Goal: Task Accomplishment & Management: Manage account settings

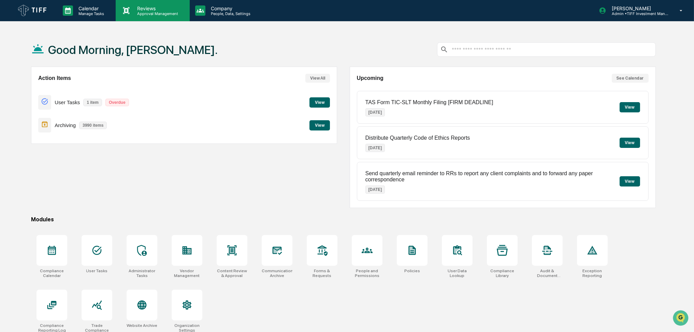
click at [150, 19] on div "Reviews Approval Management" at bounding box center [153, 10] width 74 height 21
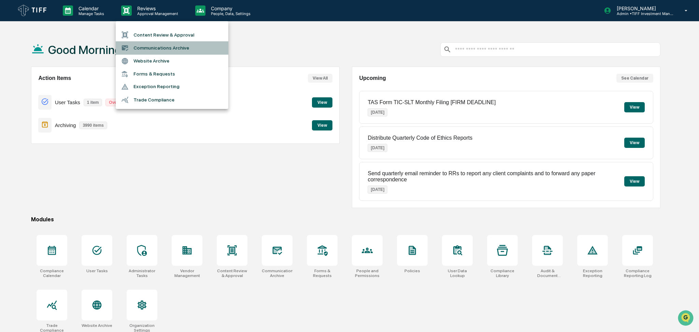
click at [150, 45] on li "Communications Archive" at bounding box center [172, 47] width 113 height 13
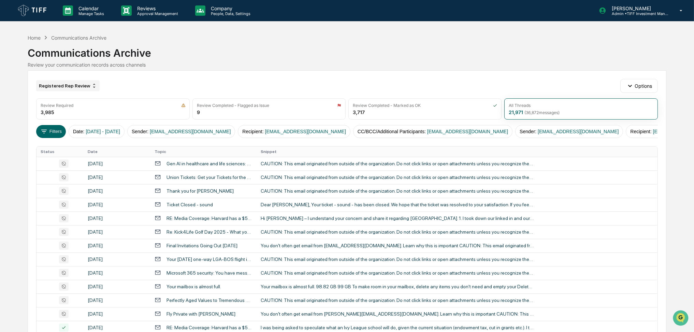
click at [84, 84] on div "Registered Rep Review" at bounding box center [67, 85] width 63 height 11
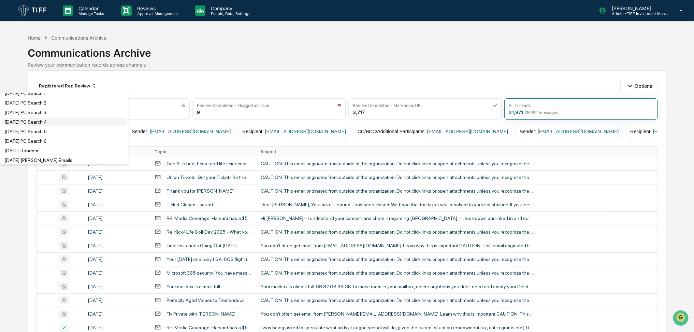
scroll to position [227, 0]
drag, startPoint x: 82, startPoint y: 131, endPoint x: 151, endPoint y: 62, distance: 98.0
click at [82, 131] on div "[DATE] [PERSON_NAME] WhatsApp" at bounding box center [64, 129] width 125 height 8
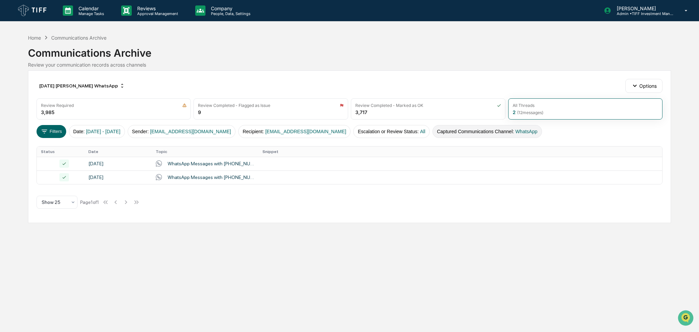
click at [432, 131] on button "Captured Communications Channel : WhatsApp" at bounding box center [486, 131] width 109 height 13
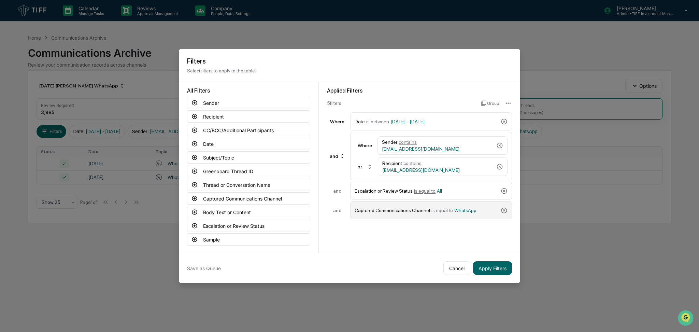
click at [436, 209] on span "is equal to" at bounding box center [441, 209] width 21 height 5
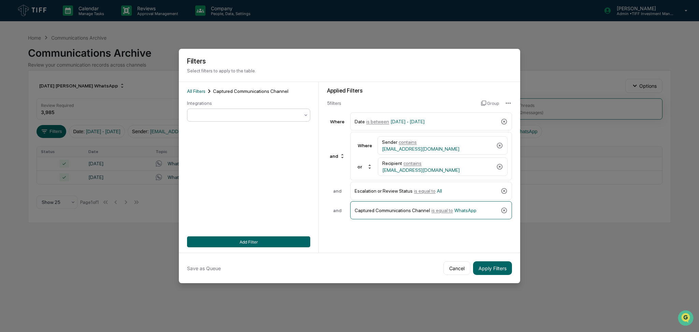
click at [254, 116] on div at bounding box center [245, 115] width 107 height 7
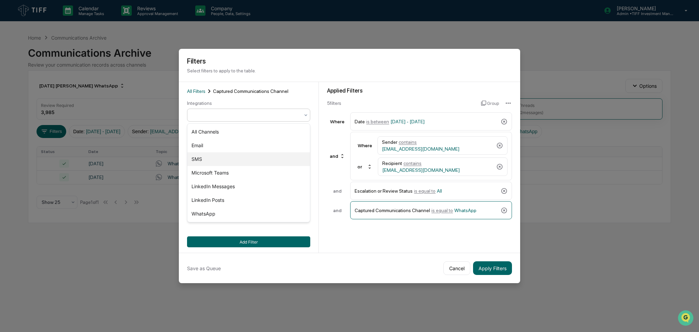
click at [238, 159] on div "SMS" at bounding box center [248, 159] width 122 height 14
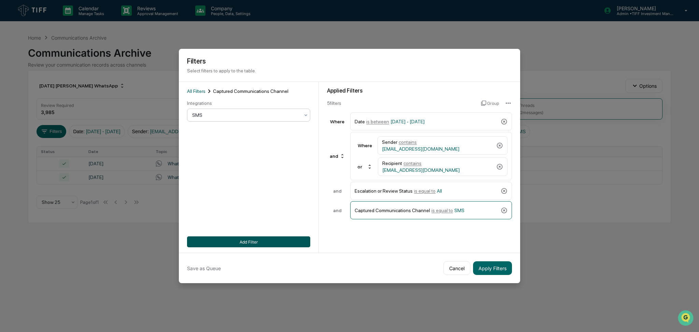
click at [277, 240] on button "Add Filter" at bounding box center [248, 241] width 123 height 11
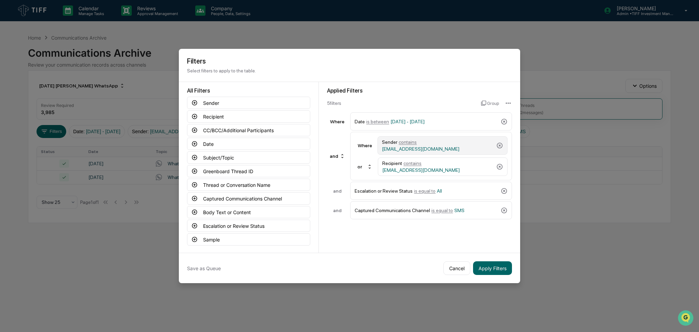
click at [427, 148] on div "Sender contains [EMAIL_ADDRESS][DOMAIN_NAME]" at bounding box center [438, 145] width 112 height 12
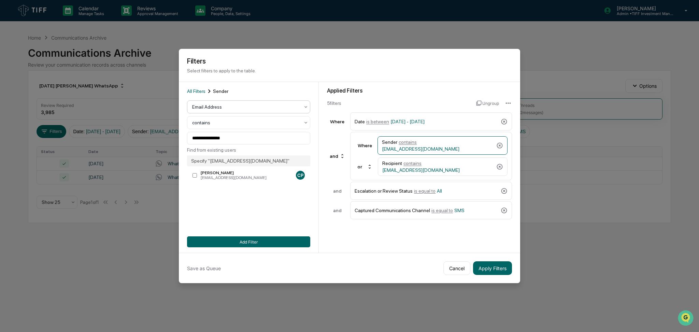
click at [245, 103] on div "Email Address" at bounding box center [246, 107] width 114 height 10
click at [238, 134] on div "User" at bounding box center [248, 137] width 122 height 14
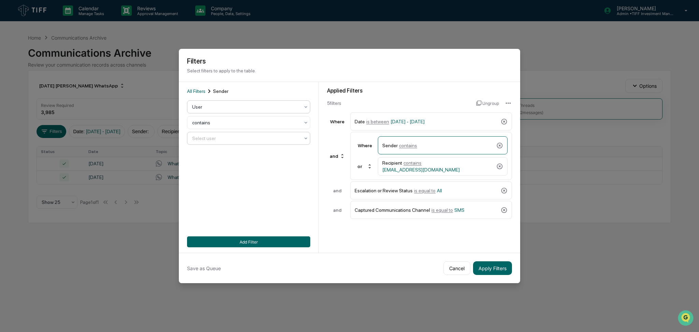
click at [239, 136] on div at bounding box center [245, 138] width 107 height 7
type input "*****"
click at [226, 152] on div "[PERSON_NAME]" at bounding box center [248, 155] width 122 height 14
click at [414, 163] on div "Recipient contains [EMAIL_ADDRESS][DOMAIN_NAME]" at bounding box center [437, 166] width 111 height 12
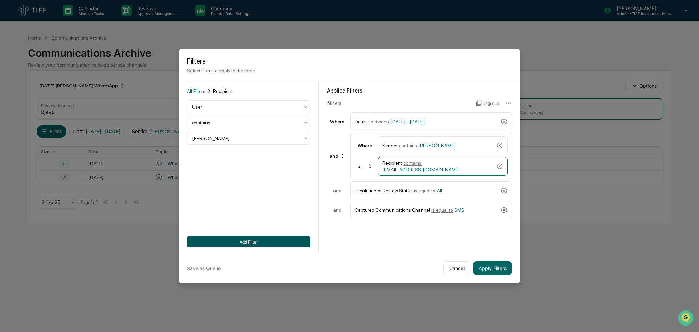
click at [267, 244] on button "Add Filter" at bounding box center [248, 241] width 123 height 11
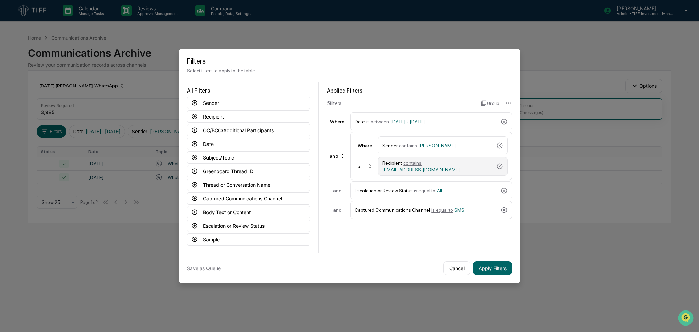
click at [408, 165] on span "contains" at bounding box center [412, 162] width 18 height 5
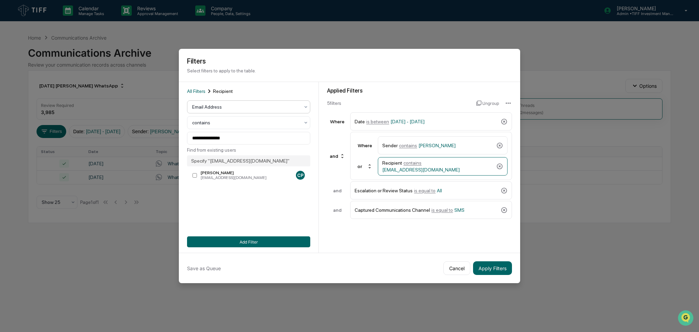
click at [229, 108] on div at bounding box center [245, 106] width 107 height 7
click at [224, 134] on div "User" at bounding box center [248, 137] width 122 height 14
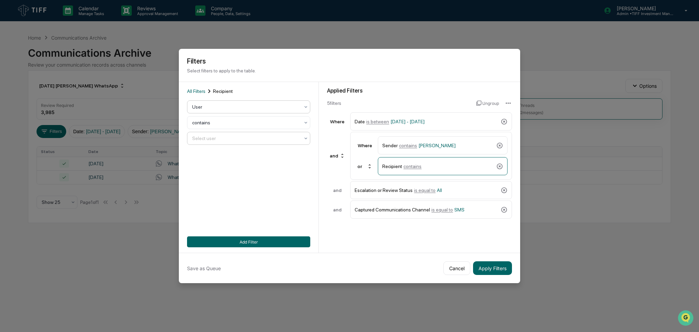
click at [228, 138] on div at bounding box center [245, 138] width 107 height 7
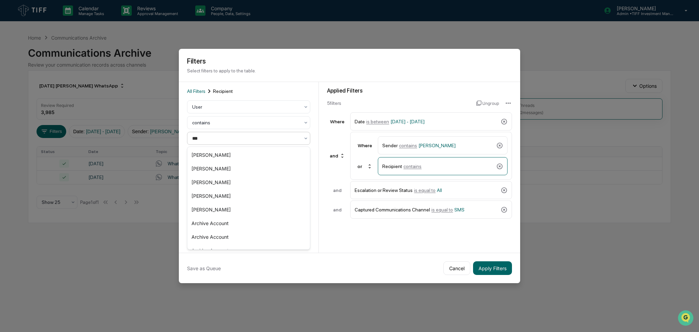
type input "****"
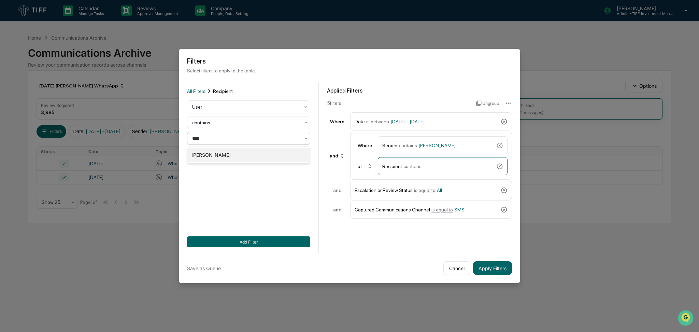
click at [248, 154] on div "[PERSON_NAME]" at bounding box center [248, 155] width 122 height 14
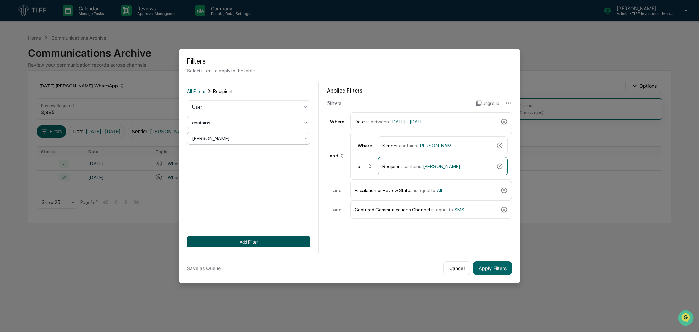
click at [275, 242] on button "Add Filter" at bounding box center [248, 241] width 123 height 11
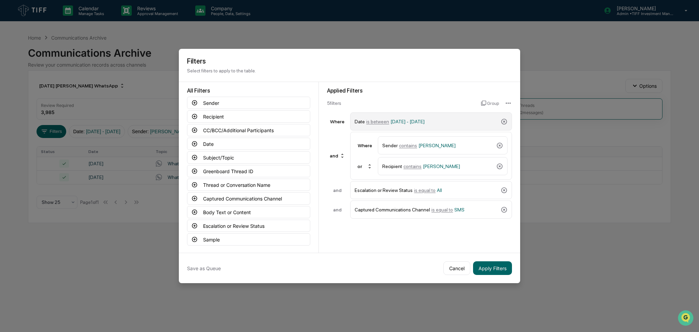
click at [424, 121] on span "[DATE] - [DATE]" at bounding box center [407, 121] width 34 height 5
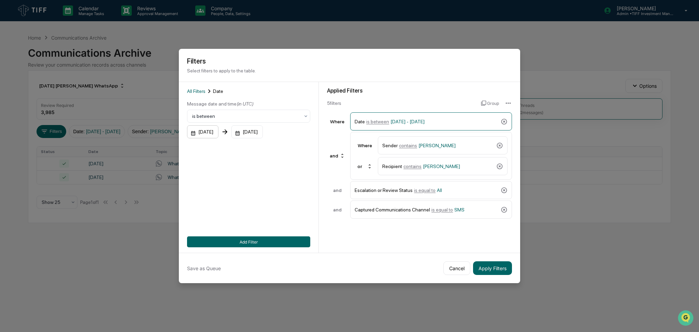
click at [204, 135] on div "[DATE]" at bounding box center [202, 131] width 31 height 13
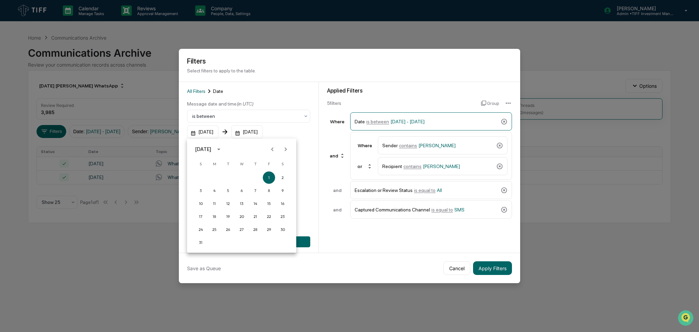
click at [273, 150] on icon "Previous month" at bounding box center [272, 149] width 2 height 4
click at [271, 153] on icon "Previous month" at bounding box center [273, 149] width 8 height 8
click at [253, 176] on button "1" at bounding box center [255, 177] width 12 height 12
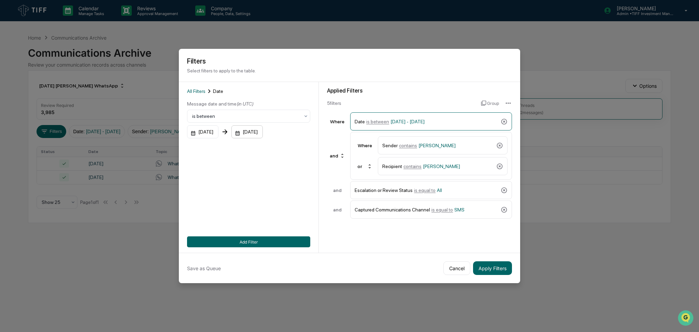
click at [261, 134] on div "[DATE]" at bounding box center [246, 131] width 31 height 13
click at [325, 149] on icon "Previous month" at bounding box center [327, 149] width 8 height 8
click at [335, 228] on button "31" at bounding box center [337, 229] width 12 height 12
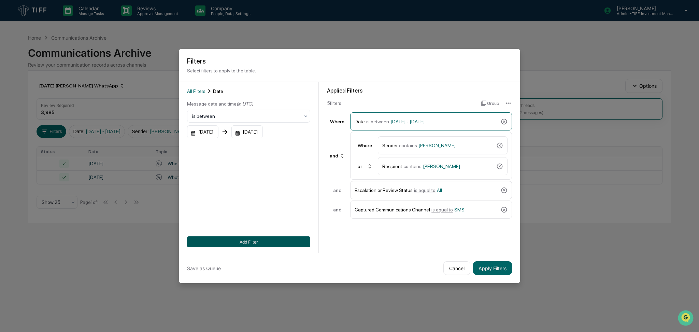
click at [284, 241] on button "Add Filter" at bounding box center [248, 241] width 123 height 11
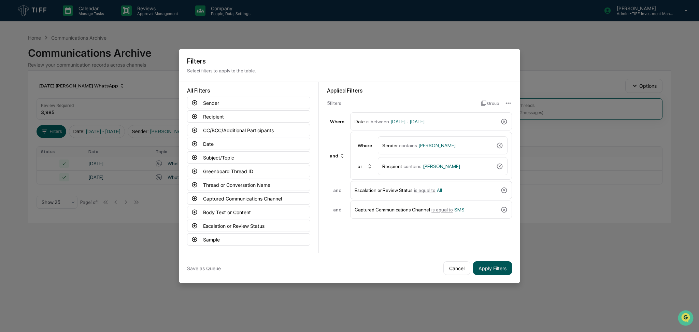
click at [493, 271] on button "Apply Filters" at bounding box center [492, 268] width 39 height 14
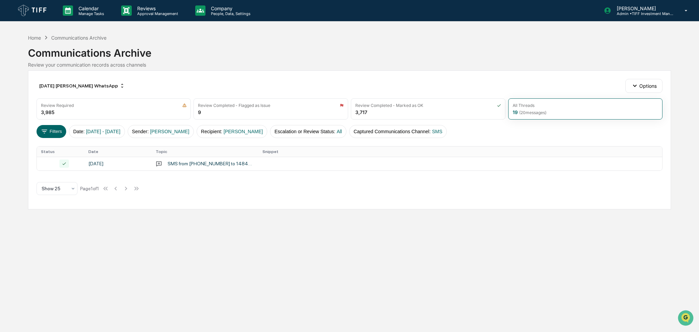
click at [496, 84] on div "[DATE] [PERSON_NAME] WhatsApp Options" at bounding box center [350, 86] width 626 height 14
click at [43, 131] on icon at bounding box center [45, 132] width 8 height 8
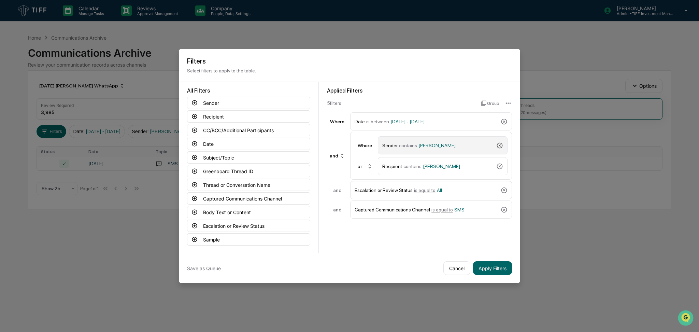
click at [501, 147] on icon at bounding box center [499, 145] width 7 height 7
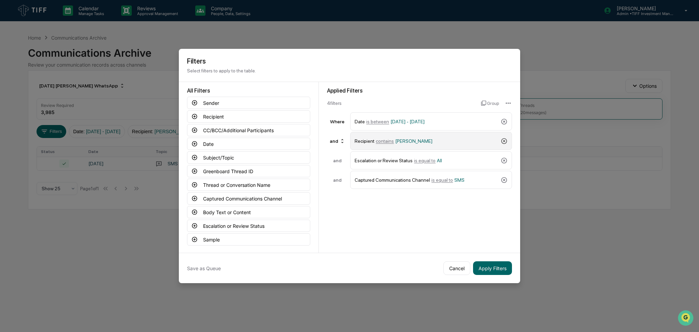
click at [503, 143] on icon at bounding box center [504, 141] width 6 height 6
click at [192, 130] on icon at bounding box center [194, 130] width 5 height 5
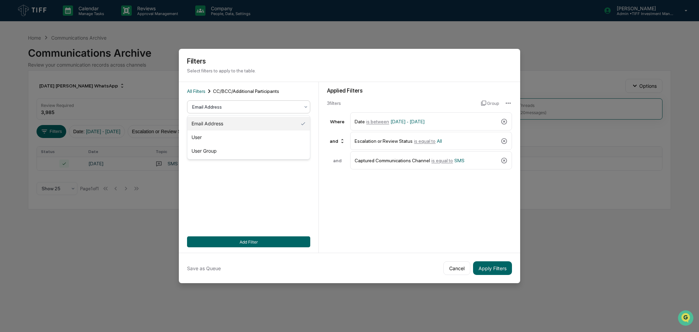
click at [232, 110] on div at bounding box center [245, 106] width 107 height 7
click at [228, 136] on div "User" at bounding box center [248, 137] width 122 height 14
click at [229, 143] on div "Select user" at bounding box center [248, 138] width 123 height 13
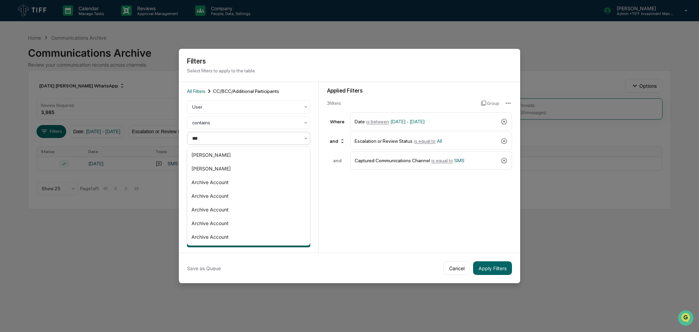
type input "****"
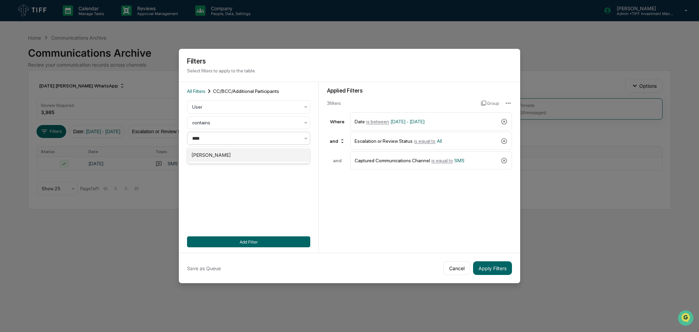
click at [232, 152] on div "[PERSON_NAME]" at bounding box center [248, 155] width 122 height 14
click at [269, 242] on button "Add Filter" at bounding box center [248, 241] width 123 height 11
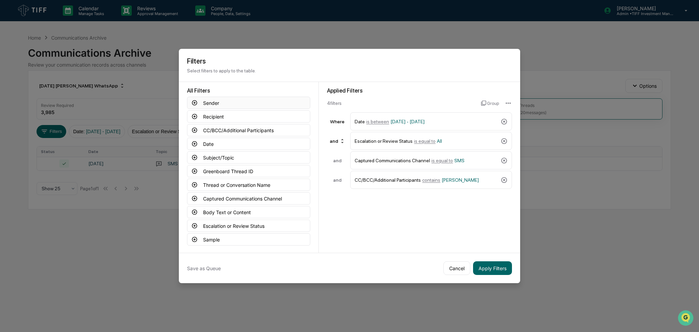
click at [254, 109] on button "Sender" at bounding box center [248, 103] width 123 height 12
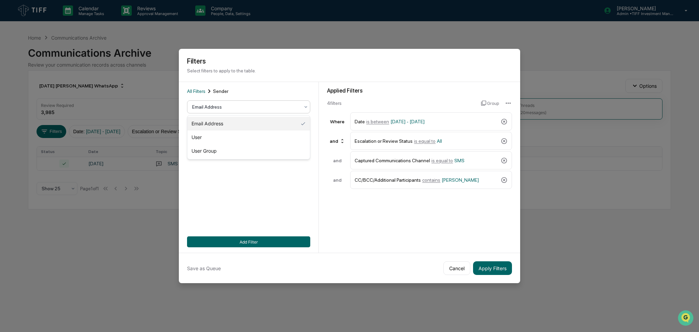
click at [250, 107] on div at bounding box center [245, 106] width 107 height 7
click at [241, 138] on div "User" at bounding box center [248, 137] width 122 height 14
click at [241, 140] on div at bounding box center [245, 138] width 107 height 7
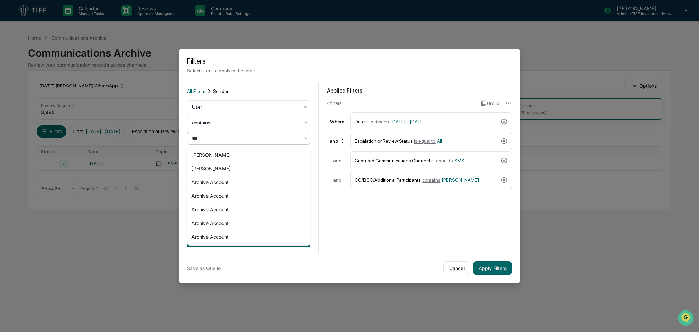
type input "****"
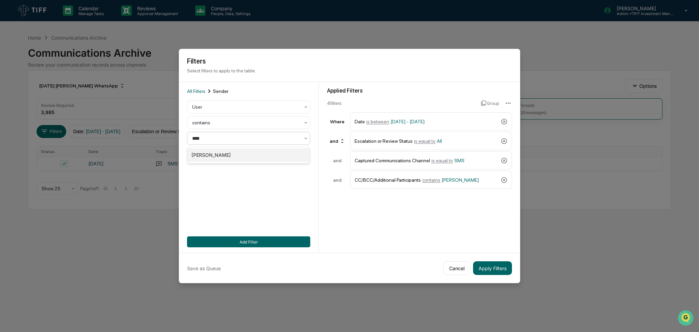
click at [231, 155] on div "[PERSON_NAME]" at bounding box center [248, 155] width 122 height 14
click at [258, 242] on button "Add Filter" at bounding box center [248, 241] width 123 height 11
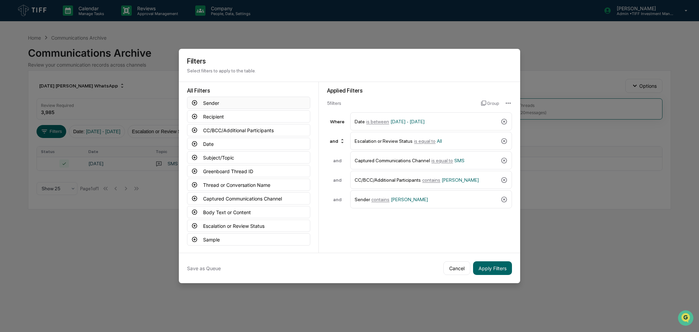
click at [255, 104] on button "Sender" at bounding box center [248, 103] width 123 height 12
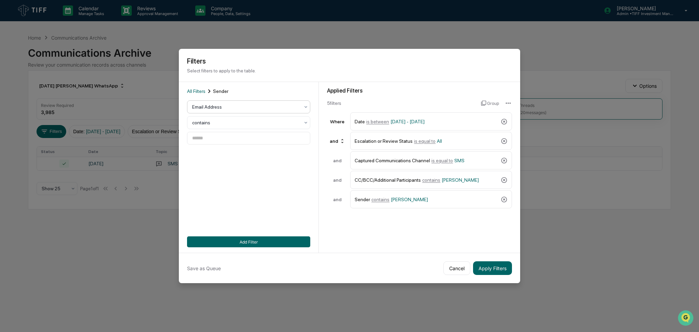
click at [249, 110] on div at bounding box center [245, 106] width 107 height 7
click at [199, 88] on span "All Filters" at bounding box center [196, 90] width 18 height 5
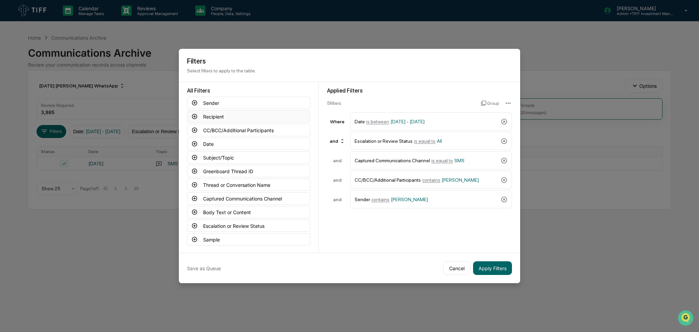
click at [225, 121] on button "Recipient" at bounding box center [248, 116] width 123 height 12
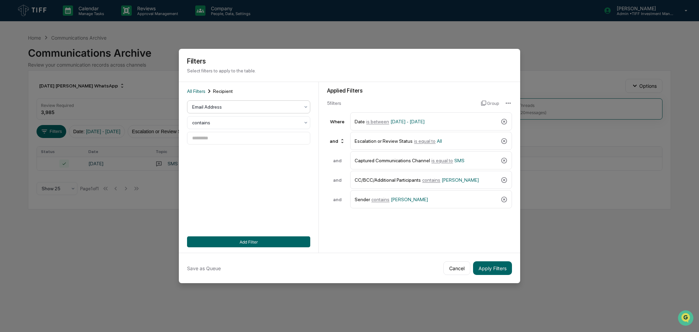
click at [233, 105] on div at bounding box center [245, 106] width 107 height 7
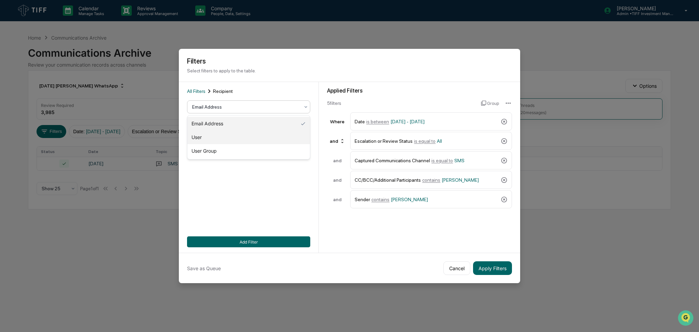
click at [233, 132] on div "User" at bounding box center [248, 137] width 122 height 14
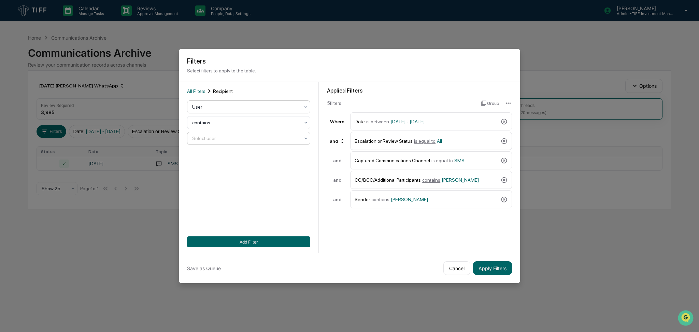
click at [236, 140] on div at bounding box center [245, 138] width 107 height 7
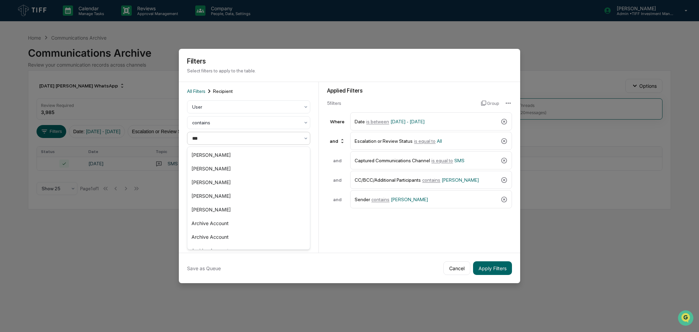
type input "****"
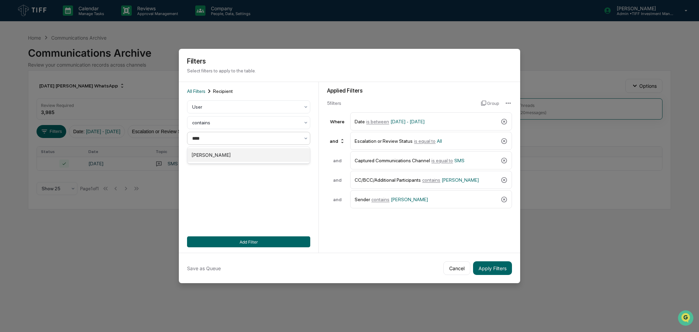
click at [237, 157] on div "[PERSON_NAME]" at bounding box center [248, 155] width 122 height 14
click at [240, 237] on button "Add Filter" at bounding box center [248, 241] width 123 height 11
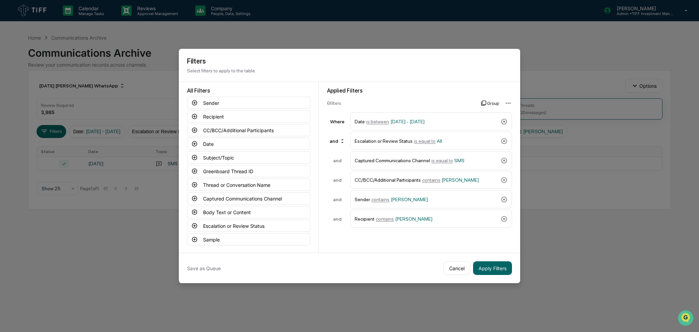
click at [483, 102] on icon at bounding box center [483, 102] width 5 height 5
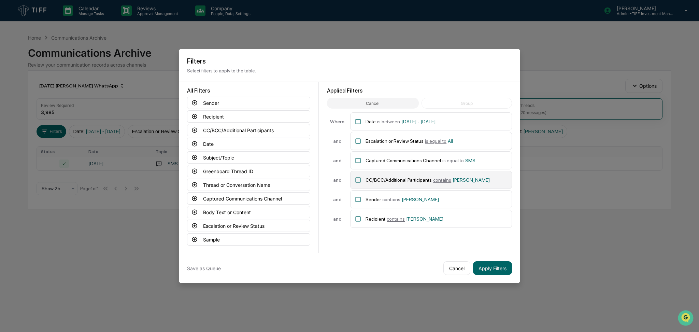
click at [362, 187] on div "CC/BCC/Additional Participants contains [PERSON_NAME]" at bounding box center [431, 180] width 162 height 18
click at [366, 205] on div "Sender contains [PERSON_NAME]" at bounding box center [436, 199] width 142 height 12
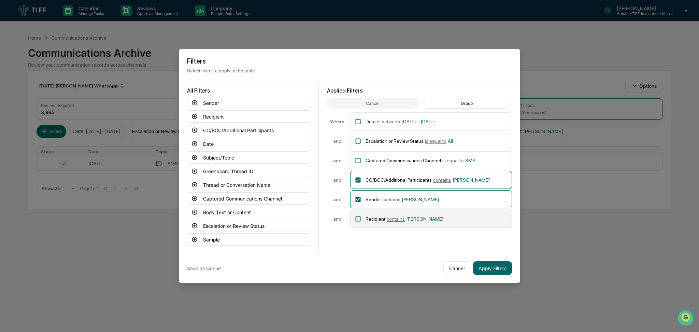
click at [369, 222] on div "Recipient contains [PERSON_NAME]" at bounding box center [436, 219] width 142 height 12
click at [485, 103] on button "Group" at bounding box center [466, 103] width 90 height 11
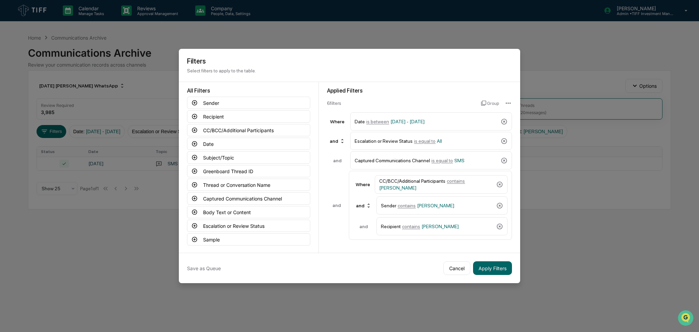
click at [419, 254] on div "Save as Queue Cancel Apply Filters" at bounding box center [349, 267] width 341 height 30
click at [498, 266] on button "Apply Filters" at bounding box center [492, 268] width 39 height 14
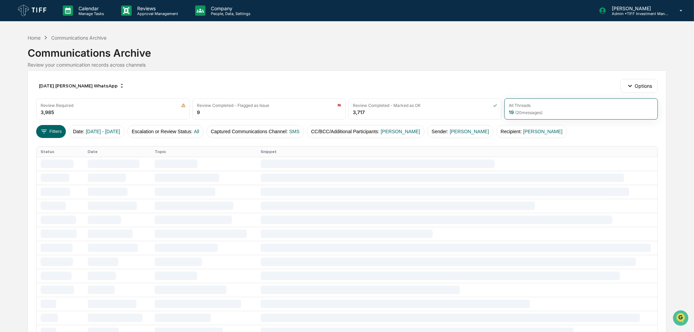
click at [512, 66] on div "Review your communication records across channels" at bounding box center [347, 65] width 638 height 6
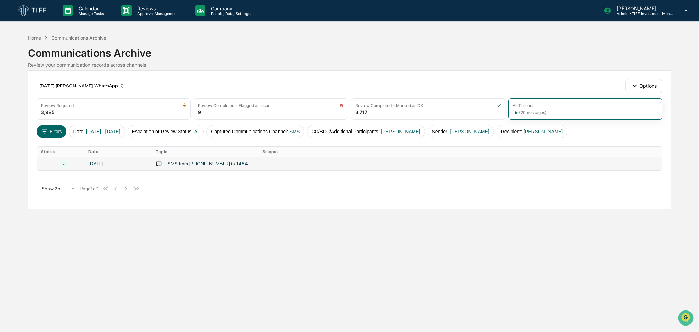
click at [221, 163] on div "SMS from [PHONE_NUMBER] to 14846804794" at bounding box center [211, 163] width 87 height 5
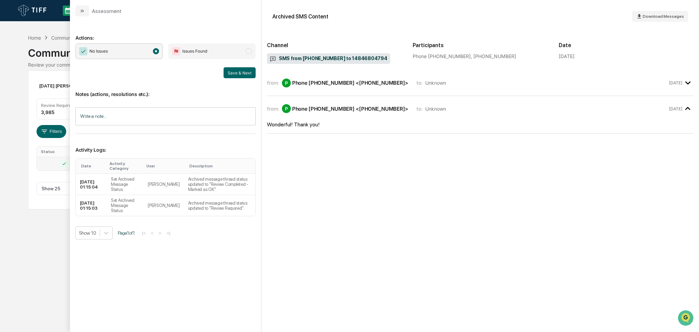
click at [0, 268] on div "Calendar Manage Tasks Reviews Approval Management Company People, Data, Setting…" at bounding box center [349, 166] width 699 height 332
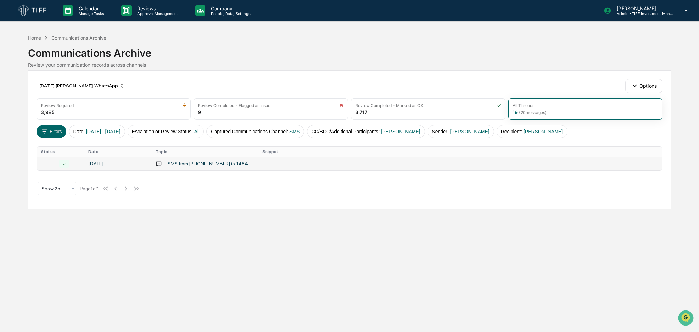
click at [522, 83] on div "[DATE] [PERSON_NAME] WhatsApp Options" at bounding box center [350, 86] width 626 height 14
click at [449, 76] on div "[DATE] [PERSON_NAME] WhatsApp Options Review Required 3,985 Review Completed - …" at bounding box center [349, 139] width 643 height 139
click at [120, 131] on span "[DATE] - [DATE]" at bounding box center [103, 131] width 34 height 5
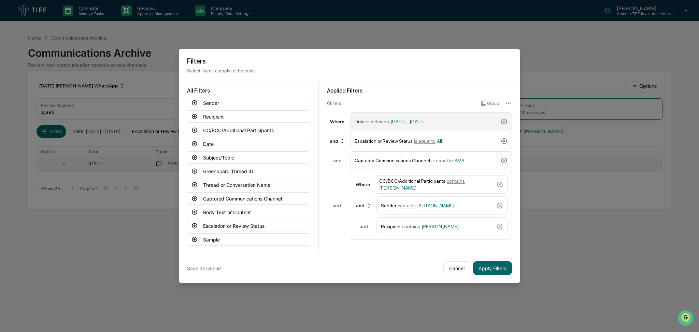
click at [422, 118] on div "Date is between [DATE] - [DATE]" at bounding box center [426, 121] width 143 height 12
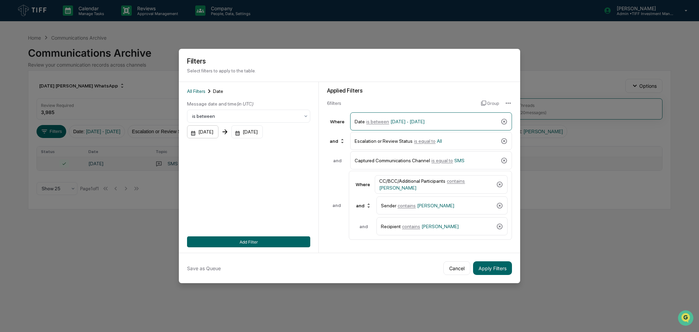
click at [201, 132] on div "[DATE]" at bounding box center [202, 131] width 31 height 13
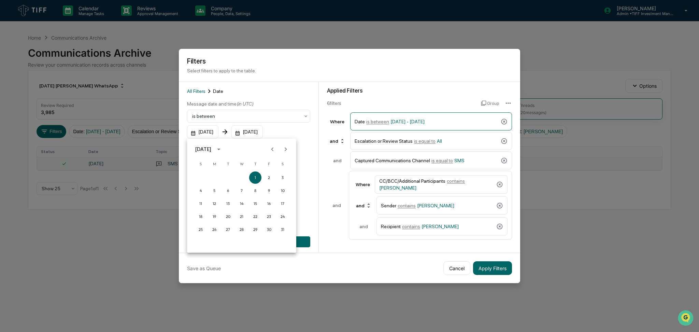
click at [257, 133] on div at bounding box center [349, 166] width 699 height 332
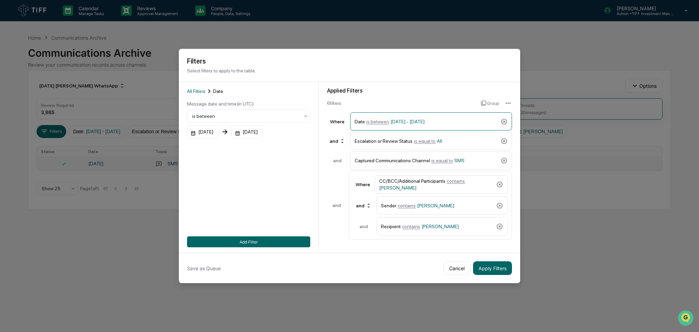
click at [263, 132] on div "[DATE]" at bounding box center [246, 131] width 31 height 13
click at [340, 148] on icon "Next month" at bounding box center [340, 149] width 8 height 8
click at [271, 231] on button "30" at bounding box center [268, 229] width 12 height 12
click at [202, 135] on div "[DATE]" at bounding box center [202, 131] width 31 height 13
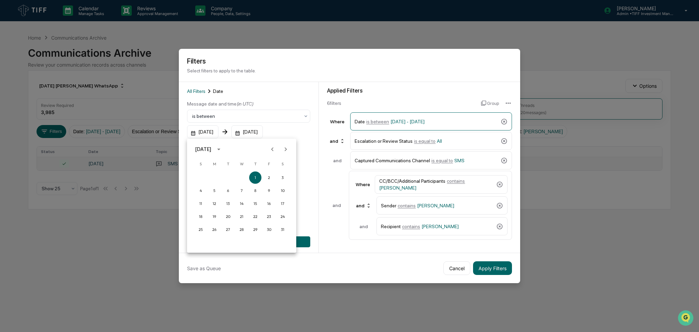
click at [282, 149] on icon "Next month" at bounding box center [286, 149] width 8 height 8
click at [200, 177] on button "1" at bounding box center [200, 177] width 12 height 12
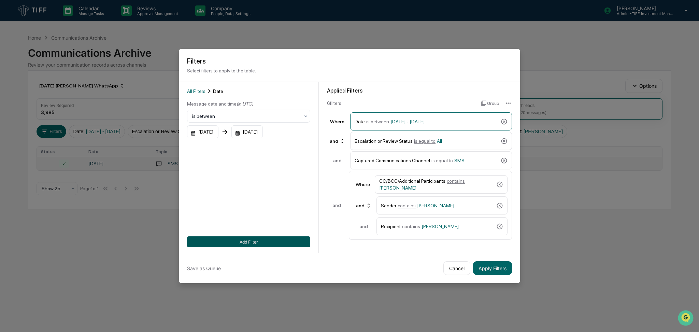
click at [291, 241] on button "Add Filter" at bounding box center [248, 241] width 123 height 11
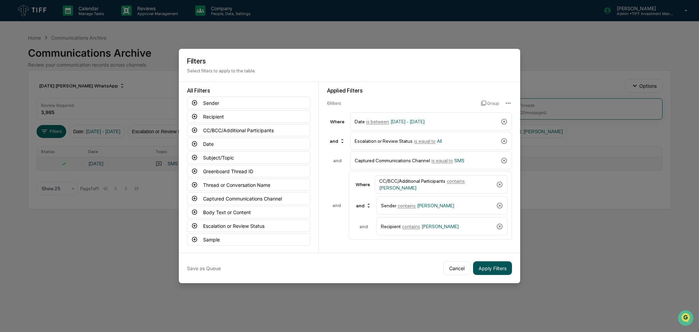
click at [487, 265] on button "Apply Filters" at bounding box center [492, 268] width 39 height 14
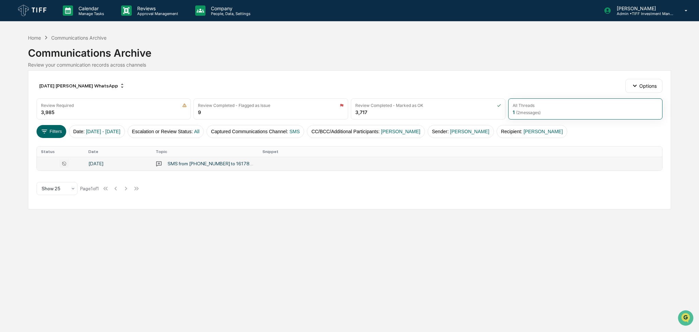
click at [297, 166] on td at bounding box center [460, 164] width 404 height 14
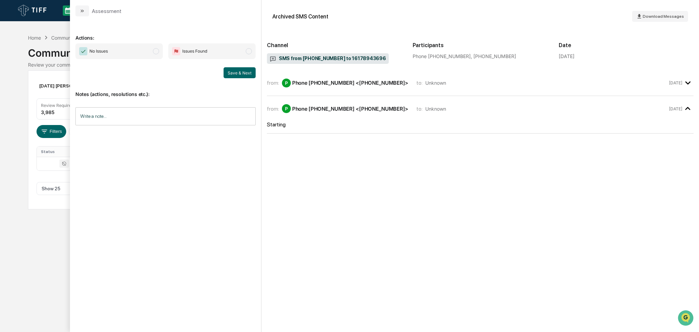
click at [124, 55] on span "No Issues" at bounding box center [118, 51] width 87 height 16
click at [247, 71] on button "Save & Next" at bounding box center [239, 72] width 32 height 11
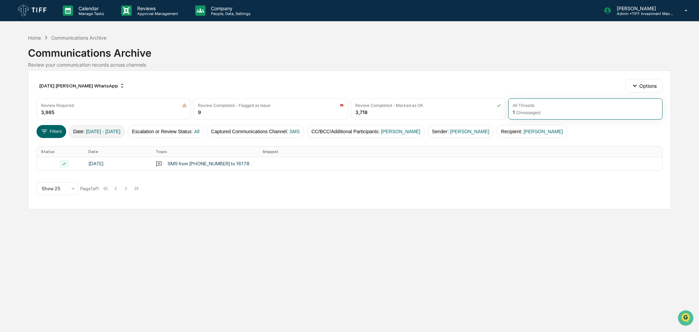
click at [120, 133] on span "[DATE] - [DATE]" at bounding box center [103, 131] width 34 height 5
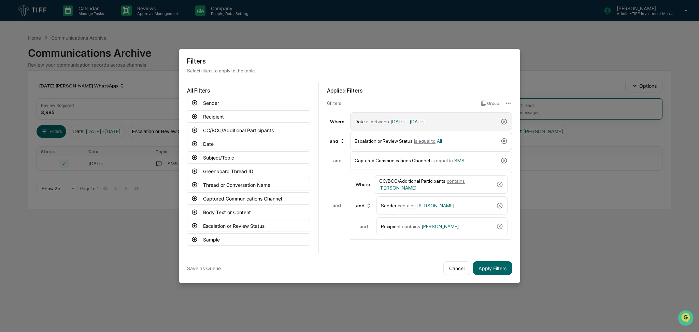
click at [390, 120] on span "[DATE] - [DATE]" at bounding box center [407, 121] width 34 height 5
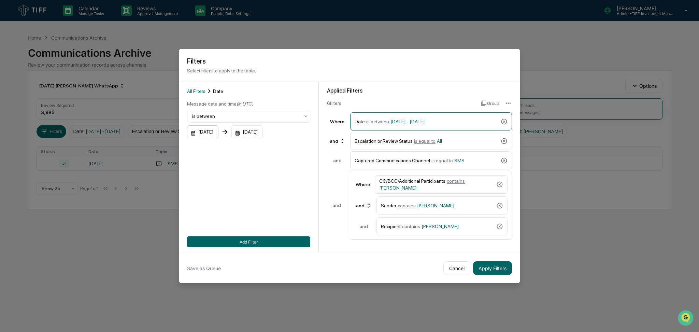
click at [201, 136] on div "[DATE]" at bounding box center [202, 131] width 31 height 13
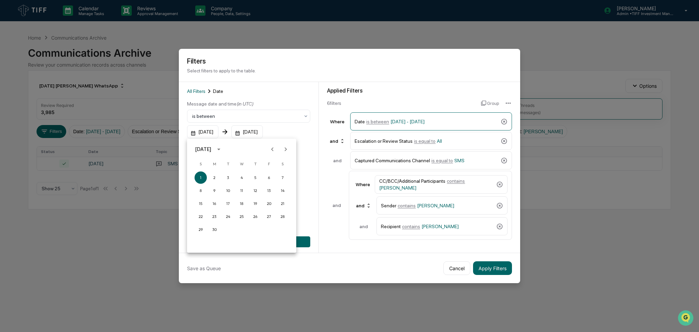
click at [271, 149] on icon "Previous month" at bounding box center [273, 149] width 8 height 8
click at [256, 179] on button "1" at bounding box center [255, 177] width 12 height 12
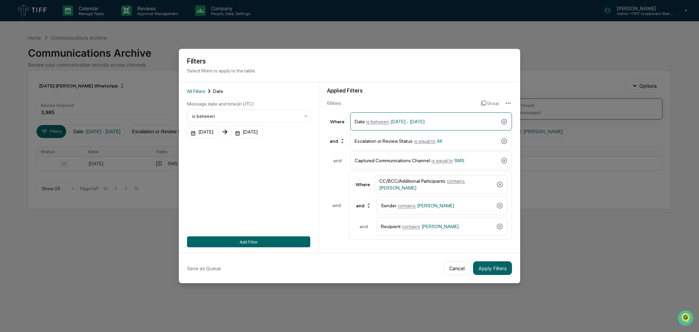
click at [263, 132] on div "[DATE]" at bounding box center [246, 131] width 31 height 13
click at [324, 150] on icon "Previous month" at bounding box center [327, 149] width 8 height 8
click at [335, 229] on button "31" at bounding box center [337, 229] width 12 height 12
click at [291, 236] on button "Add Filter" at bounding box center [248, 241] width 123 height 11
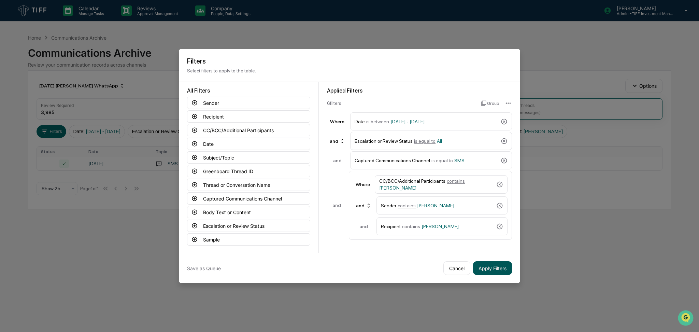
click at [489, 267] on button "Apply Filters" at bounding box center [492, 268] width 39 height 14
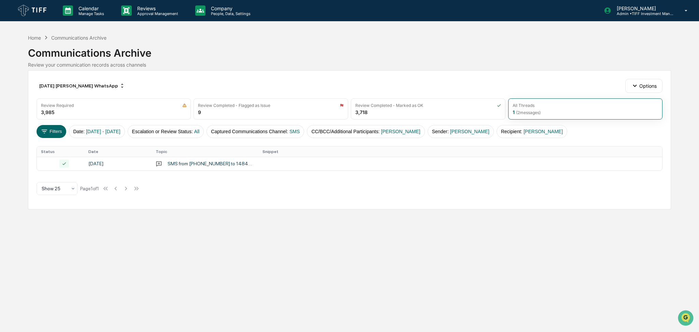
click at [446, 71] on div "[DATE] [PERSON_NAME] WhatsApp Options Review Required 3,985 Review Completed - …" at bounding box center [349, 139] width 643 height 139
click at [134, 192] on div "Show 25 Page 1 of 1" at bounding box center [89, 189] width 104 height 14
click at [391, 136] on button "CC/BCC/Additional Participants : [PERSON_NAME]" at bounding box center [366, 131] width 118 height 13
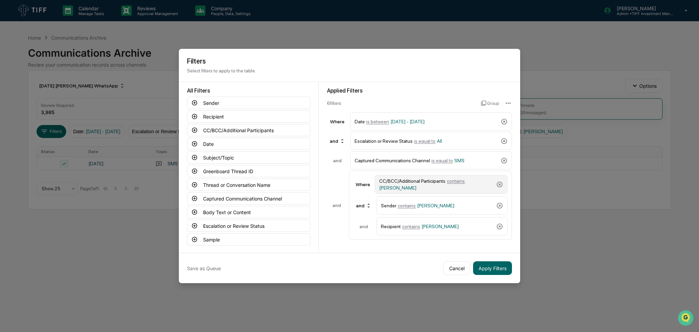
click at [426, 184] on div "CC/BCC/Additional Participants contains [PERSON_NAME]" at bounding box center [436, 184] width 114 height 12
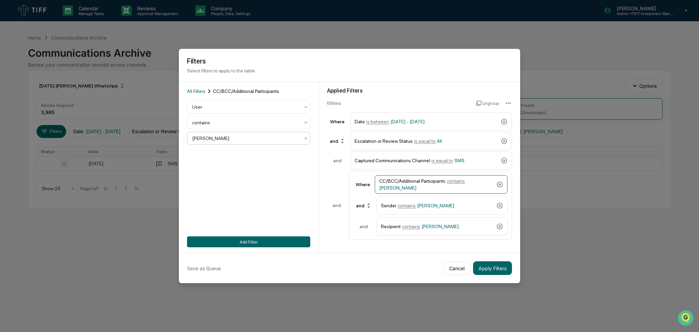
click at [235, 138] on div at bounding box center [245, 138] width 107 height 7
type input "*****"
click at [237, 150] on div "[PERSON_NAME]" at bounding box center [248, 155] width 122 height 14
click at [438, 201] on div "Sender contains [PERSON_NAME]" at bounding box center [437, 205] width 113 height 12
click at [238, 142] on div "[PERSON_NAME]" at bounding box center [246, 138] width 114 height 10
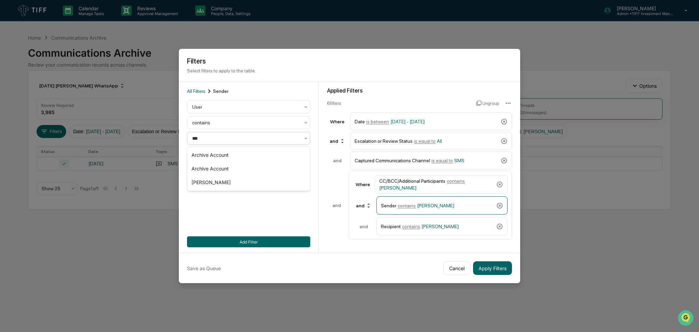
type input "****"
click at [241, 150] on div "[PERSON_NAME]" at bounding box center [248, 155] width 122 height 14
click at [414, 224] on span "contains" at bounding box center [411, 225] width 18 height 5
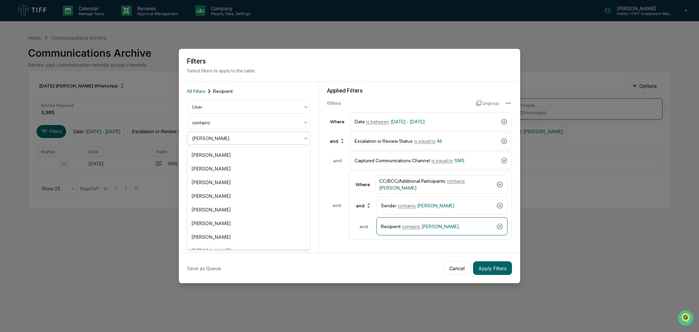
click at [228, 135] on div at bounding box center [245, 138] width 107 height 7
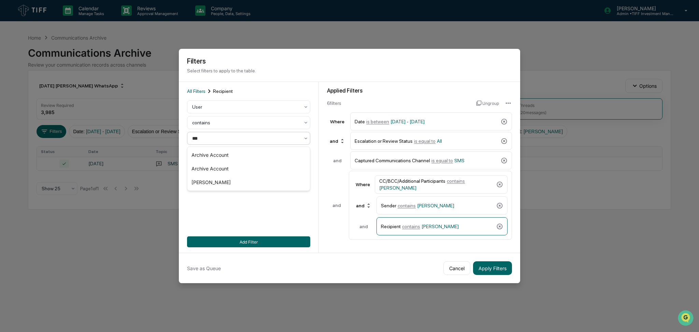
type input "****"
click at [230, 149] on div "[PERSON_NAME]" at bounding box center [248, 155] width 122 height 14
click at [281, 239] on button "Add Filter" at bounding box center [248, 241] width 123 height 11
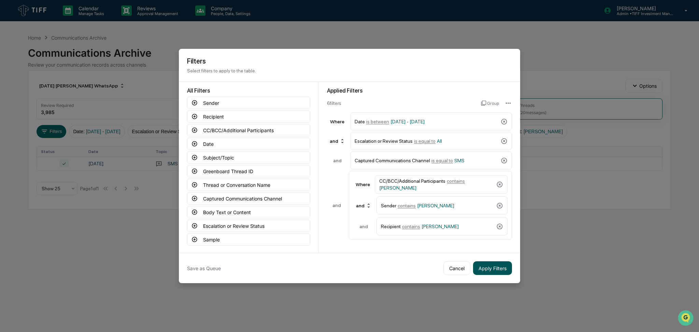
click at [497, 263] on button "Apply Filters" at bounding box center [492, 268] width 39 height 14
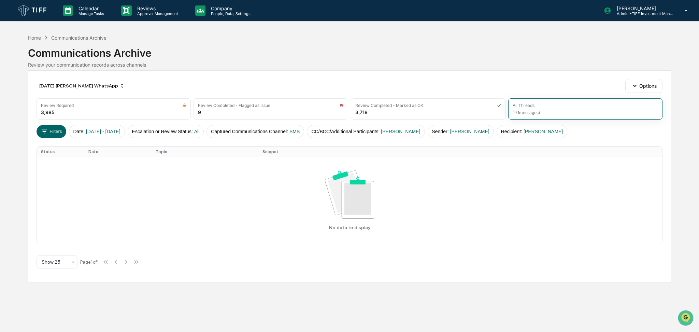
click at [267, 70] on div "Home Communications Archive Communications Archive Review your communication re…" at bounding box center [349, 51] width 643 height 38
click at [0, 203] on div "Calendar Manage Tasks Reviews Approval Management Company People, Data, Setting…" at bounding box center [349, 166] width 699 height 332
click at [479, 54] on div "Communications Archive" at bounding box center [349, 50] width 643 height 18
click at [103, 135] on button "Date : [DATE] - [DATE]" at bounding box center [97, 131] width 56 height 13
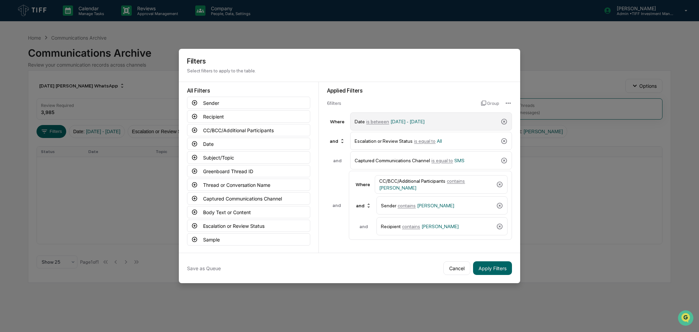
click at [419, 128] on div "Date is between [DATE] - [DATE]" at bounding box center [431, 121] width 162 height 18
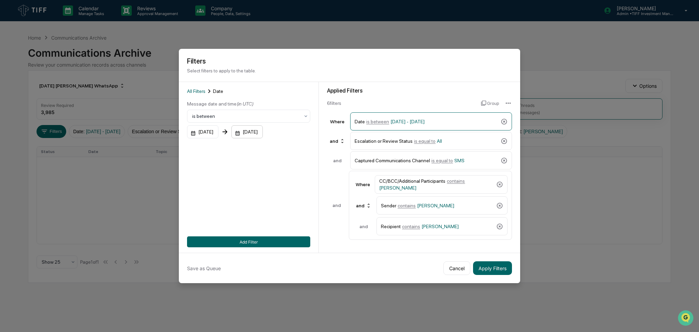
click at [261, 133] on div "[DATE]" at bounding box center [246, 131] width 31 height 13
click at [340, 148] on icon "Next month" at bounding box center [340, 149] width 8 height 8
click at [269, 231] on button "30" at bounding box center [268, 229] width 12 height 12
click at [214, 132] on div "[DATE]" at bounding box center [202, 131] width 31 height 13
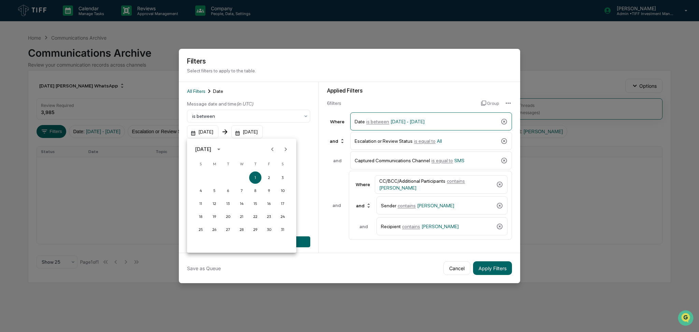
click at [287, 147] on icon "Next month" at bounding box center [286, 149] width 8 height 8
click at [202, 177] on button "1" at bounding box center [200, 177] width 12 height 12
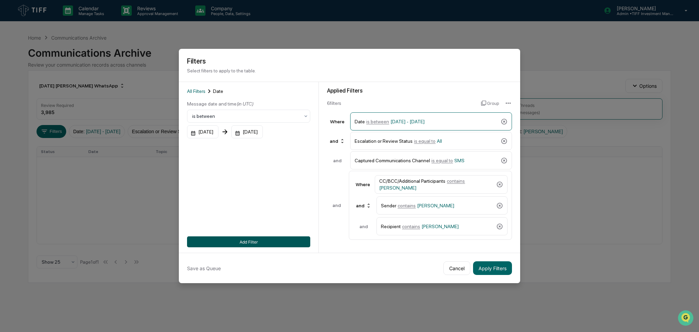
click at [273, 238] on button "Add Filter" at bounding box center [248, 241] width 123 height 11
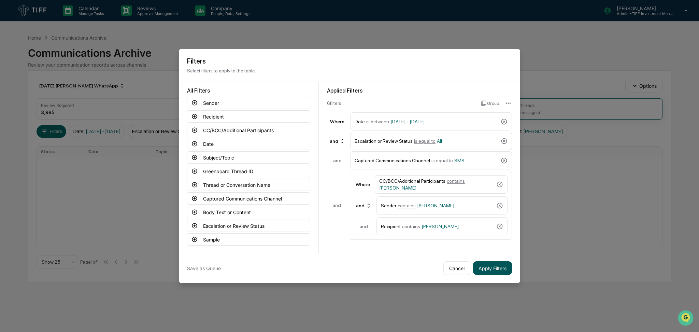
click at [495, 265] on button "Apply Filters" at bounding box center [492, 268] width 39 height 14
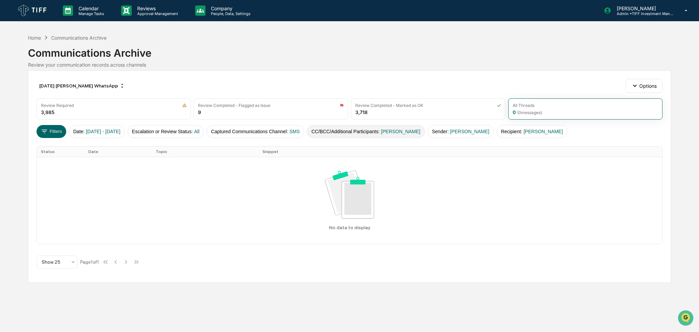
click at [396, 133] on button "CC/BCC/Additional Participants : [PERSON_NAME]" at bounding box center [366, 131] width 118 height 13
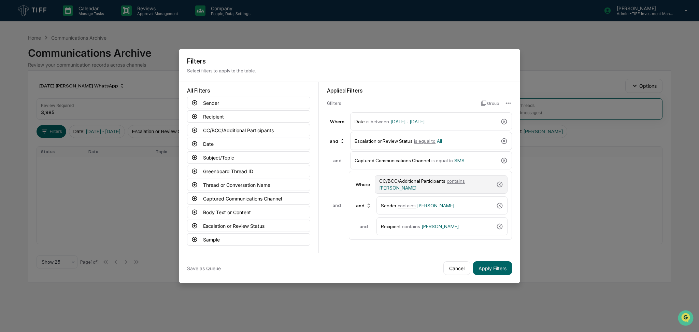
click at [425, 183] on div "CC/BCC/Additional Participants contains [PERSON_NAME]" at bounding box center [436, 184] width 114 height 12
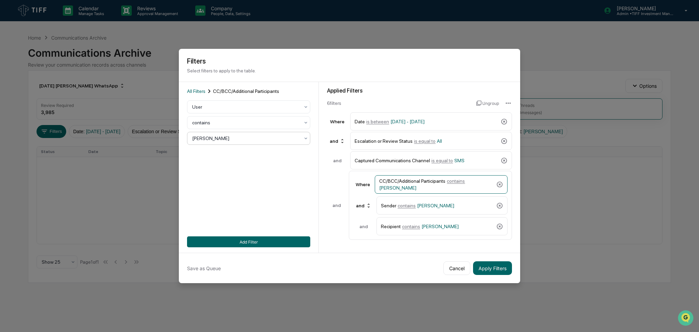
click at [213, 139] on div at bounding box center [245, 138] width 107 height 7
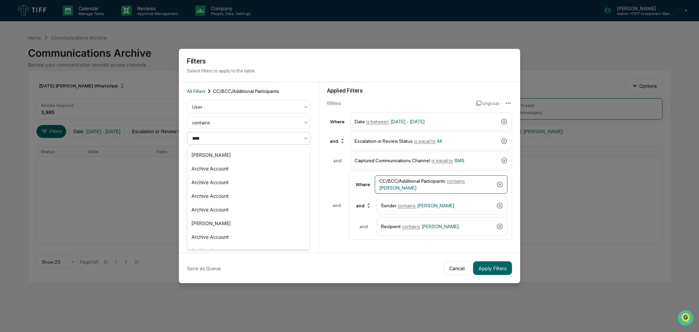
type input "*****"
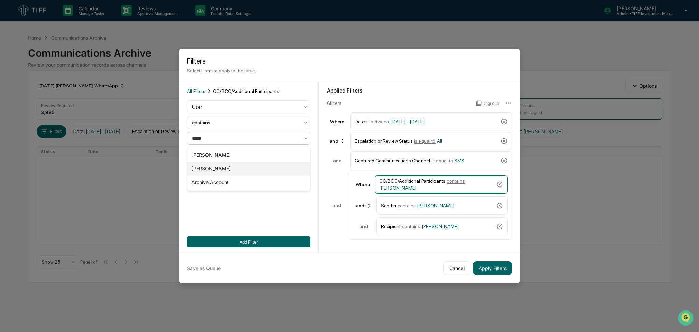
click at [225, 169] on div "[PERSON_NAME]" at bounding box center [248, 169] width 122 height 14
click at [464, 205] on div "Sender contains [PERSON_NAME]" at bounding box center [437, 205] width 113 height 12
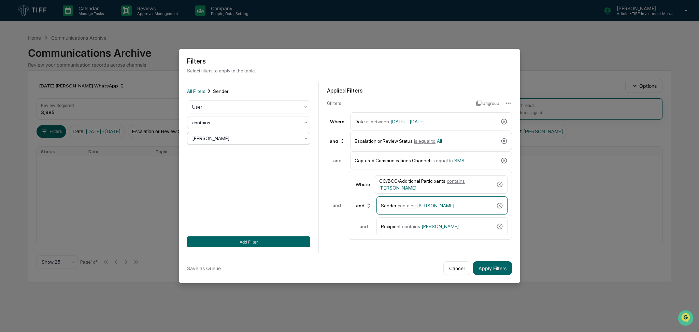
click at [244, 134] on div "[PERSON_NAME]" at bounding box center [246, 138] width 114 height 10
type input "******"
click at [235, 153] on div "[PERSON_NAME]" at bounding box center [248, 155] width 122 height 14
click at [394, 223] on div "Recipient contains [PERSON_NAME]" at bounding box center [437, 226] width 113 height 12
click at [239, 141] on div at bounding box center [245, 138] width 107 height 7
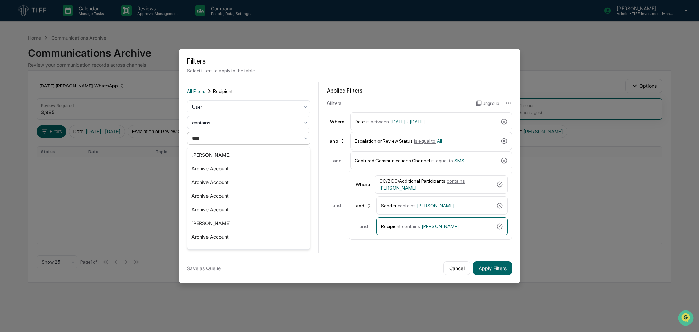
type input "*****"
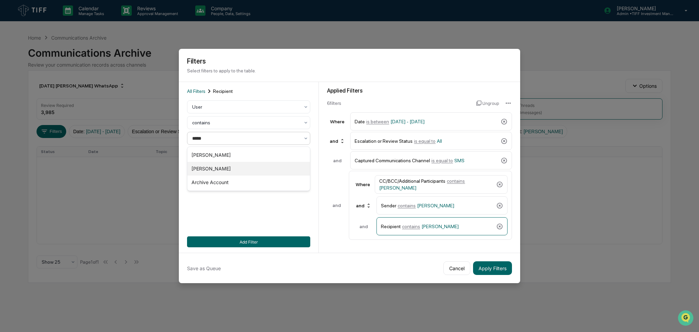
click at [250, 165] on div "[PERSON_NAME]" at bounding box center [248, 169] width 122 height 14
click at [293, 242] on button "Add Filter" at bounding box center [248, 241] width 123 height 11
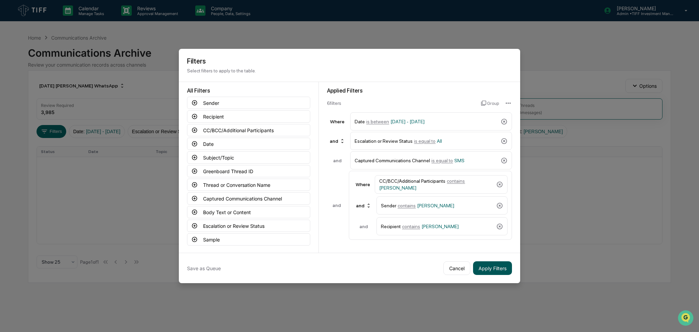
click at [510, 270] on button "Apply Filters" at bounding box center [492, 268] width 39 height 14
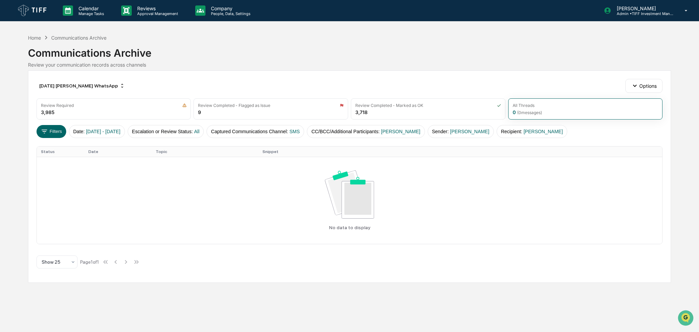
click at [0, 159] on div "Calendar Manage Tasks Reviews Approval Management Company People, Data, Setting…" at bounding box center [349, 166] width 699 height 332
click at [254, 126] on button "Captured Communications Channel : SMS" at bounding box center [255, 131] width 98 height 13
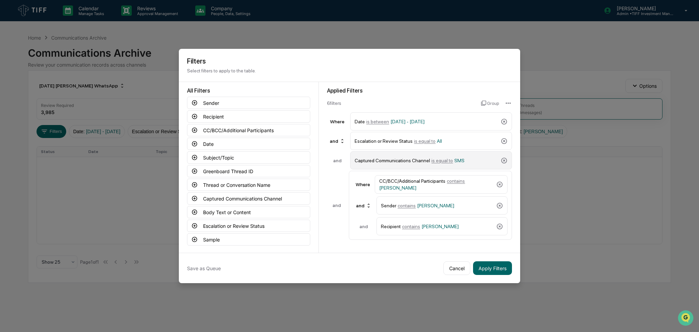
click at [430, 156] on div "Captured Communications Channel is equal to SMS" at bounding box center [426, 160] width 143 height 12
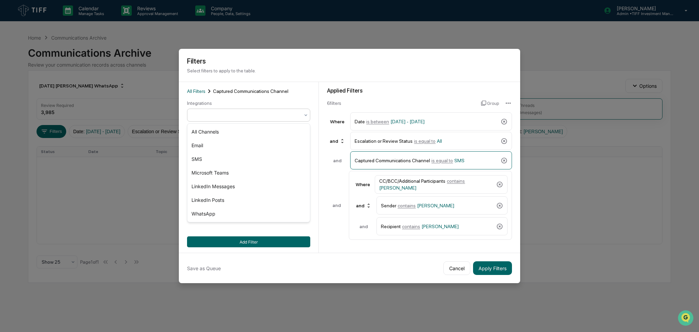
click at [264, 112] on div at bounding box center [245, 115] width 107 height 7
click at [250, 181] on div "LinkedIn Messages" at bounding box center [248, 186] width 122 height 14
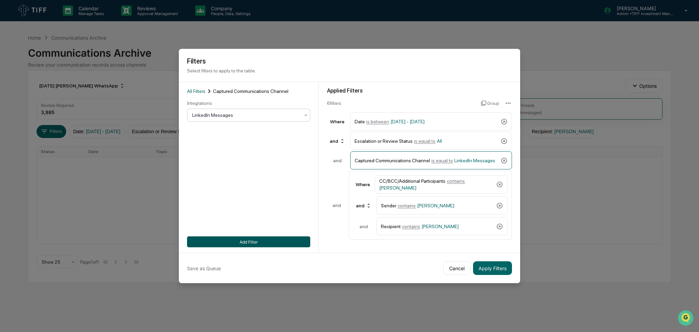
click at [256, 237] on button "Add Filter" at bounding box center [248, 241] width 123 height 11
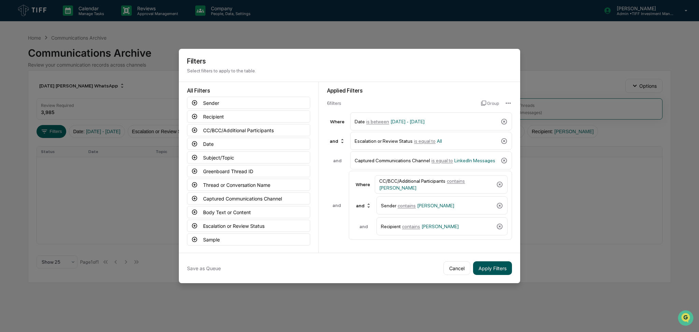
click at [505, 267] on button "Apply Filters" at bounding box center [492, 268] width 39 height 14
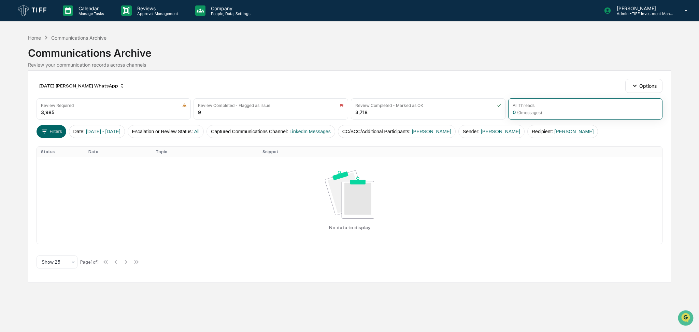
click at [304, 82] on div "[DATE] [PERSON_NAME] WhatsApp Options" at bounding box center [350, 86] width 626 height 14
click at [256, 130] on button "Captured Communications Channel : LinkedIn Messages" at bounding box center [270, 131] width 128 height 13
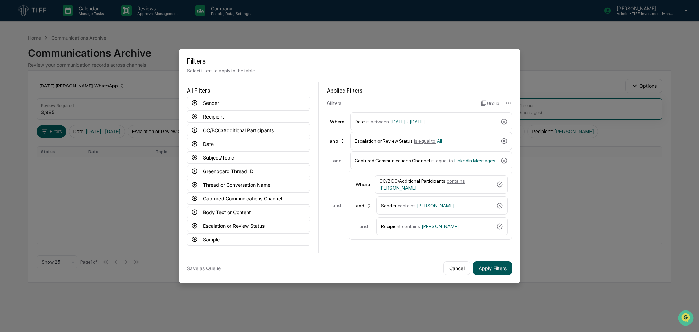
click at [492, 270] on button "Apply Filters" at bounding box center [492, 268] width 39 height 14
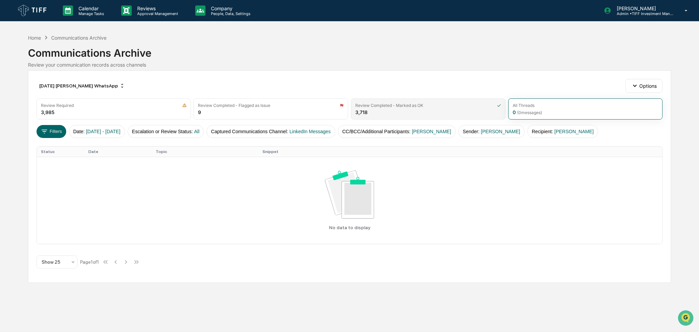
click at [468, 110] on div "Review Completed - Marked as OK 3,718" at bounding box center [428, 108] width 155 height 21
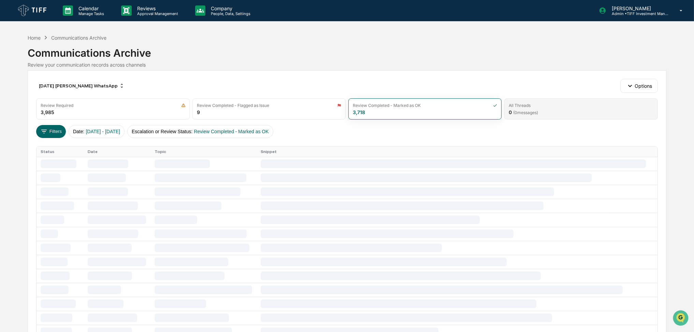
click at [532, 110] on span "( 0 messages)" at bounding box center [525, 112] width 25 height 5
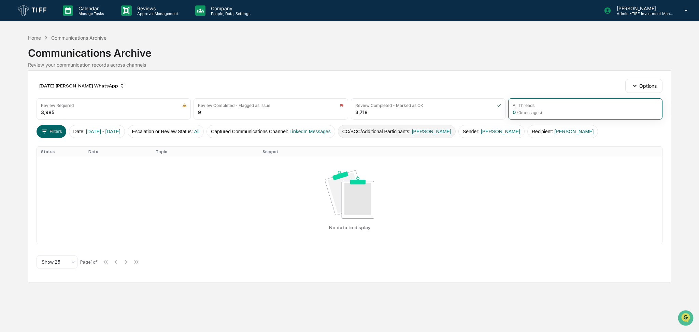
click at [433, 131] on span "[PERSON_NAME]" at bounding box center [431, 131] width 39 height 5
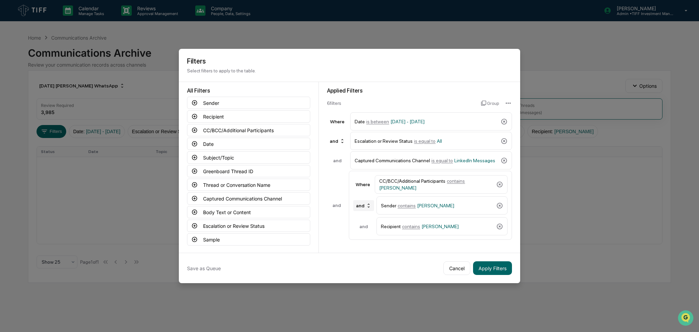
click at [359, 203] on div "and" at bounding box center [363, 205] width 21 height 11
click at [361, 227] on div "or" at bounding box center [364, 228] width 27 height 8
click at [492, 270] on button "Apply Filters" at bounding box center [492, 268] width 39 height 14
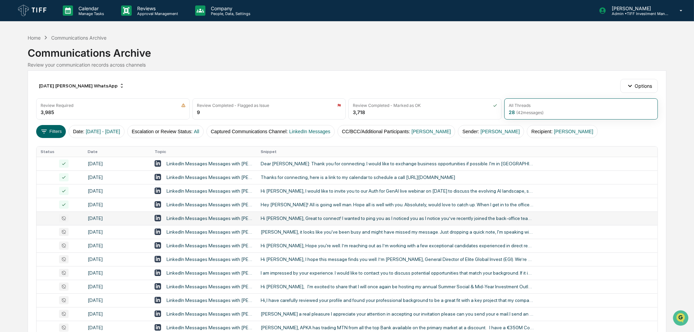
click at [329, 216] on div "Hi [PERSON_NAME], Great to connect! I wanted to ping you as I noticed you as I …" at bounding box center [397, 217] width 273 height 5
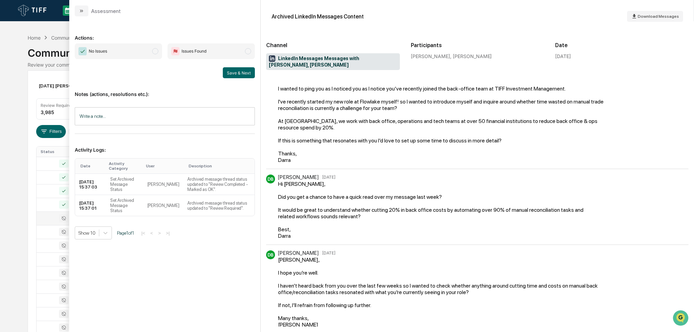
scroll to position [43, 0]
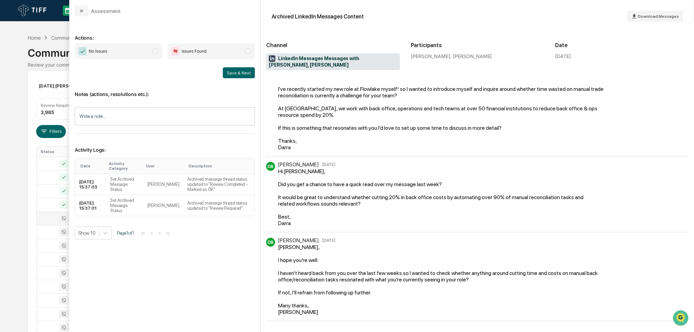
drag, startPoint x: 134, startPoint y: 52, endPoint x: 185, endPoint y: 68, distance: 53.5
click at [134, 51] on span "No Issues" at bounding box center [118, 51] width 87 height 16
click at [237, 70] on button "Save & Next" at bounding box center [239, 72] width 32 height 11
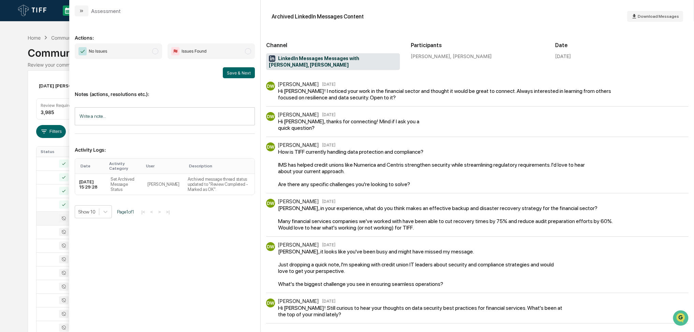
scroll to position [47, 0]
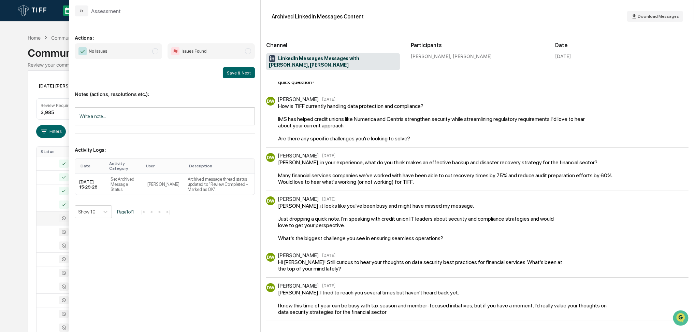
click at [134, 52] on span "No Issues" at bounding box center [118, 51] width 87 height 16
click at [229, 74] on button "Save & Next" at bounding box center [239, 72] width 32 height 11
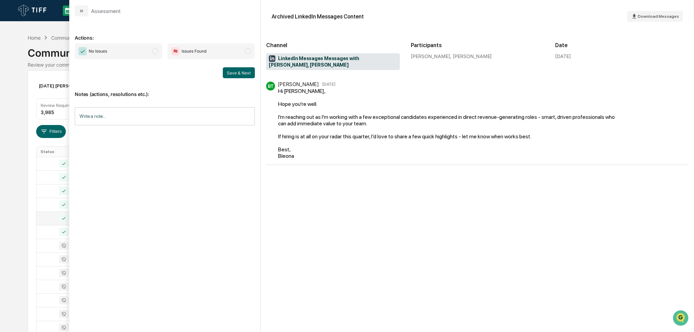
click at [141, 51] on span "No Issues" at bounding box center [118, 51] width 87 height 16
click at [245, 74] on button "Save & Next" at bounding box center [239, 72] width 32 height 11
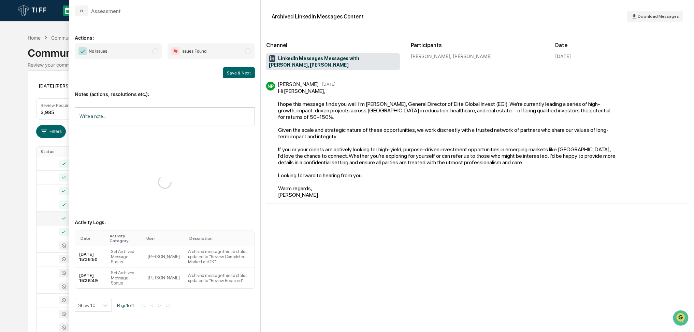
click at [160, 51] on span "No Issues" at bounding box center [118, 51] width 87 height 16
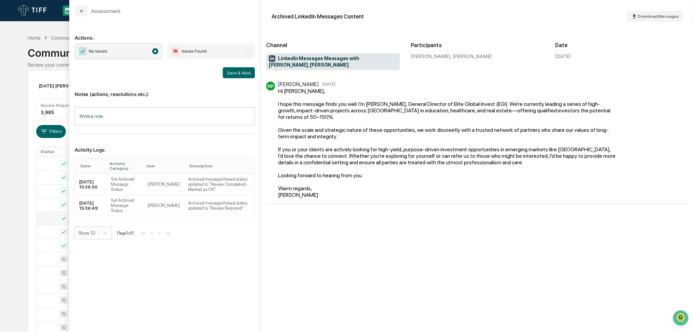
click at [151, 47] on span "No Issues" at bounding box center [118, 51] width 87 height 16
click at [237, 72] on button "Save & Next" at bounding box center [239, 72] width 32 height 11
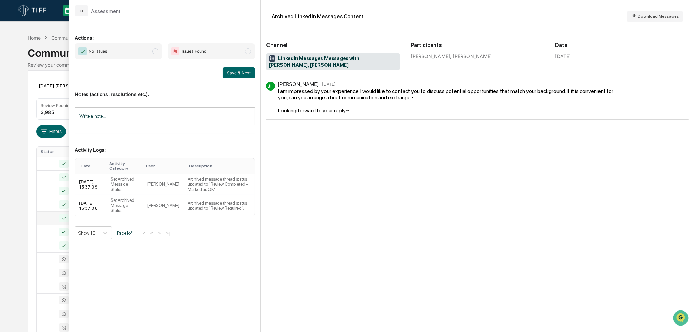
click at [145, 52] on span "No Issues" at bounding box center [118, 51] width 87 height 16
click at [245, 72] on button "Save & Next" at bounding box center [239, 72] width 32 height 11
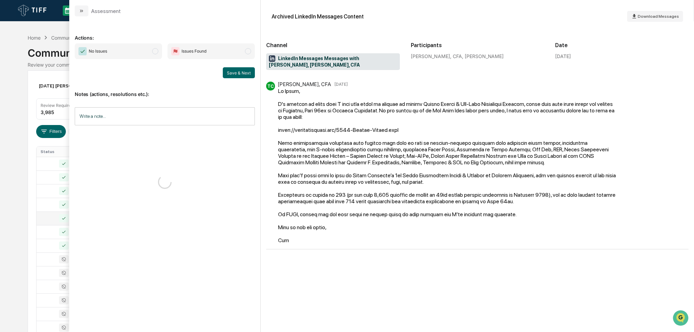
click at [144, 55] on span "No Issues" at bounding box center [118, 51] width 87 height 16
click at [231, 75] on button "Save & Next" at bounding box center [239, 72] width 32 height 11
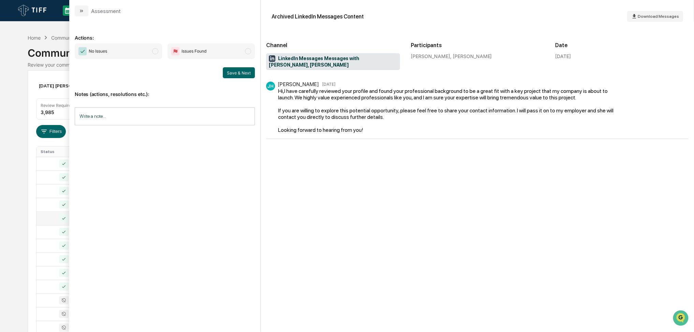
click at [141, 52] on span "No Issues" at bounding box center [118, 51] width 87 height 16
click at [235, 74] on button "Save & Next" at bounding box center [239, 72] width 32 height 11
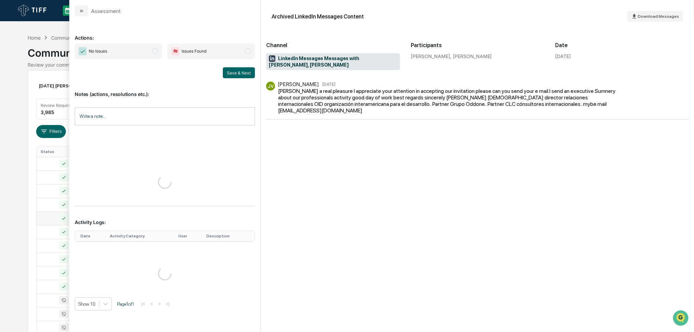
click at [147, 56] on span "No Issues" at bounding box center [118, 51] width 87 height 16
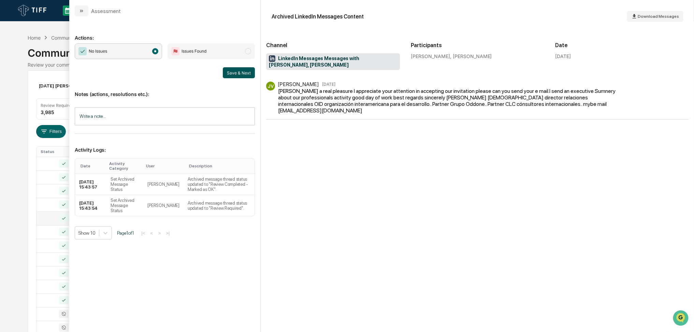
click at [242, 74] on button "Save & Next" at bounding box center [239, 72] width 32 height 11
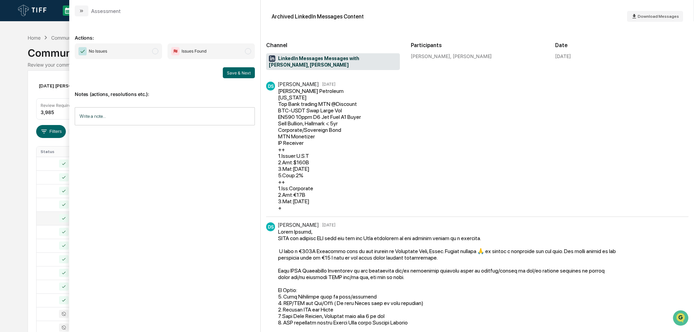
click at [129, 50] on span "No Issues" at bounding box center [118, 51] width 87 height 16
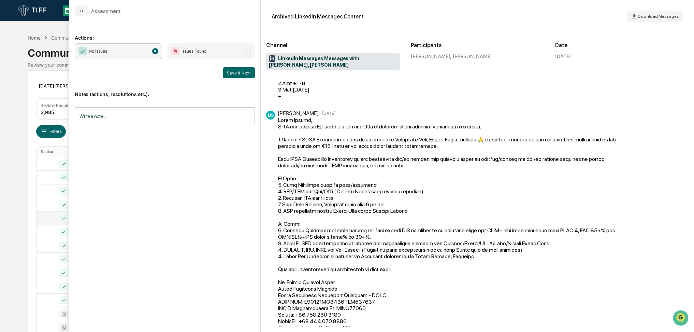
scroll to position [151, 0]
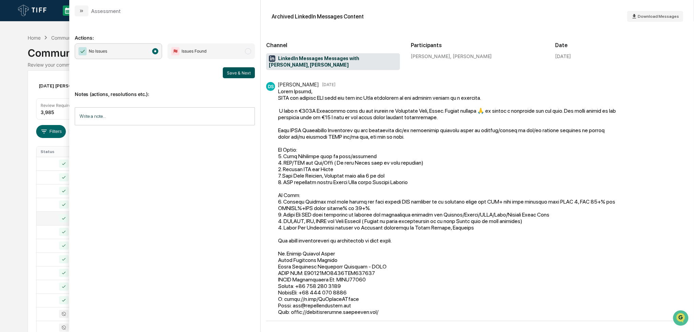
click at [232, 75] on button "Save & Next" at bounding box center [239, 72] width 32 height 11
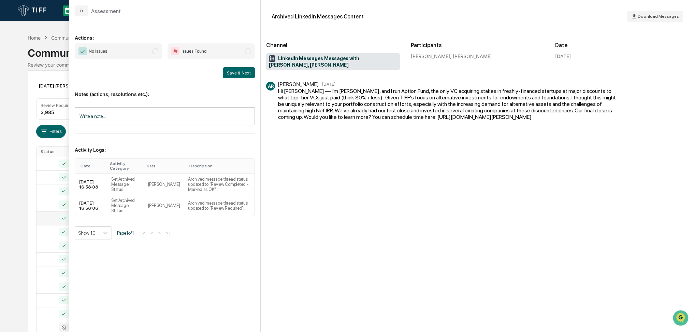
click at [129, 51] on span "No Issues" at bounding box center [118, 51] width 87 height 16
click at [235, 70] on button "Save & Next" at bounding box center [239, 72] width 32 height 11
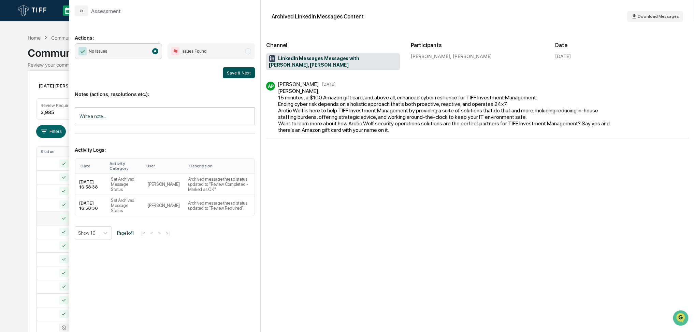
click at [235, 76] on button "Save & Next" at bounding box center [239, 72] width 32 height 11
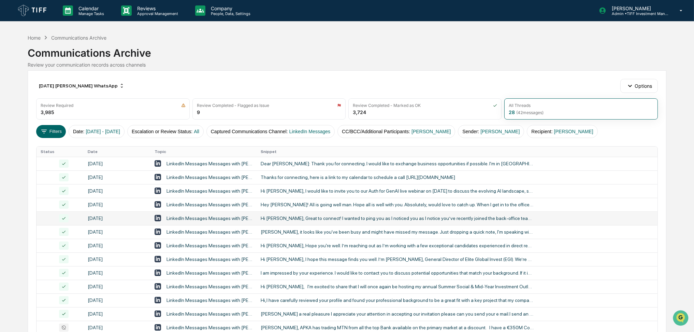
click at [0, 194] on div "Calendar Manage Tasks Reviews Approval Management Company People, Data, Setting…" at bounding box center [347, 268] width 694 height 537
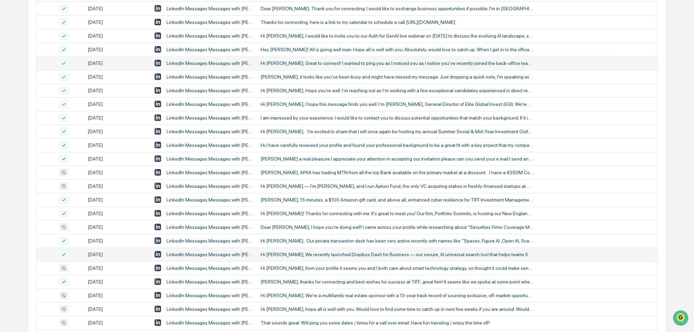
scroll to position [205, 0]
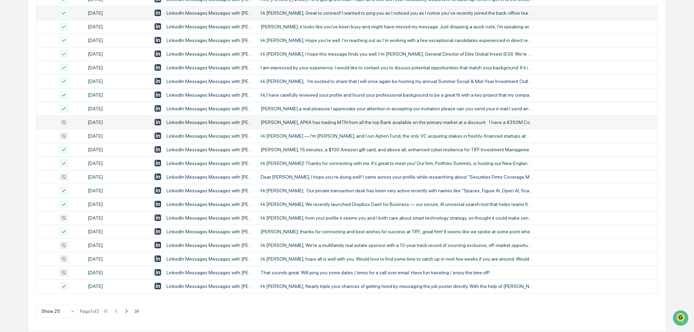
click at [280, 125] on div "[PERSON_NAME], APKA has trading MTN from all the top Bank available on the prim…" at bounding box center [397, 121] width 273 height 5
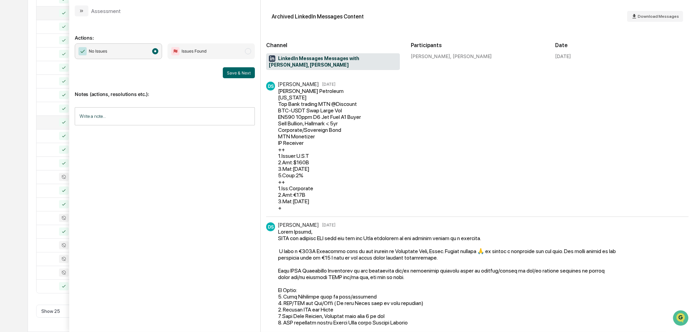
scroll to position [151, 0]
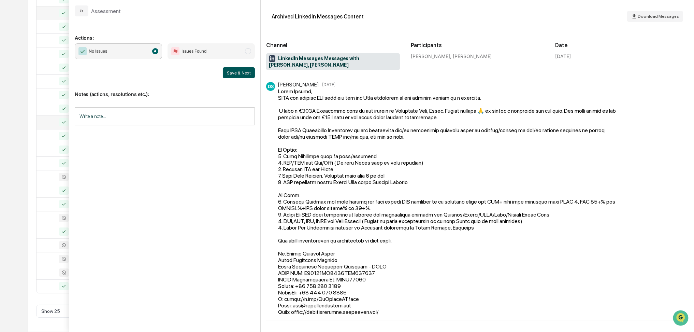
click at [231, 71] on button "Save & Next" at bounding box center [239, 72] width 32 height 11
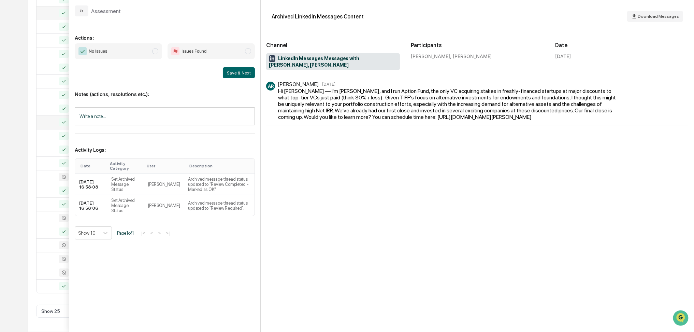
click at [113, 55] on span "No Issues" at bounding box center [118, 51] width 87 height 16
click at [238, 74] on button "Save & Next" at bounding box center [239, 72] width 32 height 11
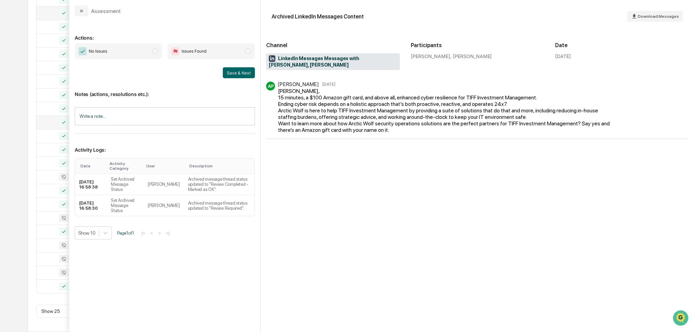
click at [116, 49] on span "No Issues" at bounding box center [118, 51] width 87 height 16
click at [238, 74] on button "Save & Next" at bounding box center [239, 72] width 32 height 11
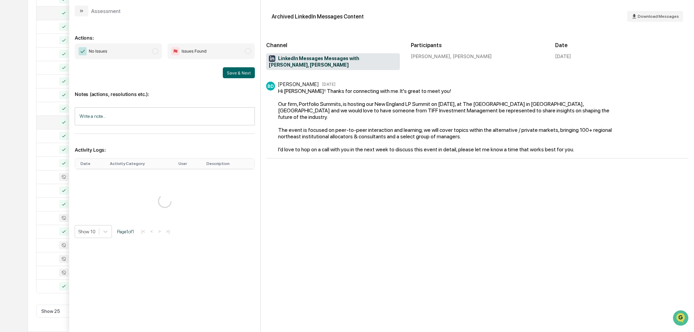
click at [134, 54] on span "No Issues" at bounding box center [118, 51] width 87 height 16
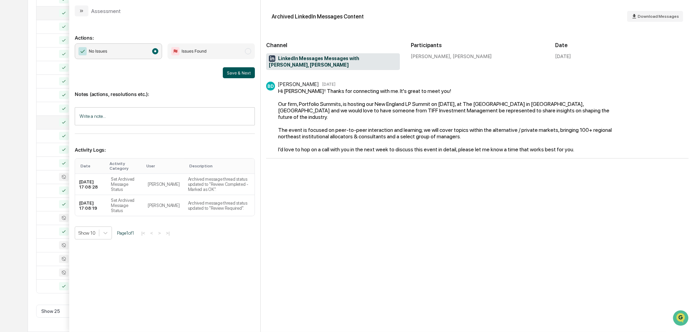
click at [229, 74] on button "Save & Next" at bounding box center [239, 72] width 32 height 11
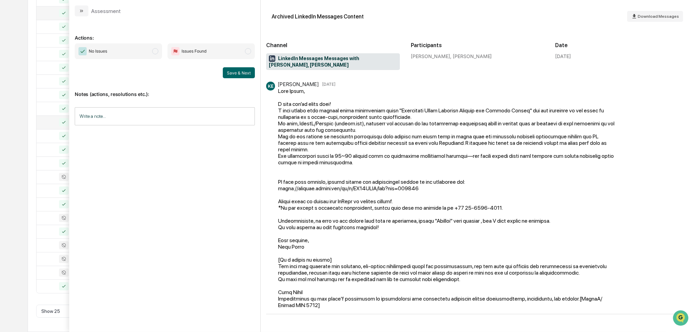
click at [124, 55] on span "No Issues" at bounding box center [118, 51] width 87 height 16
click at [245, 73] on button "Save & Next" at bounding box center [239, 72] width 32 height 11
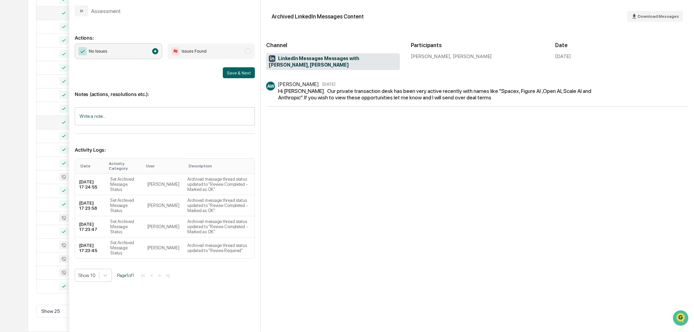
click at [26, 84] on div "Calendar Manage Tasks Reviews Approval Management Company People, Data, Setting…" at bounding box center [347, 63] width 694 height 537
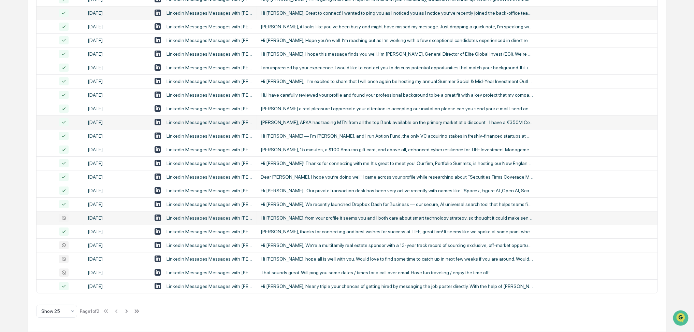
click at [283, 219] on div "Hi [PERSON_NAME], from your profile it seems you and I both care about smart te…" at bounding box center [397, 217] width 273 height 5
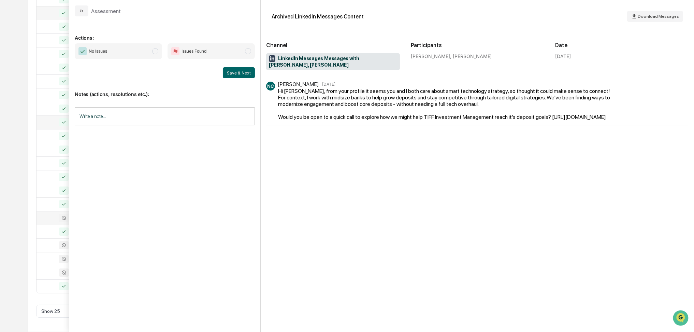
click at [140, 49] on span "No Issues" at bounding box center [118, 51] width 87 height 16
click at [232, 76] on button "Save & Next" at bounding box center [239, 72] width 32 height 11
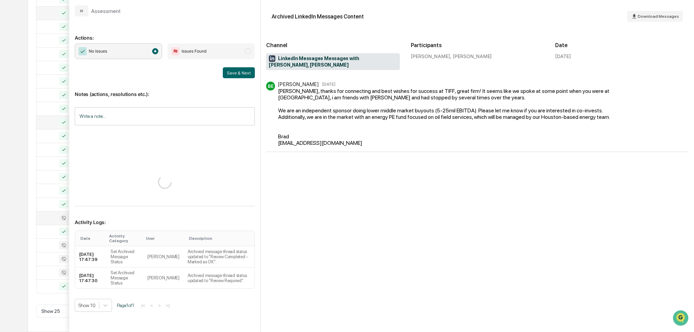
click at [0, 163] on div "Calendar Manage Tasks Reviews Approval Management Company People, Data, Setting…" at bounding box center [347, 63] width 694 height 537
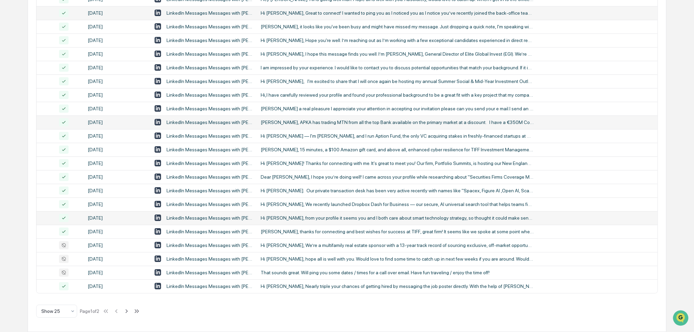
click at [280, 246] on div "Hi [PERSON_NAME], We’re a multifamily real estate sponsor with a 13-year track …" at bounding box center [397, 244] width 273 height 5
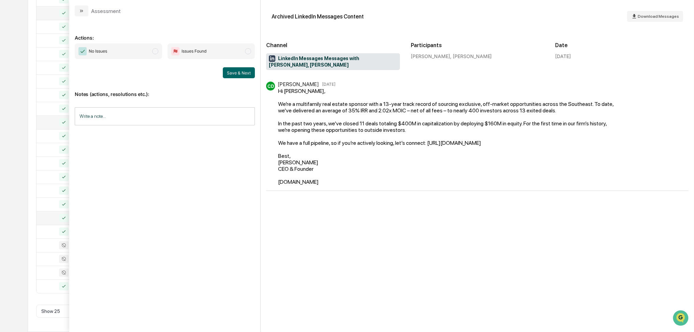
click at [147, 51] on span "No Issues" at bounding box center [118, 51] width 87 height 16
click at [232, 72] on button "Save & Next" at bounding box center [239, 72] width 32 height 11
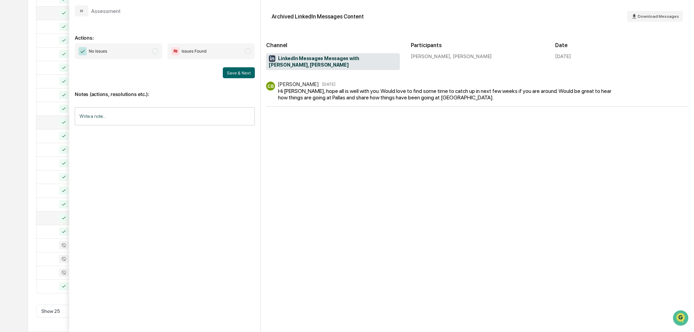
click at [130, 48] on span "No Issues" at bounding box center [118, 51] width 87 height 16
click at [235, 76] on button "Save & Next" at bounding box center [239, 72] width 32 height 11
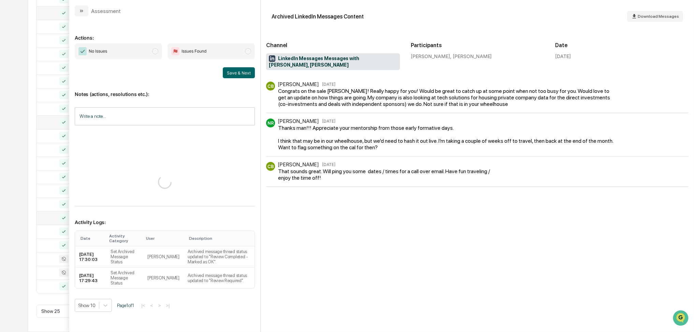
click at [131, 50] on span "No Issues" at bounding box center [118, 51] width 87 height 16
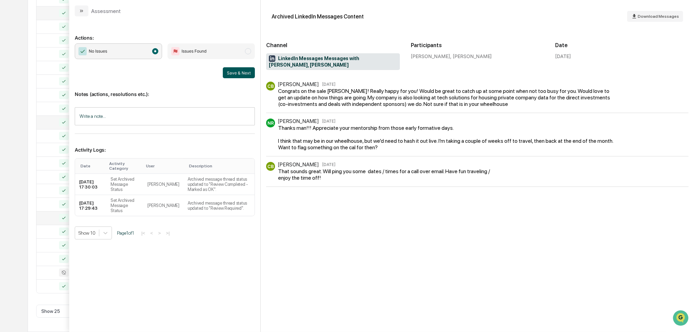
click at [240, 75] on button "Save & Next" at bounding box center [239, 72] width 32 height 11
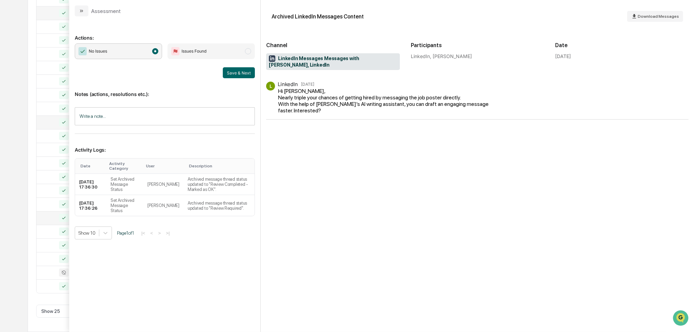
click at [158, 57] on span "No Issues" at bounding box center [118, 51] width 87 height 16
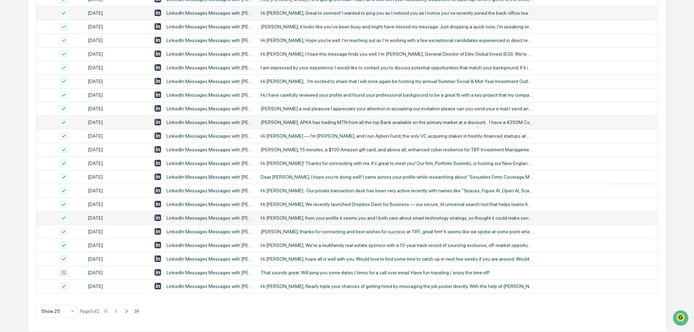
click at [2, 105] on div "Calendar Manage Tasks Reviews Approval Management Company People, Data, Setting…" at bounding box center [347, 63] width 694 height 537
click at [130, 310] on icon at bounding box center [127, 311] width 8 height 8
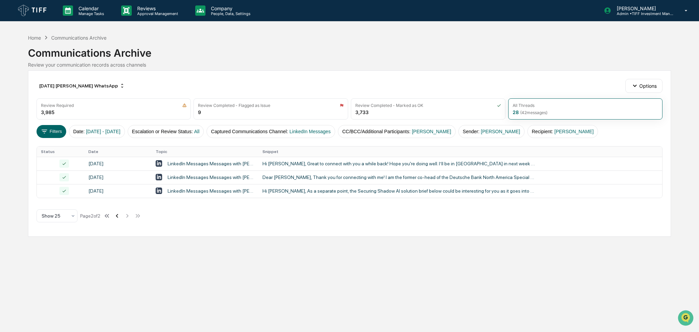
click at [119, 212] on button at bounding box center [117, 216] width 8 height 14
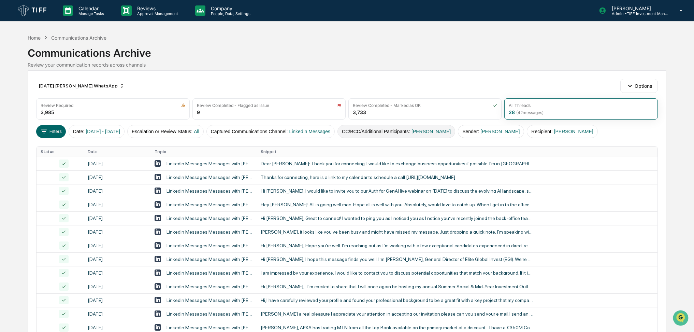
click at [454, 128] on button "CC/BCC/Additional Participants : [PERSON_NAME]" at bounding box center [396, 131] width 118 height 13
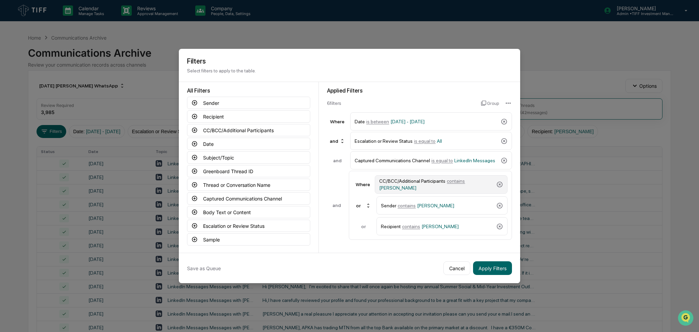
click at [426, 187] on div "CC/BCC/Additional Participants contains [PERSON_NAME]" at bounding box center [436, 184] width 114 height 12
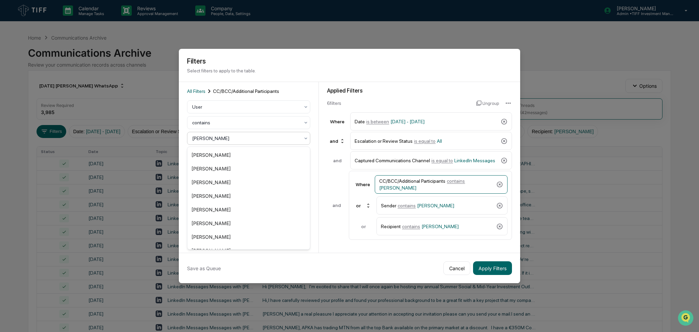
click at [251, 133] on div "[PERSON_NAME]" at bounding box center [248, 138] width 123 height 13
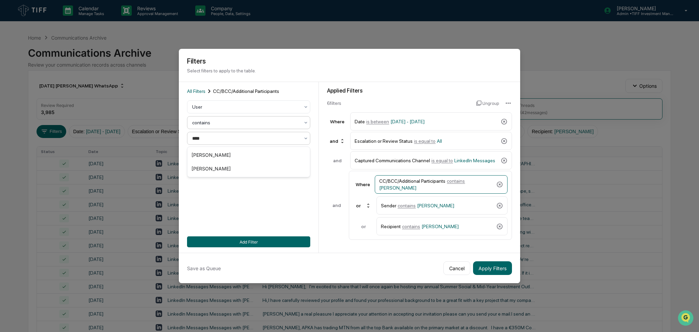
type input "*****"
click at [258, 150] on div "[PERSON_NAME]" at bounding box center [248, 155] width 122 height 14
click at [436, 207] on span "[PERSON_NAME]" at bounding box center [435, 205] width 37 height 5
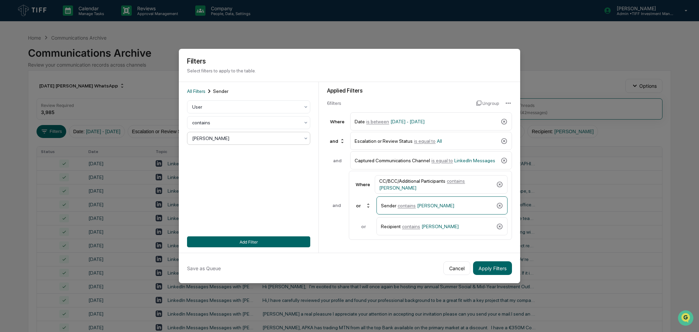
click at [252, 135] on div at bounding box center [245, 138] width 107 height 7
type input "****"
click at [254, 165] on div "[PERSON_NAME]" at bounding box center [248, 169] width 122 height 14
click at [437, 222] on div "Recipient contains [PERSON_NAME]" at bounding box center [437, 226] width 113 height 12
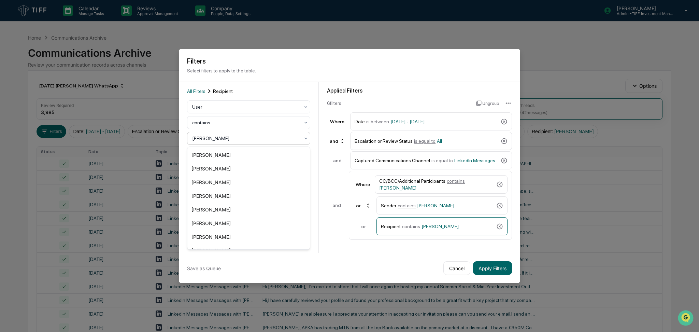
click at [252, 138] on div at bounding box center [245, 138] width 107 height 7
type input "****"
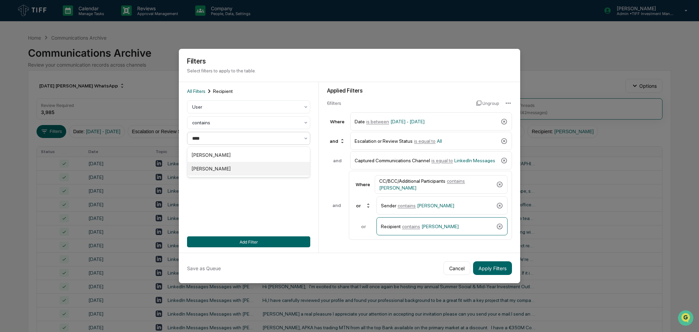
click at [252, 166] on div "[PERSON_NAME]" at bounding box center [248, 169] width 122 height 14
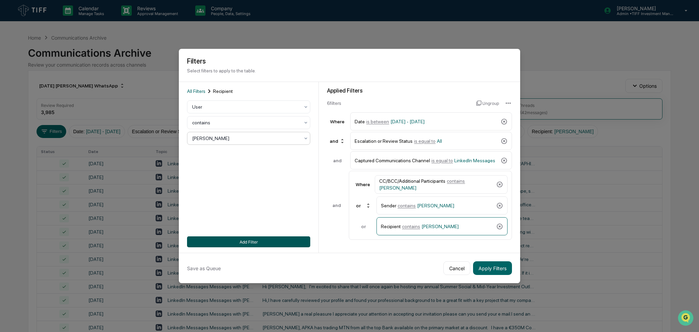
click at [276, 246] on button "Add Filter" at bounding box center [248, 241] width 123 height 11
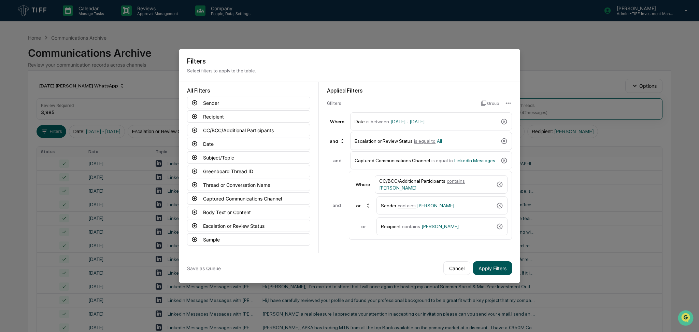
click at [486, 263] on button "Apply Filters" at bounding box center [492, 268] width 39 height 14
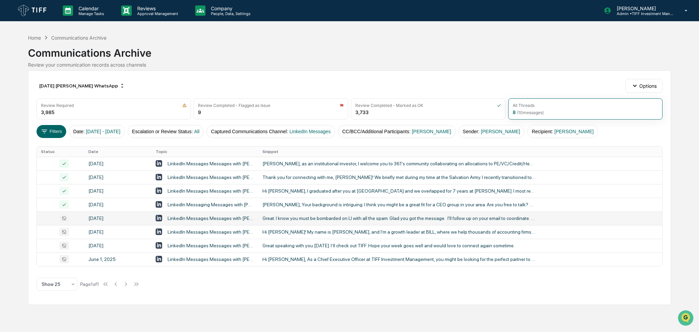
click at [287, 218] on div "Great. I know you must be bombarded on LI with all the spam. Glad you got the m…" at bounding box center [398, 217] width 273 height 5
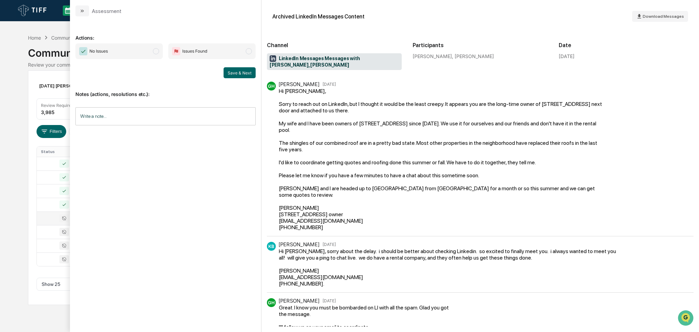
scroll to position [23, 0]
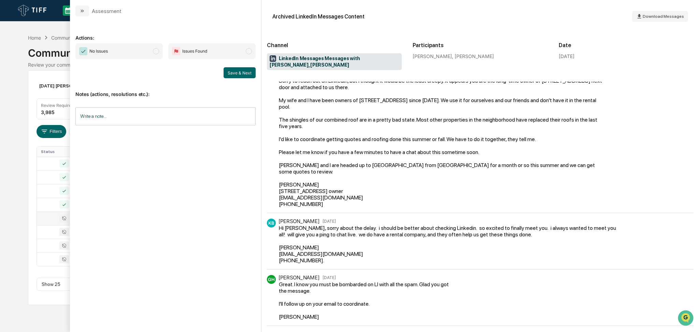
drag, startPoint x: 142, startPoint y: 55, endPoint x: 150, endPoint y: 58, distance: 8.9
click at [142, 55] on span "No Issues" at bounding box center [118, 51] width 87 height 16
click at [228, 74] on button "Save & Next" at bounding box center [239, 72] width 32 height 11
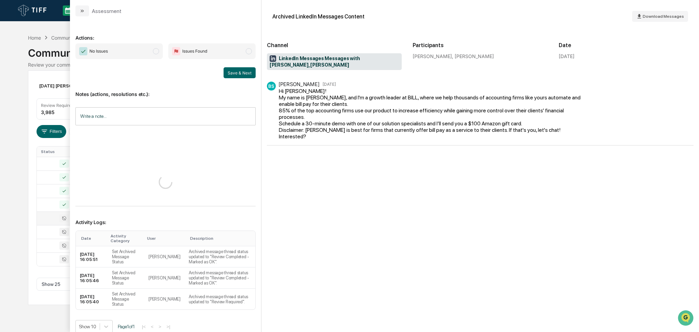
click at [117, 51] on span "No Issues" at bounding box center [118, 51] width 87 height 16
click at [233, 73] on button "Save & Next" at bounding box center [239, 72] width 32 height 11
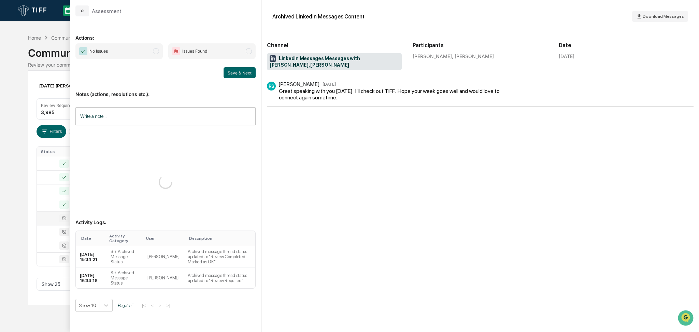
click at [132, 53] on span "No Issues" at bounding box center [118, 51] width 87 height 16
click at [249, 75] on button "Save & Next" at bounding box center [239, 72] width 32 height 11
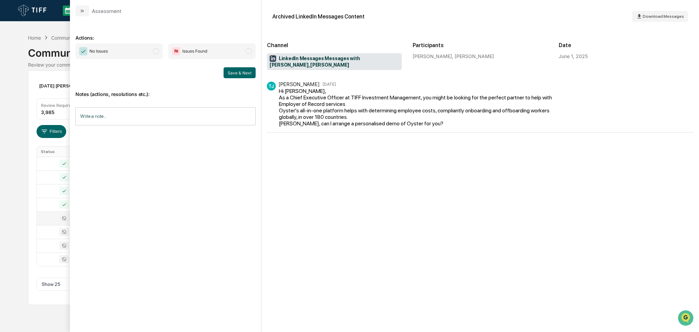
click at [143, 59] on label "No Issues" at bounding box center [118, 51] width 87 height 16
click at [241, 74] on button "Save & Next" at bounding box center [239, 72] width 32 height 11
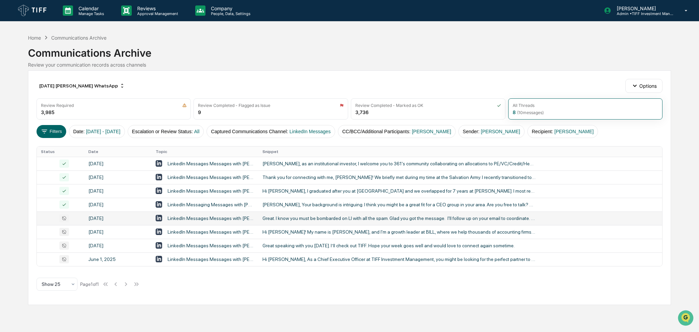
click at [5, 54] on div "Calendar Manage Tasks Reviews Approval Management Company People, Data, Setting…" at bounding box center [349, 166] width 699 height 332
click at [309, 134] on button "Captured Communications Channel : LinkedIn Messages" at bounding box center [270, 131] width 128 height 13
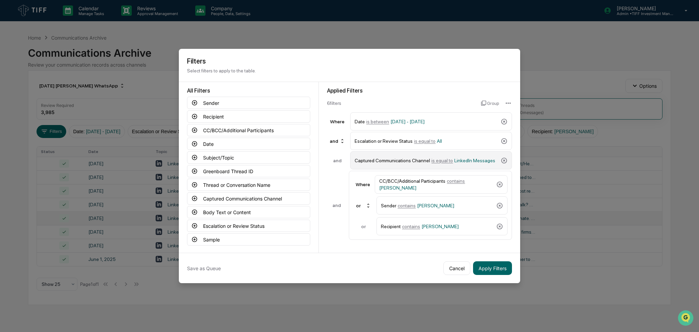
click at [453, 156] on div "Captured Communications Channel is equal to LinkedIn Messages" at bounding box center [426, 160] width 143 height 12
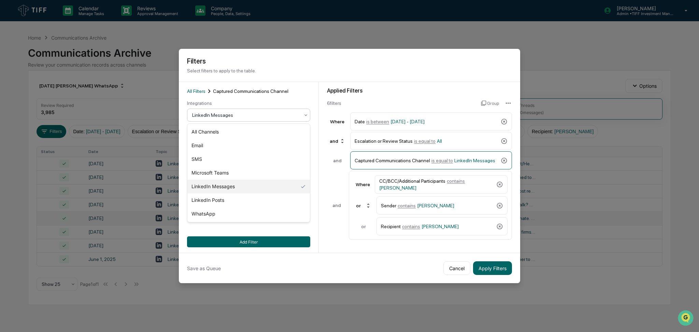
click at [220, 114] on div at bounding box center [245, 115] width 107 height 7
click at [234, 161] on div "SMS" at bounding box center [248, 159] width 122 height 14
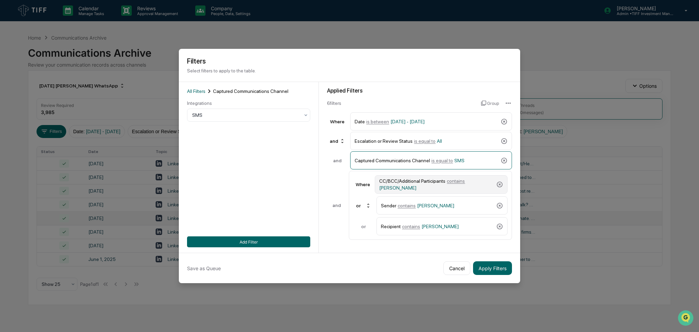
click at [444, 185] on div "CC/BCC/Additional Participants contains [PERSON_NAME]" at bounding box center [436, 184] width 114 height 12
click at [234, 138] on div at bounding box center [245, 138] width 107 height 7
type input "*******"
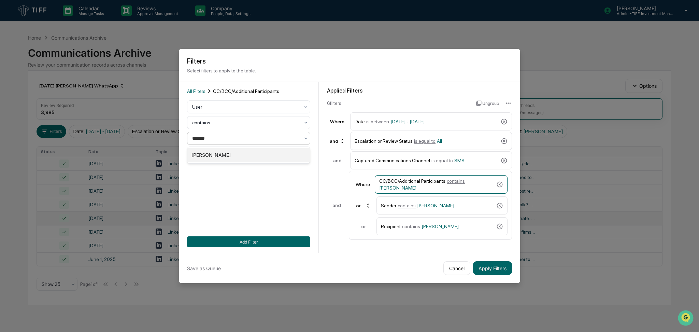
click at [240, 157] on div "[PERSON_NAME]" at bounding box center [248, 155] width 122 height 14
drag, startPoint x: 413, startPoint y: 208, endPoint x: 387, endPoint y: 204, distance: 27.0
click at [413, 208] on div "Sender contains [PERSON_NAME]" at bounding box center [437, 205] width 113 height 12
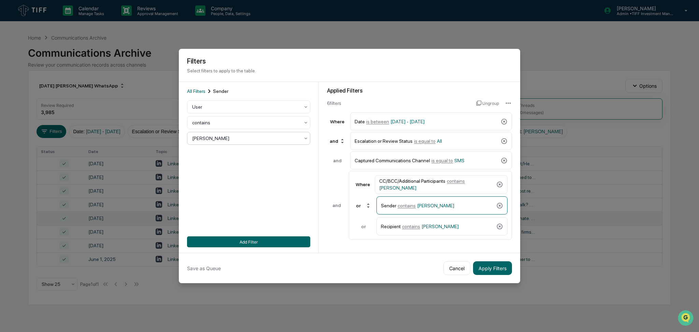
click at [237, 141] on div at bounding box center [245, 138] width 107 height 7
type input "*****"
click at [241, 150] on div "[PERSON_NAME]" at bounding box center [248, 155] width 122 height 14
click at [412, 236] on div "Where CC/BCC/Additional Participants contains [PERSON_NAME] or Sender contains …" at bounding box center [430, 205] width 163 height 69
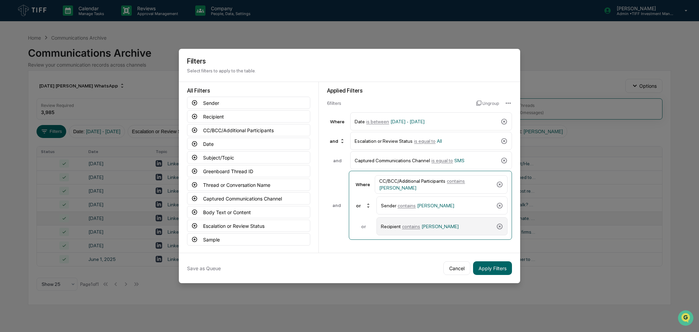
click at [418, 229] on div "Recipient contains [PERSON_NAME]" at bounding box center [437, 226] width 113 height 12
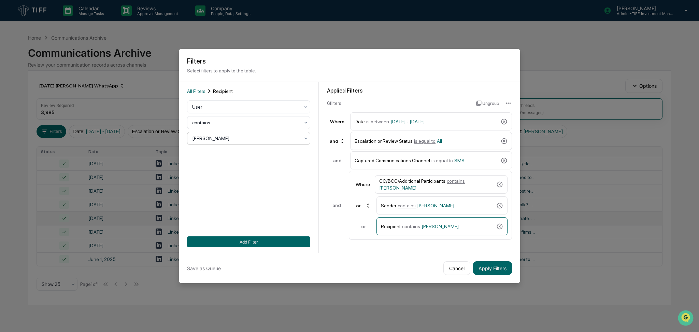
click at [225, 135] on div at bounding box center [245, 138] width 107 height 7
type input "*******"
click at [229, 152] on div "[PERSON_NAME]" at bounding box center [248, 155] width 122 height 14
click at [270, 241] on button "Add Filter" at bounding box center [248, 241] width 123 height 11
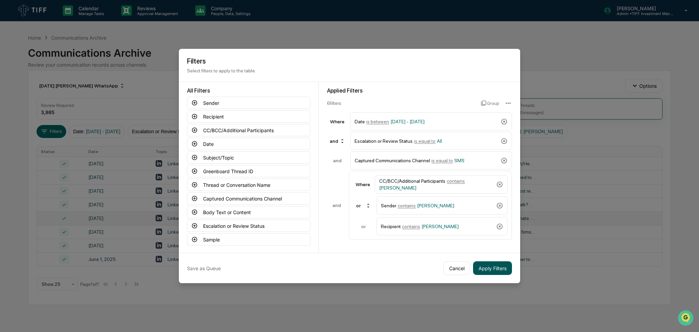
click at [493, 265] on button "Apply Filters" at bounding box center [492, 268] width 39 height 14
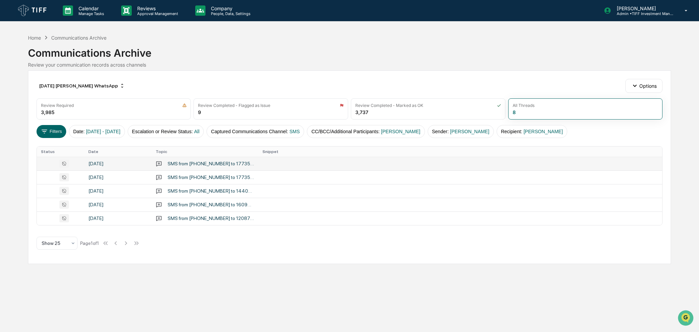
click at [202, 169] on td "SMS from [PHONE_NUMBER] to 17735128323" at bounding box center [204, 164] width 107 height 14
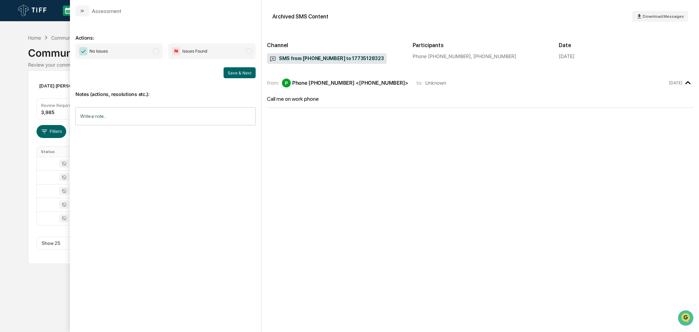
click at [130, 56] on span "No Issues" at bounding box center [118, 51] width 87 height 16
click at [245, 75] on button "Save & Next" at bounding box center [239, 72] width 32 height 11
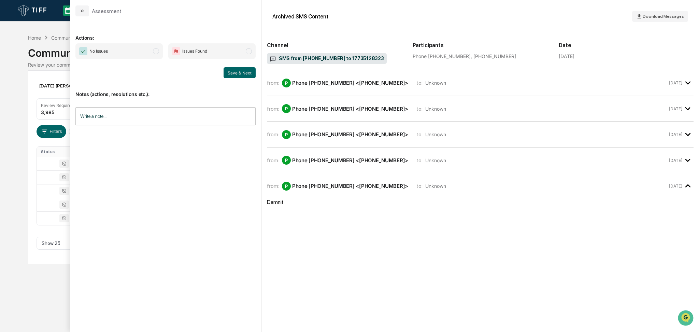
click at [139, 52] on span "No Issues" at bounding box center [118, 51] width 87 height 16
click at [238, 76] on button "Save & Next" at bounding box center [239, 72] width 32 height 11
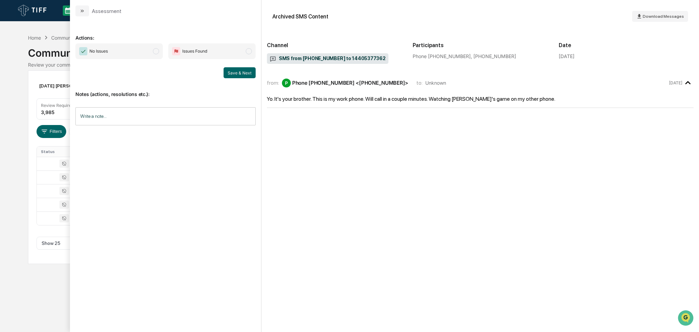
click at [142, 57] on span "No Issues" at bounding box center [118, 51] width 87 height 16
click at [237, 76] on button "Save & Next" at bounding box center [239, 72] width 32 height 11
click at [128, 55] on span "No Issues" at bounding box center [118, 51] width 87 height 16
click at [250, 70] on button "Save & Next" at bounding box center [239, 72] width 32 height 11
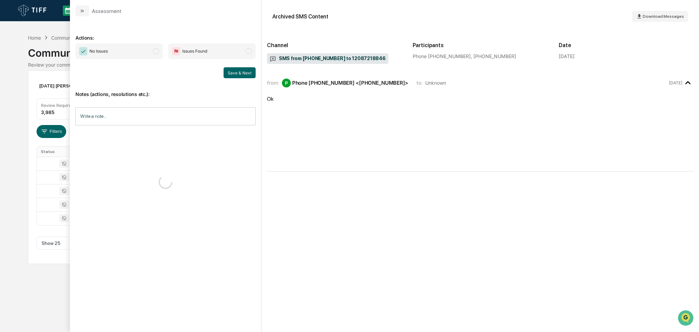
click at [129, 49] on span "No Issues" at bounding box center [118, 51] width 87 height 16
click at [231, 72] on button "Save & Next" at bounding box center [239, 72] width 32 height 11
click at [84, 13] on icon "modal" at bounding box center [81, 10] width 5 height 5
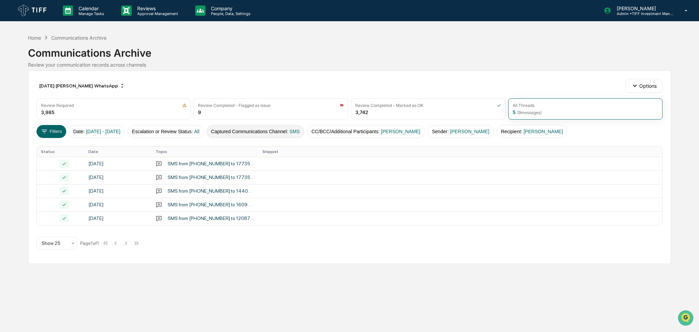
click at [247, 132] on button "Captured Communications Channel : SMS" at bounding box center [255, 131] width 98 height 13
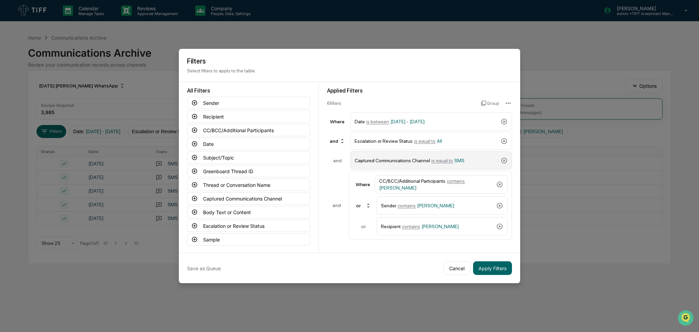
click at [432, 154] on div "Captured Communications Channel is equal to SMS" at bounding box center [426, 160] width 143 height 12
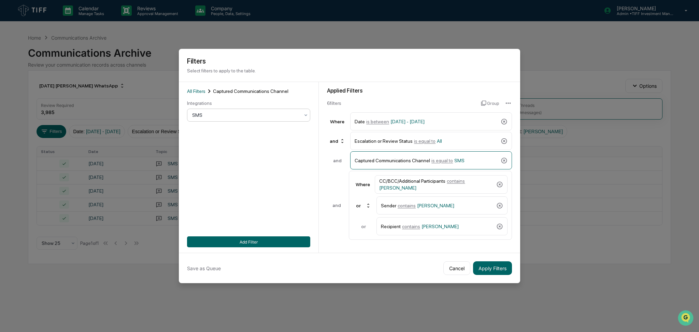
click at [243, 113] on div at bounding box center [245, 115] width 107 height 7
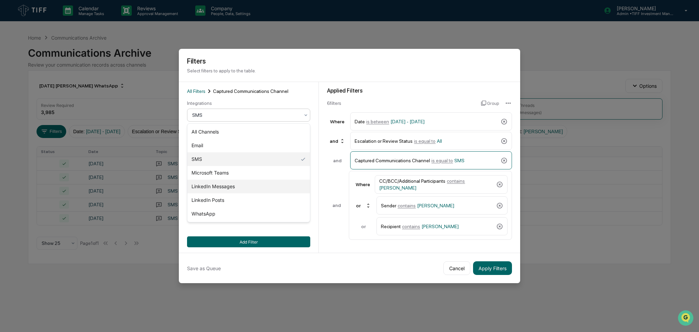
click at [245, 188] on div "LinkedIn Messages" at bounding box center [248, 186] width 122 height 14
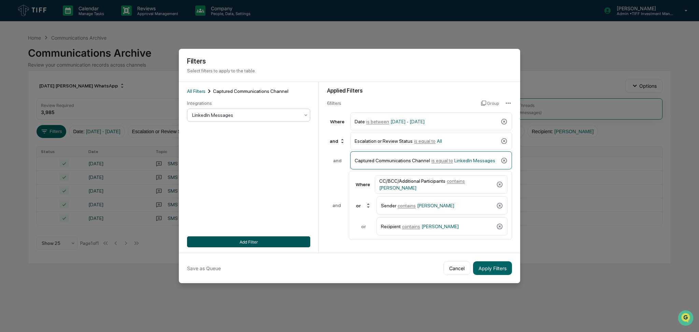
click at [255, 241] on button "Add Filter" at bounding box center [248, 241] width 123 height 11
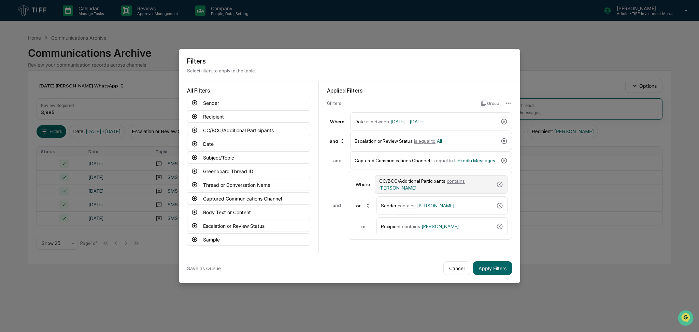
click at [445, 181] on div "CC/BCC/Additional Participants contains [PERSON_NAME]" at bounding box center [436, 184] width 114 height 12
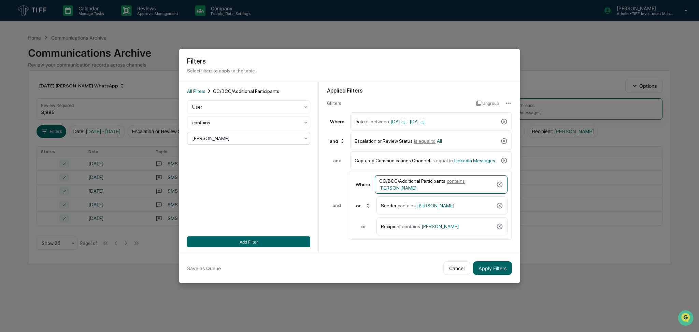
click at [225, 138] on div at bounding box center [245, 138] width 107 height 7
type input "*****"
click at [217, 150] on div "[PERSON_NAME]" at bounding box center [248, 155] width 122 height 14
click at [454, 209] on div "Sender contains [PERSON_NAME]" at bounding box center [437, 205] width 113 height 12
click at [236, 137] on div at bounding box center [245, 138] width 107 height 7
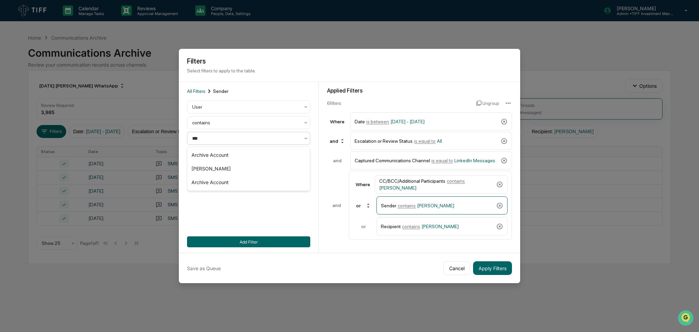
type input "****"
click at [238, 154] on div "[PERSON_NAME]" at bounding box center [248, 155] width 122 height 14
click at [413, 223] on div "Recipient contains [PERSON_NAME]" at bounding box center [437, 226] width 113 height 12
click at [242, 142] on div at bounding box center [245, 138] width 107 height 7
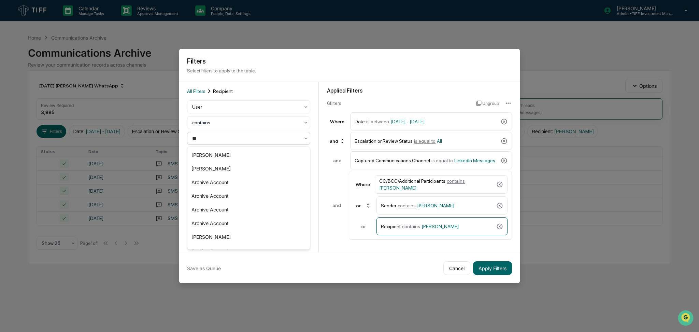
type input "****"
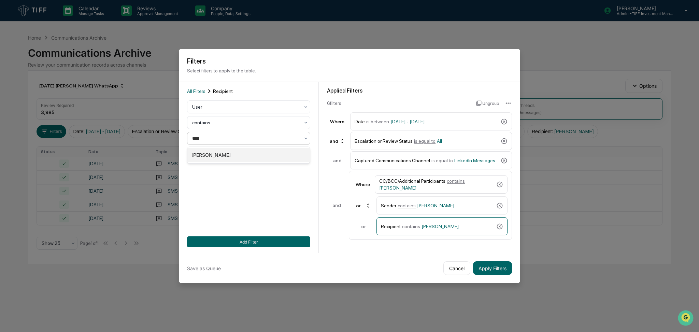
click at [251, 152] on div "[PERSON_NAME]" at bounding box center [248, 155] width 122 height 14
click at [283, 240] on button "Add Filter" at bounding box center [248, 241] width 123 height 11
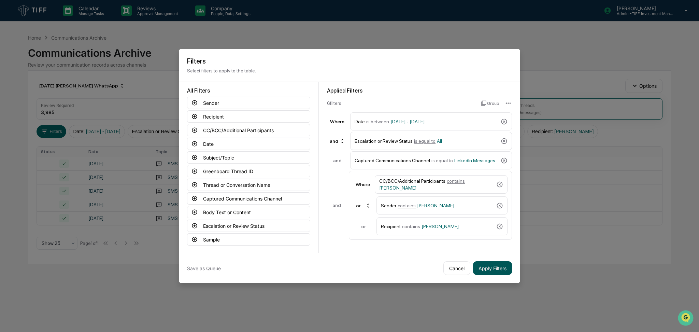
click at [482, 268] on button "Apply Filters" at bounding box center [492, 268] width 39 height 14
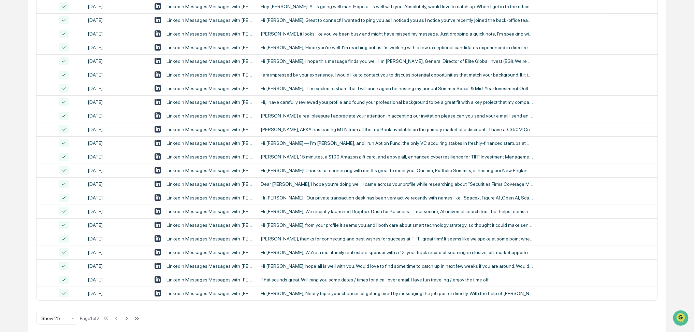
scroll to position [205, 0]
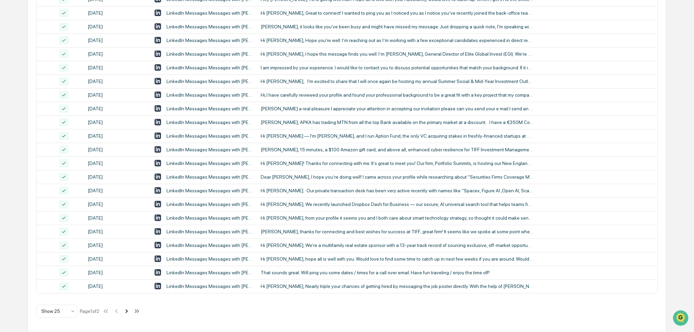
click at [130, 313] on icon at bounding box center [127, 311] width 8 height 8
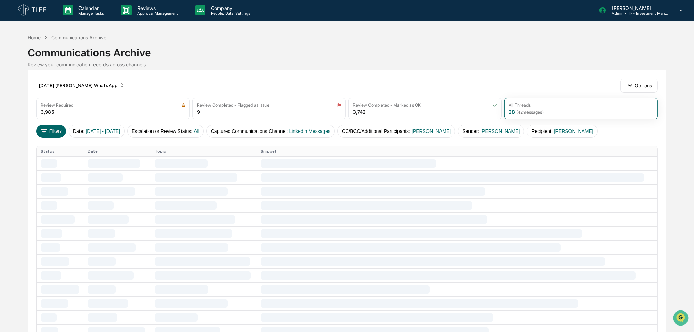
scroll to position [0, 0]
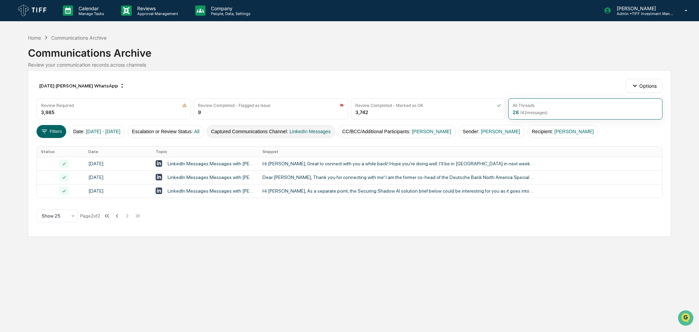
click at [315, 133] on span "LinkedIn Messages" at bounding box center [309, 131] width 41 height 5
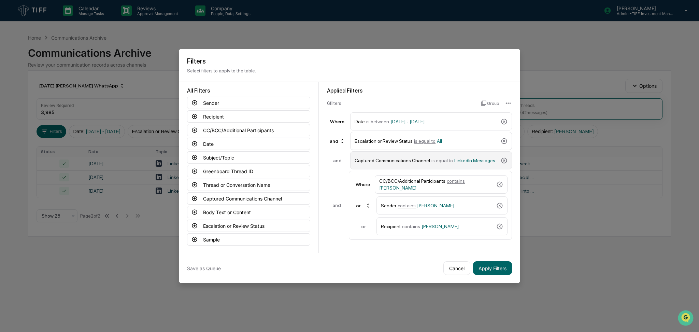
click at [405, 160] on div "Captured Communications Channel is equal to LinkedIn Messages" at bounding box center [426, 160] width 143 height 12
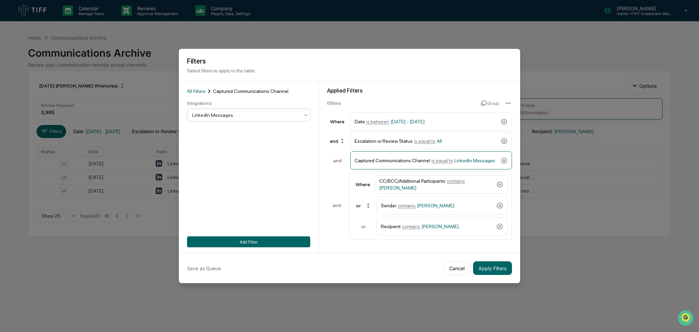
click at [203, 114] on div at bounding box center [245, 115] width 107 height 7
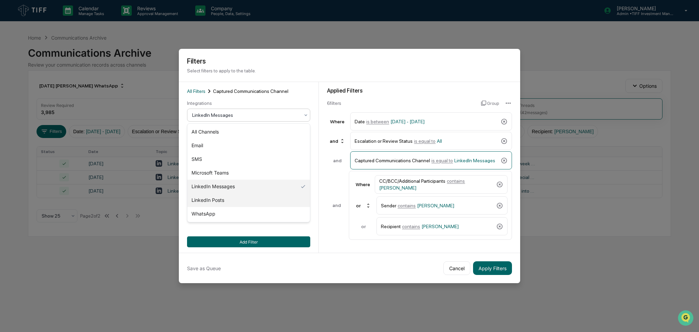
click at [238, 198] on div "LinkedIn Posts" at bounding box center [248, 200] width 122 height 14
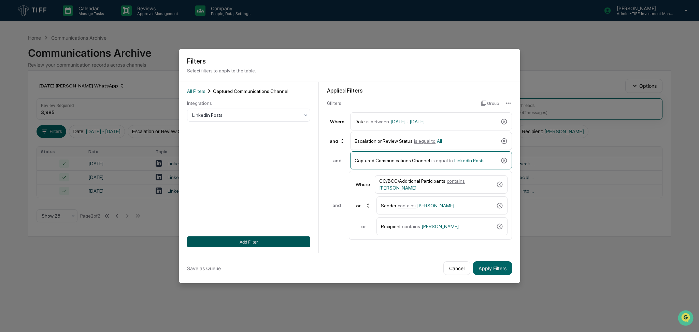
click at [256, 240] on button "Add Filter" at bounding box center [248, 241] width 123 height 11
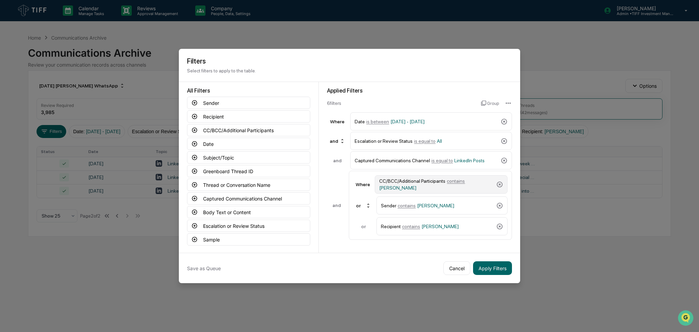
click at [456, 189] on div "CC/BCC/Additional Participants contains [PERSON_NAME]" at bounding box center [436, 184] width 114 height 12
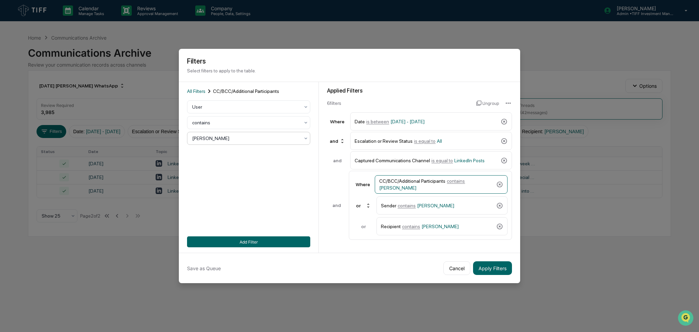
click at [244, 137] on div at bounding box center [245, 138] width 107 height 7
type input "****"
click at [244, 151] on div "[PERSON_NAME]" at bounding box center [248, 155] width 122 height 14
click at [388, 199] on div "Sender contains [PERSON_NAME]" at bounding box center [441, 205] width 131 height 18
click at [242, 139] on div at bounding box center [245, 138] width 107 height 7
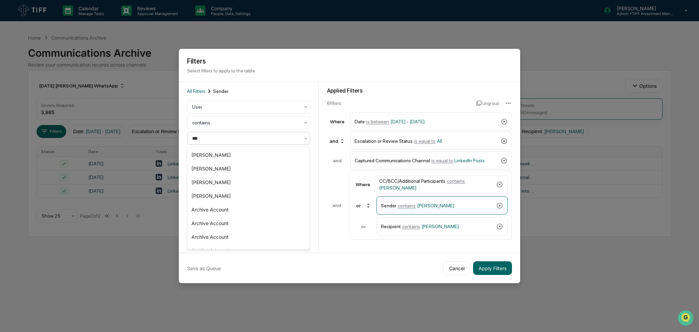
type input "****"
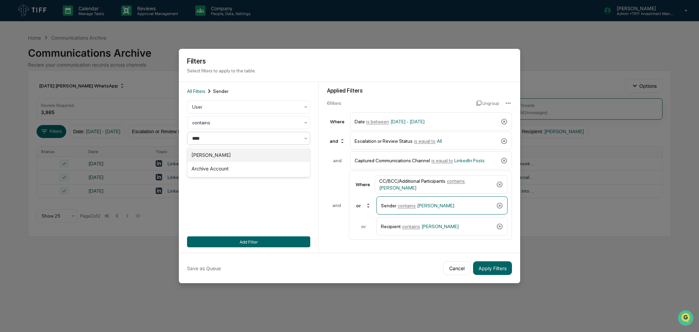
click at [244, 150] on div "[PERSON_NAME]" at bounding box center [248, 155] width 122 height 14
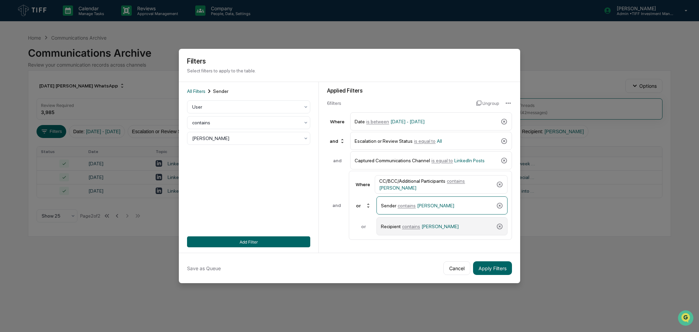
click at [384, 220] on div "Recipient contains [PERSON_NAME]" at bounding box center [441, 226] width 131 height 18
click at [245, 139] on div at bounding box center [245, 138] width 107 height 7
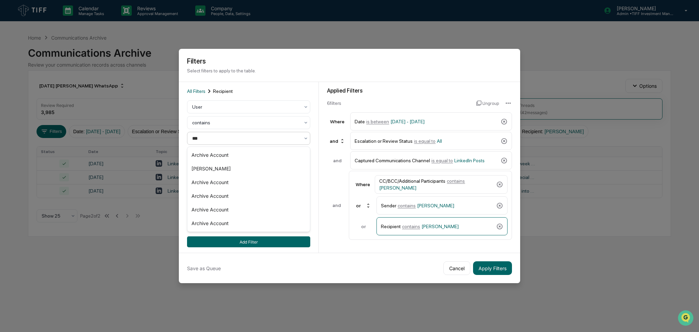
type input "****"
click at [247, 151] on div "[PERSON_NAME]" at bounding box center [248, 155] width 122 height 14
drag, startPoint x: 283, startPoint y: 243, endPoint x: 451, endPoint y: 262, distance: 169.3
click at [283, 243] on button "Add Filter" at bounding box center [248, 241] width 123 height 11
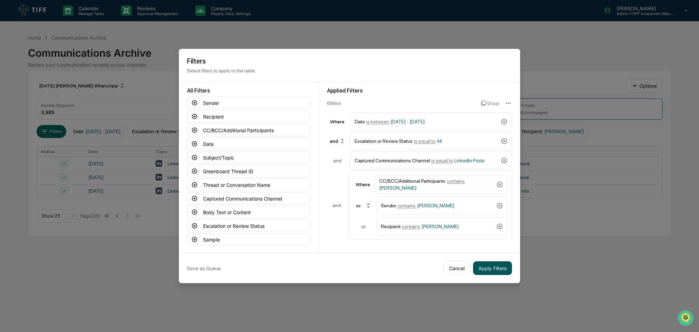
click at [494, 270] on button "Apply Filters" at bounding box center [492, 268] width 39 height 14
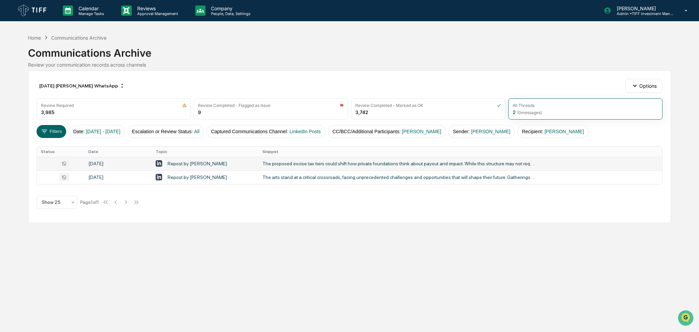
click at [364, 167] on td "The proposed excise tax tiers could shift how private foundations think about p…" at bounding box center [460, 164] width 404 height 14
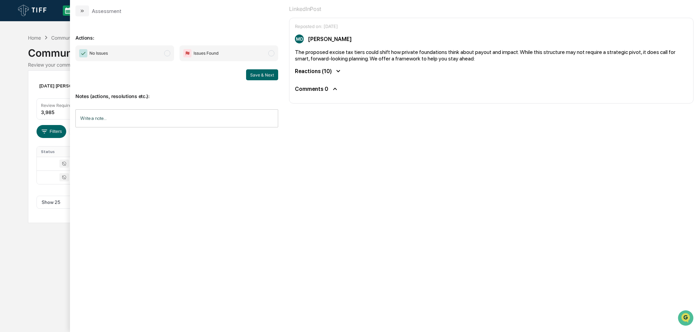
click at [129, 59] on span "No Issues" at bounding box center [124, 53] width 99 height 16
click at [273, 81] on div "Notes (actions, resolutions etc.): Write a note... Write a note..." at bounding box center [176, 107] width 203 height 55
click at [270, 76] on button "Save & Next" at bounding box center [262, 74] width 32 height 11
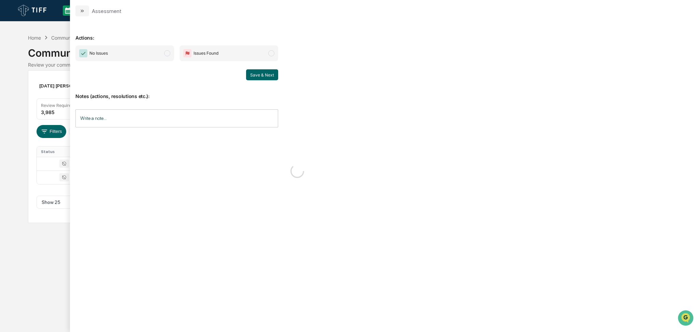
click at [168, 55] on span "modal" at bounding box center [167, 53] width 6 height 6
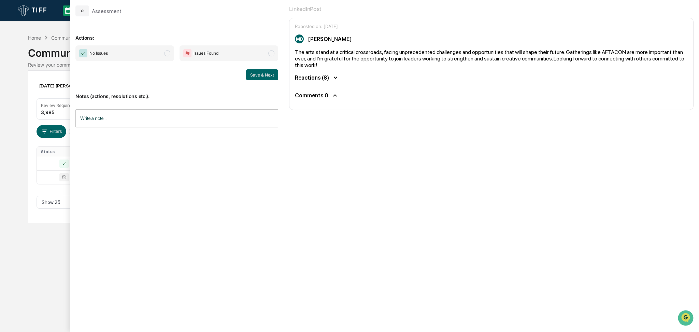
click at [154, 52] on span "No Issues" at bounding box center [124, 53] width 99 height 16
click at [276, 72] on button "Save & Next" at bounding box center [262, 74] width 32 height 11
click at [10, 161] on div "Calendar Manage Tasks Reviews Approval Management Company People, Data, Setting…" at bounding box center [349, 166] width 699 height 332
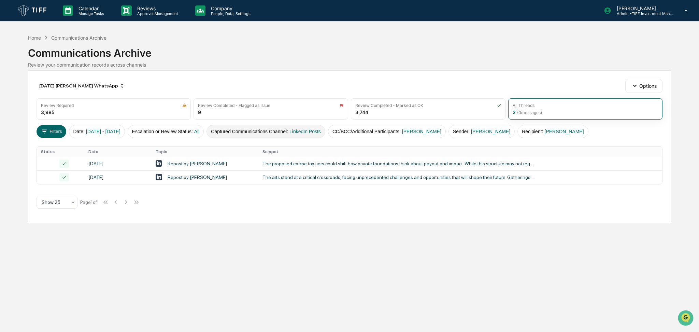
click at [314, 136] on button "Captured Communications Channel : LinkedIn Posts" at bounding box center [265, 131] width 119 height 13
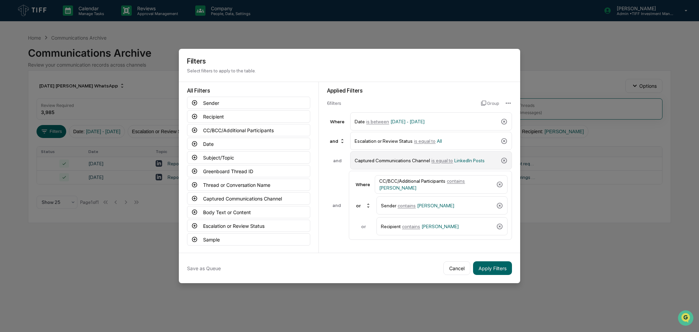
click at [454, 160] on span "LinkedIn Posts" at bounding box center [469, 160] width 30 height 5
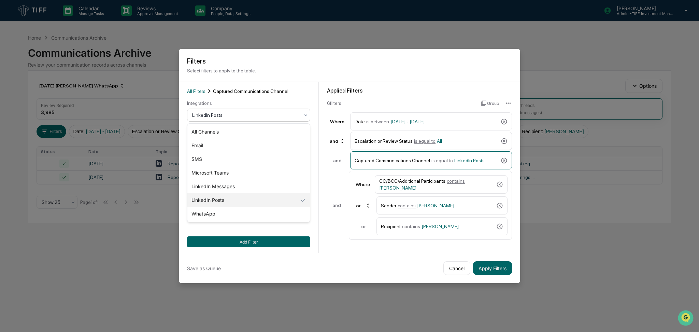
click at [238, 120] on div "LinkedIn Posts" at bounding box center [248, 115] width 123 height 13
click at [253, 183] on div "LinkedIn Messages" at bounding box center [248, 186] width 122 height 14
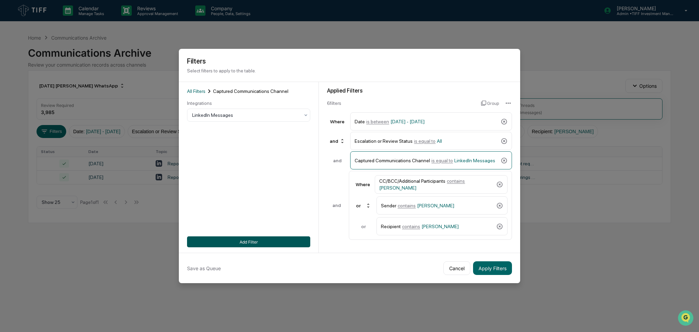
click at [281, 239] on button "Add Filter" at bounding box center [248, 241] width 123 height 11
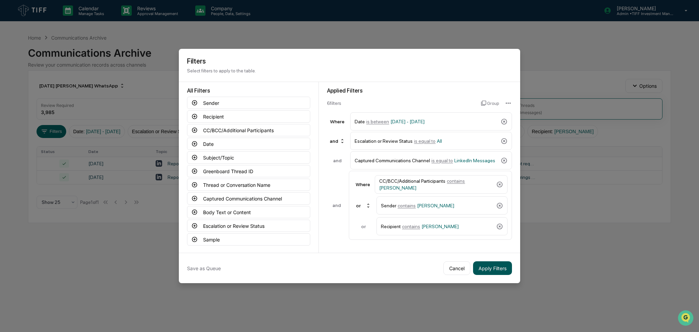
click at [504, 270] on button "Apply Filters" at bounding box center [492, 268] width 39 height 14
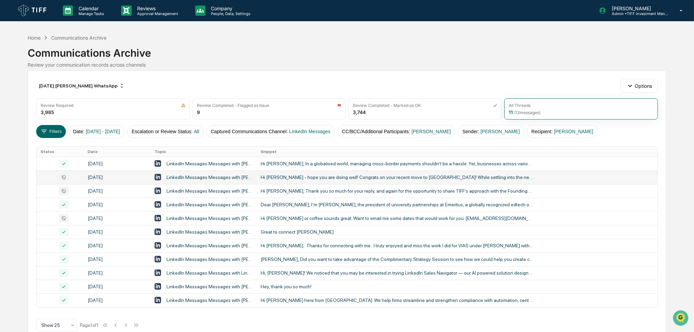
click at [408, 175] on div "Hi [PERSON_NAME] - hope you are doing well! Congrats on your recent move to [GE…" at bounding box center [397, 176] width 273 height 5
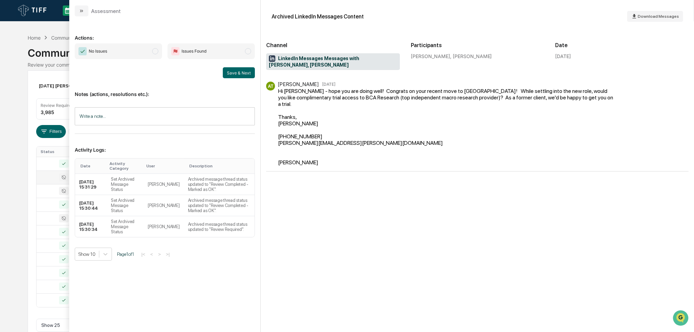
click at [143, 54] on span "No Issues" at bounding box center [118, 51] width 87 height 16
click at [231, 73] on button "Save & Next" at bounding box center [239, 72] width 32 height 11
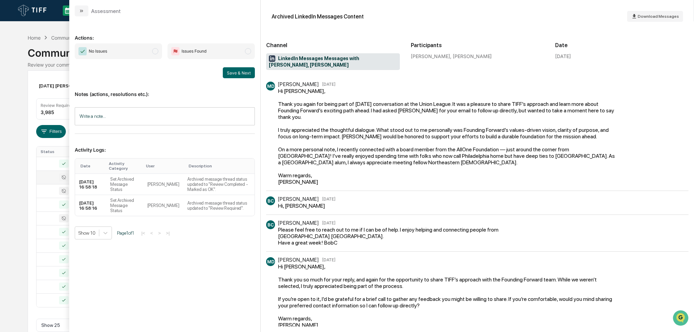
click at [143, 56] on span "No Issues" at bounding box center [118, 51] width 87 height 16
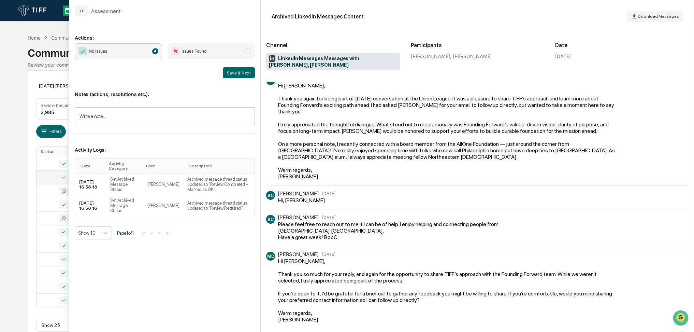
scroll to position [8, 0]
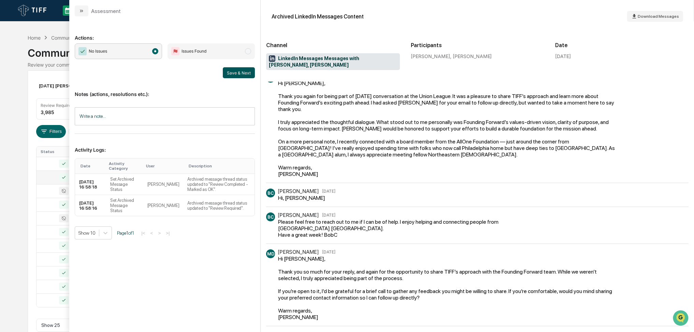
click at [235, 77] on button "Save & Next" at bounding box center [239, 72] width 32 height 11
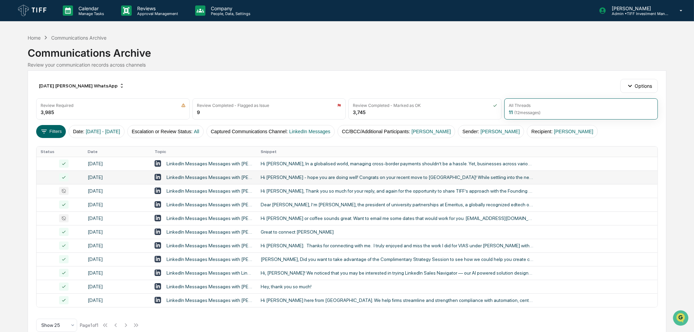
click at [0, 136] on div "Calendar Manage Tasks Reviews Approval Management Company People, Data, Setting…" at bounding box center [347, 173] width 694 height 346
click at [378, 221] on td "Hi [PERSON_NAME] or coffee sounds great. Want to email me some dates that would…" at bounding box center [457, 218] width 401 height 14
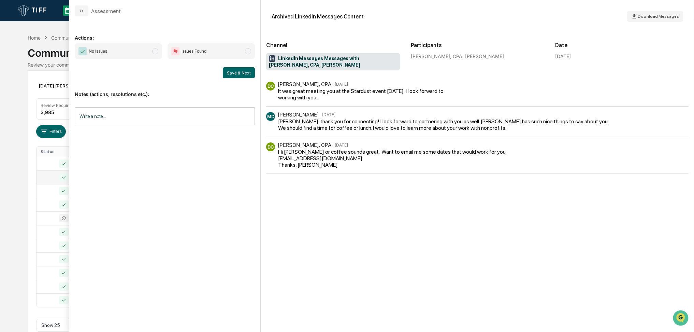
click at [137, 54] on span "No Issues" at bounding box center [118, 51] width 87 height 16
click at [234, 76] on button "Save & Next" at bounding box center [239, 72] width 32 height 11
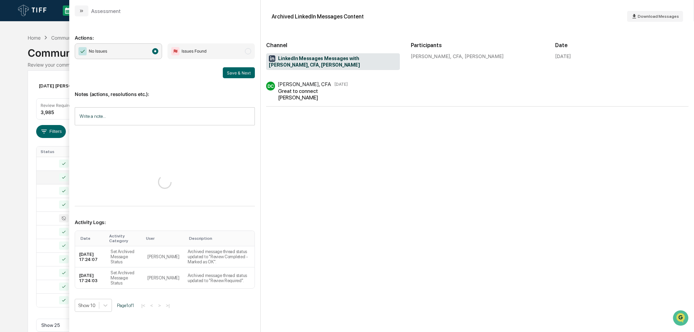
click at [0, 189] on div "Calendar Manage Tasks Reviews Approval Management Company People, Data, Setting…" at bounding box center [347, 173] width 694 height 346
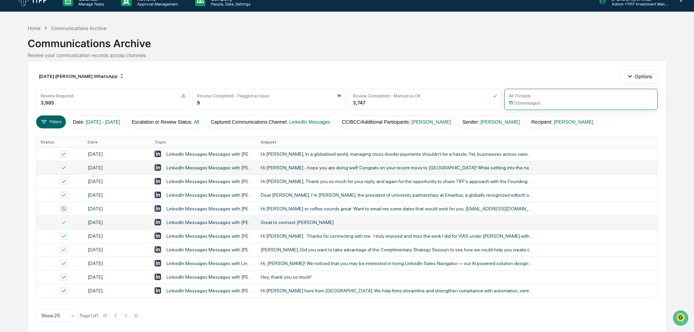
scroll to position [14, 0]
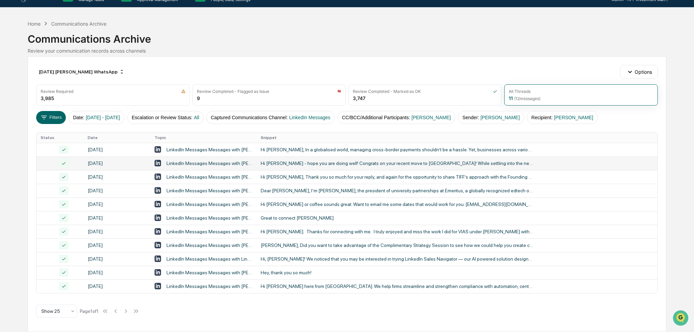
click at [0, 220] on div "Calendar Manage Tasks Reviews Approval Management Company People, Data, Setting…" at bounding box center [347, 159] width 694 height 346
click at [264, 116] on button "Captured Communications Channel : LinkedIn Messages" at bounding box center [270, 117] width 128 height 13
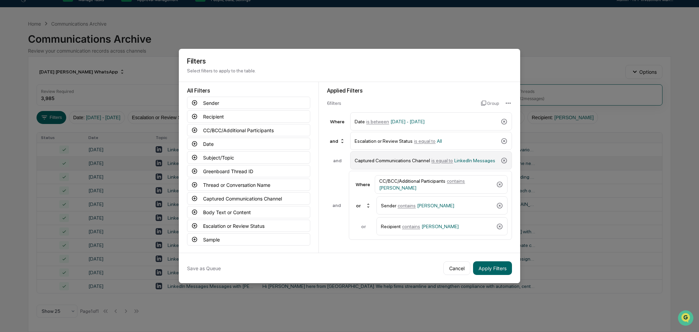
click at [407, 159] on div "Captured Communications Channel is equal to LinkedIn Messages" at bounding box center [426, 160] width 143 height 12
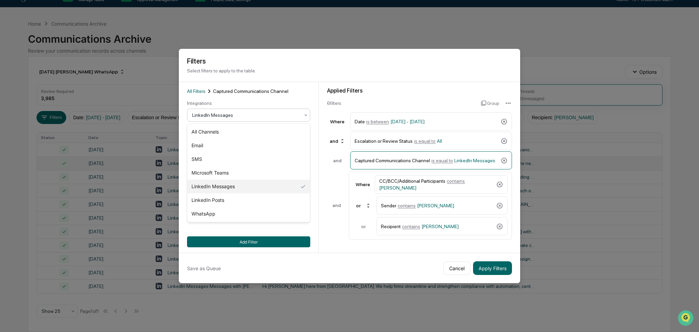
click at [219, 118] on div at bounding box center [245, 115] width 107 height 7
click at [224, 156] on div "SMS" at bounding box center [248, 159] width 122 height 14
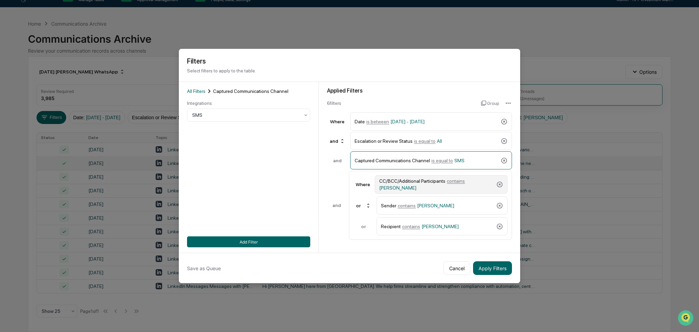
click at [438, 188] on div "CC/BCC/Additional Participants contains [PERSON_NAME]" at bounding box center [436, 184] width 114 height 12
click at [227, 137] on div at bounding box center [245, 138] width 107 height 7
type input "*****"
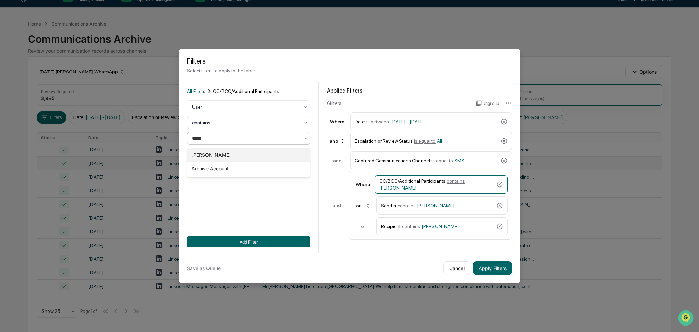
click at [228, 151] on div "[PERSON_NAME]" at bounding box center [248, 155] width 122 height 14
click at [405, 204] on span "contains" at bounding box center [406, 205] width 18 height 5
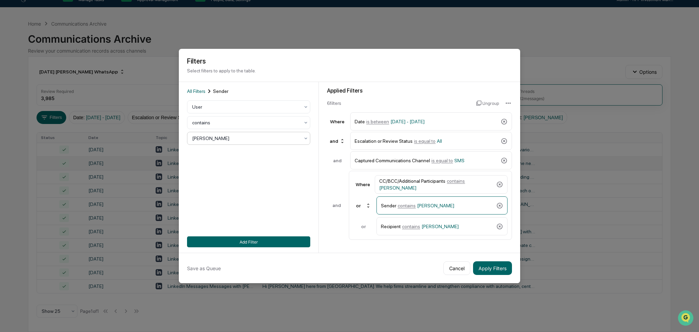
click at [270, 136] on div at bounding box center [245, 138] width 107 height 7
type input "****"
click at [272, 149] on div "[PERSON_NAME]" at bounding box center [248, 155] width 122 height 14
click at [409, 220] on div "Recipient contains [PERSON_NAME]" at bounding box center [437, 226] width 113 height 12
click at [232, 139] on div at bounding box center [245, 138] width 107 height 7
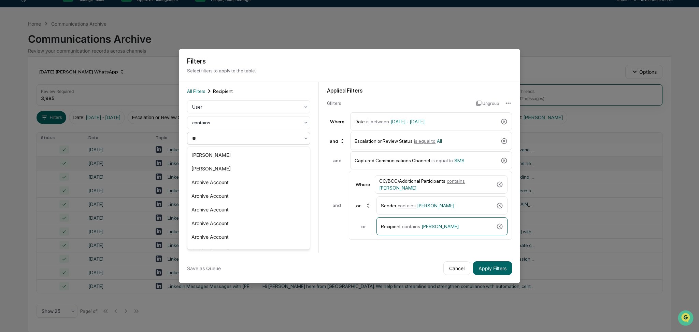
type input "***"
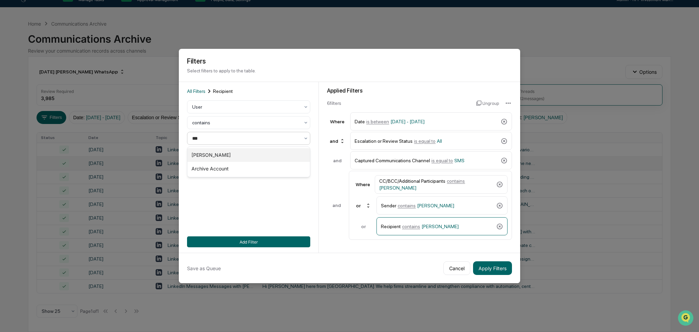
click at [236, 152] on div "[PERSON_NAME]" at bounding box center [248, 155] width 122 height 14
click at [271, 242] on button "Add Filter" at bounding box center [248, 241] width 123 height 11
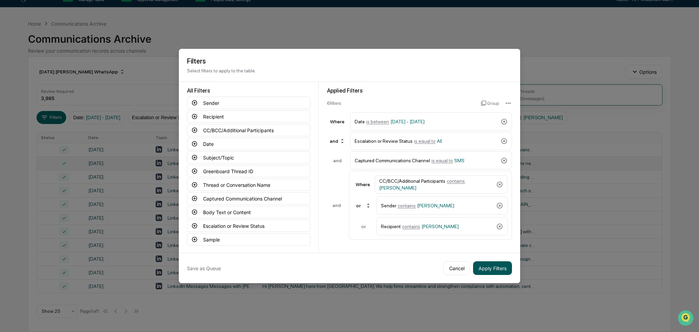
click at [502, 266] on button "Apply Filters" at bounding box center [492, 268] width 39 height 14
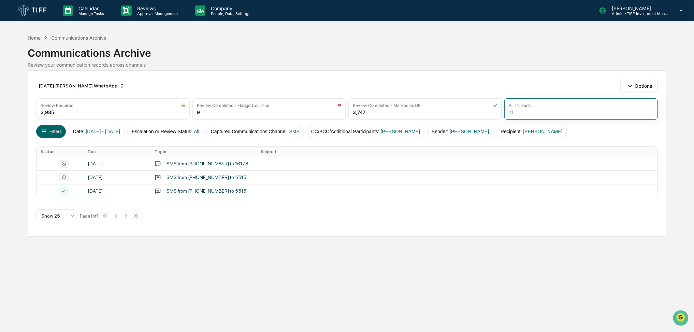
scroll to position [0, 0]
click at [339, 35] on div "Home Communications Archive Communications Archive Review your communication re…" at bounding box center [349, 51] width 643 height 34
click at [241, 162] on div "SMS from [PHONE_NUMBER] to 16178943696" at bounding box center [211, 163] width 87 height 5
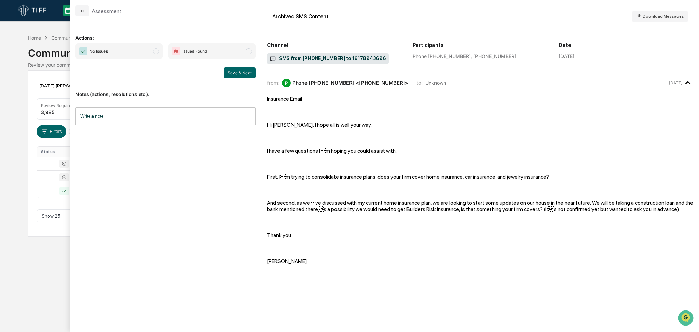
click at [114, 52] on span "No Issues" at bounding box center [118, 51] width 87 height 16
click at [233, 77] on button "Save & Next" at bounding box center [239, 72] width 32 height 11
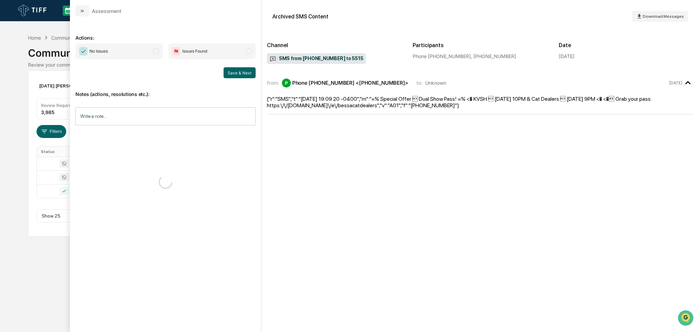
click at [139, 48] on span "No Issues" at bounding box center [118, 51] width 87 height 16
click at [233, 73] on button "Save & Next" at bounding box center [239, 72] width 32 height 11
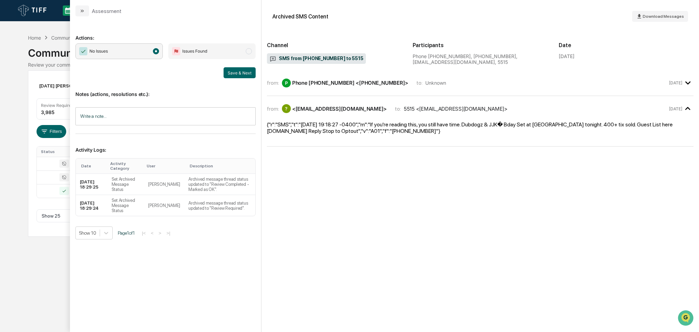
click at [0, 222] on div "Calendar Manage Tasks Reviews Approval Management Company People, Data, Setting…" at bounding box center [349, 166] width 699 height 332
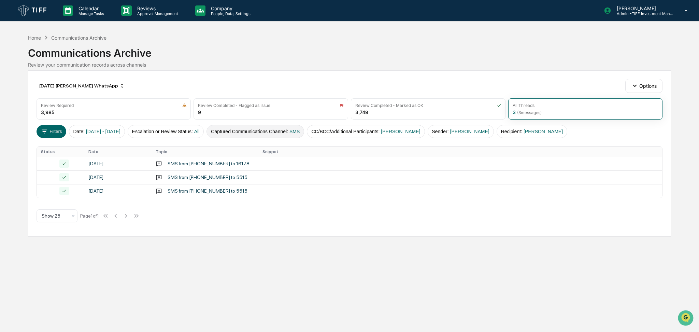
click at [269, 128] on button "Captured Communications Channel : SMS" at bounding box center [255, 131] width 98 height 13
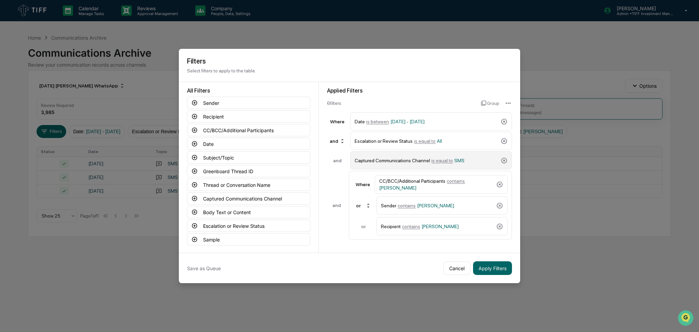
click at [454, 158] on span "SMS" at bounding box center [459, 160] width 10 height 5
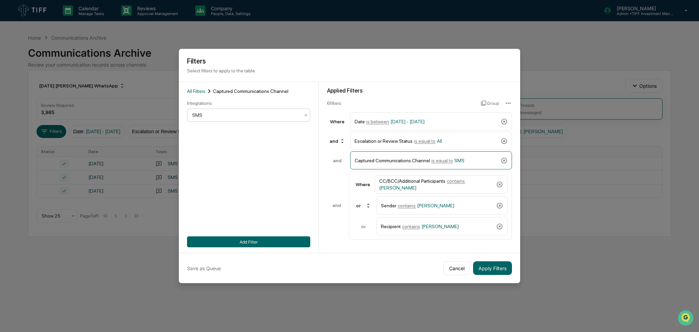
click at [225, 112] on div at bounding box center [245, 115] width 107 height 7
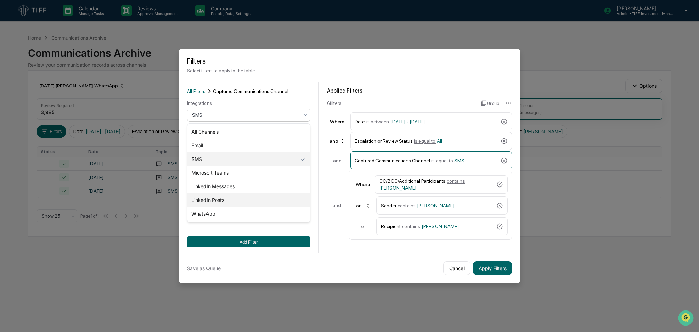
click at [247, 199] on div "LinkedIn Posts" at bounding box center [248, 200] width 122 height 14
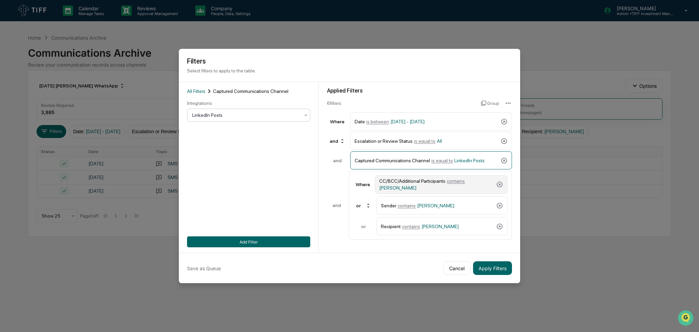
click at [457, 180] on div "CC/BCC/Additional Participants contains [PERSON_NAME]" at bounding box center [436, 184] width 114 height 12
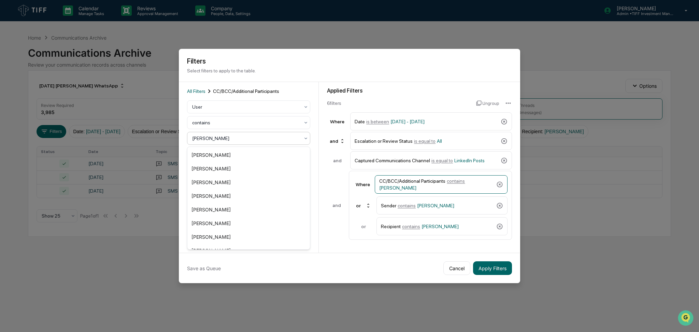
click at [235, 134] on div "[PERSON_NAME]" at bounding box center [246, 138] width 114 height 10
type input "****"
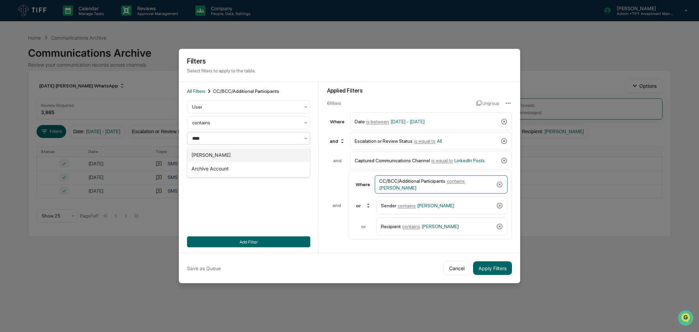
click at [236, 150] on div "[PERSON_NAME]" at bounding box center [248, 155] width 122 height 14
click at [429, 203] on span "[PERSON_NAME]" at bounding box center [435, 205] width 37 height 5
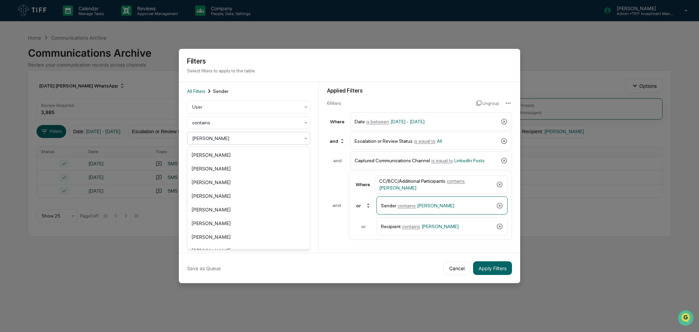
click at [264, 138] on div at bounding box center [245, 138] width 107 height 7
type input "****"
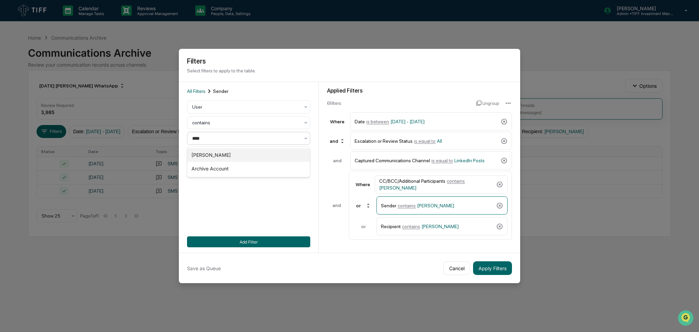
drag, startPoint x: 257, startPoint y: 150, endPoint x: 320, endPoint y: 176, distance: 69.0
click at [257, 150] on div "[PERSON_NAME]" at bounding box center [248, 155] width 122 height 14
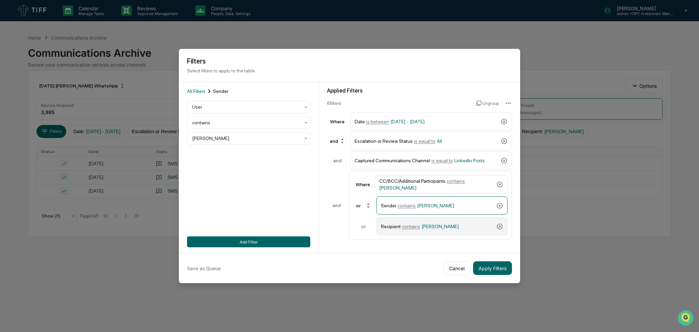
click at [399, 226] on div "Recipient contains [PERSON_NAME]" at bounding box center [437, 226] width 113 height 12
click at [260, 139] on div at bounding box center [245, 138] width 107 height 7
type input "****"
click at [257, 150] on div "[PERSON_NAME]" at bounding box center [248, 155] width 122 height 14
click at [275, 243] on button "Add Filter" at bounding box center [248, 241] width 123 height 11
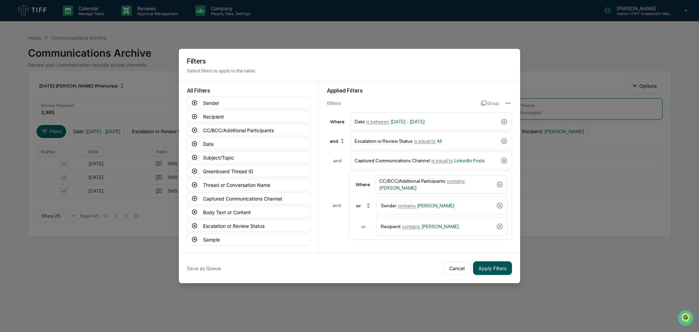
click at [488, 265] on button "Apply Filters" at bounding box center [492, 268] width 39 height 14
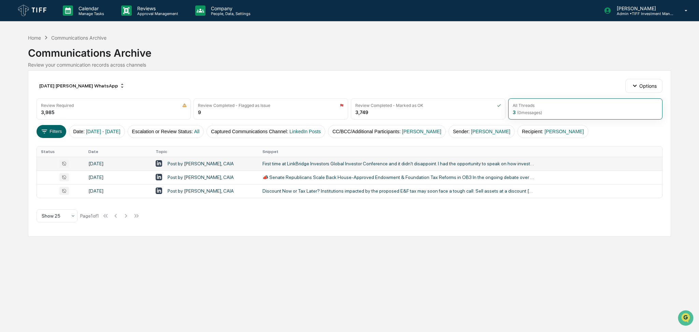
click at [395, 161] on div "First time at LinkBridge Investors Global Investor Conference and it didn't dis…" at bounding box center [398, 163] width 273 height 5
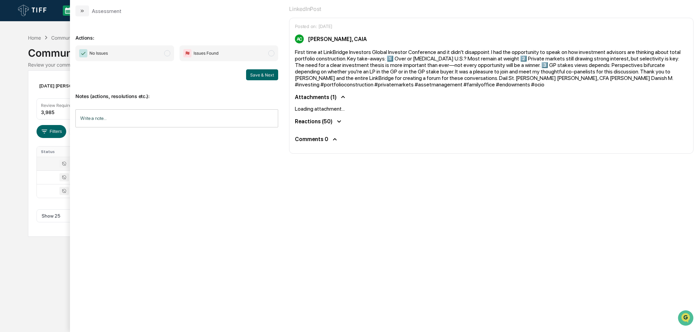
click at [141, 52] on span "No Issues" at bounding box center [124, 53] width 99 height 16
click at [252, 77] on button "Save & Next" at bounding box center [262, 74] width 32 height 11
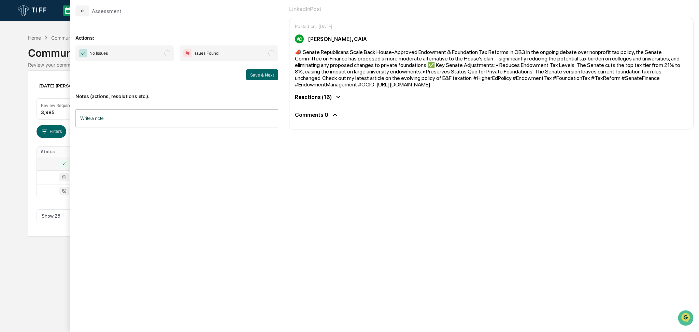
click at [148, 59] on span "No Issues" at bounding box center [124, 53] width 99 height 16
click at [262, 77] on button "Save & Next" at bounding box center [262, 74] width 32 height 11
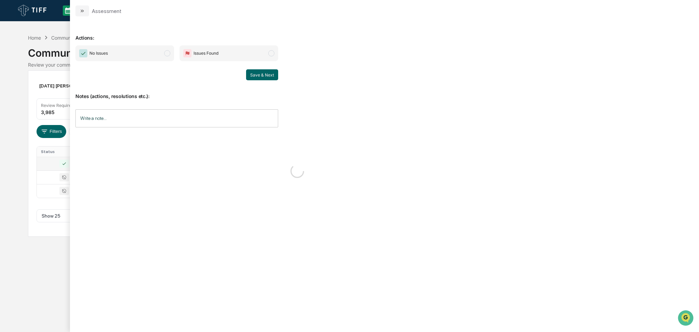
click at [161, 57] on span "No Issues" at bounding box center [124, 53] width 99 height 16
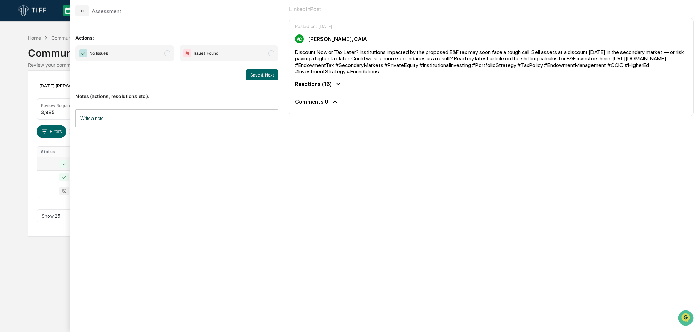
click at [148, 58] on span "No Issues" at bounding box center [124, 53] width 99 height 16
click at [258, 73] on button "Save & Next" at bounding box center [262, 74] width 32 height 11
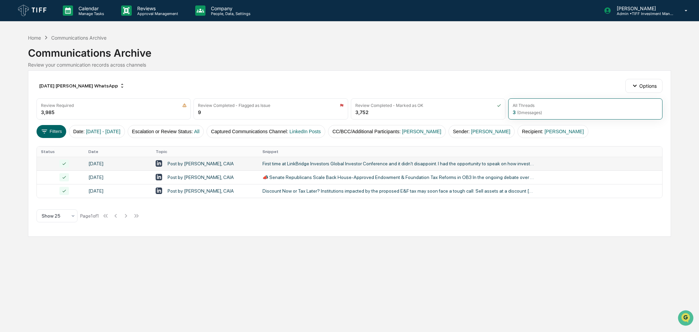
click at [2, 160] on div "Calendar Manage Tasks Reviews Approval Management Company People, Data, Setting…" at bounding box center [349, 166] width 699 height 332
click at [261, 131] on button "Captured Communications Channel : LinkedIn Posts" at bounding box center [265, 131] width 119 height 13
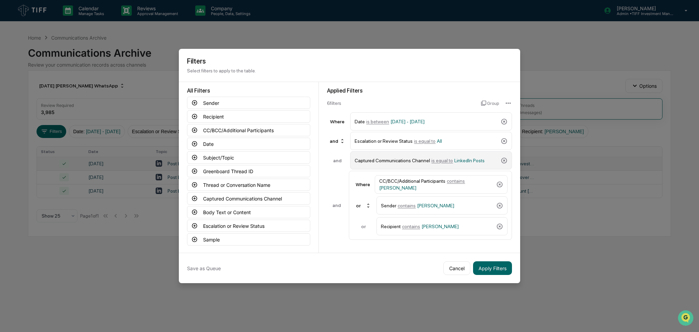
click at [447, 164] on div "Captured Communications Channel is equal to LinkedIn Posts" at bounding box center [426, 160] width 143 height 12
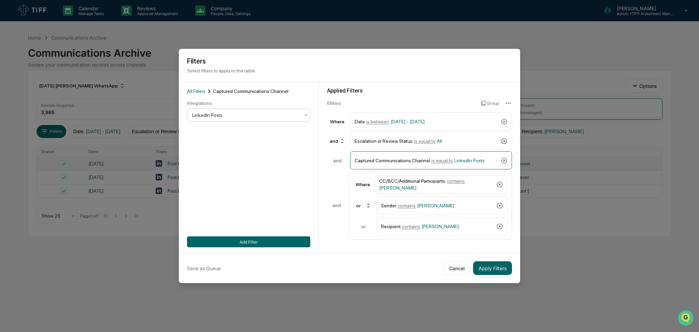
click at [237, 119] on div "LinkedIn Posts" at bounding box center [246, 115] width 114 height 10
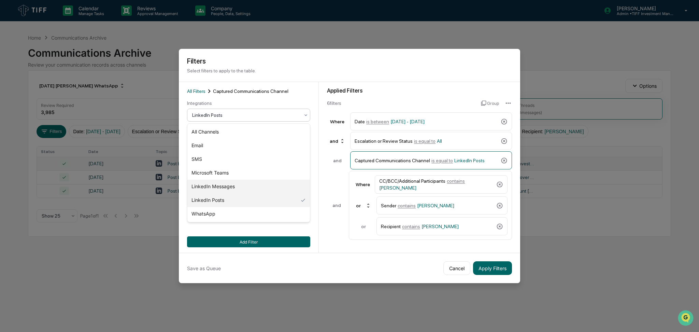
click at [241, 185] on div "LinkedIn Messages" at bounding box center [248, 186] width 122 height 14
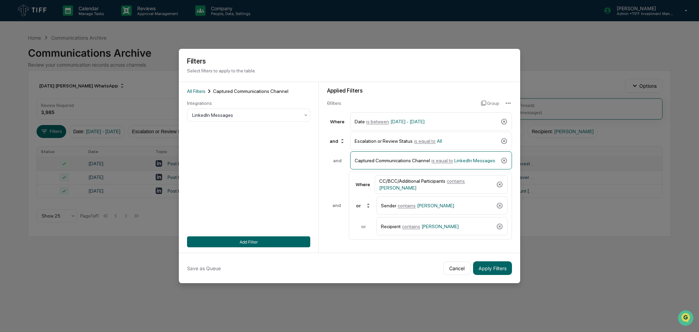
click at [253, 248] on div "All Filters Captured Communications Channel Integrations LinkedIn Messages Add …" at bounding box center [249, 167] width 140 height 171
click at [257, 244] on button "Add Filter" at bounding box center [248, 241] width 123 height 11
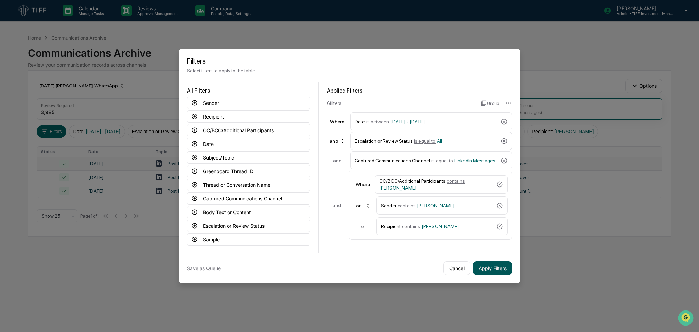
click at [492, 270] on button "Apply Filters" at bounding box center [492, 268] width 39 height 14
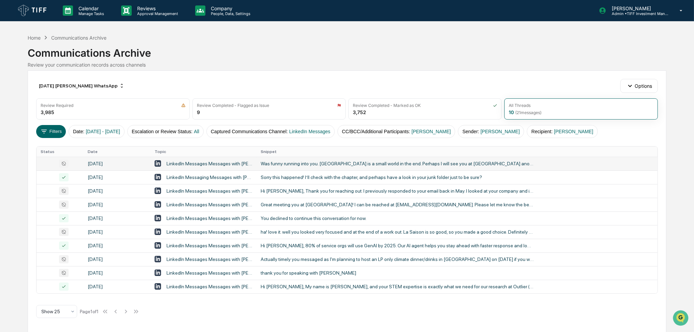
click at [370, 163] on div "Was funny running into you. [GEOGRAPHIC_DATA] is a small world in the end. Perh…" at bounding box center [397, 163] width 273 height 5
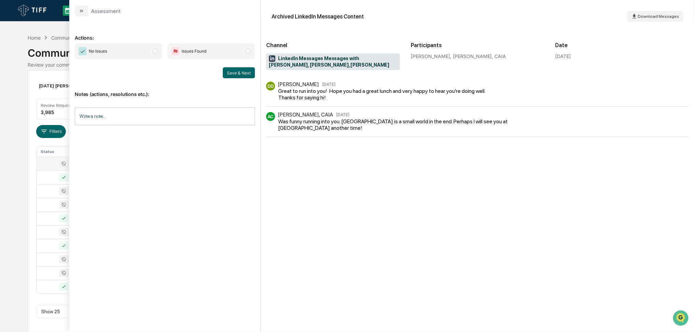
click at [145, 58] on span "No Issues" at bounding box center [118, 51] width 87 height 16
click at [244, 78] on div "Notes (actions, resolutions etc.): Write a note... Write a note..." at bounding box center [165, 105] width 180 height 55
click at [247, 73] on button "Save & Next" at bounding box center [239, 72] width 32 height 11
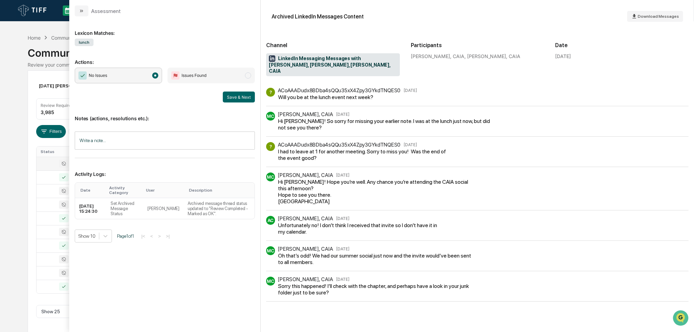
click at [17, 198] on div "Calendar Manage Tasks Reviews Approval Management Company People, Data, Setting…" at bounding box center [347, 166] width 694 height 332
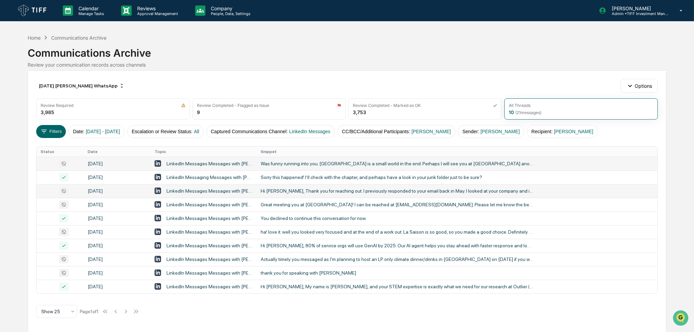
click at [317, 196] on td "Hi [PERSON_NAME], Thank you for reaching out. I previously responded to your em…" at bounding box center [457, 191] width 401 height 14
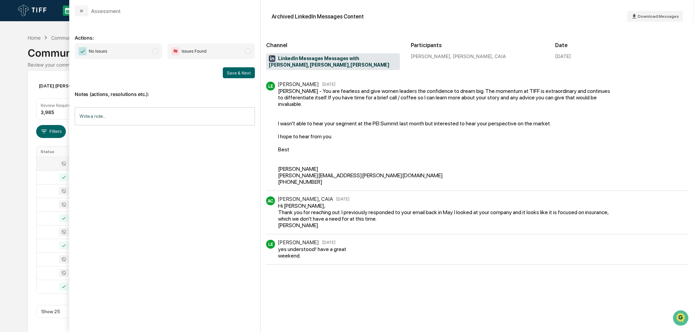
click at [132, 53] on span "No Issues" at bounding box center [118, 51] width 87 height 16
click at [243, 77] on button "Save & Next" at bounding box center [239, 72] width 32 height 11
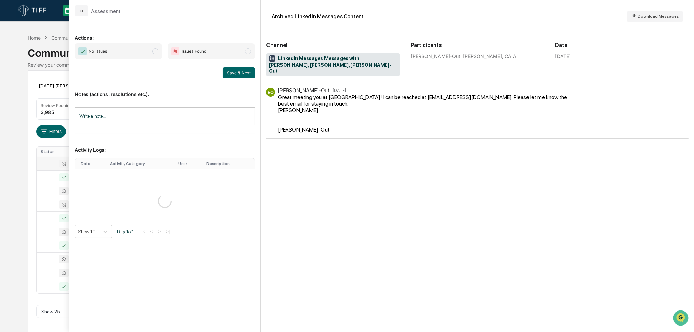
click at [148, 54] on span "No Issues" at bounding box center [118, 51] width 87 height 16
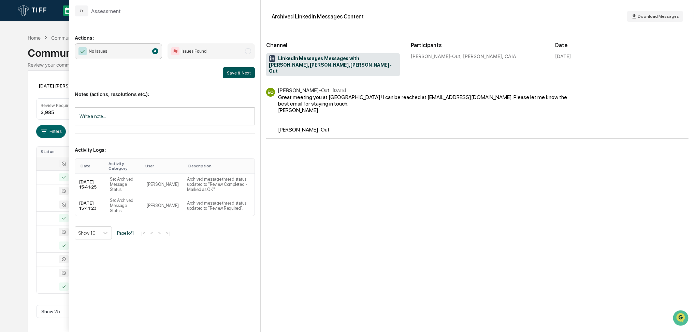
click at [224, 74] on button "Save & Next" at bounding box center [239, 72] width 32 height 11
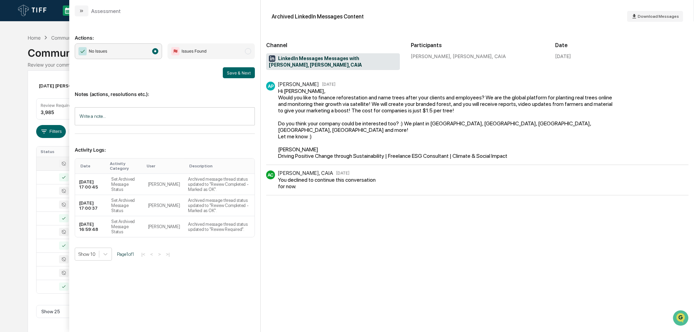
click at [0, 202] on div "Calendar Manage Tasks Reviews Approval Management Company People, Data, Setting…" at bounding box center [347, 166] width 694 height 332
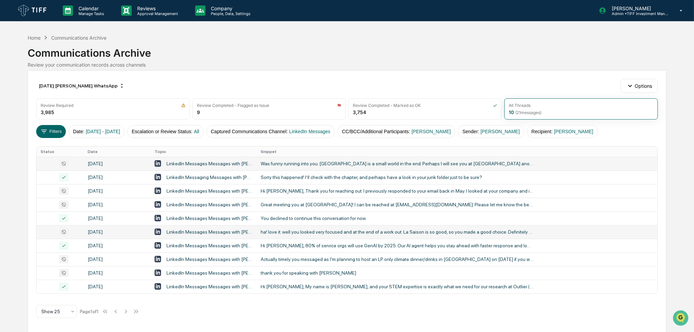
click at [309, 232] on div "ha! love it. well you looked very focused and at the end of a work out. La Sais…" at bounding box center [397, 231] width 273 height 5
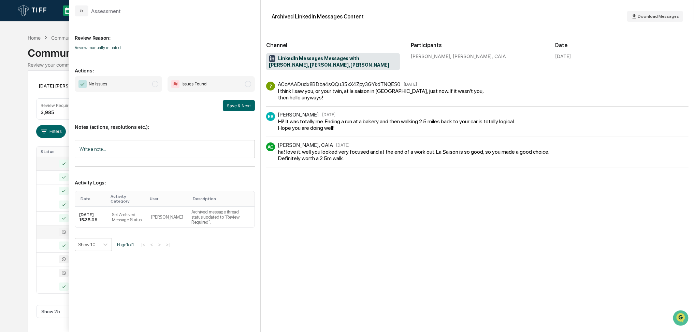
click at [134, 83] on span "No Issues" at bounding box center [118, 84] width 87 height 16
click at [232, 107] on button "Save & Next" at bounding box center [239, 105] width 32 height 11
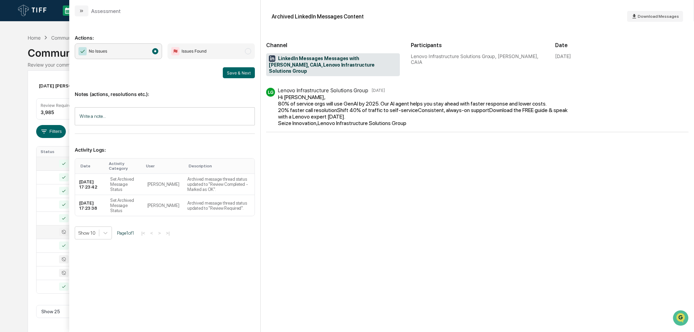
click at [0, 223] on div "Calendar Manage Tasks Reviews Approval Management Company People, Data, Setting…" at bounding box center [347, 166] width 694 height 332
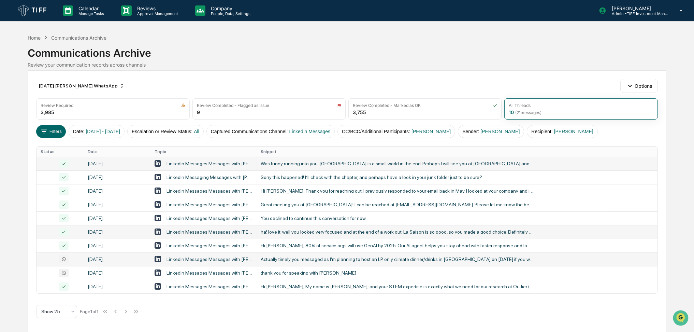
click at [304, 260] on div "Actually timely you messaged as I'm planning to host an LP only climate dinner/…" at bounding box center [397, 258] width 273 height 5
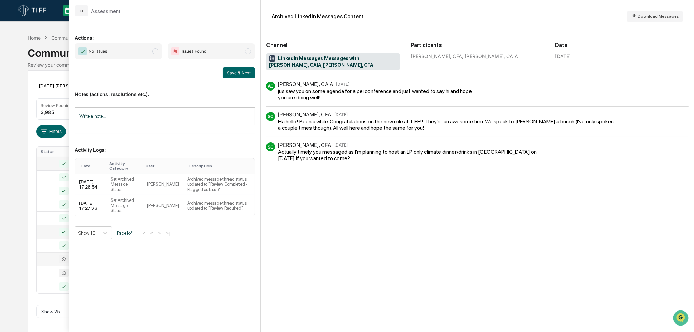
click at [140, 51] on span "No Issues" at bounding box center [118, 51] width 87 height 16
click at [235, 74] on button "Save & Next" at bounding box center [239, 72] width 32 height 11
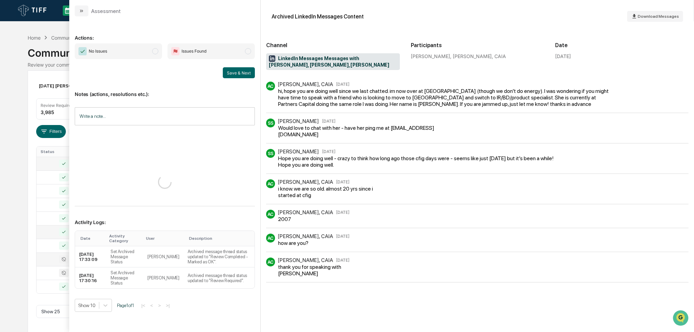
click at [132, 54] on span "No Issues" at bounding box center [118, 51] width 87 height 16
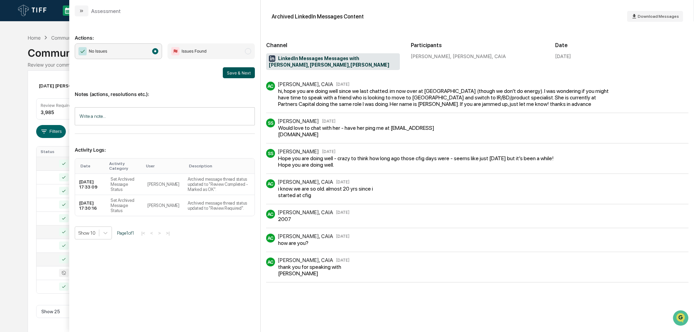
click at [245, 71] on button "Save & Next" at bounding box center [239, 72] width 32 height 11
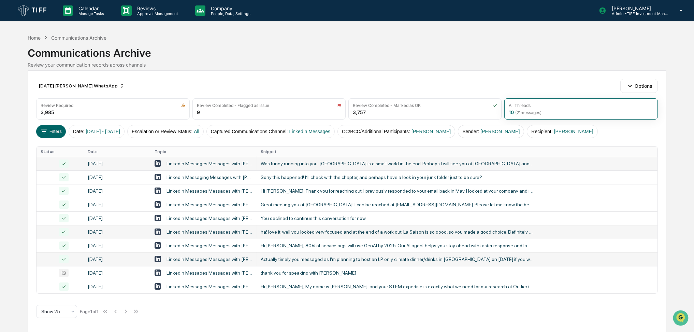
click at [0, 133] on div "Calendar Manage Tasks Reviews Approval Management Company People, Data, Setting…" at bounding box center [347, 166] width 694 height 332
click at [304, 272] on div "thank you for speaking with [PERSON_NAME]" at bounding box center [397, 272] width 273 height 5
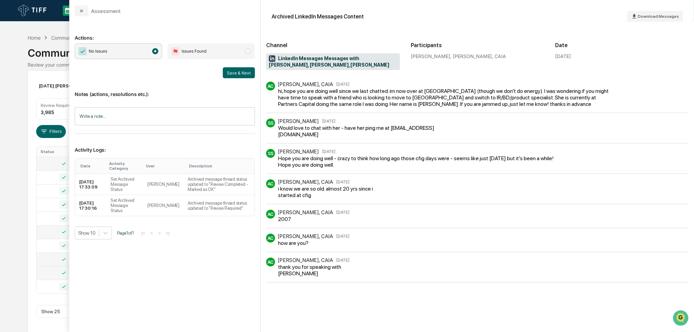
click at [0, 222] on div "Calendar Manage Tasks Reviews Approval Management Company People, Data, Setting…" at bounding box center [347, 166] width 694 height 332
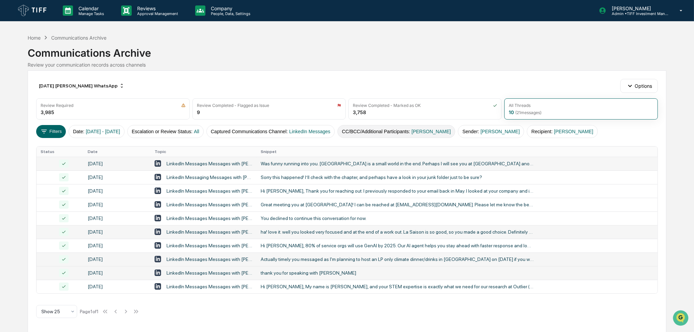
click at [428, 128] on button "CC/BCC/Additional Participants : [PERSON_NAME]" at bounding box center [396, 131] width 118 height 13
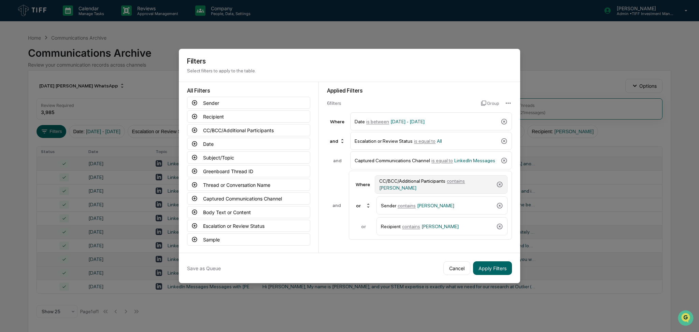
click at [436, 193] on div "CC/BCC/Additional Participants contains [PERSON_NAME]" at bounding box center [441, 184] width 133 height 18
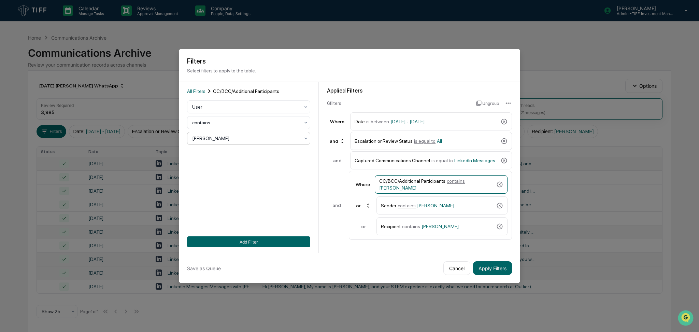
click at [211, 136] on div at bounding box center [245, 138] width 107 height 7
type input "****"
click at [219, 151] on div "[PERSON_NAME]" at bounding box center [248, 155] width 122 height 14
click at [428, 206] on span "[PERSON_NAME]" at bounding box center [435, 205] width 37 height 5
click at [253, 139] on div at bounding box center [245, 138] width 107 height 7
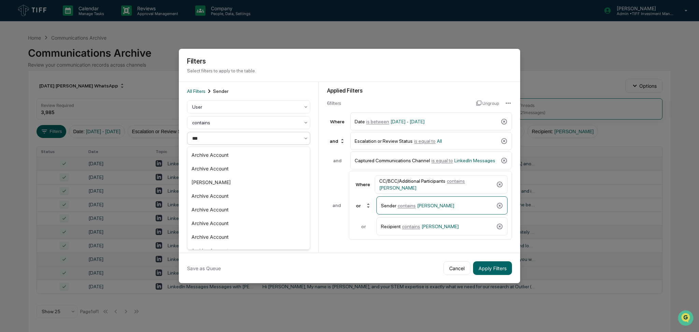
type input "****"
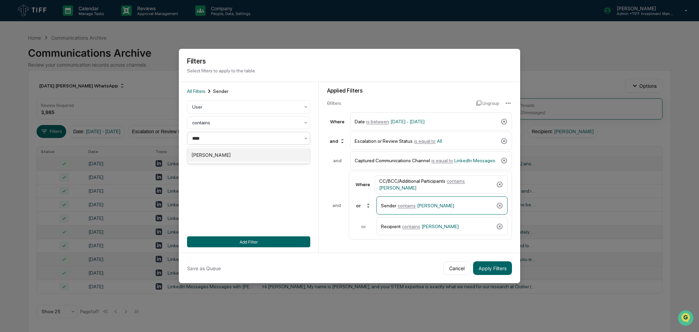
click at [251, 150] on div "[PERSON_NAME]" at bounding box center [248, 155] width 122 height 14
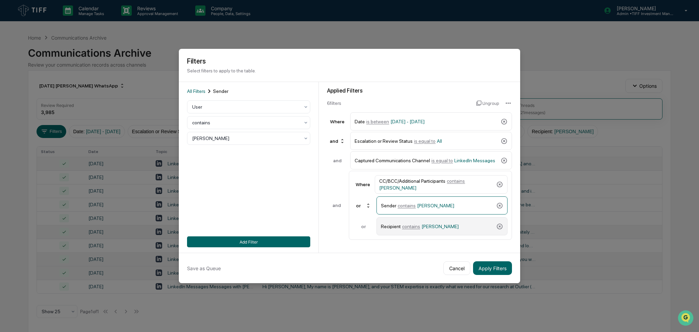
click at [444, 223] on div "Recipient contains [PERSON_NAME]" at bounding box center [437, 226] width 113 height 12
click at [231, 141] on div at bounding box center [245, 138] width 107 height 7
type input "*****"
click at [246, 152] on div "[PERSON_NAME]" at bounding box center [248, 155] width 122 height 14
click at [282, 238] on button "Add Filter" at bounding box center [248, 241] width 123 height 11
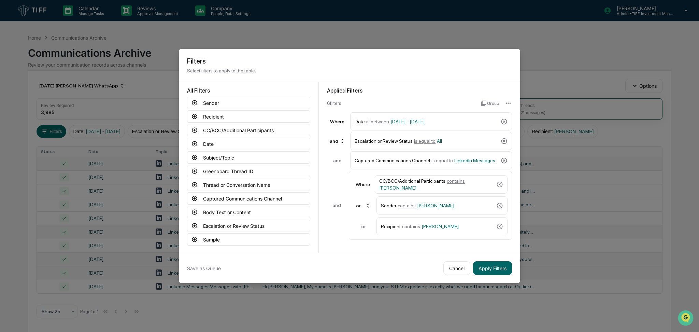
click at [512, 264] on div "Save as Queue Cancel Apply Filters" at bounding box center [349, 267] width 341 height 30
click at [489, 271] on button "Apply Filters" at bounding box center [492, 268] width 39 height 14
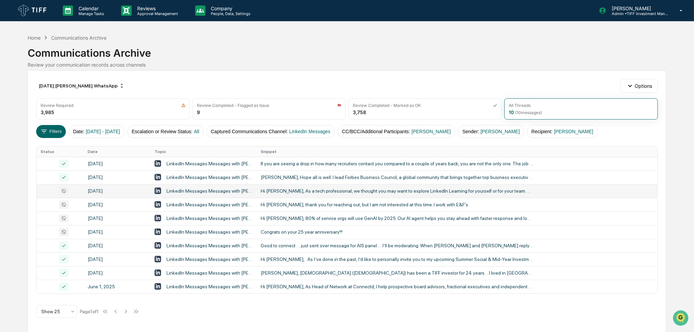
click at [276, 187] on td "Hi [PERSON_NAME], As a tech professional, we thought you may want to explore Li…" at bounding box center [457, 191] width 401 height 14
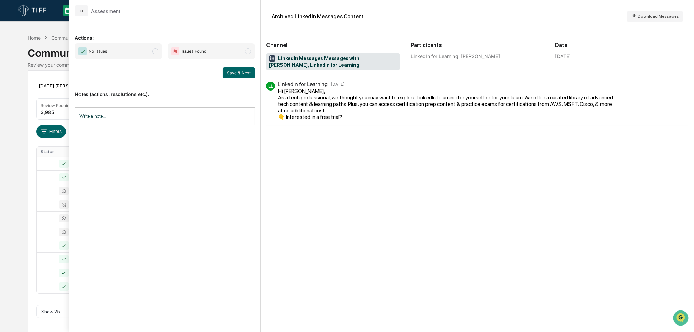
click at [115, 55] on span "No Issues" at bounding box center [118, 51] width 87 height 16
click at [232, 73] on button "Save & Next" at bounding box center [239, 72] width 32 height 11
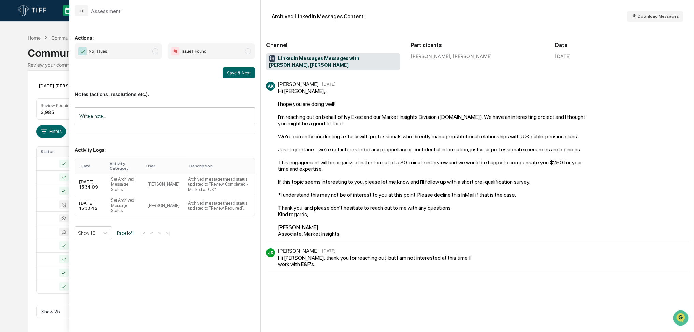
click at [154, 302] on div "Actions: No Issues Issues Found Save & Next Notes (actions, resolutions etc.): …" at bounding box center [165, 171] width 180 height 298
click at [148, 62] on div "No Issues Issues Found Save & Next" at bounding box center [165, 60] width 180 height 35
click at [153, 58] on span "No Issues" at bounding box center [118, 51] width 87 height 16
click at [169, 78] on div "Notes (actions, resolutions etc.): Write a note... Write a note..." at bounding box center [165, 105] width 180 height 55
click at [231, 74] on button "Save & Next" at bounding box center [239, 72] width 32 height 11
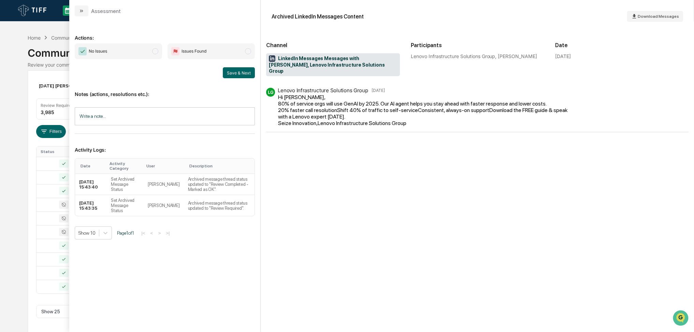
click at [150, 51] on span "No Issues" at bounding box center [118, 51] width 87 height 16
click at [246, 73] on button "Save & Next" at bounding box center [239, 72] width 32 height 11
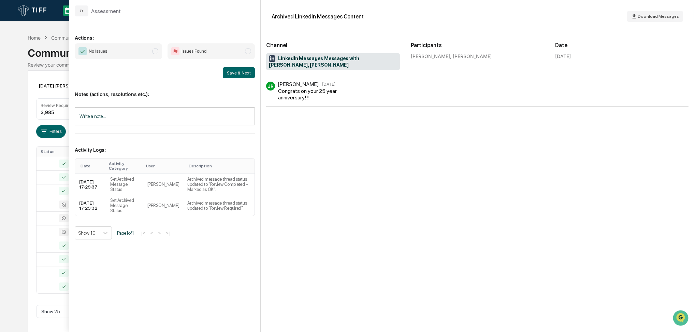
click at [132, 54] on span "No Issues" at bounding box center [118, 51] width 87 height 16
click at [229, 71] on button "Save & Next" at bounding box center [239, 72] width 32 height 11
click at [149, 51] on span "No Issues" at bounding box center [118, 51] width 87 height 16
click at [243, 75] on button "Save & Next" at bounding box center [239, 72] width 32 height 11
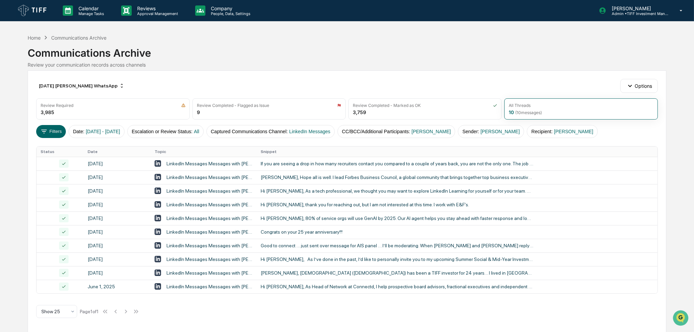
click at [23, 155] on div "Calendar Manage Tasks Reviews Approval Management Company People, Data, Setting…" at bounding box center [347, 166] width 694 height 332
click at [423, 127] on button "CC/BCC/Additional Participants : [PERSON_NAME]" at bounding box center [396, 131] width 118 height 13
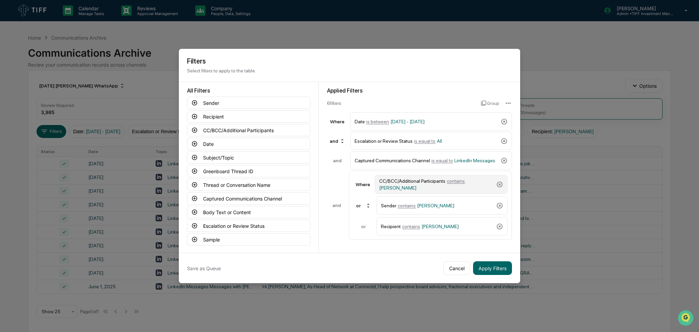
click at [448, 184] on span "contains" at bounding box center [456, 180] width 18 height 5
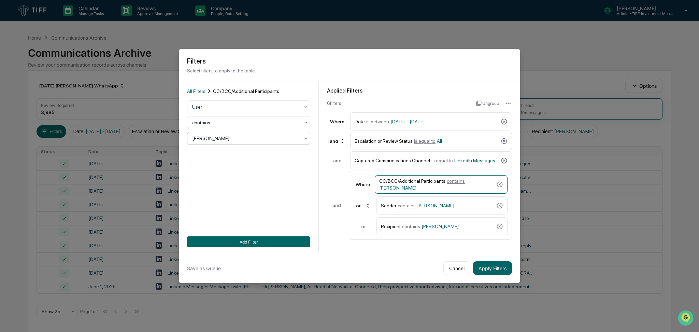
click at [216, 138] on div at bounding box center [245, 138] width 107 height 7
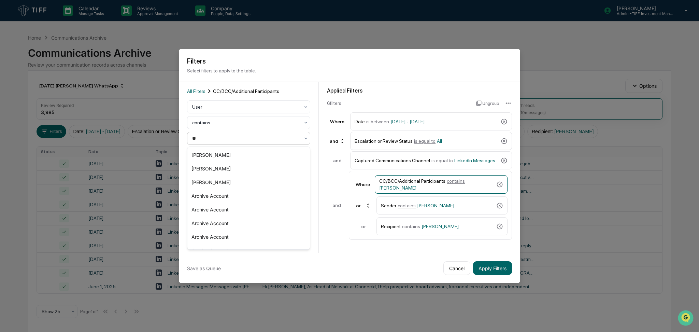
type input "***"
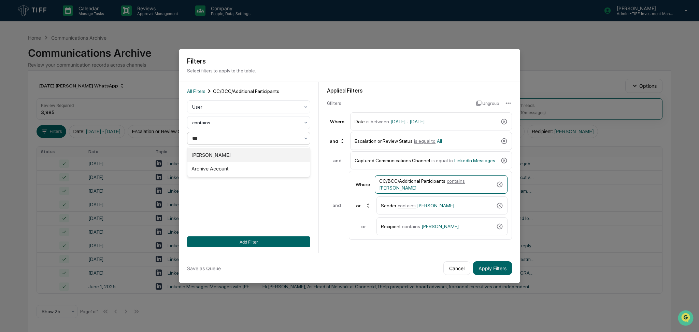
click at [244, 150] on div "[PERSON_NAME]" at bounding box center [248, 155] width 122 height 14
click at [429, 206] on span "[PERSON_NAME]" at bounding box center [435, 205] width 37 height 5
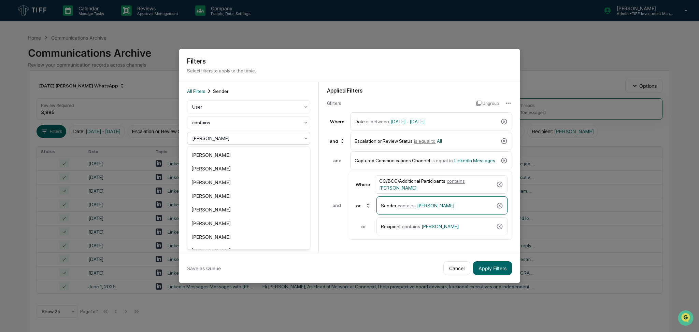
click at [254, 137] on div at bounding box center [245, 138] width 107 height 7
type input "***"
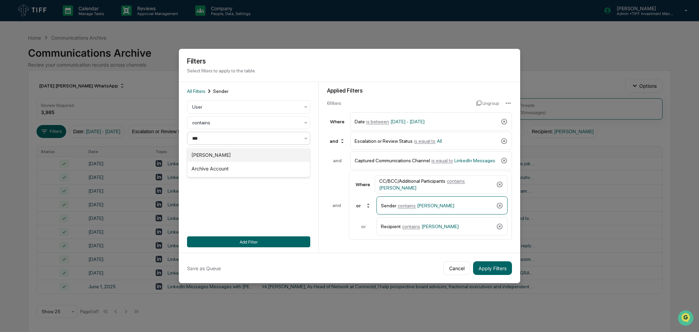
click at [254, 153] on div "[PERSON_NAME]" at bounding box center [248, 155] width 122 height 14
click at [434, 227] on span "[PERSON_NAME]" at bounding box center [439, 225] width 37 height 5
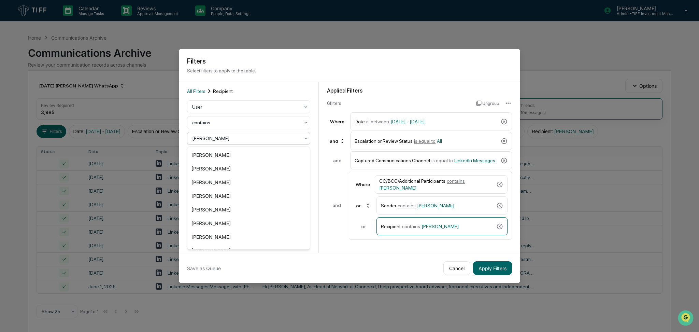
click at [254, 139] on div at bounding box center [245, 138] width 107 height 7
type input "***"
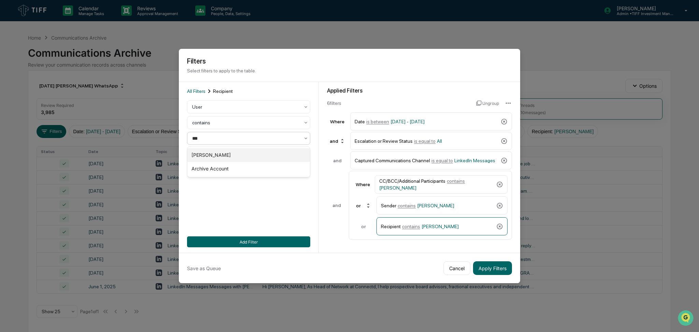
click at [253, 154] on div "[PERSON_NAME]" at bounding box center [248, 155] width 122 height 14
click at [285, 242] on button "Add Filter" at bounding box center [248, 241] width 123 height 11
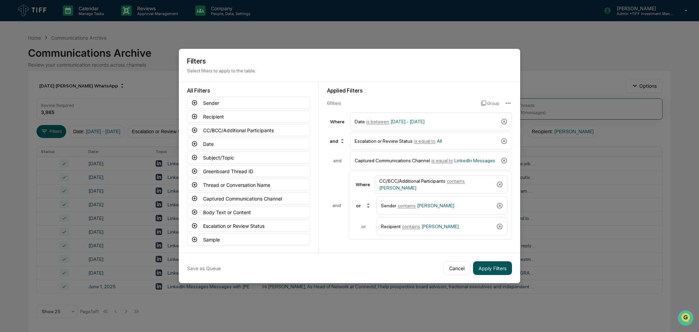
click at [501, 268] on button "Apply Filters" at bounding box center [492, 268] width 39 height 14
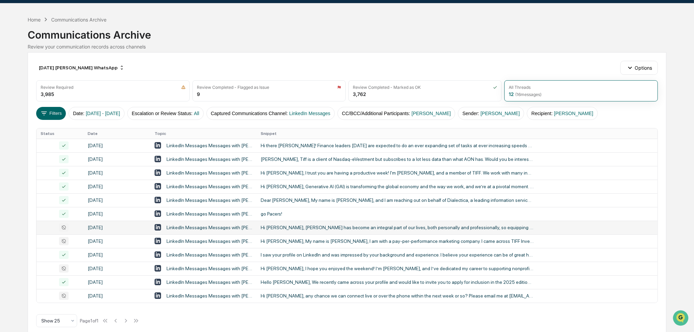
scroll to position [28, 0]
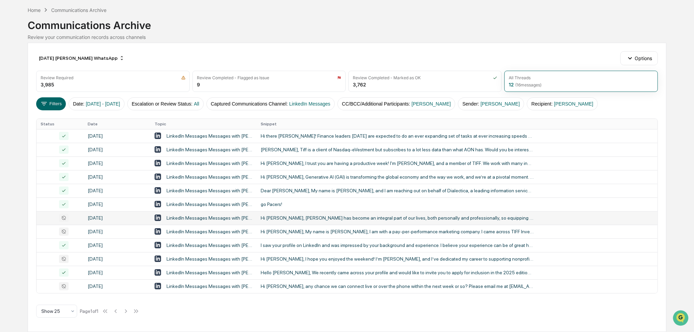
click at [294, 221] on td "Hi [PERSON_NAME], [PERSON_NAME] has become an integral part of our lives, both …" at bounding box center [457, 218] width 401 height 14
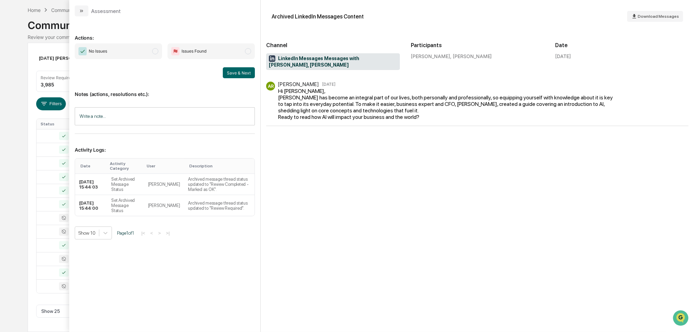
click at [150, 57] on span "No Issues" at bounding box center [118, 51] width 87 height 16
click at [224, 72] on button "Save & Next" at bounding box center [239, 72] width 32 height 11
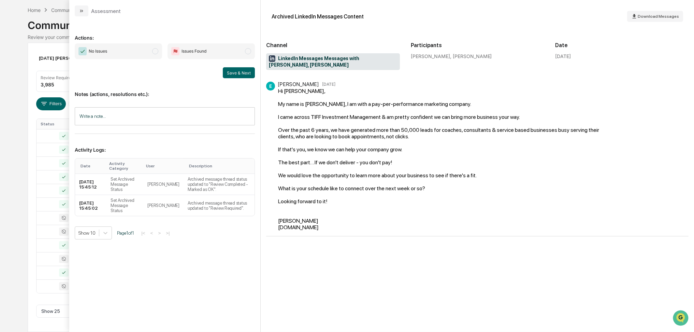
click at [118, 49] on span "No Issues" at bounding box center [118, 51] width 87 height 16
click at [236, 72] on button "Save & Next" at bounding box center [239, 72] width 32 height 11
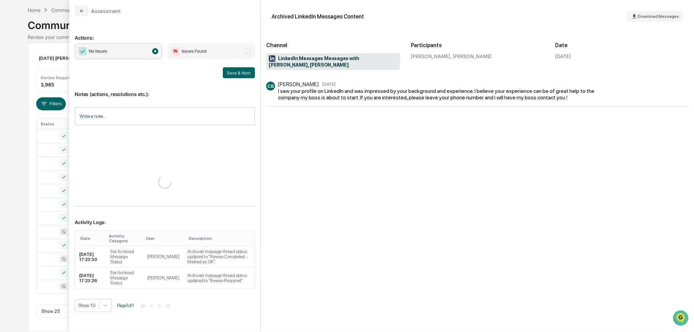
click at [0, 249] on div "Calendar Manage Tasks Reviews Approval Management Company People, Data, Setting…" at bounding box center [347, 151] width 694 height 359
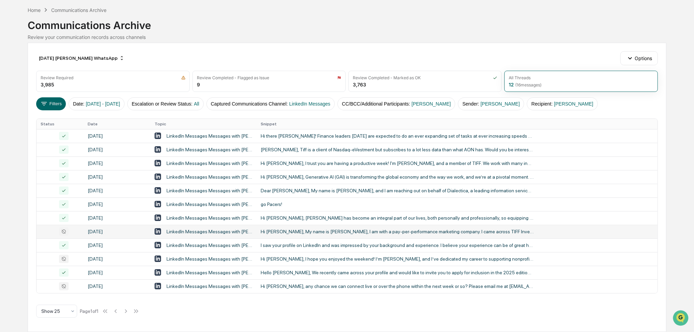
click at [342, 231] on div "Hi [PERSON_NAME], My name is [PERSON_NAME], I am with a pay-per-performance mar…" at bounding box center [397, 231] width 273 height 5
click at [6, 138] on div "Calendar Manage Tasks Reviews Approval Management Company People, Data, Setting…" at bounding box center [347, 151] width 694 height 359
click at [334, 262] on td "Hi [PERSON_NAME], I hope you enjoyed the weekend! I’m [PERSON_NAME], and I’ve d…" at bounding box center [457, 259] width 401 height 14
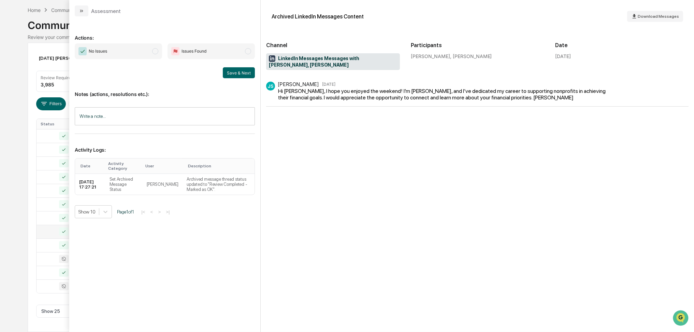
click at [129, 58] on span "No Issues" at bounding box center [118, 51] width 87 height 16
click at [242, 75] on button "Save & Next" at bounding box center [239, 72] width 32 height 11
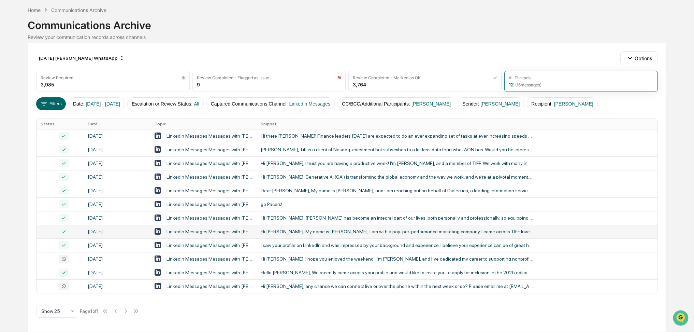
click at [0, 140] on div "Calendar Manage Tasks Reviews Approval Management Company People, Data, Setting…" at bounding box center [347, 151] width 694 height 359
click at [292, 287] on div "Hi [PERSON_NAME], any chance we can connect live or over the phone within the n…" at bounding box center [397, 285] width 273 height 5
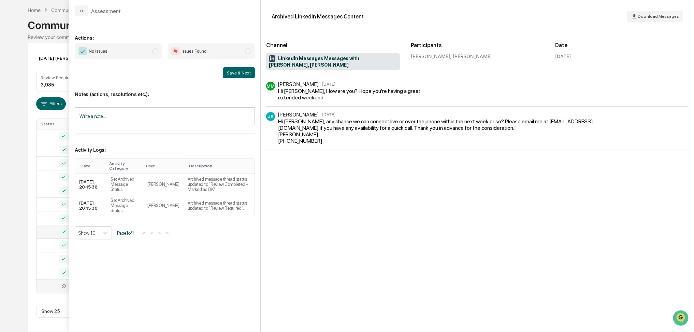
click at [137, 52] on span "No Issues" at bounding box center [118, 51] width 87 height 16
click at [242, 76] on button "Save & Next" at bounding box center [239, 72] width 32 height 11
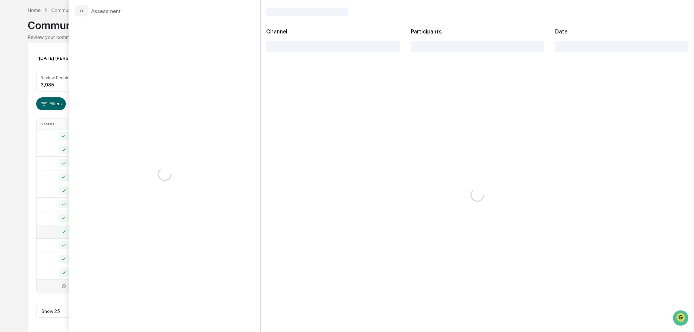
click at [0, 156] on div "Calendar Manage Tasks Reviews Approval Management Company People, Data, Setting…" at bounding box center [347, 151] width 694 height 359
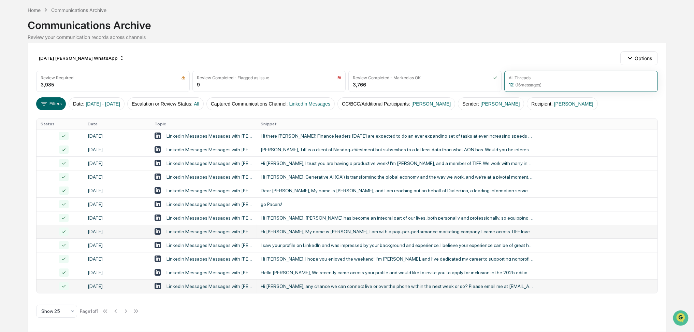
click at [389, 315] on div "[DATE] [PERSON_NAME] WhatsApp Options Review Required 3,985 Review Completed - …" at bounding box center [347, 187] width 638 height 289
click at [305, 108] on button "Captured Communications Channel : LinkedIn Messages" at bounding box center [270, 103] width 128 height 13
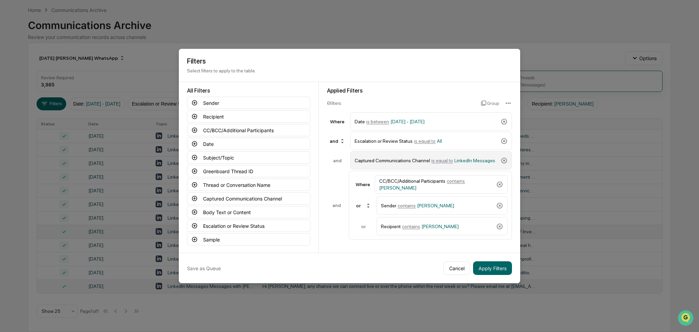
click at [444, 161] on span "is equal to" at bounding box center [441, 160] width 21 height 5
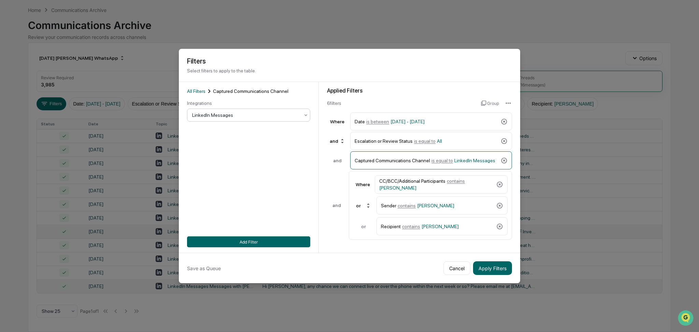
click at [221, 112] on div at bounding box center [245, 115] width 107 height 7
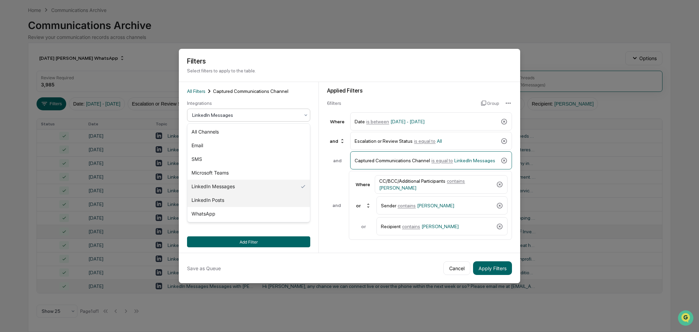
click at [231, 198] on div "LinkedIn Posts" at bounding box center [248, 200] width 122 height 14
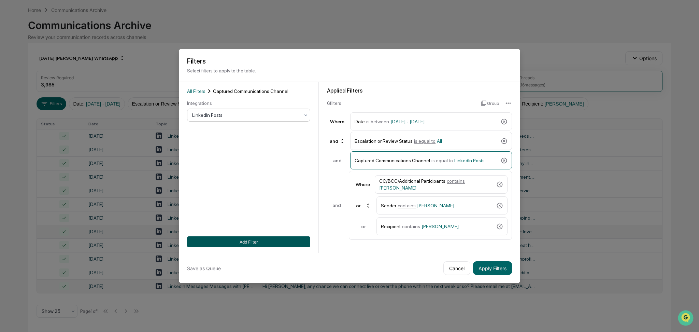
click at [248, 237] on button "Add Filter" at bounding box center [248, 241] width 123 height 11
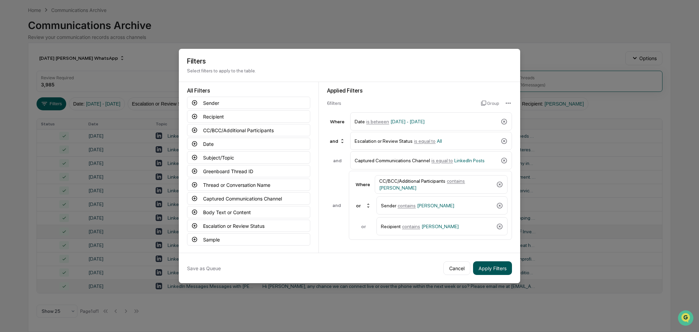
click at [498, 273] on button "Apply Filters" at bounding box center [492, 268] width 39 height 14
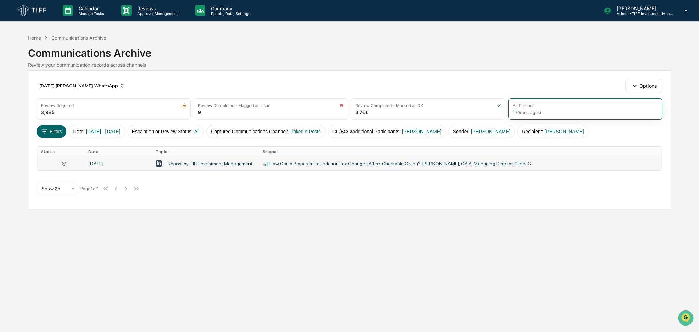
click at [341, 162] on div "📊 How Could Proposed Foundation Tax Changes Affect Charitable Giving? [PERSON_N…" at bounding box center [398, 163] width 273 height 5
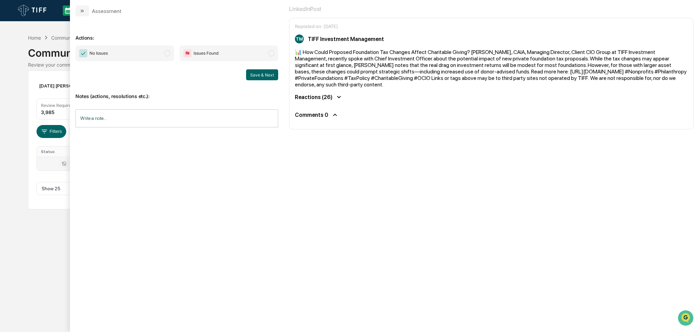
click at [134, 51] on span "No Issues" at bounding box center [124, 53] width 99 height 16
click at [261, 73] on button "Save & Next" at bounding box center [262, 74] width 32 height 11
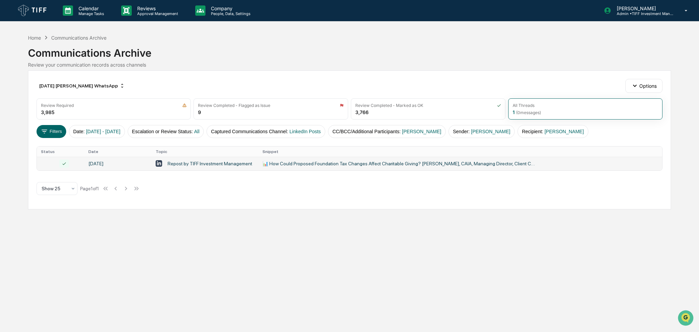
click at [0, 115] on div "Calendar Manage Tasks Reviews Approval Management Company People, Data, Setting…" at bounding box center [349, 166] width 699 height 332
click at [390, 131] on button "CC/BCC/Additional Participants : [PERSON_NAME]" at bounding box center [387, 131] width 118 height 13
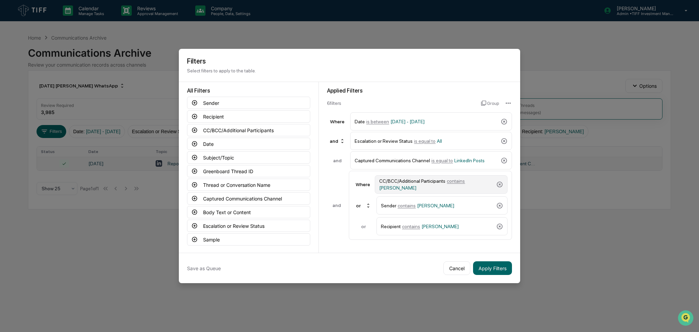
click at [434, 183] on div "CC/BCC/Additional Participants contains [PERSON_NAME]" at bounding box center [436, 184] width 114 height 12
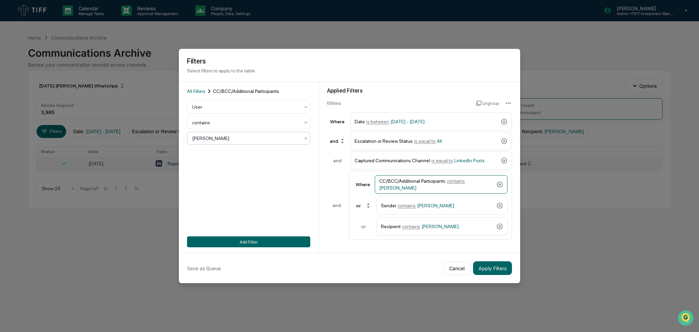
click at [270, 138] on div at bounding box center [245, 138] width 107 height 7
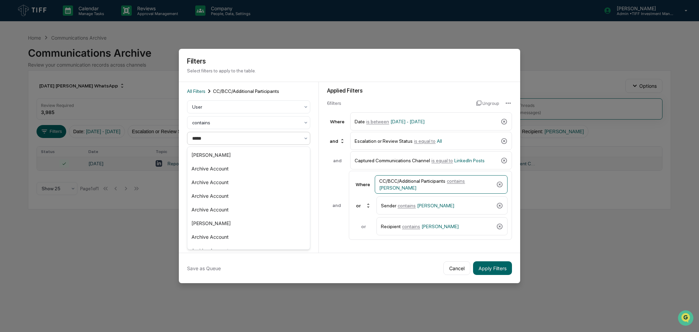
type input "******"
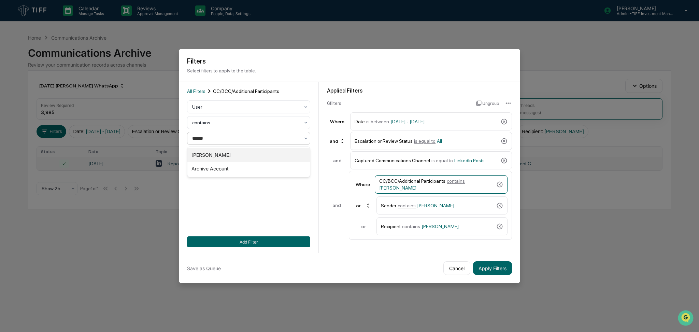
click at [270, 153] on div "[PERSON_NAME]" at bounding box center [248, 155] width 122 height 14
click at [429, 203] on span "[PERSON_NAME]" at bounding box center [435, 205] width 37 height 5
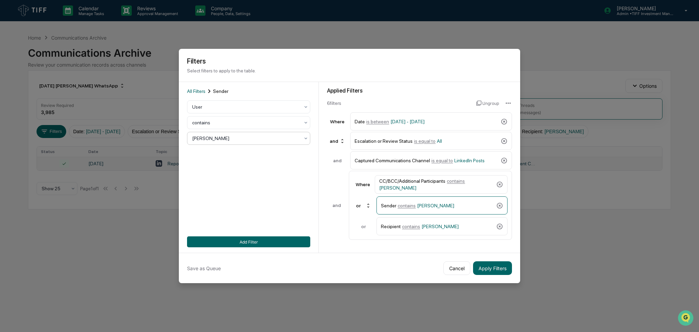
click at [258, 141] on div at bounding box center [245, 138] width 107 height 7
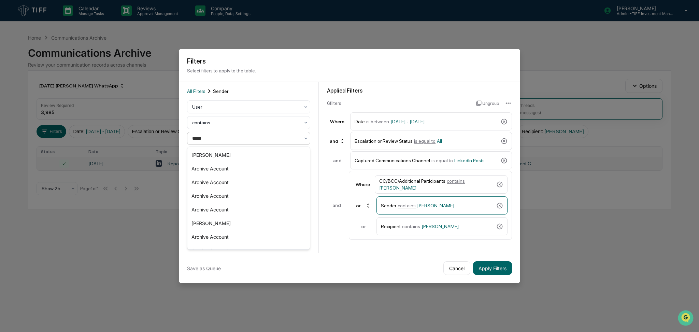
type input "******"
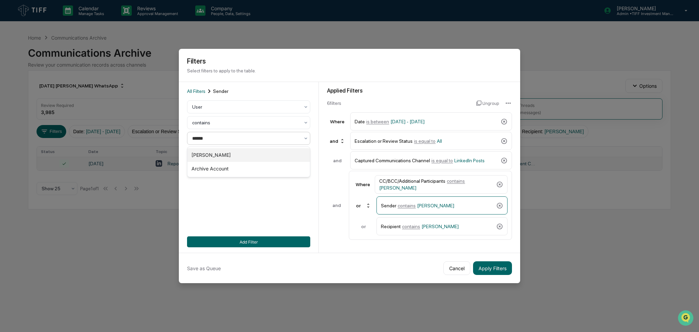
click at [251, 153] on div "[PERSON_NAME]" at bounding box center [248, 155] width 122 height 14
click at [424, 225] on span "[PERSON_NAME]" at bounding box center [439, 225] width 37 height 5
click at [228, 139] on div at bounding box center [245, 138] width 107 height 7
type input "******"
click at [231, 153] on div "[PERSON_NAME]" at bounding box center [248, 155] width 122 height 14
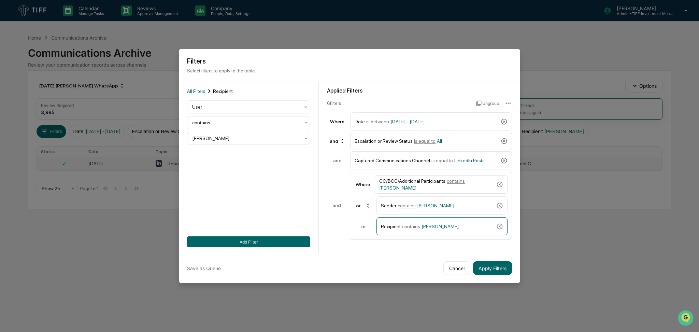
click at [269, 207] on div "All Filters Recipient User contains [PERSON_NAME] Add Filter" at bounding box center [248, 167] width 123 height 160
click at [435, 160] on span "is equal to" at bounding box center [441, 160] width 21 height 5
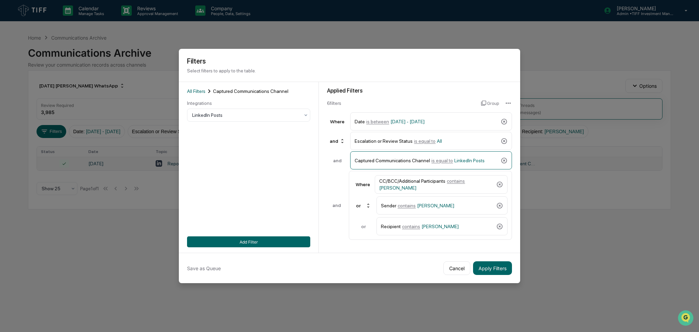
click at [222, 122] on div "All Filters Captured Communications Channel Integrations LinkedIn Posts Add Fil…" at bounding box center [248, 167] width 123 height 160
click at [227, 117] on div at bounding box center [245, 115] width 107 height 7
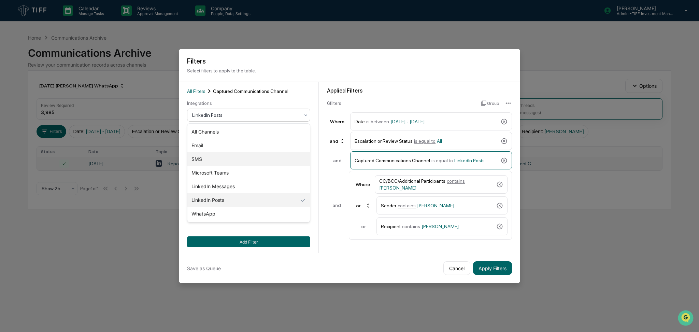
click at [228, 157] on div "SMS" at bounding box center [248, 159] width 122 height 14
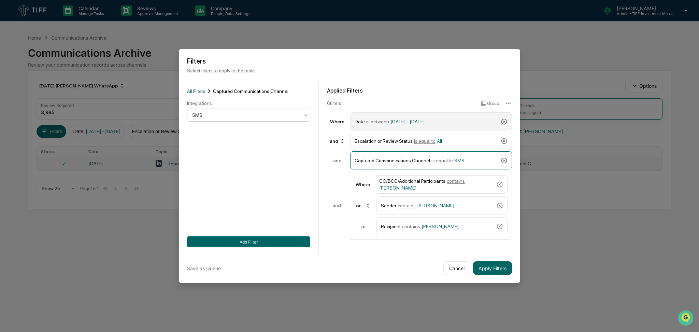
click at [424, 121] on span "[DATE] - [DATE]" at bounding box center [407, 121] width 34 height 5
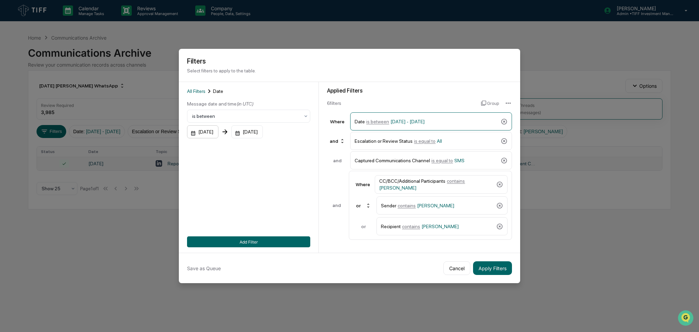
click at [209, 129] on div "[DATE]" at bounding box center [202, 131] width 31 height 13
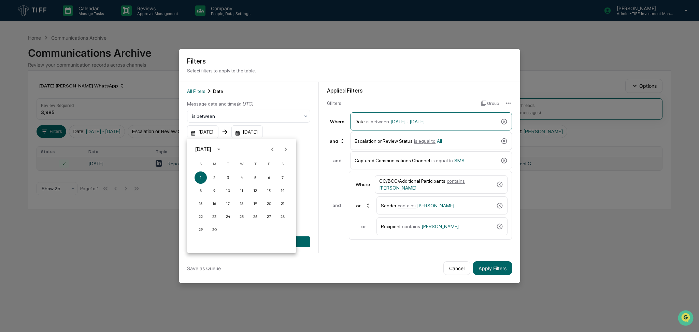
click at [274, 146] on icon "Previous month" at bounding box center [273, 149] width 8 height 8
click at [285, 148] on icon "Next month" at bounding box center [286, 149] width 8 height 8
click at [223, 179] on button "1" at bounding box center [228, 177] width 12 height 12
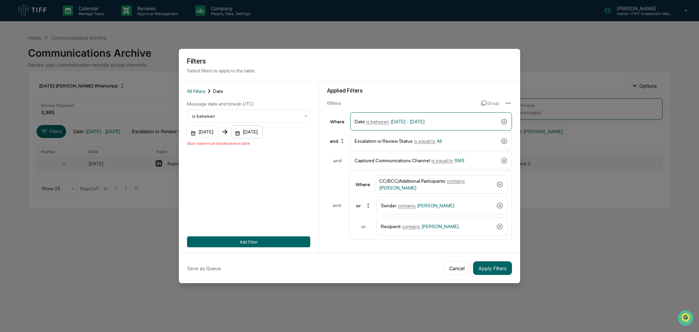
click at [262, 134] on div "[DATE]" at bounding box center [246, 131] width 31 height 13
click at [342, 153] on button "Next month" at bounding box center [339, 149] width 13 height 13
click at [309, 228] on button "31" at bounding box center [309, 229] width 12 height 12
click at [296, 240] on button "Add Filter" at bounding box center [248, 241] width 123 height 11
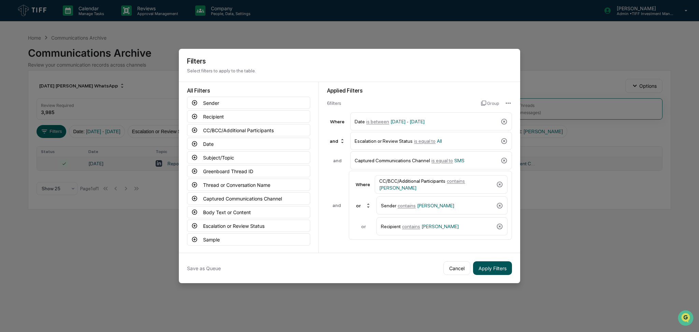
click at [499, 271] on button "Apply Filters" at bounding box center [492, 268] width 39 height 14
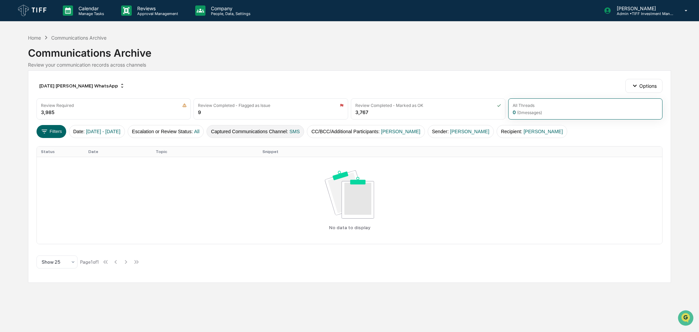
click at [303, 131] on button "Captured Communications Channel : SMS" at bounding box center [255, 131] width 98 height 13
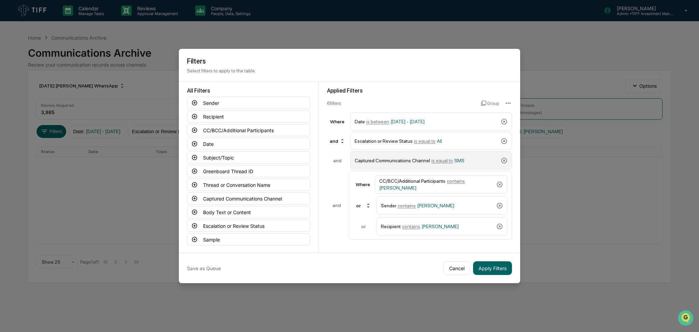
click at [454, 159] on span "SMS" at bounding box center [459, 160] width 10 height 5
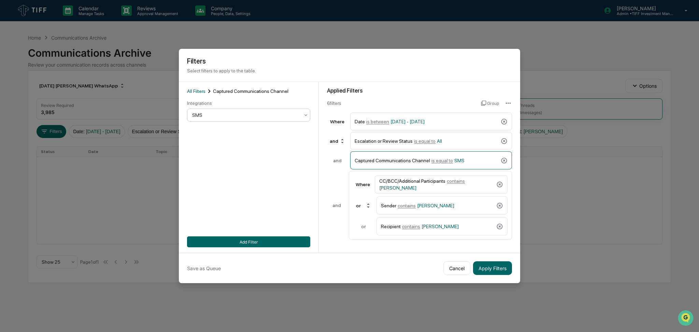
click at [219, 115] on div at bounding box center [245, 115] width 107 height 7
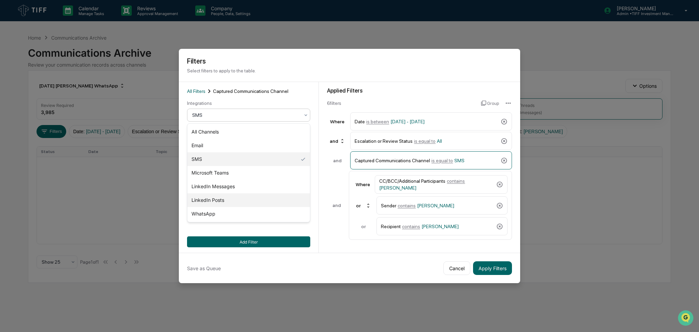
click at [231, 202] on div "LinkedIn Posts" at bounding box center [248, 200] width 122 height 14
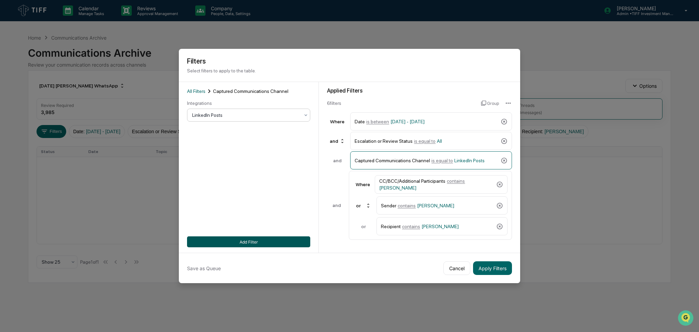
click at [238, 241] on button "Add Filter" at bounding box center [248, 241] width 123 height 11
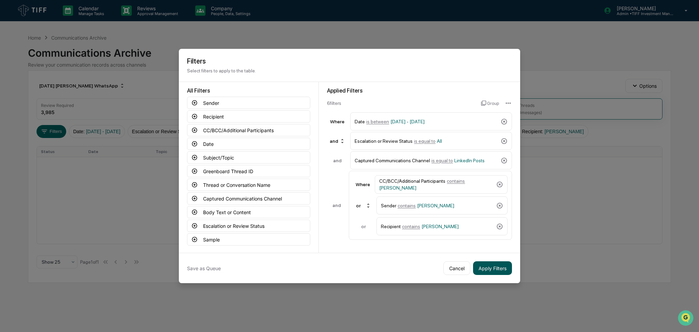
click at [500, 269] on button "Apply Filters" at bounding box center [492, 268] width 39 height 14
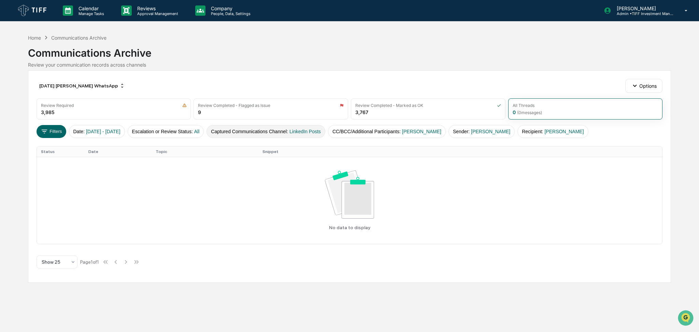
click at [264, 130] on button "Captured Communications Channel : LinkedIn Posts" at bounding box center [265, 131] width 119 height 13
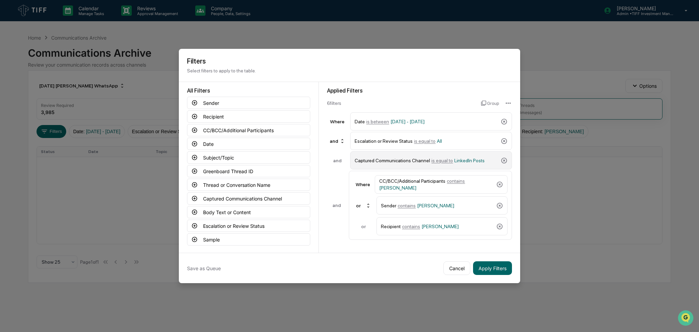
click at [417, 154] on div "Captured Communications Channel is equal to LinkedIn Posts" at bounding box center [431, 160] width 162 height 18
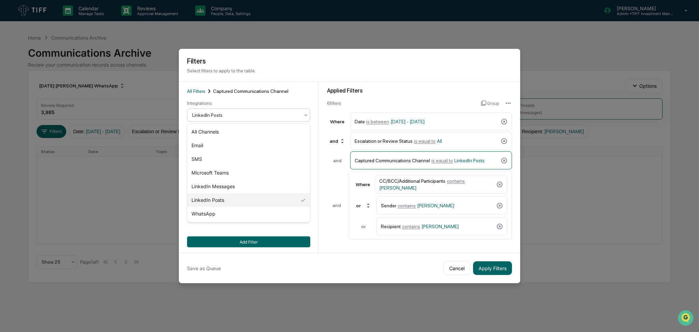
click at [265, 112] on div at bounding box center [245, 115] width 107 height 7
click at [242, 214] on div "WhatsApp" at bounding box center [248, 214] width 122 height 14
click at [260, 116] on div at bounding box center [245, 115] width 107 height 7
click at [261, 189] on div "LinkedIn Messages" at bounding box center [248, 186] width 122 height 14
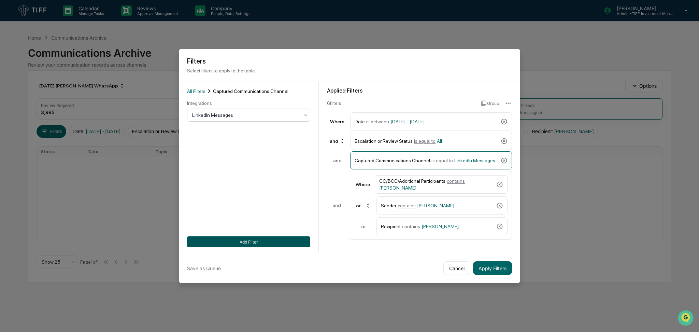
click at [262, 237] on button "Add Filter" at bounding box center [248, 241] width 123 height 11
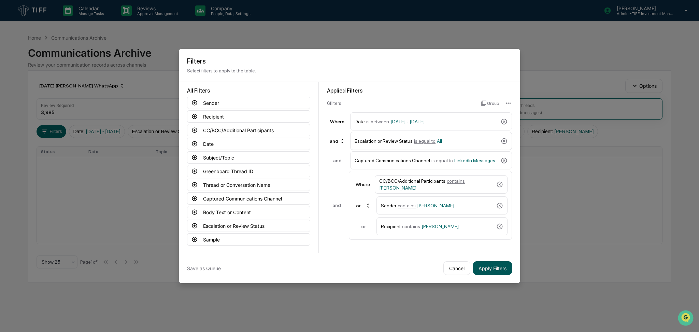
click at [503, 270] on button "Apply Filters" at bounding box center [492, 268] width 39 height 14
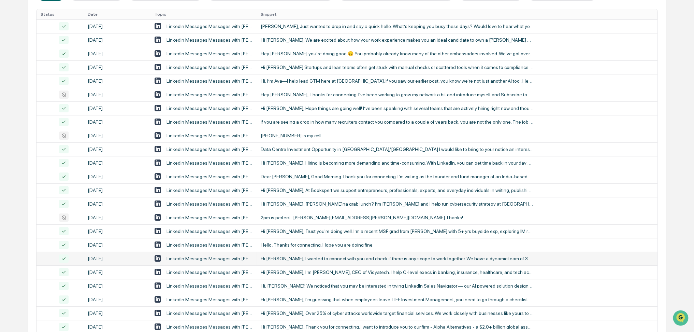
scroll to position [69, 0]
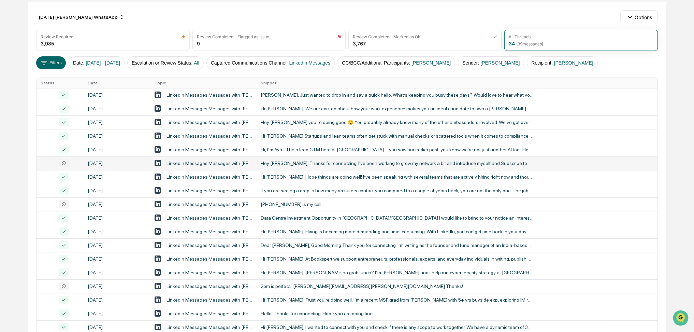
click at [362, 162] on div "Hey [PERSON_NAME], Thanks for connecting. I've been working to grow my network …" at bounding box center [397, 162] width 273 height 5
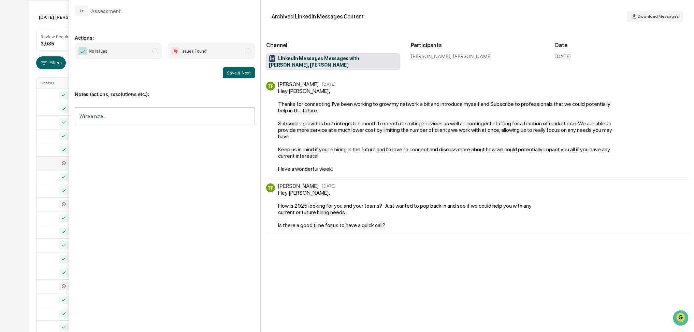
click at [117, 54] on span "No Issues" at bounding box center [118, 51] width 87 height 16
click at [247, 75] on button "Save & Next" at bounding box center [239, 72] width 32 height 11
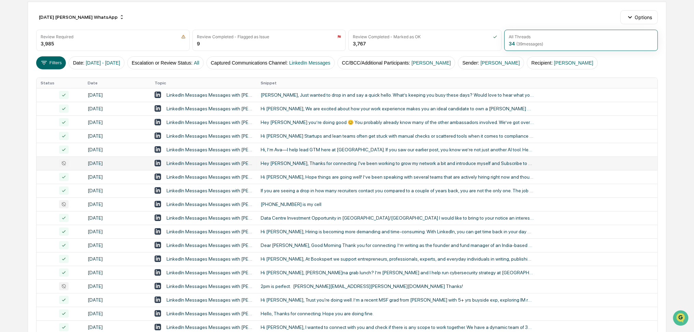
click at [0, 178] on div "Calendar Manage Tasks Reviews Approval Management Company People, Data, Setting…" at bounding box center [347, 199] width 694 height 537
click at [303, 205] on div "[PHONE_NUMBER] is my cell" at bounding box center [397, 203] width 273 height 5
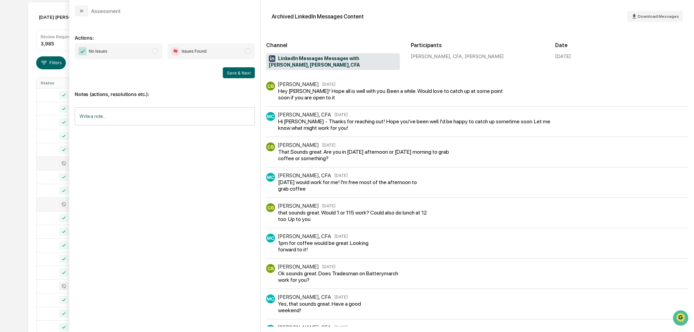
click at [128, 54] on span "No Issues" at bounding box center [118, 51] width 87 height 16
click at [245, 75] on button "Save & Next" at bounding box center [239, 72] width 32 height 11
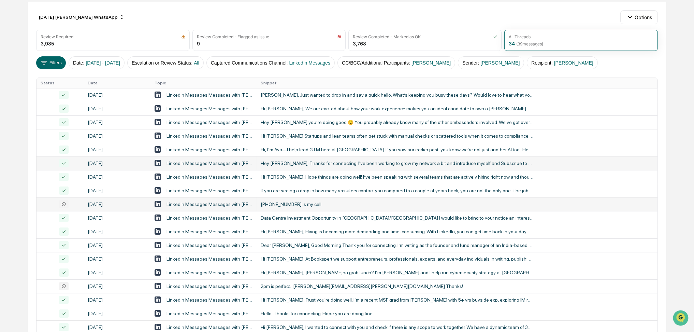
click at [0, 169] on div "Calendar Manage Tasks Reviews Approval Management Company People, Data, Setting…" at bounding box center [347, 199] width 694 height 537
click at [322, 285] on div "2pm is perfect. [PERSON_NAME][EMAIL_ADDRESS][PERSON_NAME][DOMAIN_NAME] Thanks!" at bounding box center [397, 285] width 273 height 5
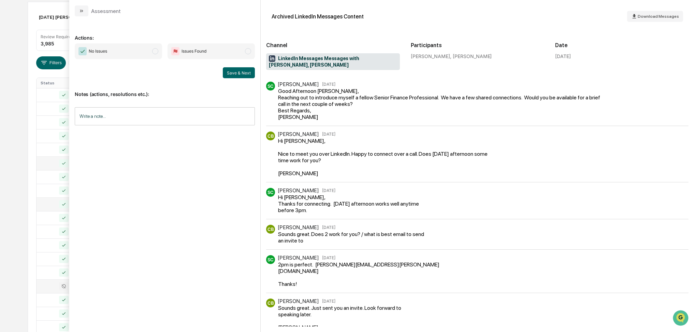
click at [143, 50] on span "No Issues" at bounding box center [118, 51] width 87 height 16
click at [235, 73] on button "Save & Next" at bounding box center [239, 72] width 32 height 11
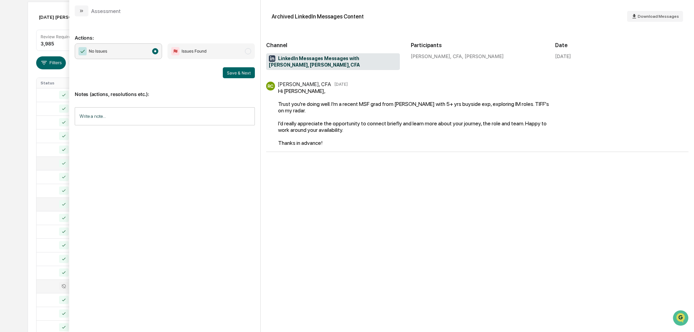
click at [0, 182] on div "Calendar Manage Tasks Reviews Approval Management Company People, Data, Setting…" at bounding box center [347, 199] width 694 height 537
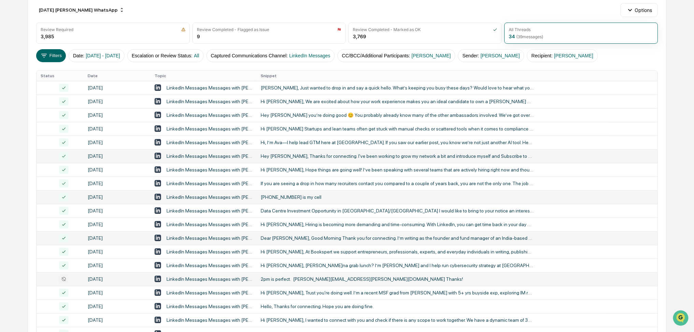
scroll to position [205, 0]
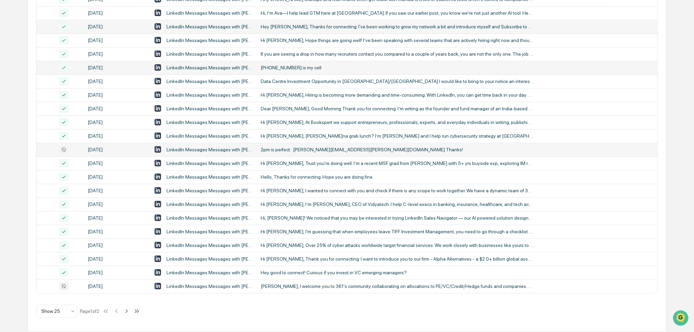
click at [317, 150] on div "2pm is perfect. [PERSON_NAME][EMAIL_ADDRESS][PERSON_NAME][DOMAIN_NAME] Thanks!" at bounding box center [397, 149] width 273 height 5
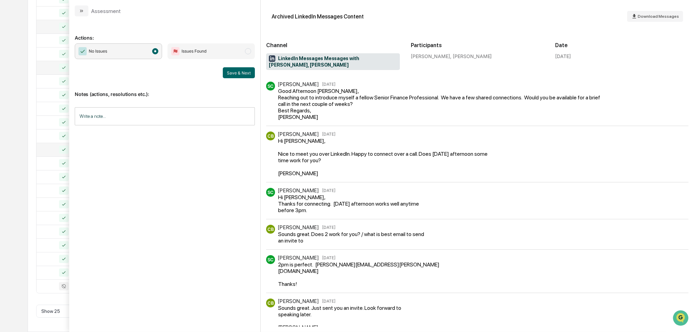
drag, startPoint x: 29, startPoint y: 160, endPoint x: 23, endPoint y: 160, distance: 6.5
click at [28, 160] on div "[DATE] [PERSON_NAME] WhatsApp Options Review Required 3,985 Review Completed - …" at bounding box center [347, 98] width 638 height 466
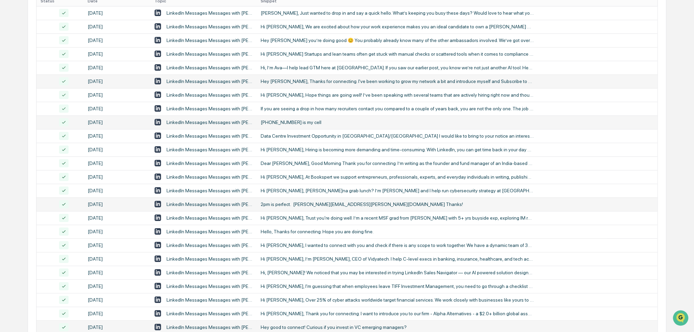
scroll to position [205, 0]
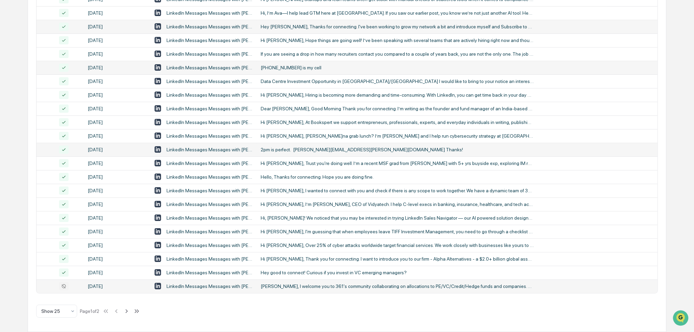
click at [300, 288] on div "[PERSON_NAME], I welcome you to 361's community collaborating on allocations to…" at bounding box center [397, 285] width 273 height 5
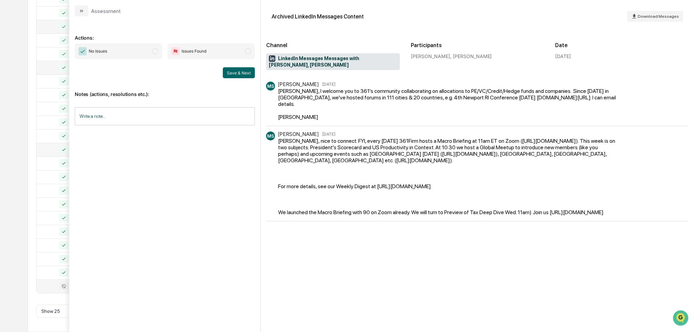
click at [145, 50] on span "No Issues" at bounding box center [118, 51] width 87 height 16
click at [234, 76] on button "Save & Next" at bounding box center [239, 72] width 32 height 11
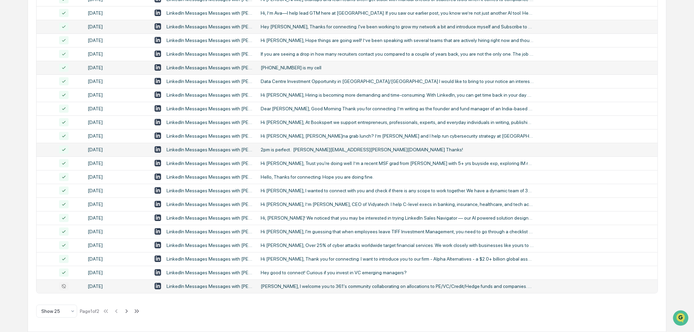
click at [0, 211] on div "Calendar Manage Tasks Reviews Approval Management Company People, Data, Setting…" at bounding box center [347, 63] width 694 height 537
click at [127, 313] on icon at bounding box center [127, 311] width 8 height 8
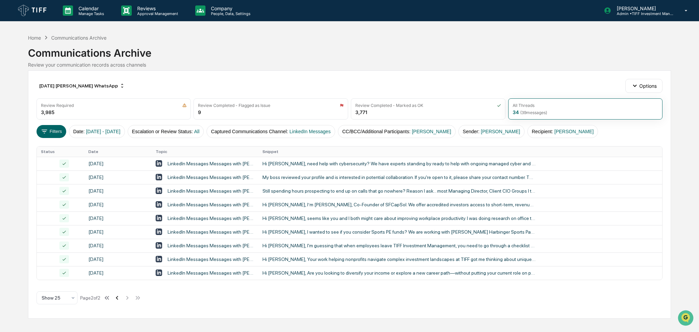
click at [121, 301] on icon at bounding box center [117, 298] width 8 height 8
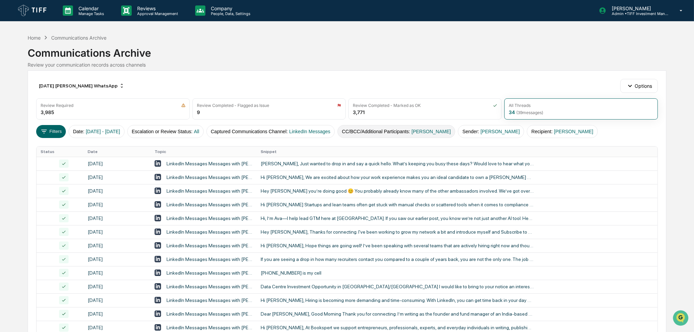
click at [435, 129] on span "[PERSON_NAME]" at bounding box center [430, 131] width 39 height 5
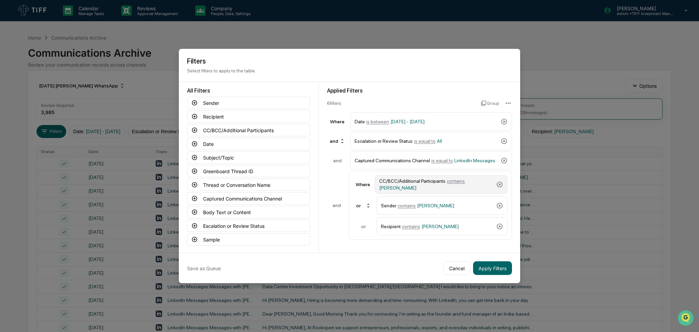
click at [432, 185] on div "CC/BCC/Additional Participants contains [PERSON_NAME]" at bounding box center [436, 184] width 114 height 12
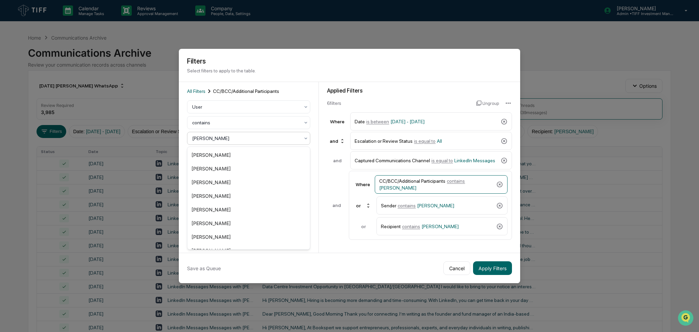
click at [252, 139] on div at bounding box center [245, 138] width 107 height 7
type input "****"
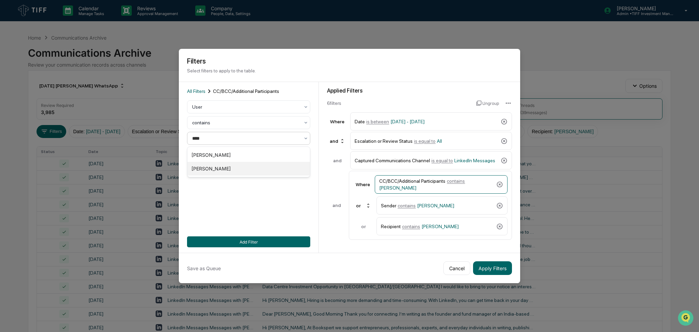
click at [253, 170] on div "[PERSON_NAME]" at bounding box center [248, 169] width 122 height 14
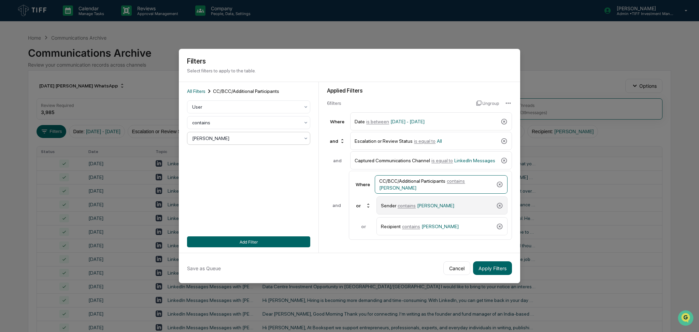
click at [463, 206] on div "Sender contains [PERSON_NAME]" at bounding box center [437, 205] width 113 height 12
click at [277, 139] on div at bounding box center [245, 138] width 107 height 7
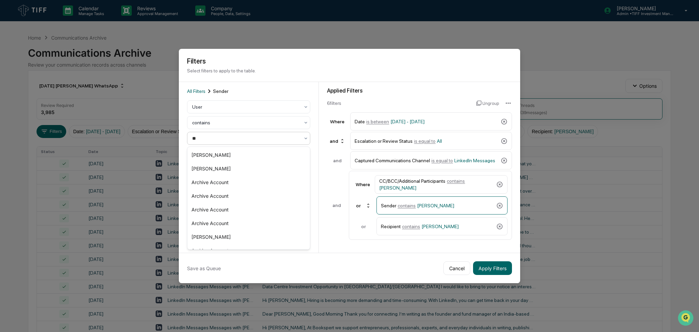
type input "***"
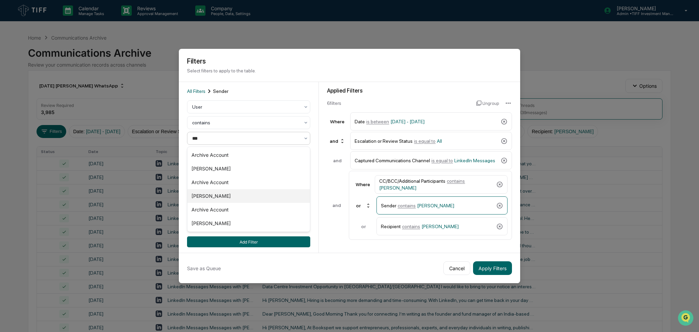
click at [251, 192] on div "[PERSON_NAME]" at bounding box center [248, 196] width 122 height 14
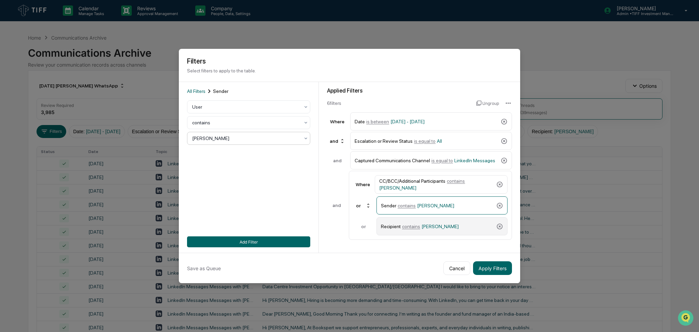
click at [453, 227] on div "Recipient contains [PERSON_NAME]" at bounding box center [437, 226] width 113 height 12
click at [219, 135] on div at bounding box center [245, 138] width 107 height 7
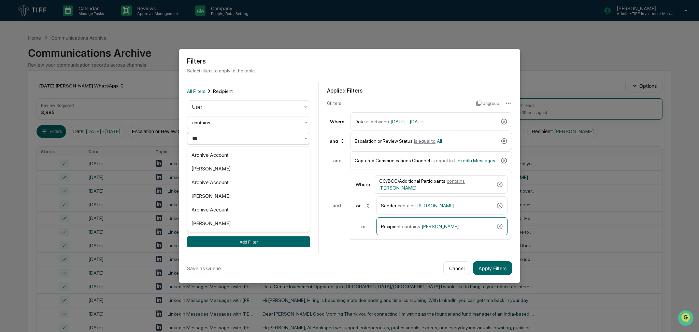
type input "****"
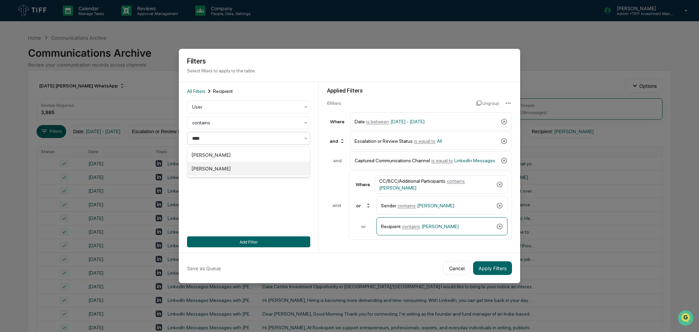
click at [241, 167] on div "[PERSON_NAME]" at bounding box center [248, 169] width 122 height 14
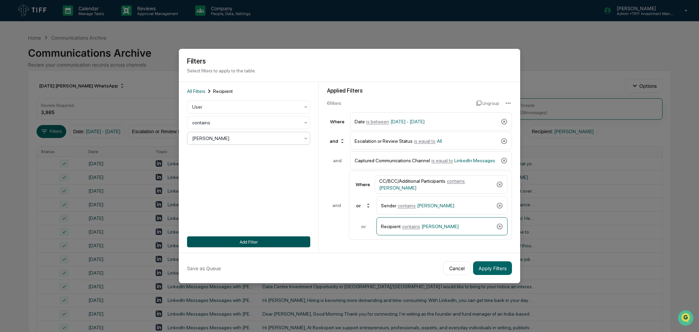
click at [301, 237] on button "Add Filter" at bounding box center [248, 241] width 123 height 11
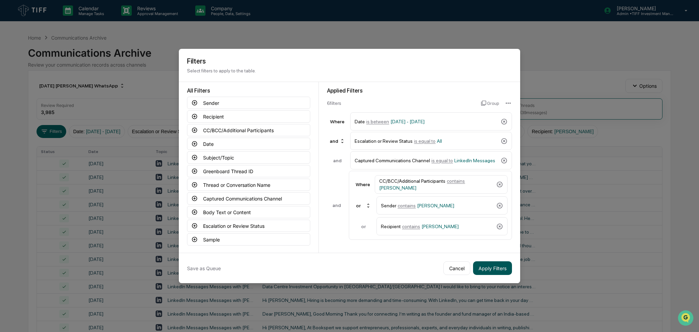
click at [490, 270] on button "Apply Filters" at bounding box center [492, 268] width 39 height 14
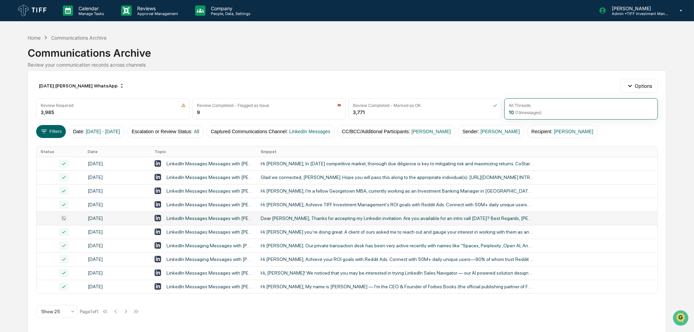
click at [380, 218] on div "Dear [PERSON_NAME], Thanks for accepting my Linkedin invitation. Are you availa…" at bounding box center [397, 217] width 273 height 5
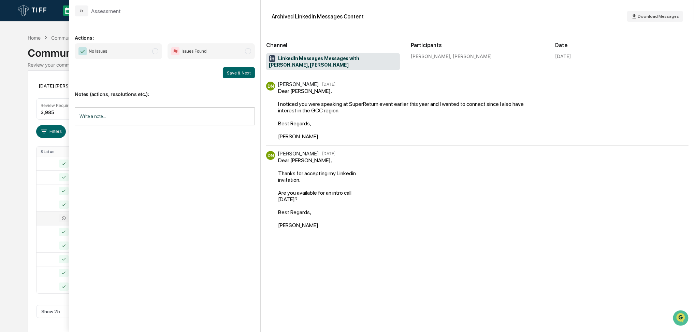
click at [113, 54] on span "No Issues" at bounding box center [118, 51] width 87 height 16
click at [230, 74] on button "Save & Next" at bounding box center [239, 72] width 32 height 11
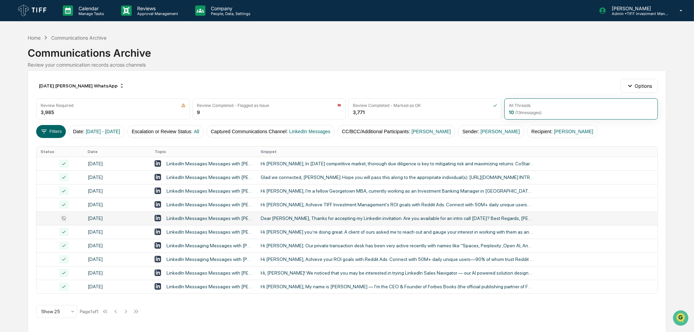
click at [0, 163] on div "Calendar Manage Tasks Reviews Approval Management Company People, Data, Setting…" at bounding box center [347, 166] width 694 height 332
click at [280, 128] on button "Captured Communications Channel : LinkedIn Messages" at bounding box center [270, 131] width 128 height 13
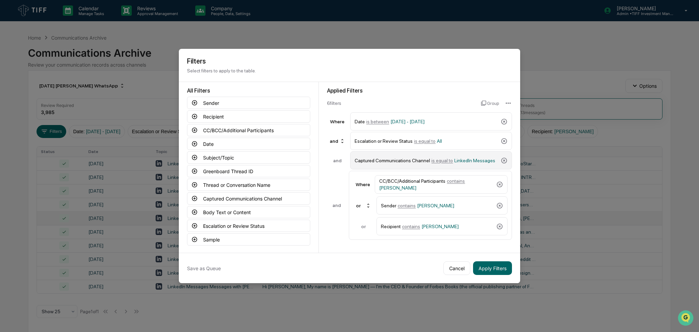
click at [451, 166] on div "Captured Communications Channel is equal to LinkedIn Messages" at bounding box center [426, 160] width 143 height 12
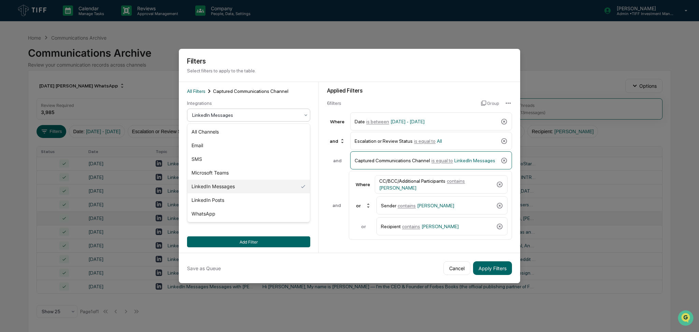
click at [255, 115] on div at bounding box center [245, 115] width 107 height 7
click at [239, 200] on div "LinkedIn Posts" at bounding box center [248, 200] width 122 height 14
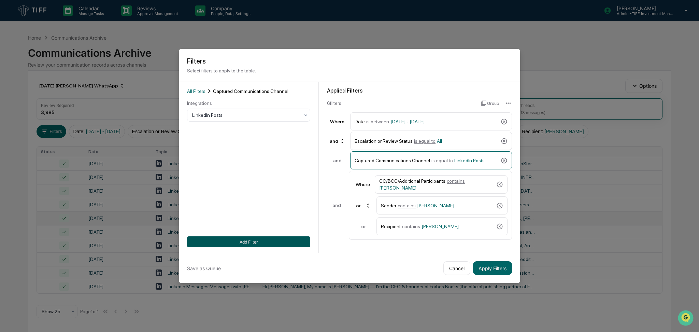
click at [245, 243] on button "Add Filter" at bounding box center [248, 241] width 123 height 11
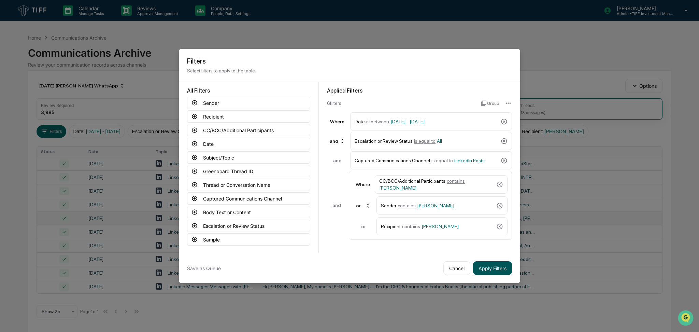
click at [489, 273] on button "Apply Filters" at bounding box center [492, 268] width 39 height 14
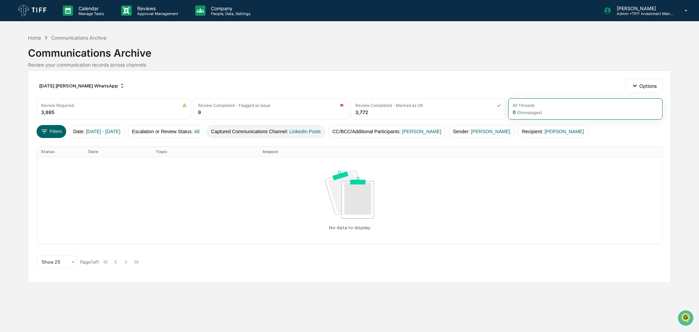
click at [308, 132] on span "LinkedIn Posts" at bounding box center [304, 131] width 31 height 5
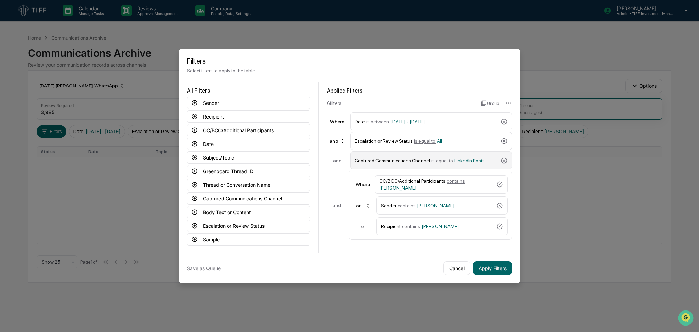
click at [426, 161] on div "Captured Communications Channel is equal to LinkedIn Posts" at bounding box center [426, 160] width 143 height 12
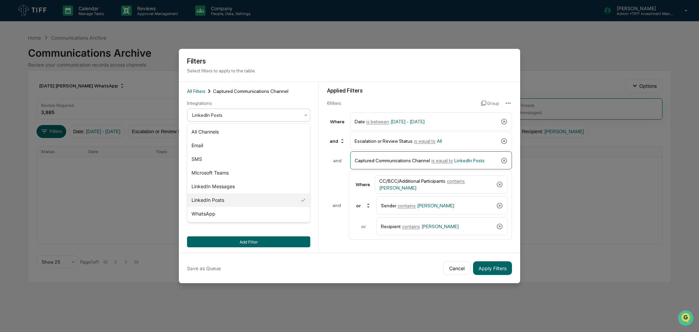
click at [237, 116] on div at bounding box center [245, 115] width 107 height 7
click at [237, 157] on div "SMS" at bounding box center [248, 159] width 122 height 14
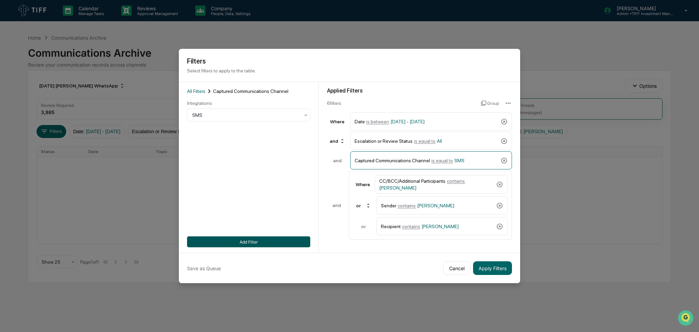
click at [267, 243] on button "Add Filter" at bounding box center [248, 241] width 123 height 11
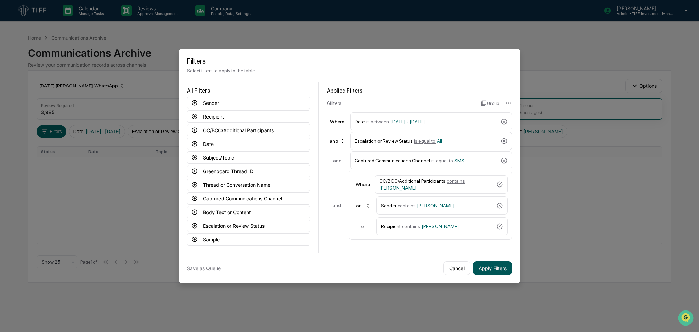
click at [505, 267] on button "Apply Filters" at bounding box center [492, 268] width 39 height 14
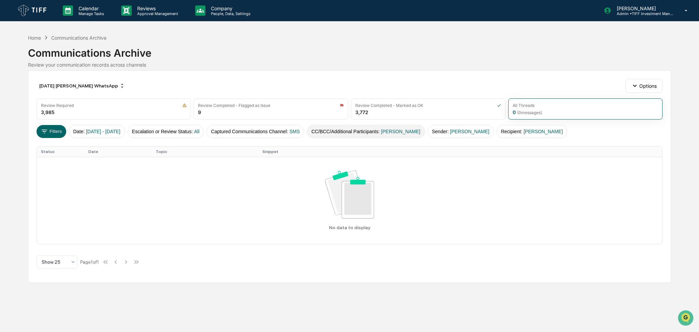
click at [372, 131] on button "CC/BCC/Additional Participants : [PERSON_NAME]" at bounding box center [366, 131] width 118 height 13
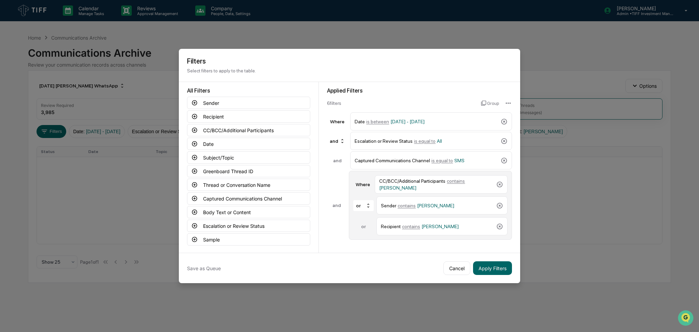
click at [434, 194] on div "Where CC/BCC/Additional Participants contains [PERSON_NAME] or Sender contains …" at bounding box center [430, 205] width 163 height 69
click at [436, 188] on div "CC/BCC/Additional Participants contains [PERSON_NAME]" at bounding box center [436, 184] width 114 height 12
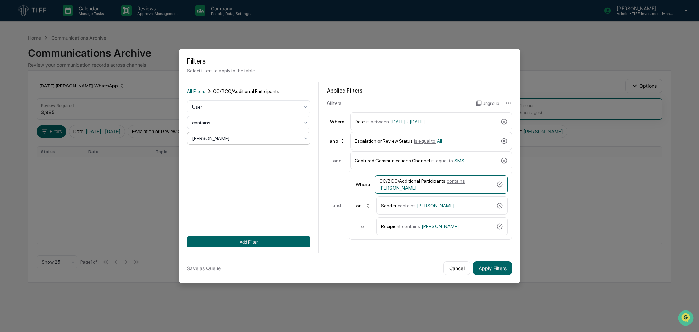
click at [259, 139] on div at bounding box center [245, 138] width 107 height 7
type input "*****"
click at [256, 150] on div "[PERSON_NAME]" at bounding box center [248, 155] width 122 height 14
click at [410, 203] on div "Sender contains [PERSON_NAME]" at bounding box center [437, 205] width 113 height 12
click at [265, 139] on div at bounding box center [245, 138] width 107 height 7
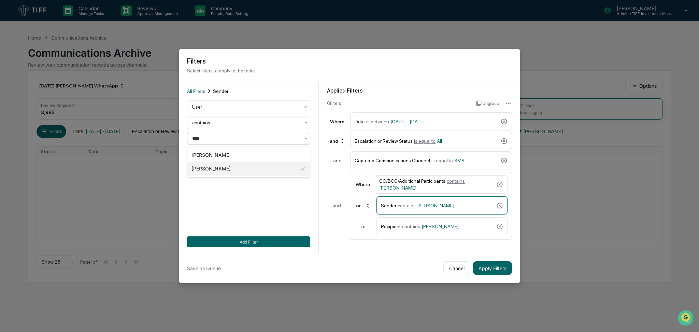
type input "*****"
click at [263, 153] on div "[PERSON_NAME]" at bounding box center [248, 155] width 122 height 14
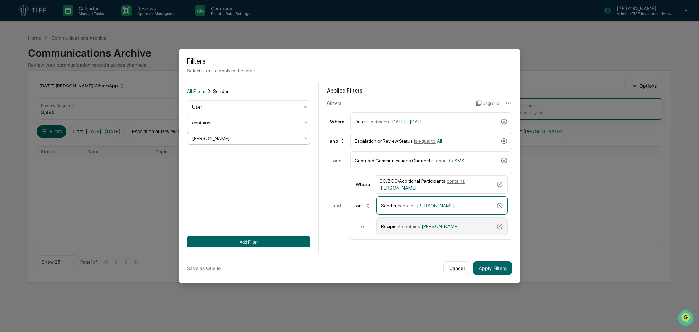
click at [417, 224] on span "contains" at bounding box center [411, 225] width 18 height 5
click at [265, 143] on div "[PERSON_NAME]" at bounding box center [246, 138] width 114 height 10
type input "******"
click at [265, 153] on div "[PERSON_NAME]" at bounding box center [248, 155] width 122 height 14
click at [290, 237] on button "Add Filter" at bounding box center [248, 241] width 123 height 11
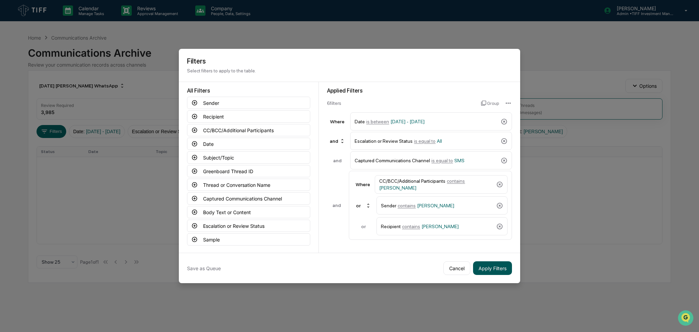
click at [497, 269] on button "Apply Filters" at bounding box center [492, 268] width 39 height 14
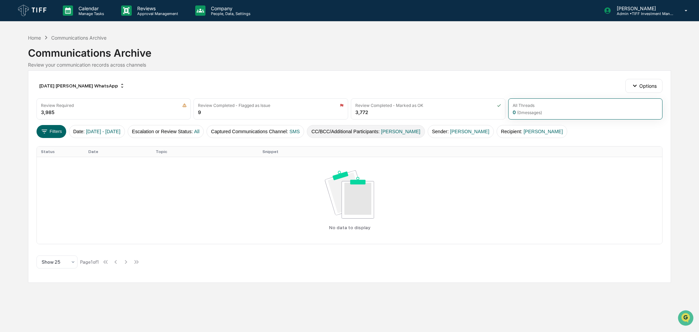
click at [402, 131] on span "[PERSON_NAME]" at bounding box center [400, 131] width 39 height 5
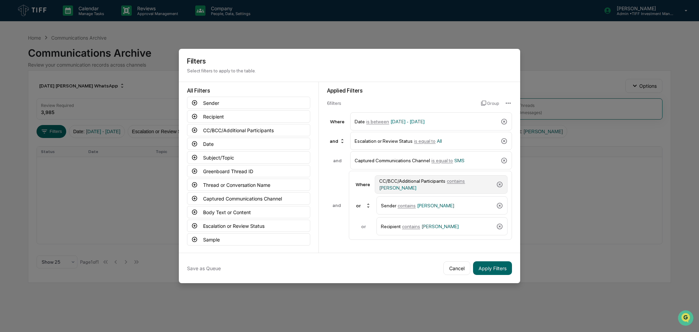
click at [437, 188] on div "CC/BCC/Additional Participants contains [PERSON_NAME]" at bounding box center [436, 184] width 114 height 12
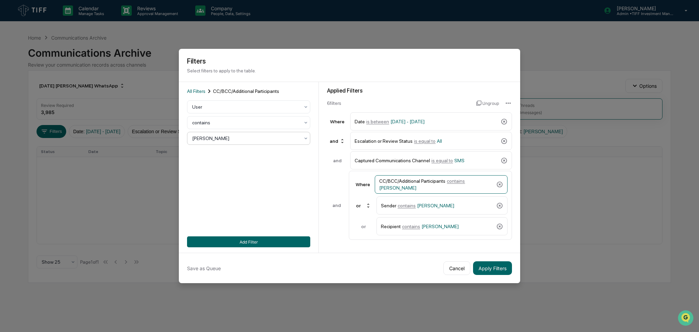
click at [246, 139] on div at bounding box center [245, 138] width 107 height 7
type input "****"
click at [242, 151] on div "[PERSON_NAME]" at bounding box center [248, 155] width 122 height 14
click at [443, 205] on span "[PERSON_NAME]" at bounding box center [435, 205] width 37 height 5
click at [243, 135] on div at bounding box center [245, 138] width 107 height 7
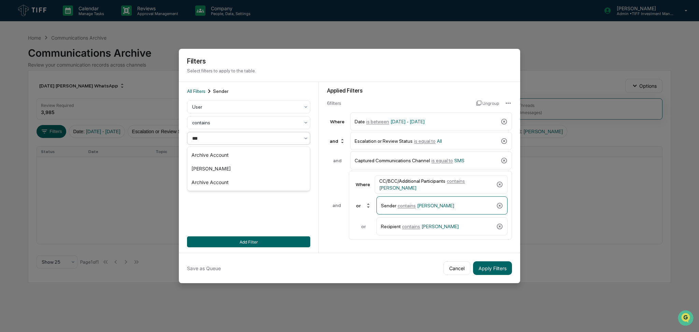
type input "****"
click at [242, 153] on div "[PERSON_NAME]" at bounding box center [248, 155] width 122 height 14
click at [453, 225] on div "Recipient contains [PERSON_NAME]" at bounding box center [437, 226] width 113 height 12
click at [263, 139] on div at bounding box center [245, 138] width 107 height 7
type input "****"
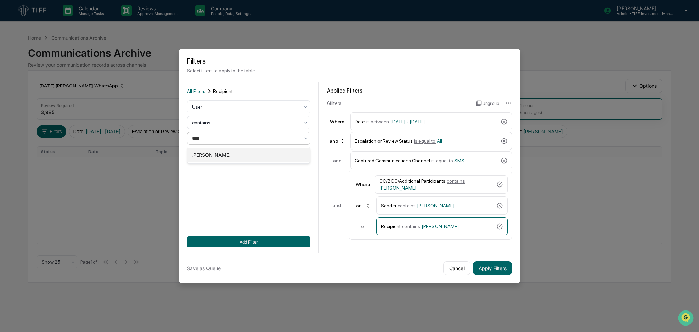
click at [261, 152] on div "[PERSON_NAME]" at bounding box center [248, 155] width 122 height 14
click at [285, 241] on button "Add Filter" at bounding box center [248, 241] width 123 height 11
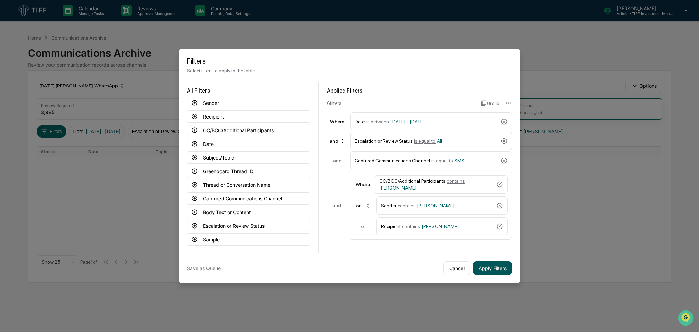
click at [489, 263] on button "Apply Filters" at bounding box center [492, 268] width 39 height 14
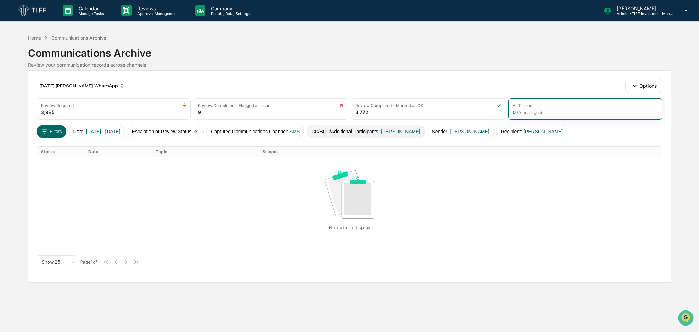
click at [407, 131] on span "[PERSON_NAME]" at bounding box center [400, 131] width 39 height 5
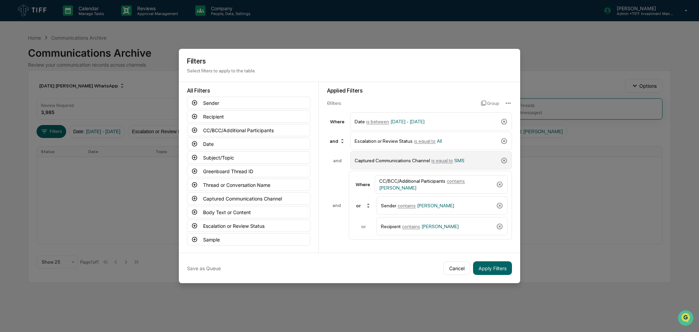
click at [454, 163] on div "Captured Communications Channel is equal to SMS" at bounding box center [426, 160] width 143 height 12
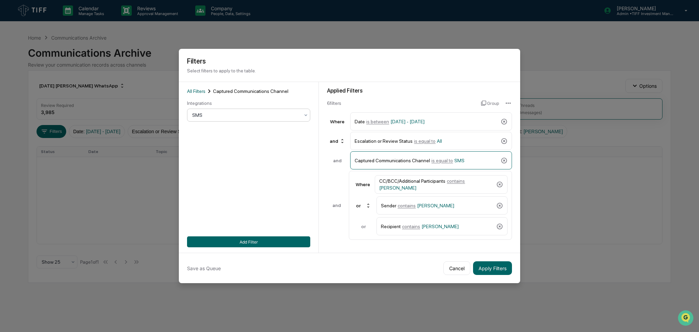
click at [263, 117] on div at bounding box center [245, 115] width 107 height 7
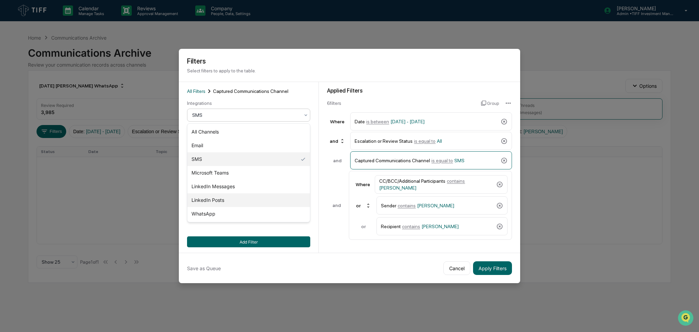
click at [249, 201] on div "LinkedIn Posts" at bounding box center [248, 200] width 122 height 14
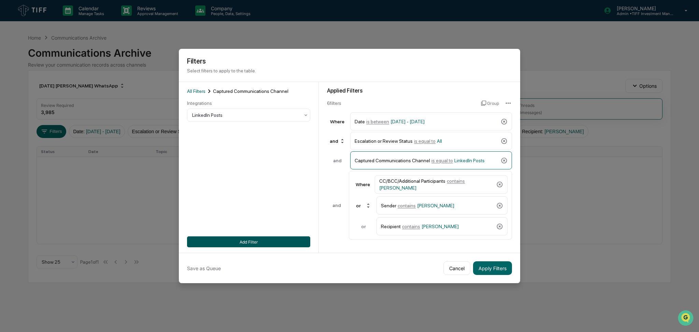
click at [252, 243] on button "Add Filter" at bounding box center [248, 241] width 123 height 11
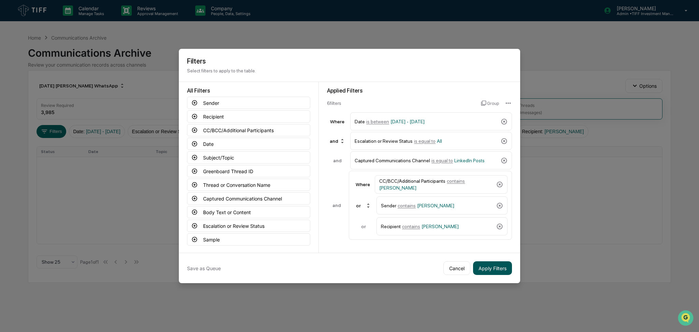
click at [490, 270] on button "Apply Filters" at bounding box center [492, 268] width 39 height 14
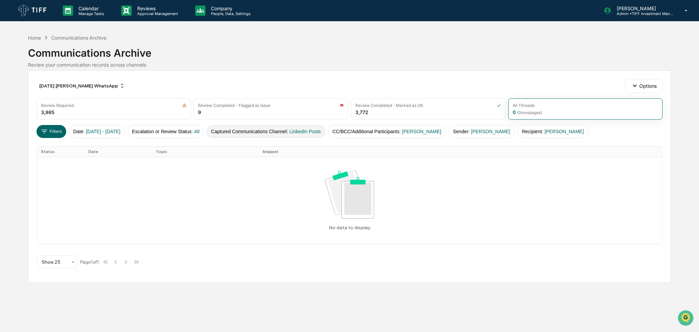
click at [303, 135] on button "Captured Communications Channel : LinkedIn Posts" at bounding box center [265, 131] width 119 height 13
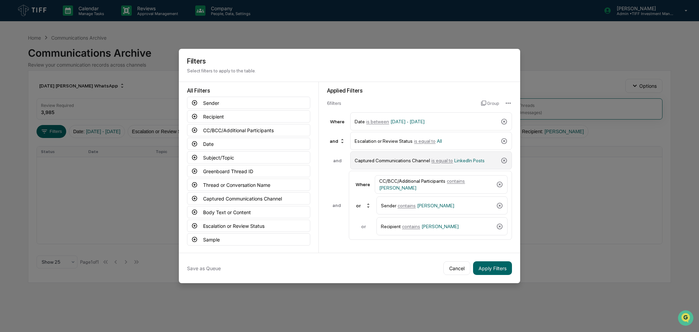
click at [419, 161] on div "Captured Communications Channel is equal to LinkedIn Posts" at bounding box center [426, 160] width 143 height 12
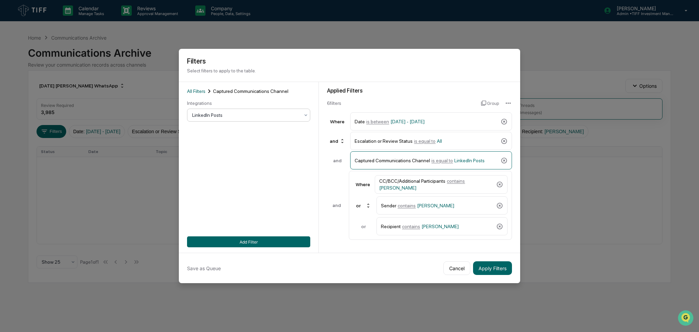
click at [226, 113] on div at bounding box center [245, 115] width 107 height 7
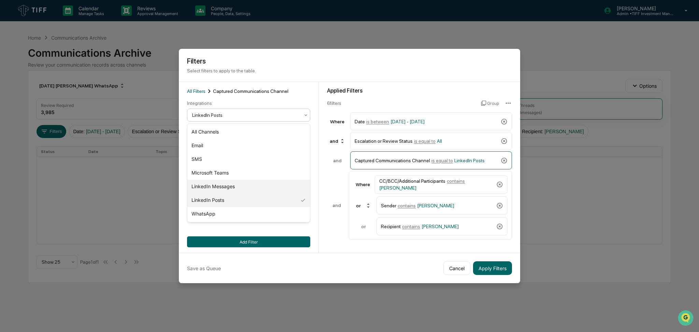
click at [241, 185] on div "LinkedIn Messages" at bounding box center [248, 186] width 122 height 14
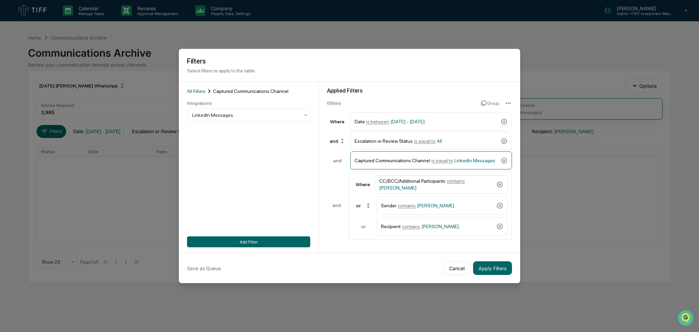
drag, startPoint x: 264, startPoint y: 239, endPoint x: 545, endPoint y: 290, distance: 285.8
click at [264, 240] on button "Add Filter" at bounding box center [248, 241] width 123 height 11
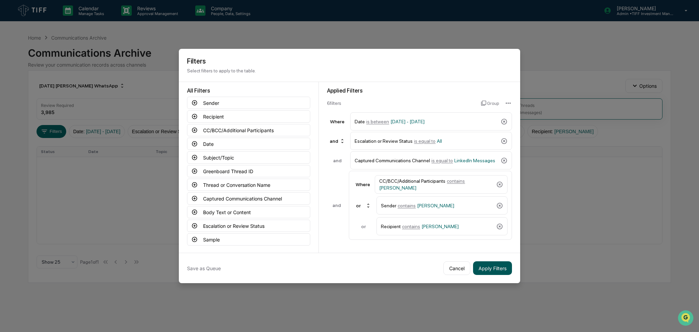
click at [488, 266] on button "Apply Filters" at bounding box center [492, 268] width 39 height 14
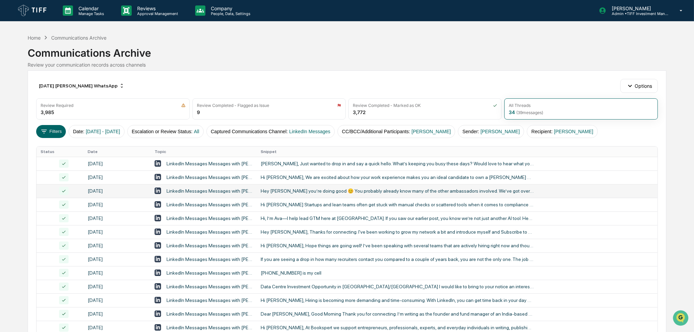
scroll to position [205, 0]
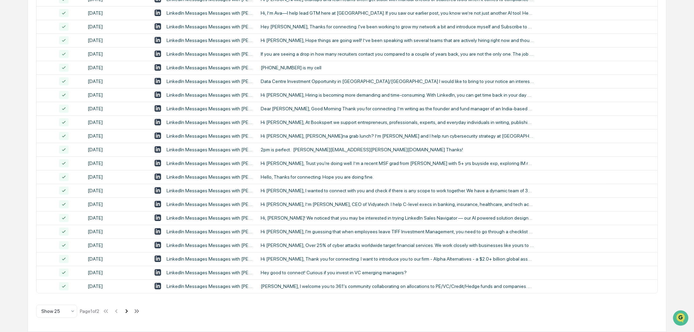
click at [128, 313] on icon at bounding box center [127, 311] width 2 height 4
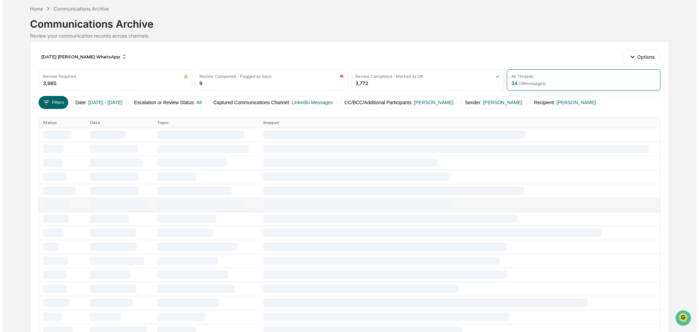
scroll to position [0, 0]
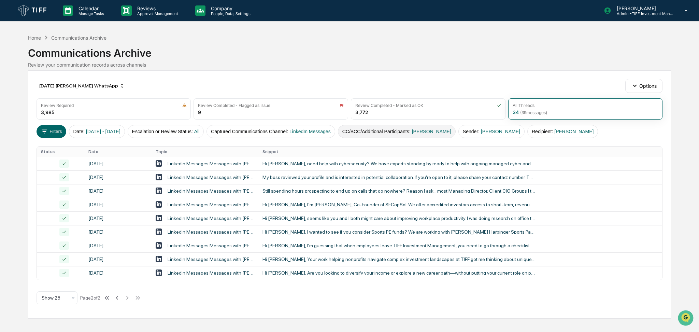
click at [379, 134] on button "CC/BCC/Additional Participants : [PERSON_NAME]" at bounding box center [397, 131] width 118 height 13
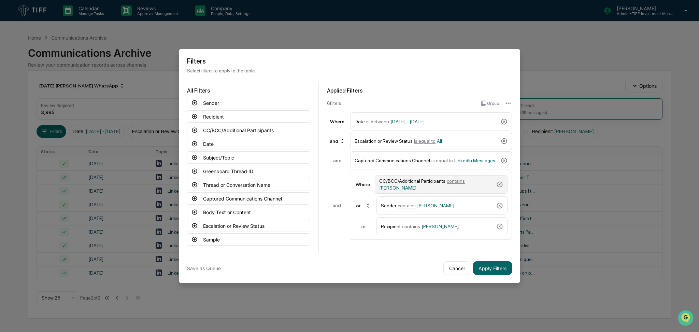
click at [439, 188] on div "CC/BCC/Additional Participants contains [PERSON_NAME]" at bounding box center [436, 184] width 114 height 12
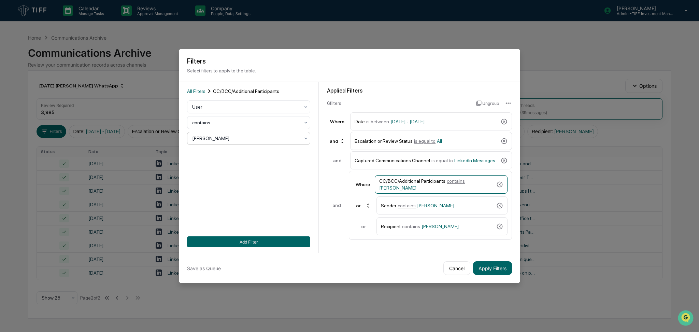
click at [244, 138] on div at bounding box center [245, 138] width 107 height 7
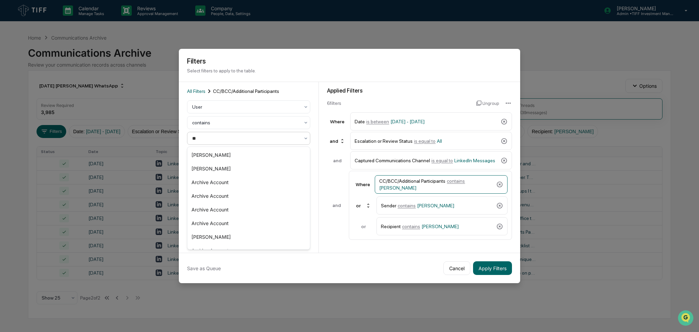
type input "***"
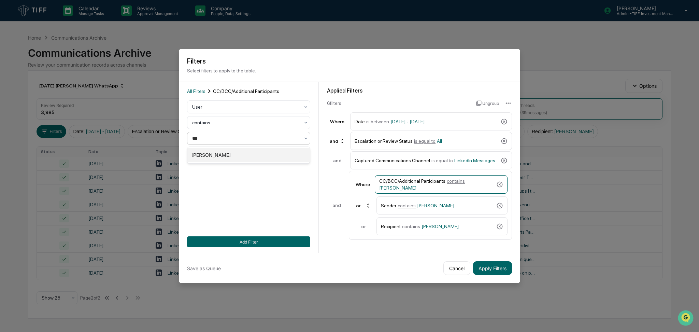
click at [243, 148] on div "[PERSON_NAME]" at bounding box center [248, 155] width 122 height 14
click at [421, 203] on span "[PERSON_NAME]" at bounding box center [435, 205] width 37 height 5
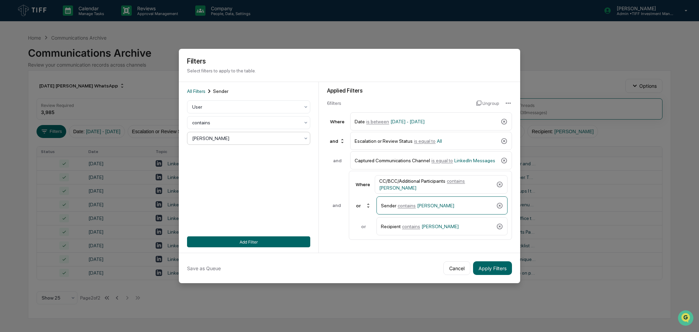
click at [225, 136] on div at bounding box center [245, 138] width 107 height 7
type input "****"
click at [225, 152] on div "[PERSON_NAME]" at bounding box center [248, 155] width 122 height 14
click at [402, 229] on span "contains" at bounding box center [411, 225] width 18 height 5
click at [235, 140] on div at bounding box center [245, 138] width 107 height 7
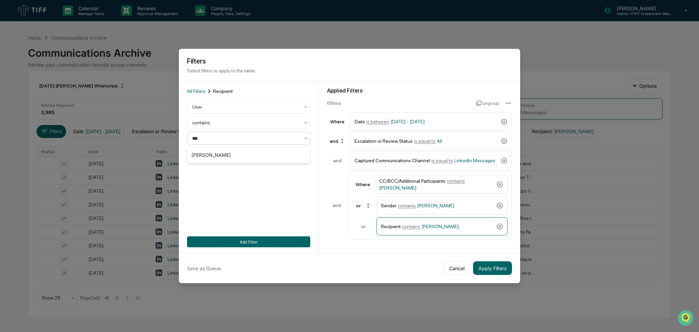
type input "****"
click at [235, 152] on div "[PERSON_NAME]" at bounding box center [248, 155] width 122 height 14
click at [270, 244] on button "Add Filter" at bounding box center [248, 241] width 123 height 11
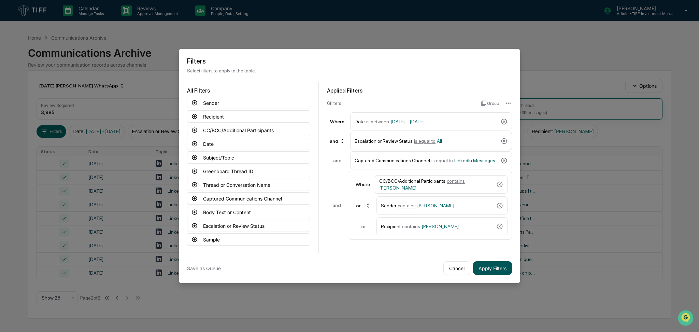
click at [485, 266] on button "Apply Filters" at bounding box center [492, 268] width 39 height 14
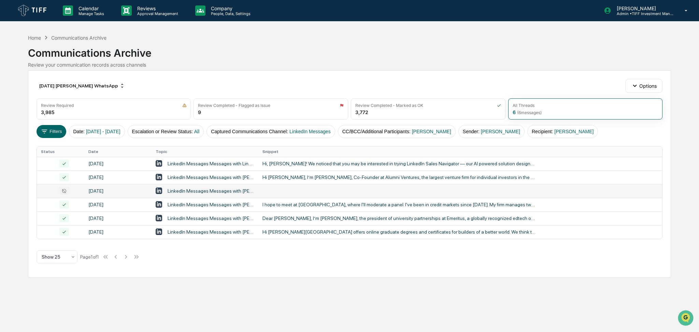
click at [272, 192] on td at bounding box center [460, 191] width 404 height 14
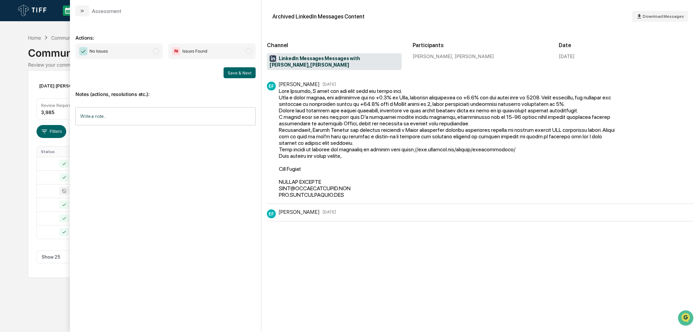
click at [141, 46] on span "No Issues" at bounding box center [118, 51] width 87 height 16
click at [239, 70] on button "Save & Next" at bounding box center [239, 72] width 32 height 11
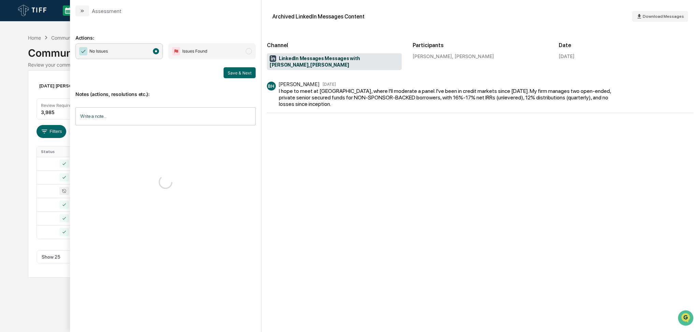
click at [0, 131] on div "Calendar Manage Tasks Reviews Approval Management Company People, Data, Setting…" at bounding box center [349, 166] width 699 height 332
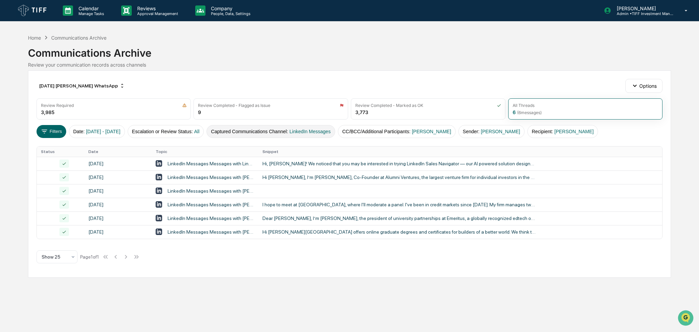
click at [260, 130] on button "Captured Communications Channel : LinkedIn Messages" at bounding box center [270, 131] width 128 height 13
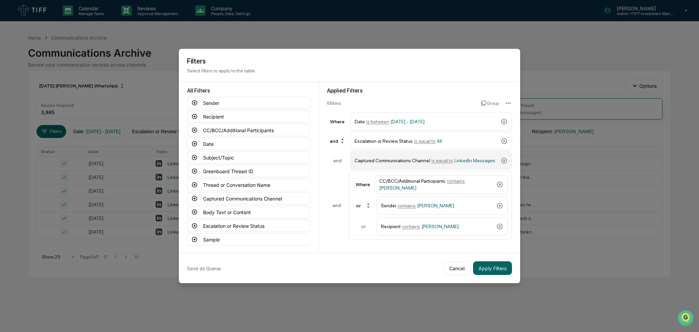
click at [433, 164] on div "Captured Communications Channel is equal to LinkedIn Messages" at bounding box center [426, 160] width 143 height 12
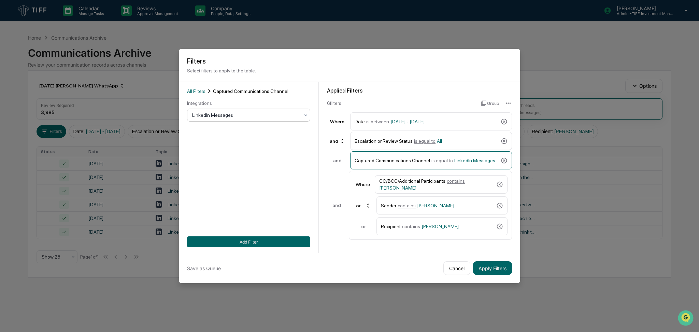
click at [246, 117] on div at bounding box center [245, 115] width 107 height 7
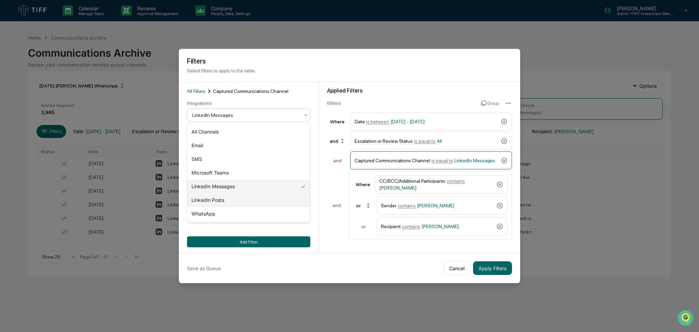
click at [244, 194] on div "LinkedIn Posts" at bounding box center [248, 200] width 122 height 14
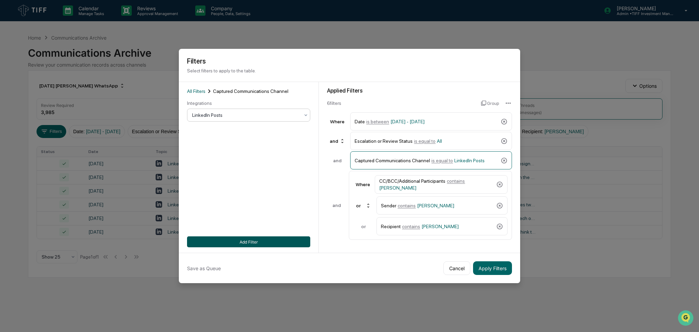
click at [255, 237] on button "Add Filter" at bounding box center [248, 241] width 123 height 11
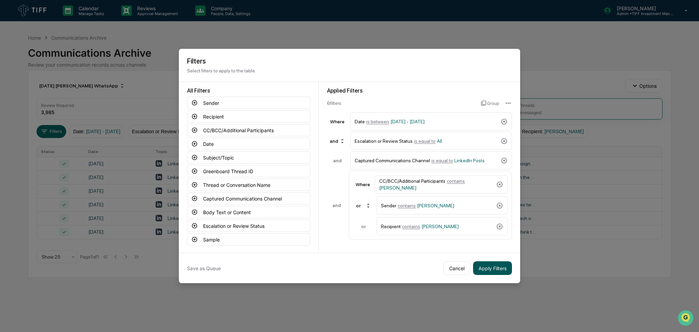
click at [511, 269] on button "Apply Filters" at bounding box center [492, 268] width 39 height 14
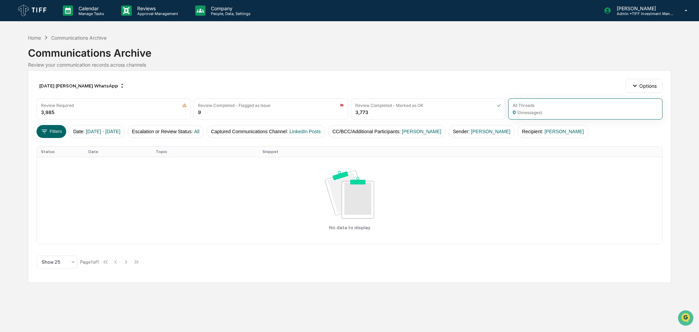
click at [444, 285] on div "Calendar Manage Tasks Reviews Approval Management Company People, Data, Setting…" at bounding box center [349, 166] width 699 height 332
click at [308, 132] on span "LinkedIn Posts" at bounding box center [304, 131] width 31 height 5
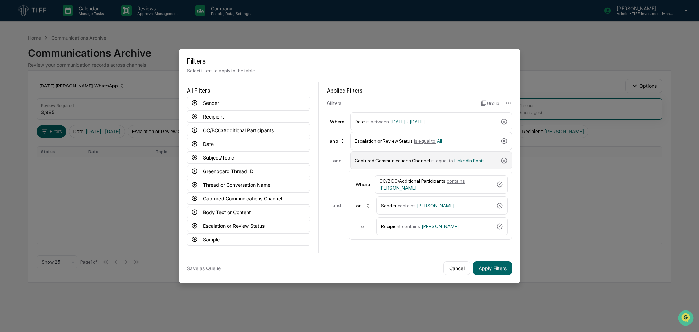
click at [454, 157] on div "Captured Communications Channel is equal to LinkedIn Posts" at bounding box center [426, 160] width 143 height 12
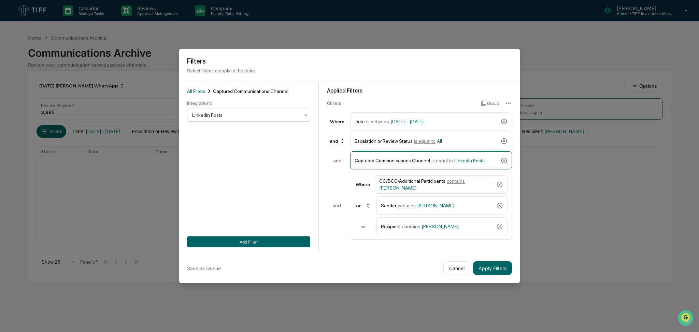
click at [203, 111] on div "LinkedIn Posts" at bounding box center [246, 115] width 114 height 10
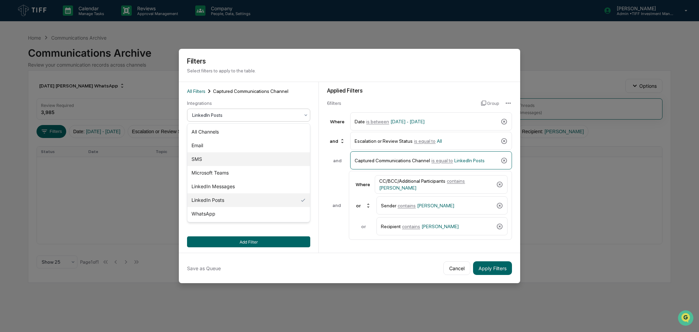
click at [224, 158] on div "SMS" at bounding box center [248, 159] width 122 height 14
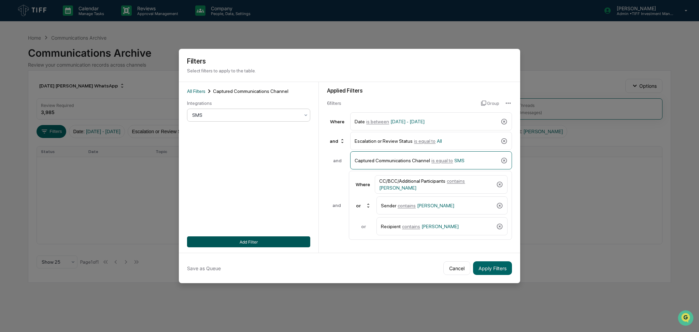
click at [250, 240] on button "Add Filter" at bounding box center [248, 241] width 123 height 11
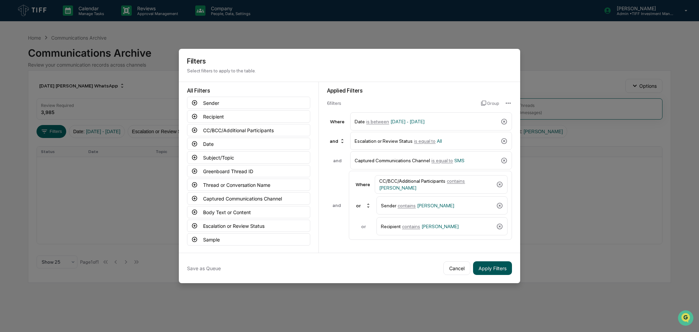
click at [498, 269] on button "Apply Filters" at bounding box center [492, 268] width 39 height 14
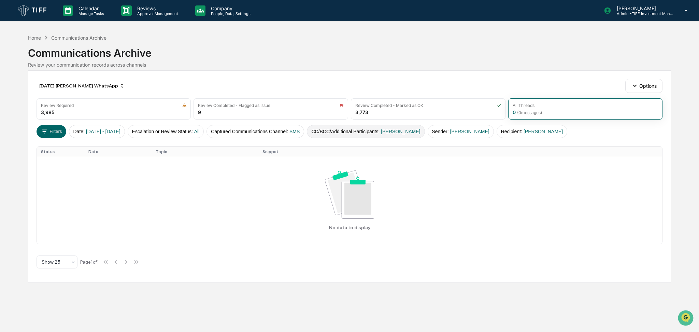
click at [349, 129] on button "CC/BCC/Additional Participants : [PERSON_NAME]" at bounding box center [366, 131] width 118 height 13
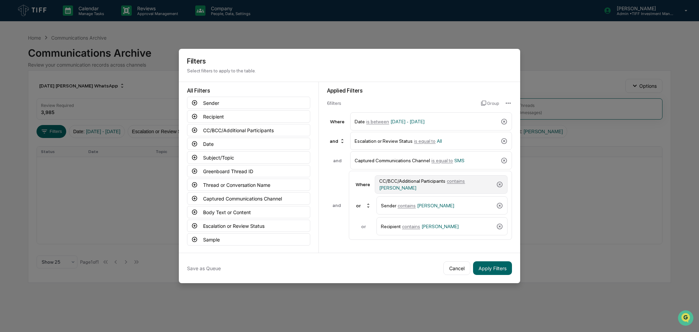
click at [447, 185] on div "CC/BCC/Additional Participants contains [PERSON_NAME]" at bounding box center [436, 184] width 114 height 12
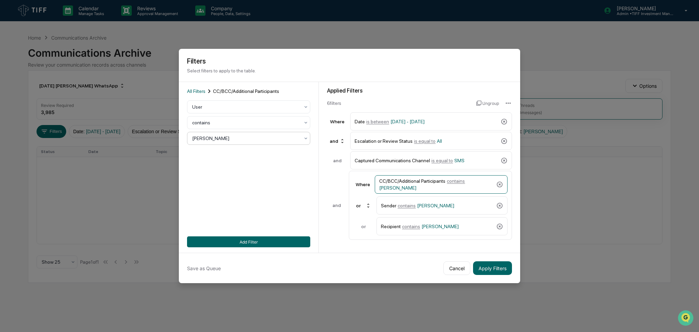
click at [253, 139] on div at bounding box center [245, 138] width 107 height 7
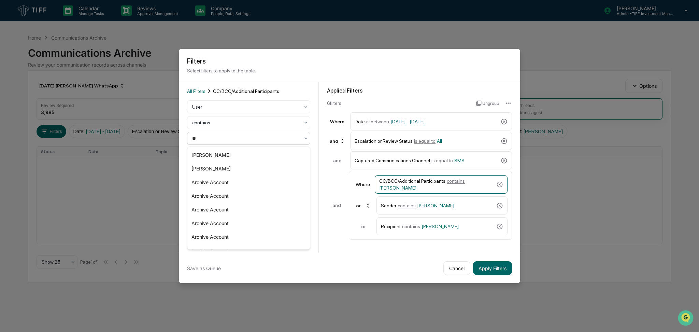
type input "***"
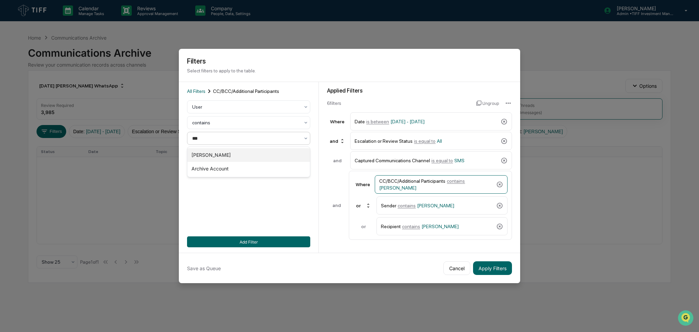
click at [254, 154] on div "[PERSON_NAME]" at bounding box center [248, 155] width 122 height 14
click at [421, 200] on div "Sender contains [PERSON_NAME]" at bounding box center [437, 205] width 113 height 12
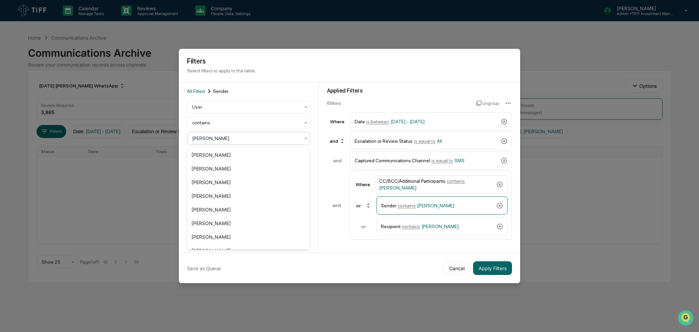
click at [248, 138] on div at bounding box center [245, 138] width 107 height 7
type input "***"
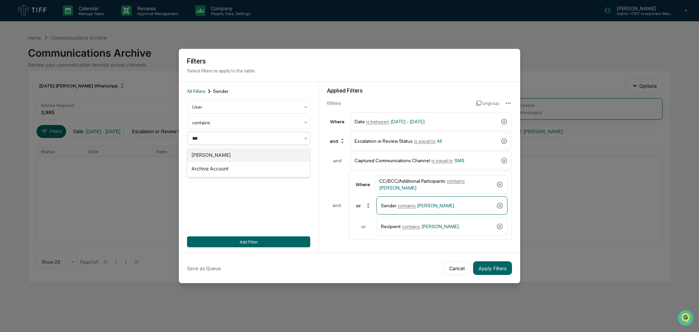
click at [250, 153] on div "[PERSON_NAME]" at bounding box center [248, 155] width 122 height 14
click at [423, 223] on div "Recipient contains [PERSON_NAME]" at bounding box center [437, 226] width 113 height 12
click at [225, 133] on div "[PERSON_NAME]" at bounding box center [246, 138] width 114 height 10
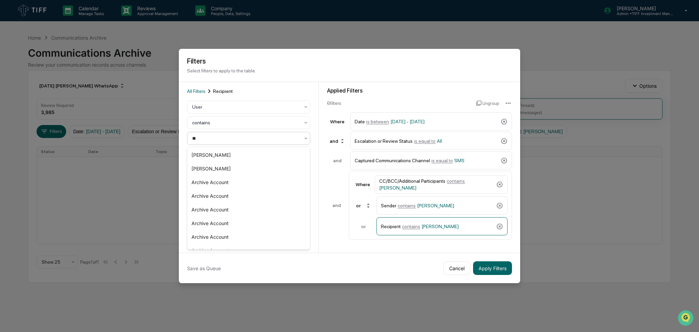
type input "***"
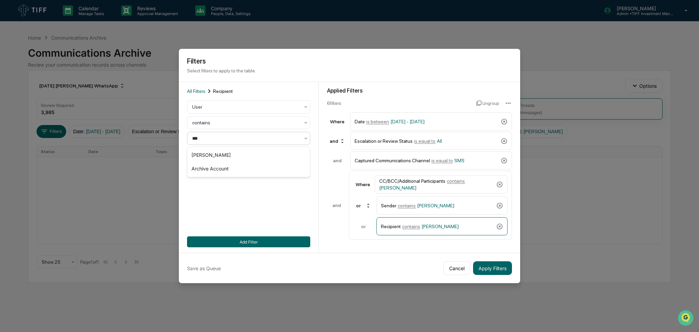
click at [231, 149] on div "[PERSON_NAME]" at bounding box center [248, 155] width 122 height 14
click at [285, 242] on button "Add Filter" at bounding box center [248, 241] width 123 height 11
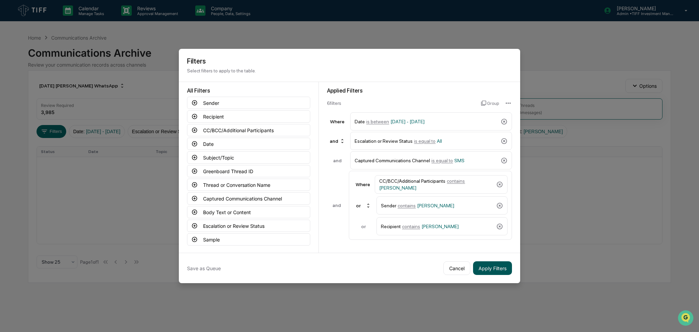
click at [490, 265] on button "Apply Filters" at bounding box center [492, 268] width 39 height 14
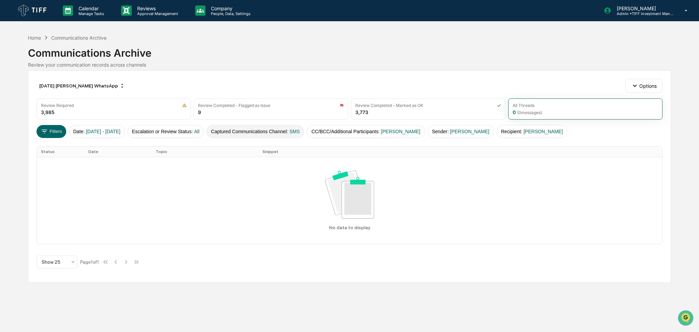
click at [302, 134] on button "Captured Communications Channel : SMS" at bounding box center [255, 131] width 98 height 13
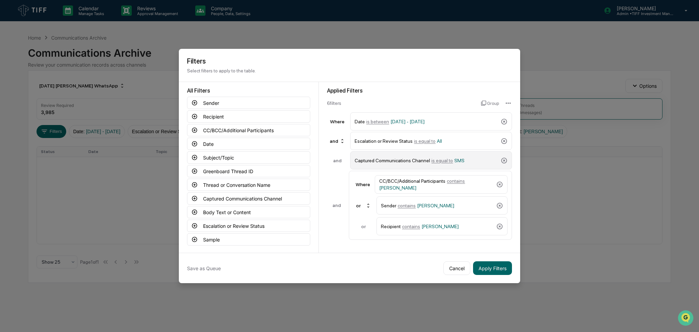
click at [438, 158] on span "is equal to" at bounding box center [441, 160] width 21 height 5
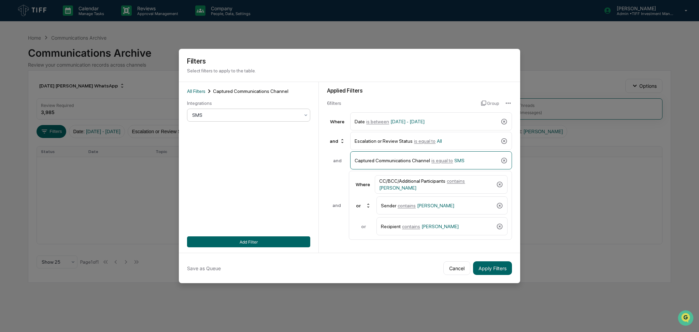
click at [208, 114] on div at bounding box center [245, 115] width 107 height 7
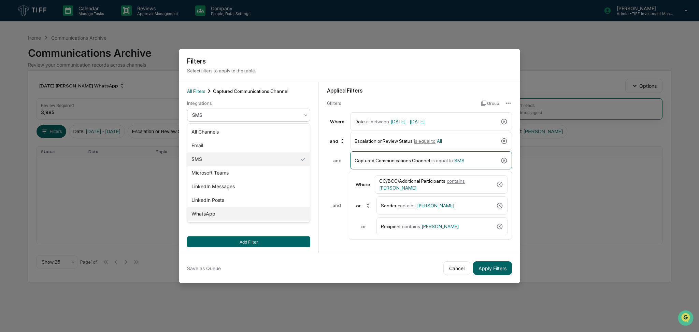
click at [231, 209] on div "WhatsApp" at bounding box center [248, 214] width 122 height 14
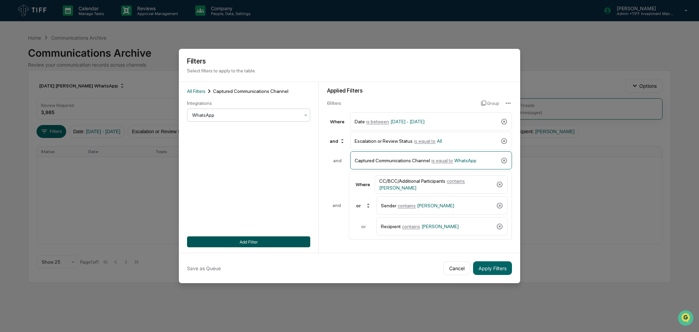
click at [242, 243] on button "Add Filter" at bounding box center [248, 241] width 123 height 11
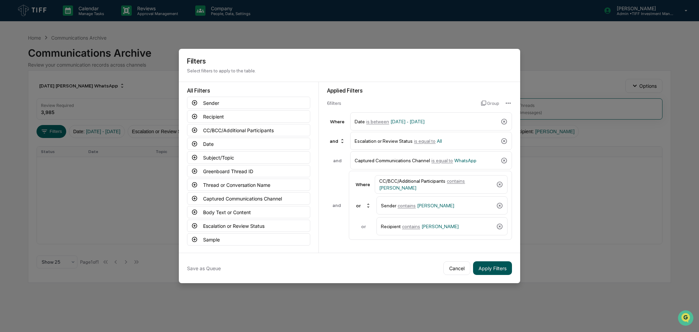
click at [510, 269] on button "Apply Filters" at bounding box center [492, 268] width 39 height 14
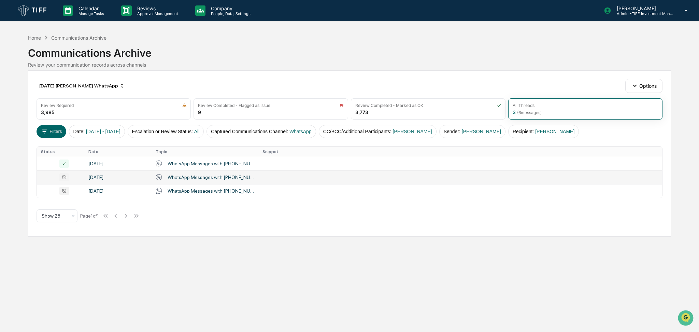
click at [219, 177] on div "WhatsApp Messages with [PHONE_NUMBER], A.B., [PERSON_NAME], [PERSON_NAME] on [D…" at bounding box center [211, 176] width 87 height 5
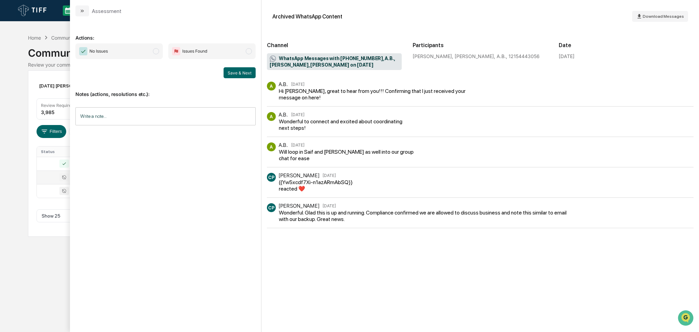
click at [145, 57] on span "No Issues" at bounding box center [118, 51] width 87 height 16
click at [230, 74] on button "Save & Next" at bounding box center [239, 72] width 32 height 11
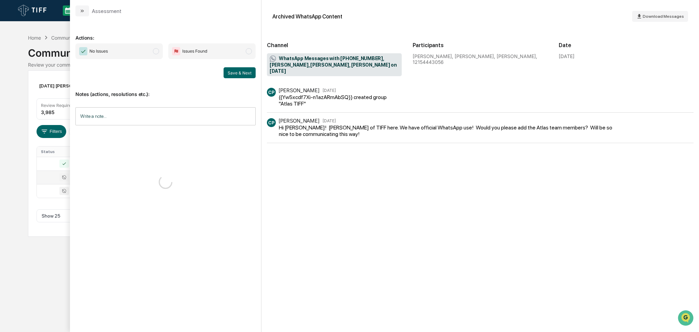
click at [139, 54] on span "No Issues" at bounding box center [118, 51] width 87 height 16
click at [236, 76] on button "Save & Next" at bounding box center [239, 72] width 32 height 11
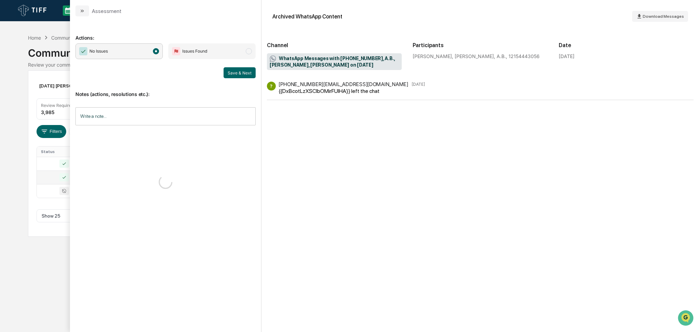
click at [0, 236] on div "Calendar Manage Tasks Reviews Approval Management Company People, Data, Setting…" at bounding box center [349, 166] width 699 height 332
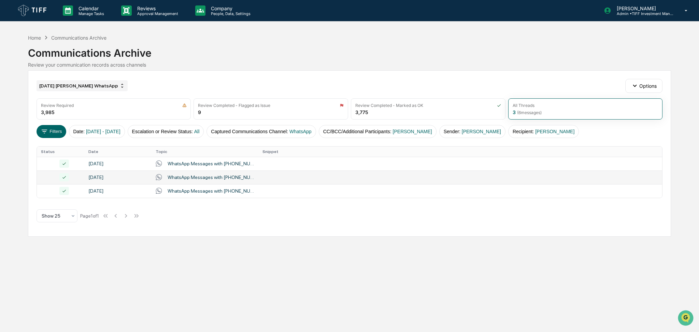
click at [85, 85] on div "[DATE] [PERSON_NAME] WhatsApp" at bounding box center [82, 85] width 91 height 11
click at [180, 85] on div "[DATE] [PERSON_NAME] WhatsApp Options" at bounding box center [350, 86] width 626 height 14
click at [418, 131] on span "[PERSON_NAME]" at bounding box center [412, 131] width 39 height 5
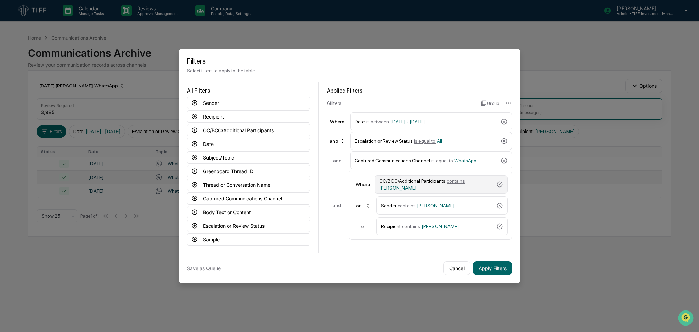
click at [441, 187] on div "CC/BCC/Additional Participants contains [PERSON_NAME]" at bounding box center [436, 184] width 114 height 12
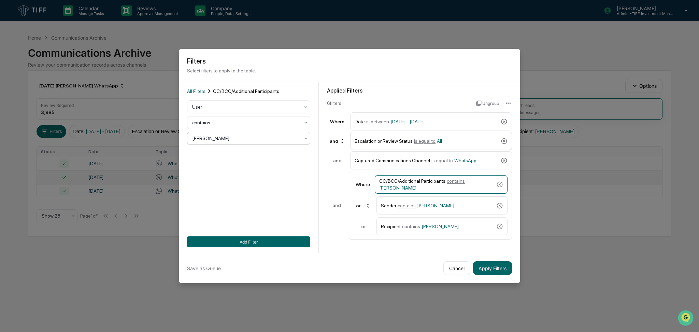
click at [248, 138] on div at bounding box center [245, 138] width 107 height 7
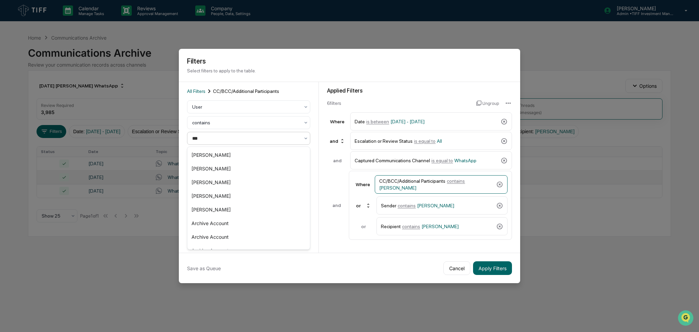
type input "****"
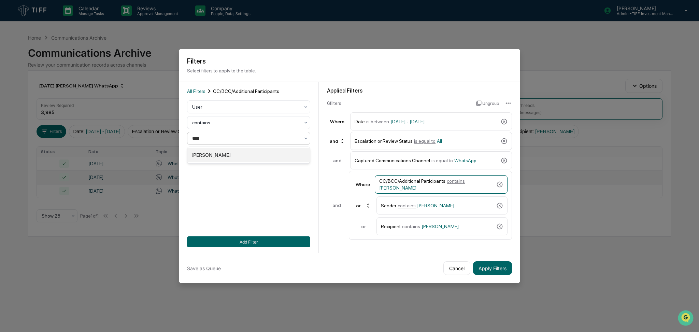
click at [241, 153] on div "[PERSON_NAME]" at bounding box center [248, 155] width 122 height 14
click at [461, 209] on div "Sender contains [PERSON_NAME]" at bounding box center [437, 205] width 113 height 12
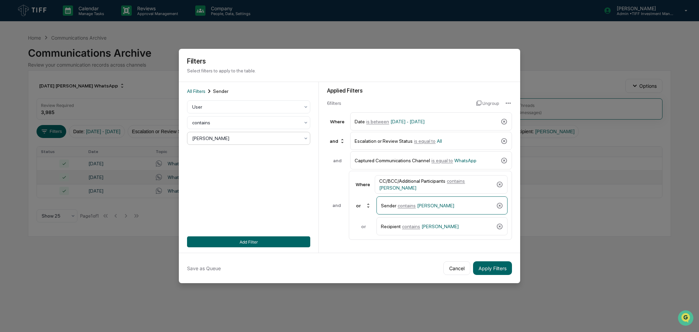
click at [277, 141] on div at bounding box center [245, 138] width 107 height 7
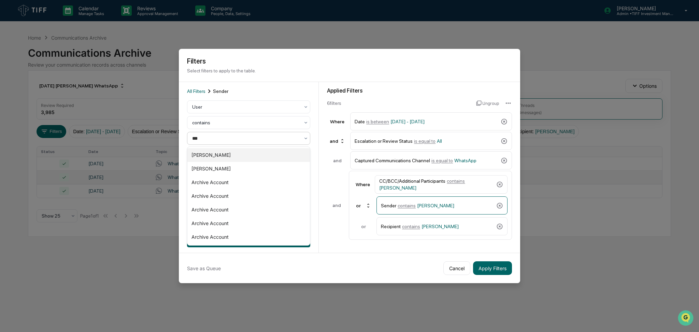
type input "****"
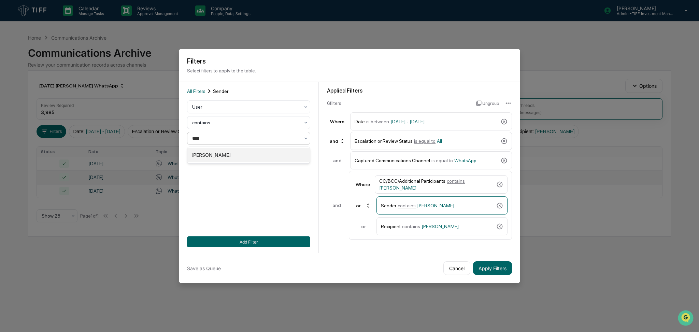
click at [272, 153] on div "[PERSON_NAME]" at bounding box center [248, 155] width 122 height 14
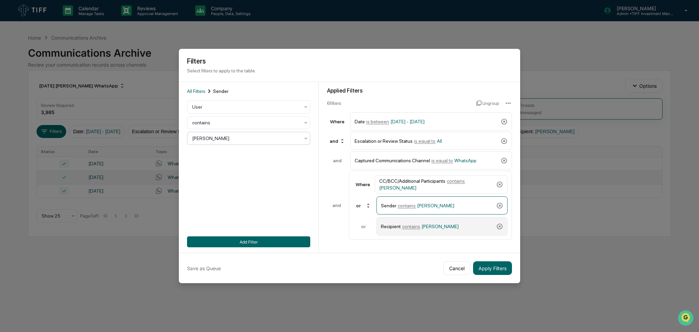
click at [454, 224] on div "Recipient contains [PERSON_NAME]" at bounding box center [437, 226] width 113 height 12
click at [281, 144] on div "[PERSON_NAME]" at bounding box center [248, 138] width 123 height 13
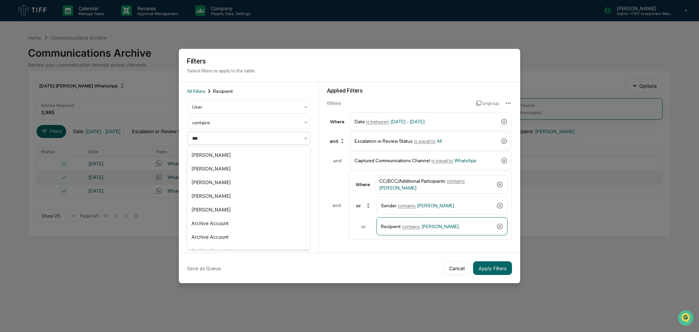
type input "****"
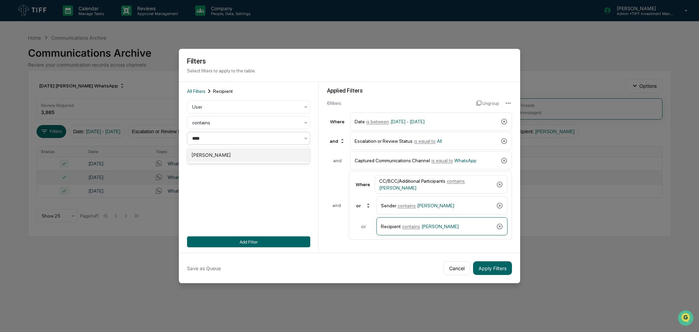
click at [259, 155] on div "[PERSON_NAME]" at bounding box center [248, 155] width 122 height 14
click at [278, 241] on button "Add Filter" at bounding box center [248, 241] width 123 height 11
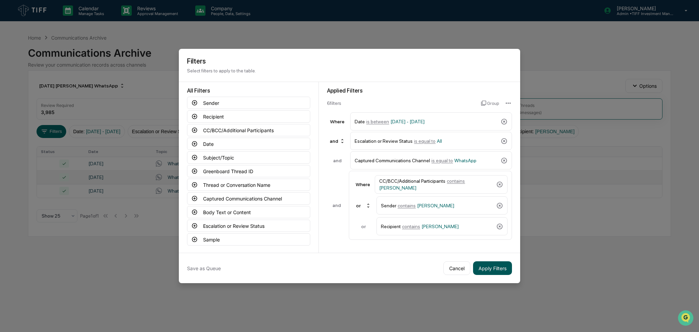
click at [481, 268] on button "Apply Filters" at bounding box center [492, 268] width 39 height 14
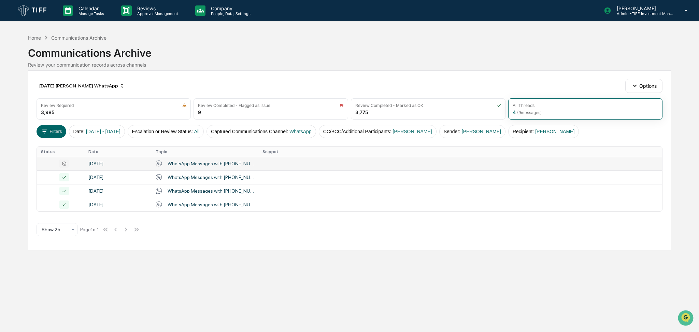
click at [265, 167] on td at bounding box center [460, 164] width 404 height 14
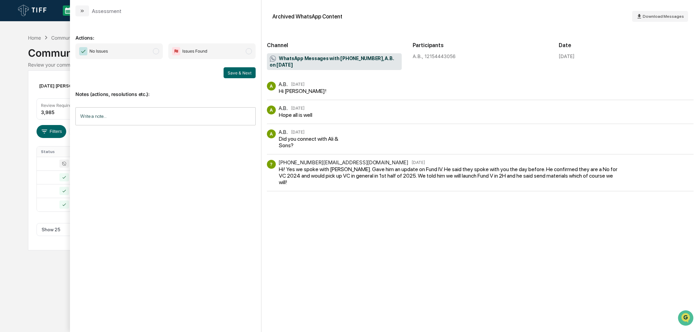
click at [135, 48] on span "No Issues" at bounding box center [118, 51] width 87 height 16
click at [245, 74] on button "Save & Next" at bounding box center [239, 72] width 32 height 11
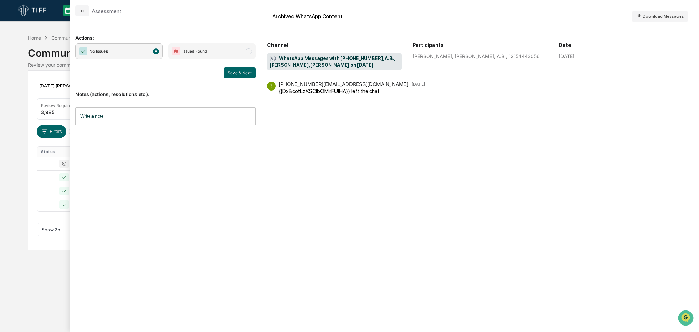
click at [0, 174] on div "Calendar Manage Tasks Reviews Approval Management Company People, Data, Setting…" at bounding box center [349, 166] width 699 height 332
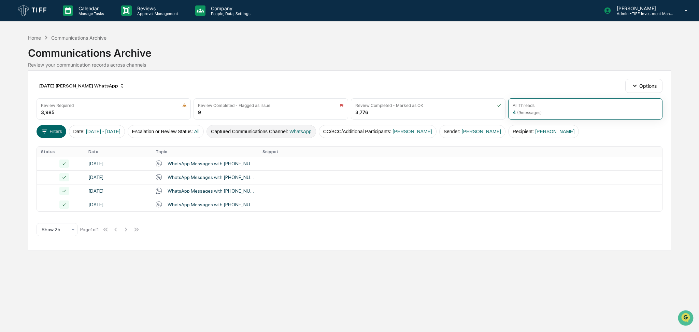
click at [312, 131] on span "WhatsApp" at bounding box center [300, 131] width 22 height 5
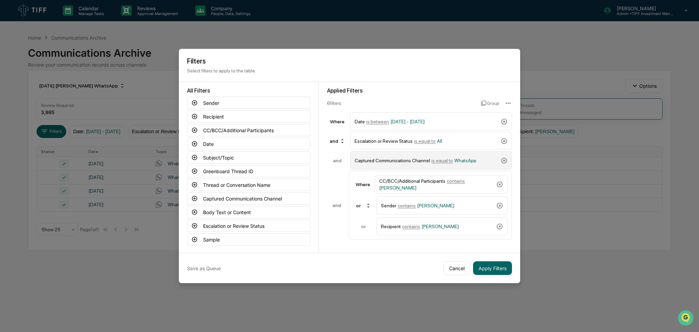
click at [422, 161] on div "Captured Communications Channel is equal to WhatsApp" at bounding box center [426, 160] width 143 height 12
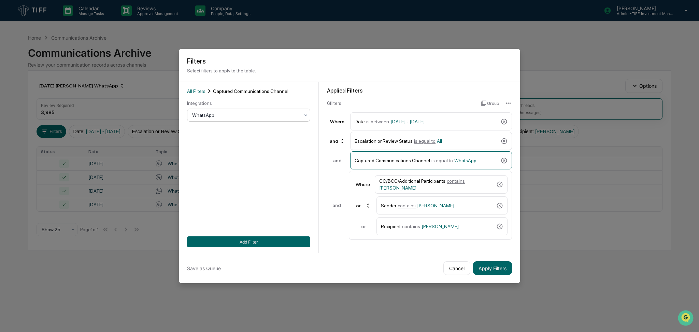
click at [223, 115] on div at bounding box center [245, 115] width 107 height 7
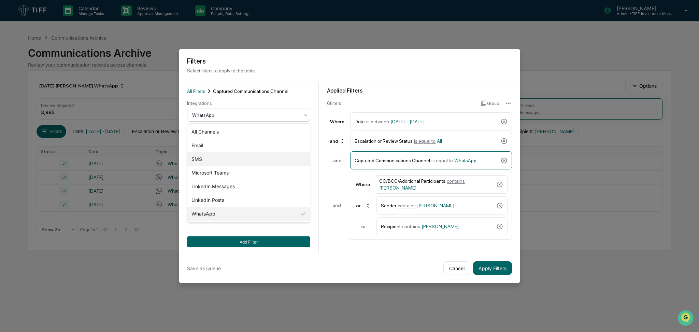
click at [223, 158] on div "SMS" at bounding box center [248, 159] width 122 height 14
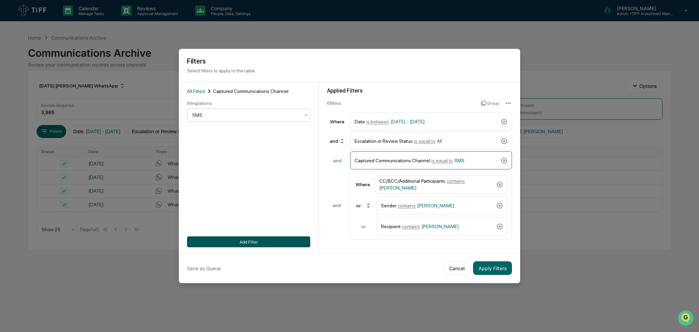
click at [260, 240] on button "Add Filter" at bounding box center [248, 241] width 123 height 11
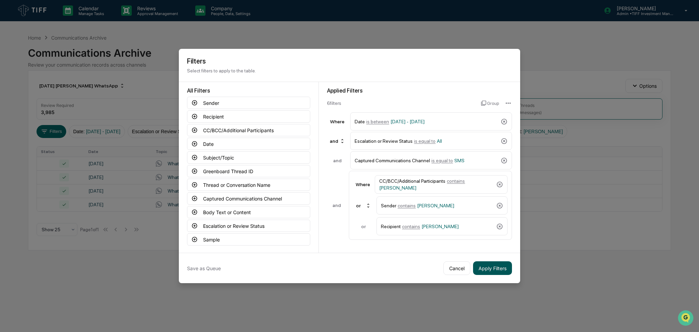
click at [489, 267] on button "Apply Filters" at bounding box center [492, 268] width 39 height 14
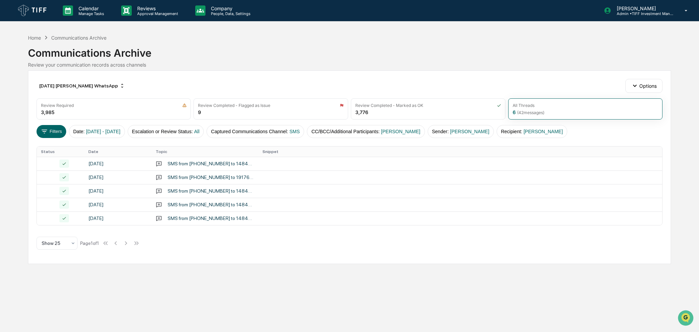
click at [562, 79] on div "[DATE] [PERSON_NAME] WhatsApp Options" at bounding box center [350, 86] width 626 height 14
click at [247, 41] on div "Communications Archive" at bounding box center [349, 50] width 643 height 18
click at [300, 275] on div "Calendar Manage Tasks Reviews Approval Management Company People, Data, Setting…" at bounding box center [349, 166] width 699 height 332
click at [414, 132] on span "[PERSON_NAME]" at bounding box center [400, 131] width 39 height 5
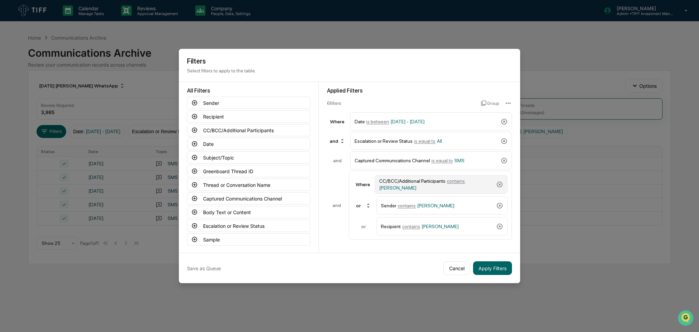
click at [439, 190] on div "CC/BCC/Additional Participants contains [PERSON_NAME]" at bounding box center [436, 184] width 114 height 12
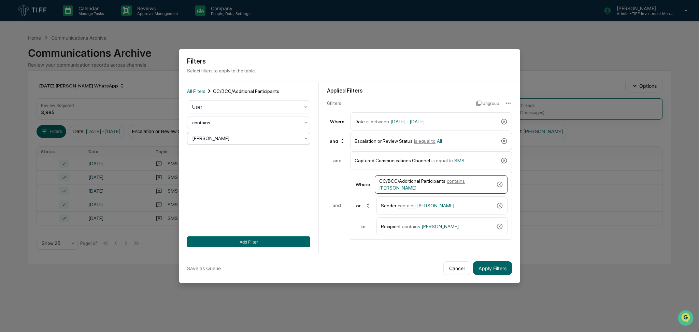
click at [244, 138] on div at bounding box center [245, 138] width 107 height 7
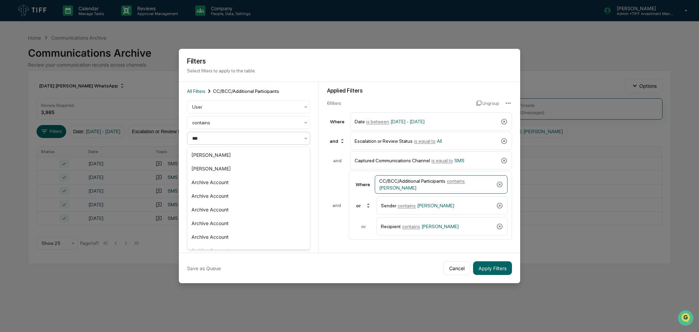
type input "****"
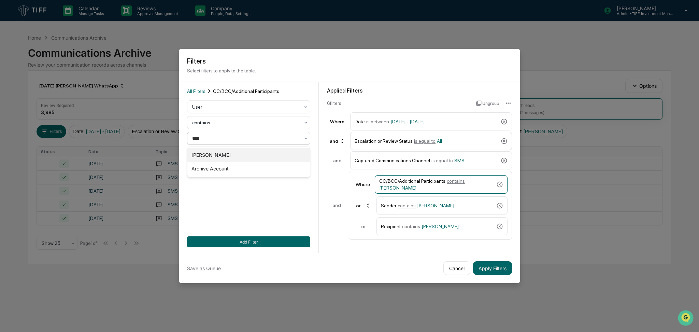
click at [242, 148] on div "[PERSON_NAME]" at bounding box center [248, 155] width 122 height 14
click at [420, 208] on div "Sender contains [PERSON_NAME]" at bounding box center [437, 205] width 113 height 12
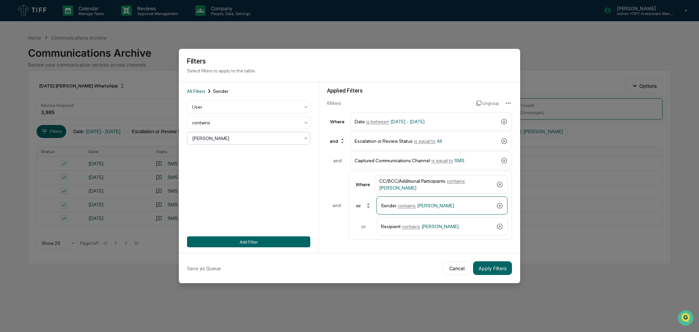
click at [226, 141] on div at bounding box center [245, 138] width 107 height 7
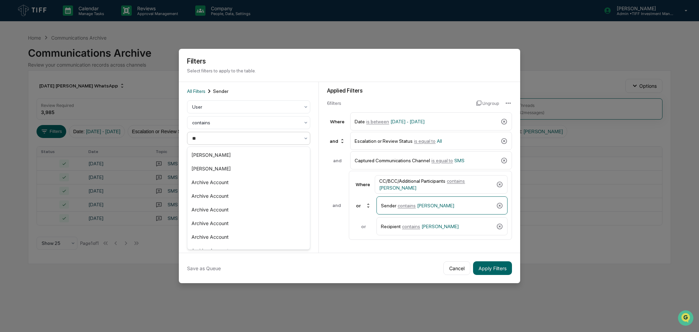
type input "***"
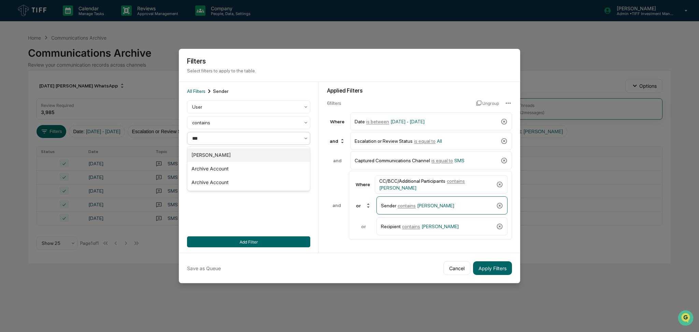
click at [232, 153] on div "[PERSON_NAME]" at bounding box center [248, 155] width 122 height 14
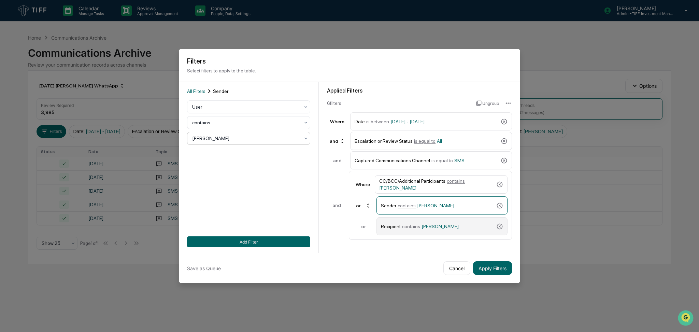
click at [393, 224] on div "Recipient contains [PERSON_NAME]" at bounding box center [437, 226] width 113 height 12
click at [229, 138] on div at bounding box center [245, 138] width 107 height 7
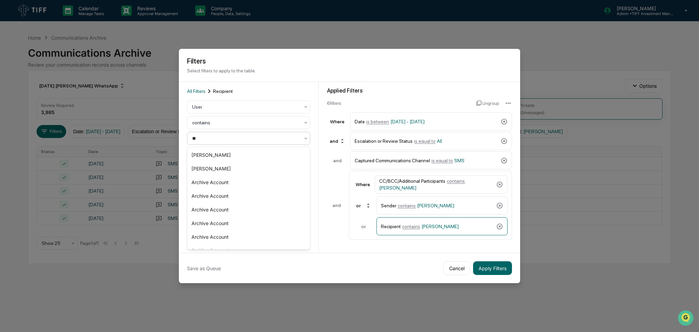
type input "***"
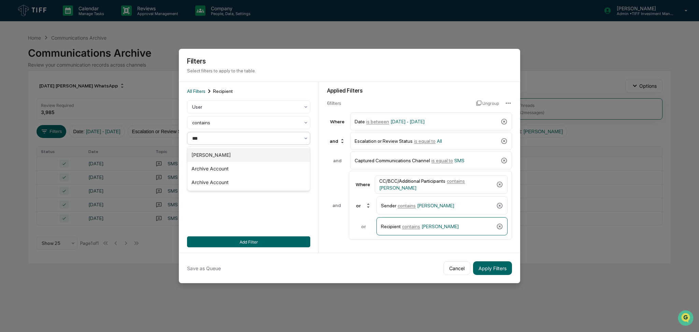
click at [237, 154] on div "[PERSON_NAME]" at bounding box center [248, 155] width 122 height 14
click at [261, 239] on button "Add Filter" at bounding box center [248, 241] width 123 height 11
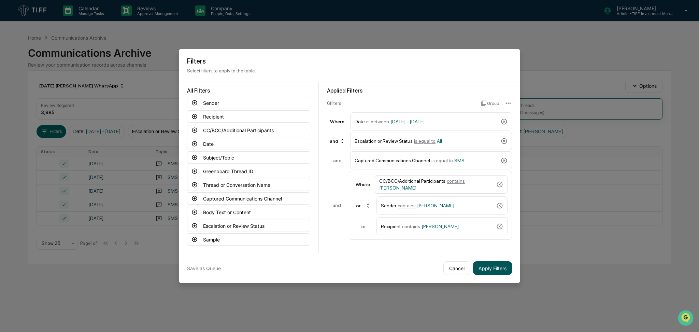
click at [498, 271] on button "Apply Filters" at bounding box center [492, 268] width 39 height 14
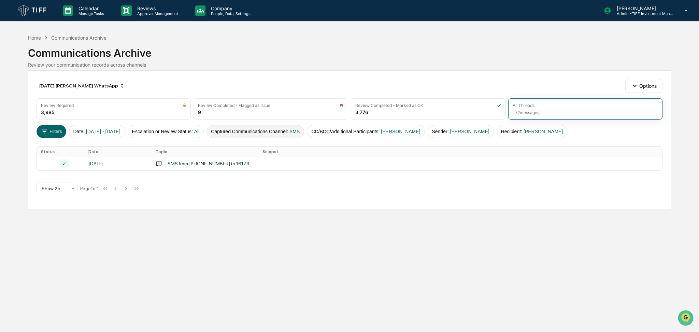
click at [300, 129] on span "SMS" at bounding box center [294, 131] width 10 height 5
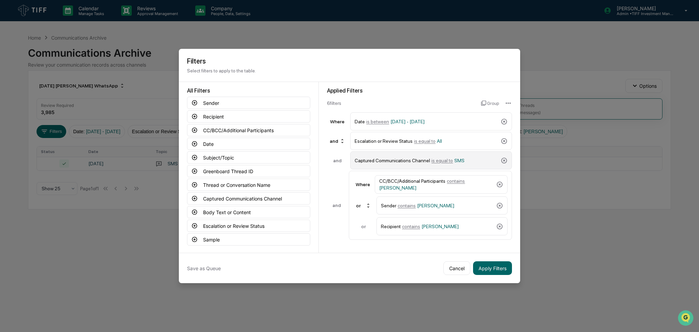
click at [454, 160] on span "SMS" at bounding box center [459, 160] width 10 height 5
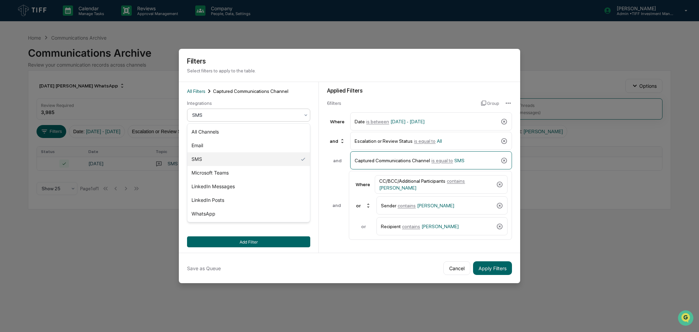
click at [232, 117] on div at bounding box center [245, 115] width 107 height 7
click at [232, 202] on div "LinkedIn Posts" at bounding box center [248, 200] width 122 height 14
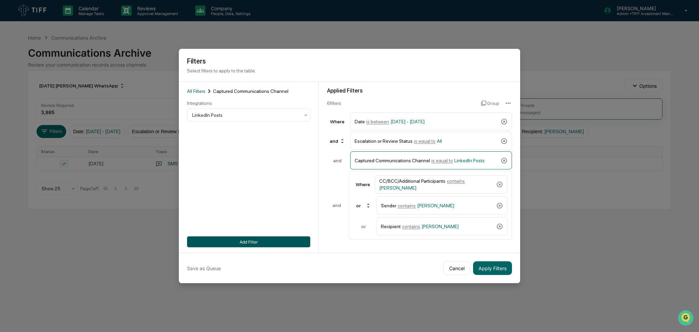
click at [259, 240] on button "Add Filter" at bounding box center [248, 241] width 123 height 11
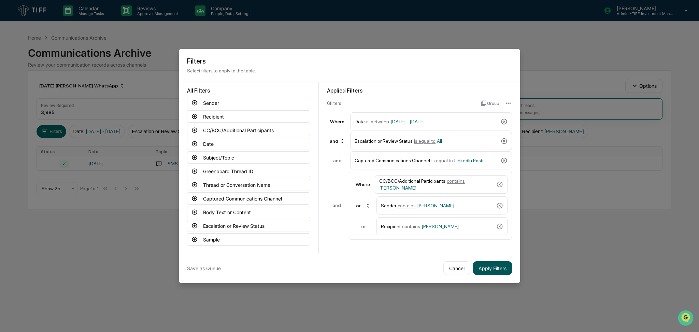
click at [485, 268] on button "Apply Filters" at bounding box center [492, 268] width 39 height 14
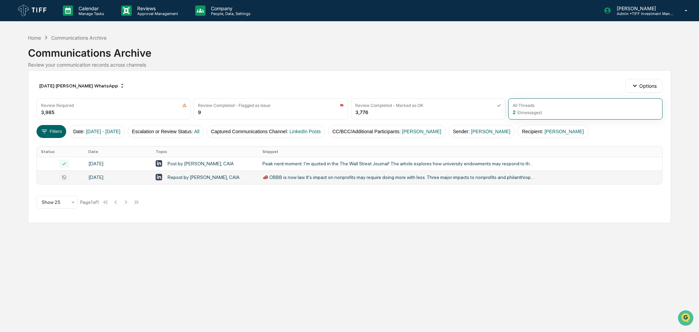
click at [430, 179] on div "📣 OBBB is now law. It's impact on nonprofits may require doing more with less. …" at bounding box center [398, 176] width 273 height 5
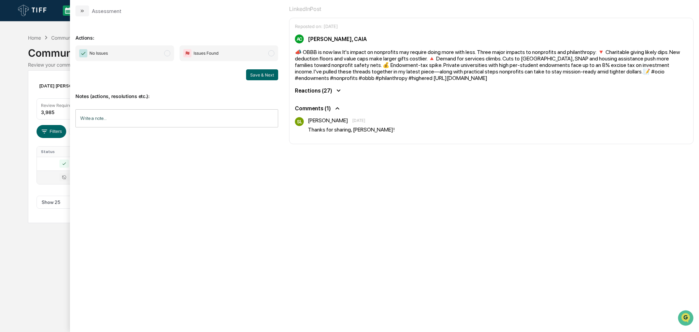
click at [133, 54] on span "No Issues" at bounding box center [124, 53] width 99 height 16
click at [270, 78] on button "Save & Next" at bounding box center [262, 74] width 32 height 11
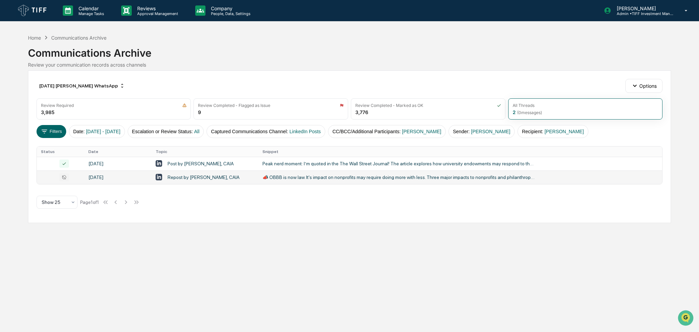
click at [0, 213] on div "Calendar Manage Tasks Reviews Approval Management Company People, Data, Setting…" at bounding box center [349, 166] width 699 height 332
click at [133, 268] on div "Calendar Manage Tasks Reviews Approval Management Company People, Data, Setting…" at bounding box center [349, 166] width 699 height 332
click at [124, 125] on button "Date : [DATE] - [DATE]" at bounding box center [97, 131] width 56 height 13
click at [271, 134] on button "Captured Communications Channel : LinkedIn Posts" at bounding box center [265, 131] width 119 height 13
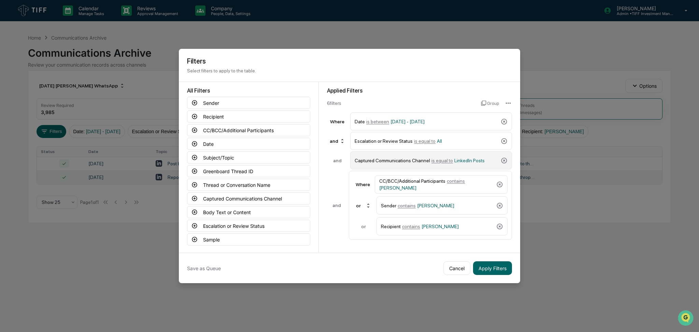
click at [427, 156] on div "Captured Communications Channel is equal to LinkedIn Posts" at bounding box center [426, 160] width 143 height 12
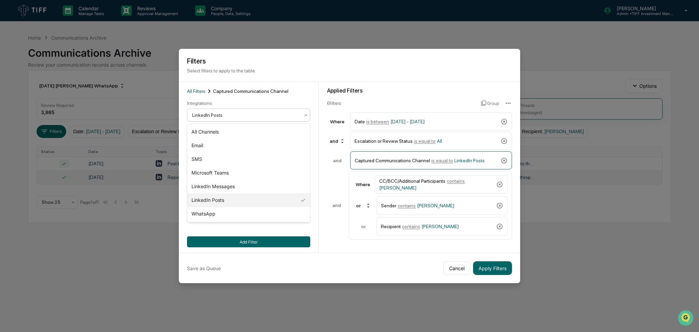
click at [217, 119] on div "LinkedIn Posts" at bounding box center [246, 115] width 114 height 10
drag, startPoint x: 231, startPoint y: 184, endPoint x: 232, endPoint y: 191, distance: 7.3
click at [231, 184] on div "LinkedIn Messages" at bounding box center [248, 186] width 122 height 14
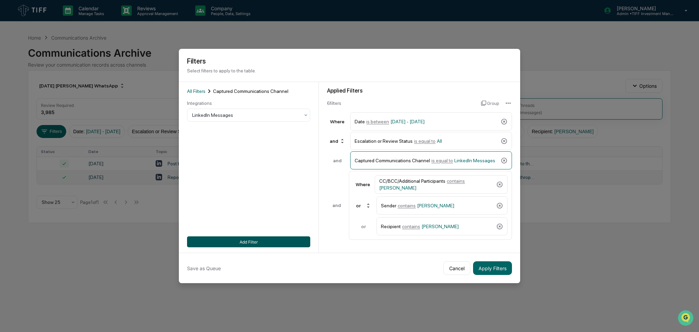
click at [240, 239] on button "Add Filter" at bounding box center [248, 241] width 123 height 11
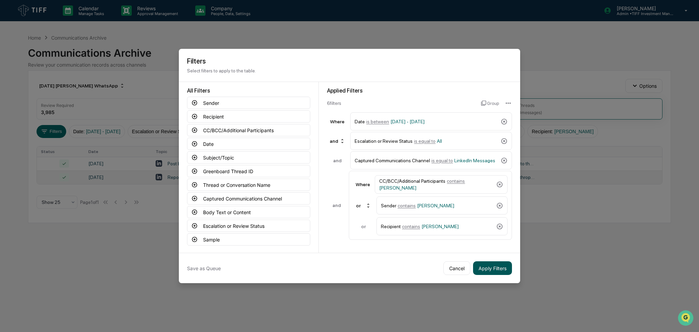
click at [495, 265] on button "Apply Filters" at bounding box center [492, 268] width 39 height 14
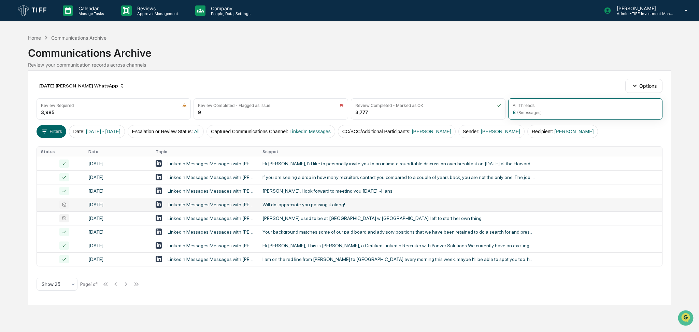
click at [290, 209] on td "Will do, appreciate you passing it along!" at bounding box center [460, 205] width 404 height 14
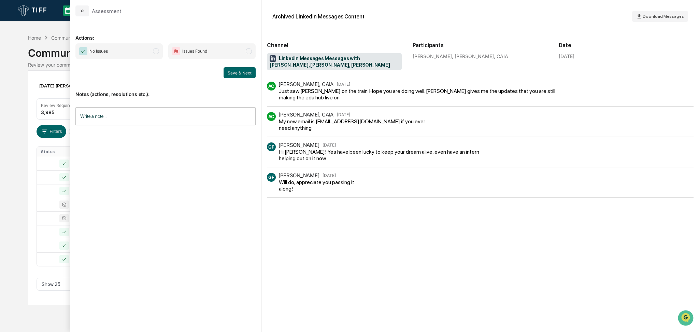
click at [126, 46] on span "No Issues" at bounding box center [118, 51] width 87 height 16
click at [238, 74] on button "Save & Next" at bounding box center [239, 72] width 32 height 11
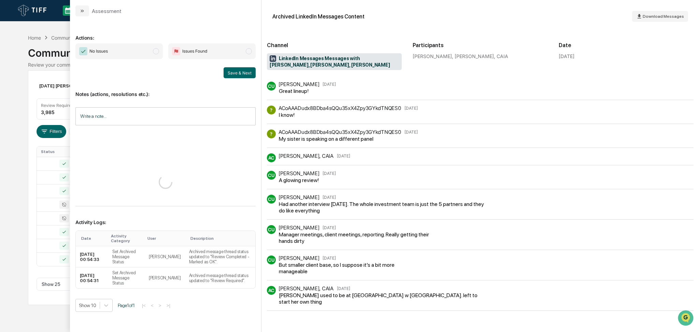
click at [135, 45] on span "No Issues" at bounding box center [118, 51] width 87 height 16
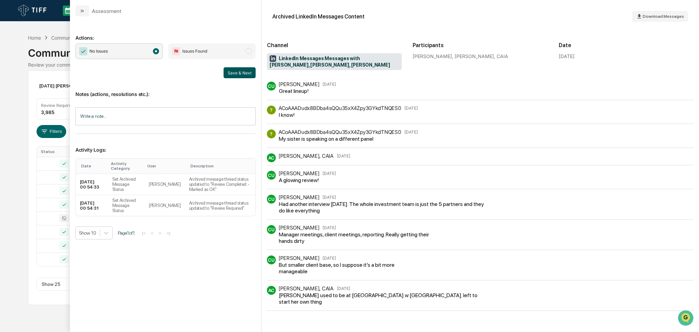
click at [241, 73] on button "Save & Next" at bounding box center [239, 72] width 32 height 11
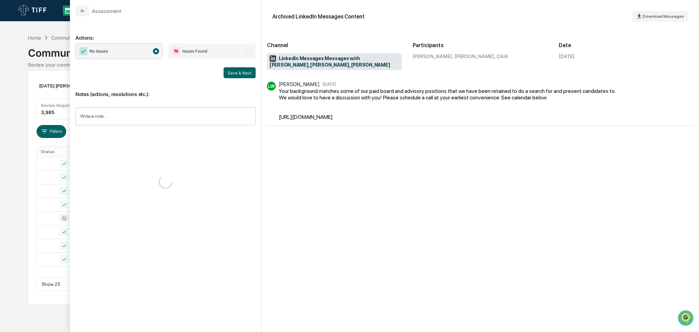
click at [0, 118] on div "Calendar Manage Tasks Reviews Approval Management Company People, Data, Setting…" at bounding box center [349, 166] width 699 height 332
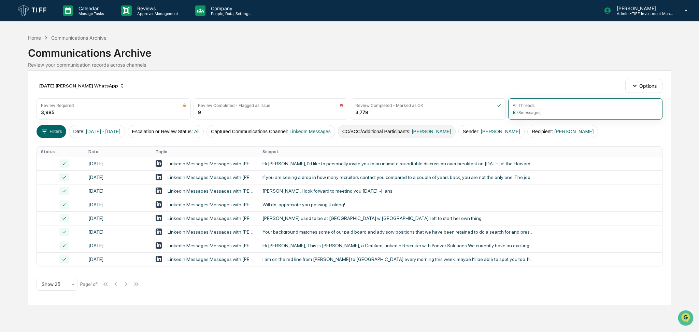
click at [383, 130] on button "CC/BCC/Additional Participants : [PERSON_NAME]" at bounding box center [397, 131] width 118 height 13
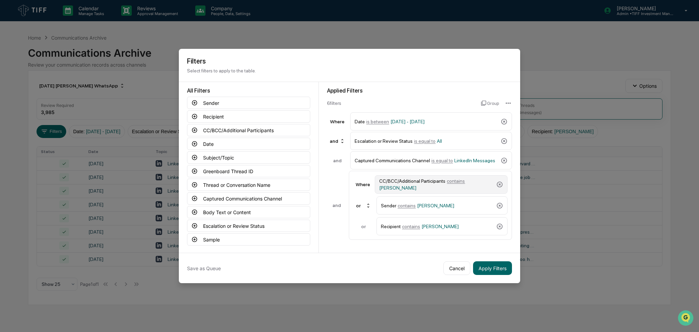
click at [418, 187] on div "CC/BCC/Additional Participants contains [PERSON_NAME]" at bounding box center [436, 184] width 114 height 12
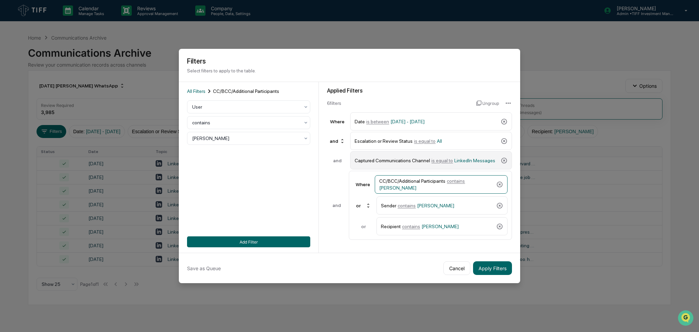
click at [431, 160] on span "is equal to" at bounding box center [441, 160] width 21 height 5
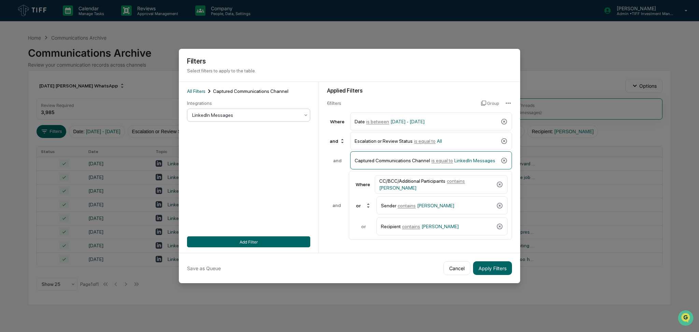
click at [240, 115] on div at bounding box center [245, 115] width 107 height 7
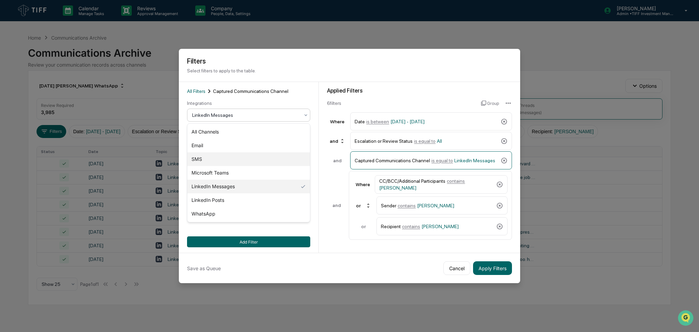
click at [232, 157] on div "SMS" at bounding box center [248, 159] width 122 height 14
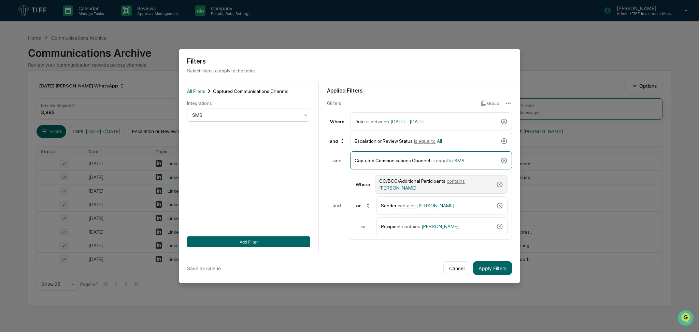
click at [455, 184] on span "contains" at bounding box center [456, 180] width 18 height 5
click at [252, 133] on div "[PERSON_NAME]" at bounding box center [248, 138] width 123 height 13
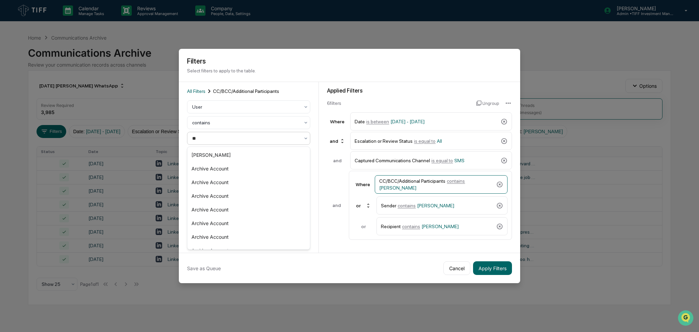
type input "***"
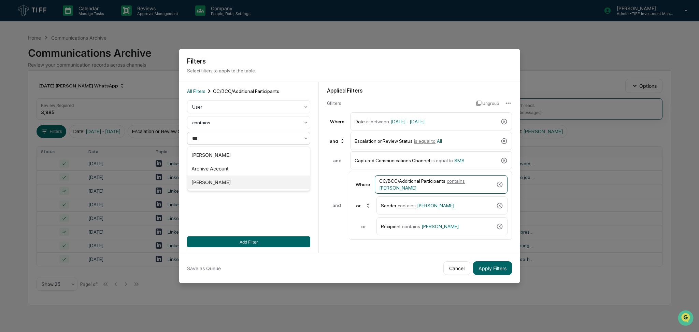
click at [250, 177] on div "[PERSON_NAME]" at bounding box center [248, 182] width 122 height 14
click at [444, 206] on div "Sender contains [PERSON_NAME]" at bounding box center [437, 205] width 113 height 12
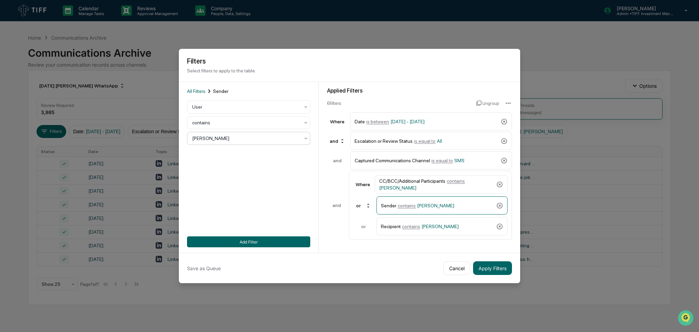
click at [263, 139] on div at bounding box center [245, 138] width 107 height 7
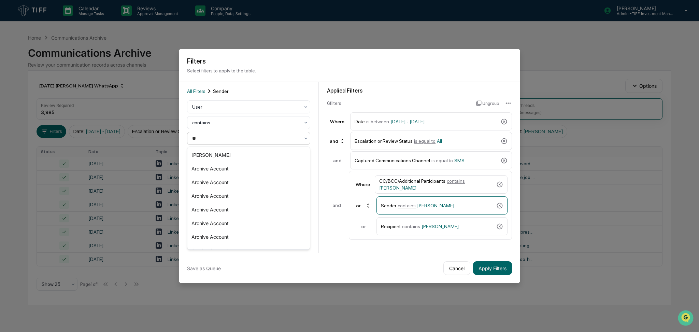
type input "***"
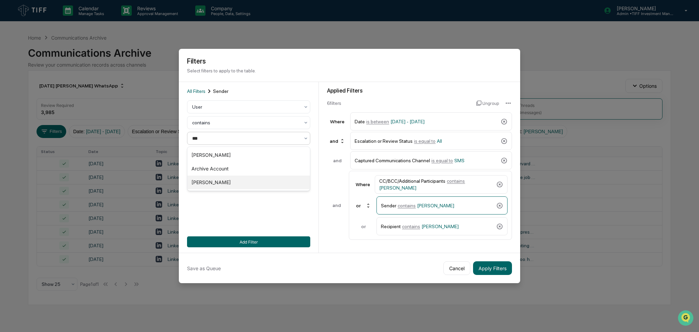
click at [253, 178] on div "[PERSON_NAME]" at bounding box center [248, 182] width 122 height 14
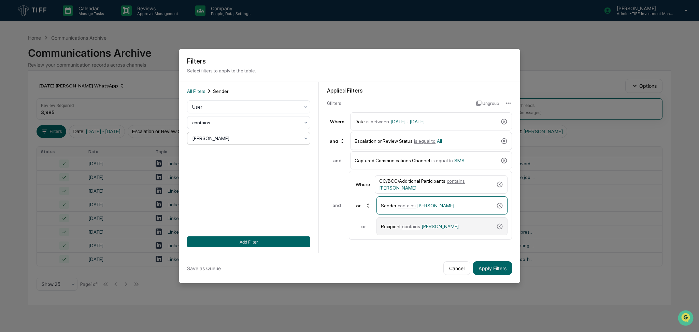
click at [401, 225] on div "Recipient contains [PERSON_NAME]" at bounding box center [437, 226] width 113 height 12
click at [239, 139] on div at bounding box center [245, 138] width 107 height 7
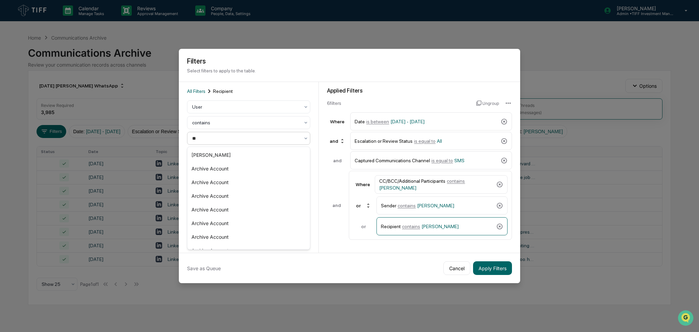
type input "***"
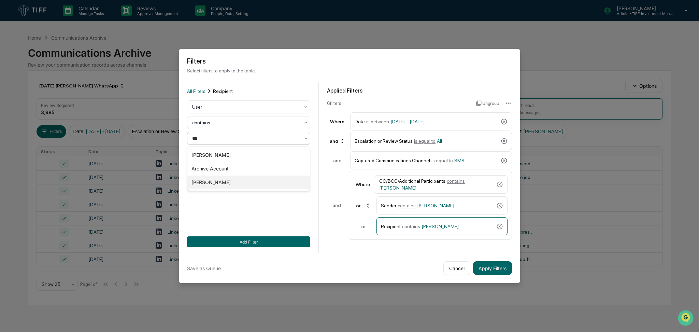
click at [238, 180] on div "[PERSON_NAME]" at bounding box center [248, 182] width 122 height 14
click at [258, 240] on button "Add Filter" at bounding box center [248, 241] width 123 height 11
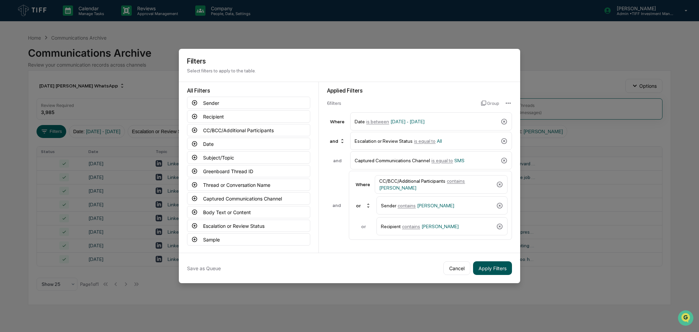
click at [493, 268] on button "Apply Filters" at bounding box center [492, 268] width 39 height 14
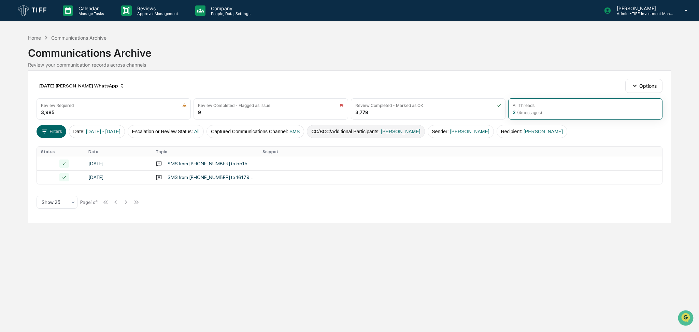
click at [401, 130] on span "[PERSON_NAME]" at bounding box center [400, 131] width 39 height 5
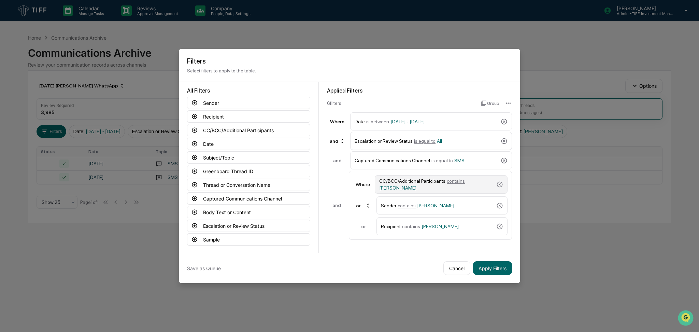
click at [439, 188] on div "CC/BCC/Additional Participants contains [PERSON_NAME]" at bounding box center [436, 184] width 114 height 12
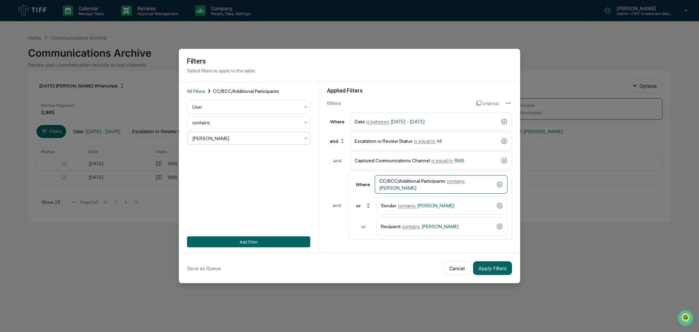
click at [237, 136] on div at bounding box center [245, 138] width 107 height 7
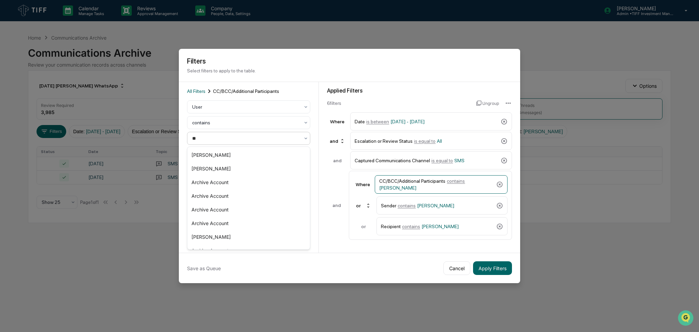
type input "***"
click at [237, 166] on div "[PERSON_NAME]" at bounding box center [248, 169] width 122 height 14
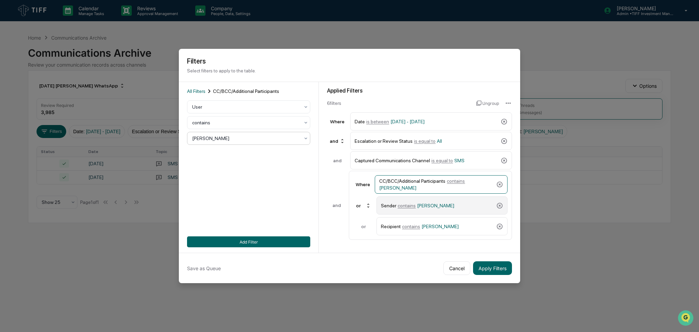
click at [426, 199] on div "Sender contains [PERSON_NAME]" at bounding box center [441, 205] width 131 height 18
click at [220, 140] on div at bounding box center [245, 138] width 107 height 7
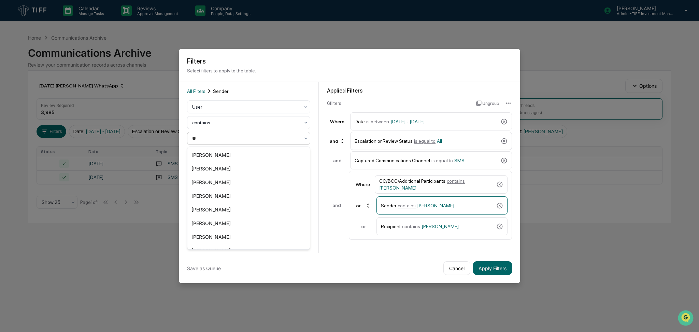
type input "***"
click at [229, 170] on div "[PERSON_NAME]" at bounding box center [248, 169] width 122 height 14
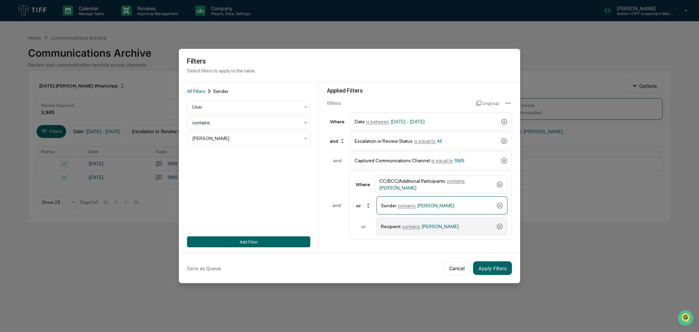
click at [429, 225] on span "[PERSON_NAME]" at bounding box center [439, 225] width 37 height 5
click at [258, 143] on div "[PERSON_NAME]" at bounding box center [246, 138] width 114 height 10
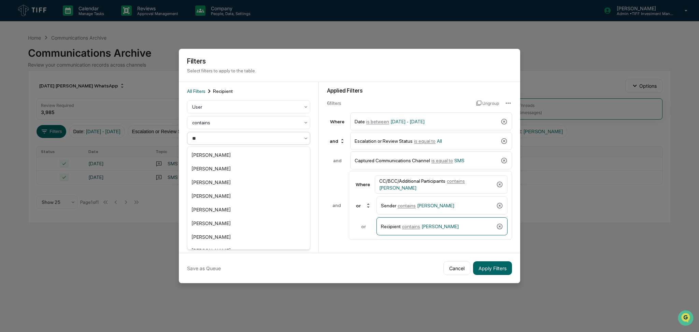
type input "***"
click at [247, 167] on div "[PERSON_NAME]" at bounding box center [248, 169] width 122 height 14
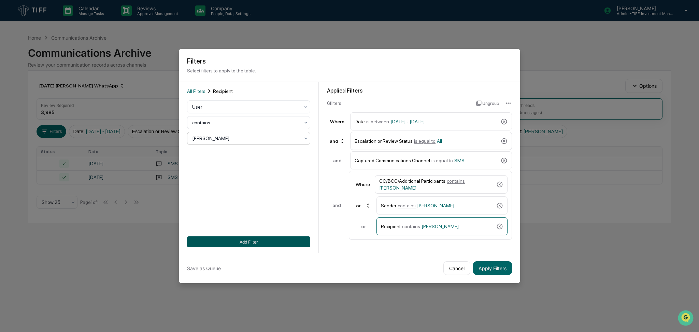
click at [265, 240] on button "Add Filter" at bounding box center [248, 241] width 123 height 11
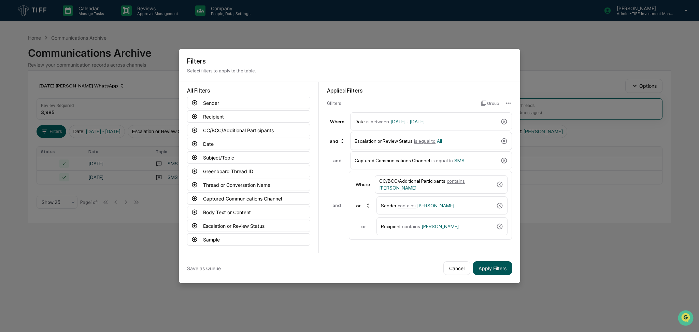
click at [499, 268] on button "Apply Filters" at bounding box center [492, 268] width 39 height 14
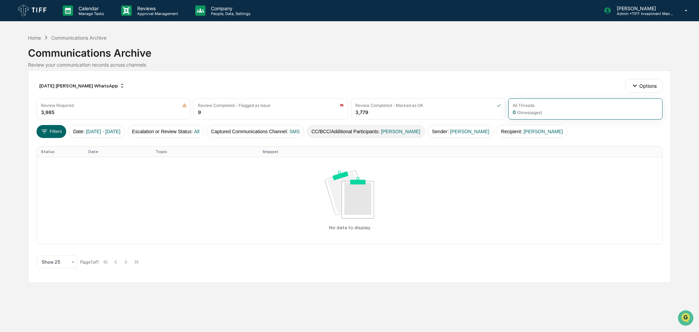
click at [413, 133] on span "[PERSON_NAME]" at bounding box center [400, 131] width 39 height 5
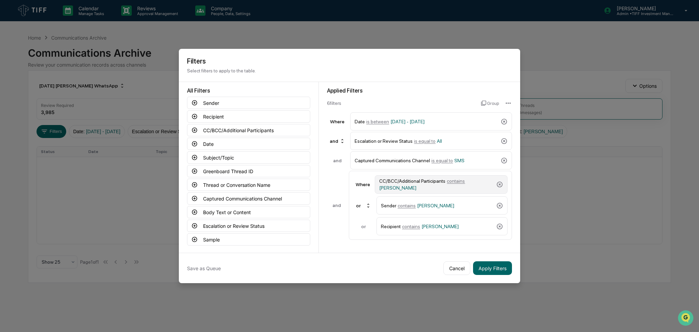
click at [447, 192] on div "CC/BCC/Additional Participants contains [PERSON_NAME]" at bounding box center [441, 184] width 133 height 18
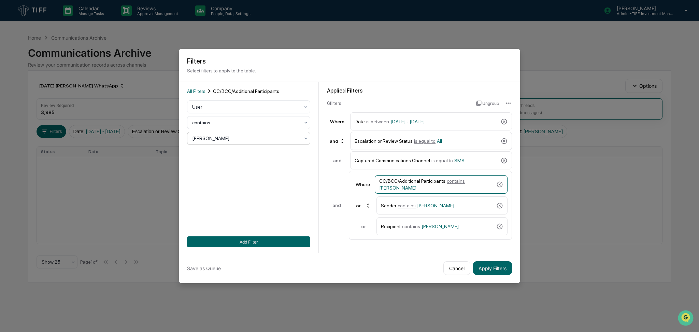
click at [244, 139] on div at bounding box center [245, 138] width 107 height 7
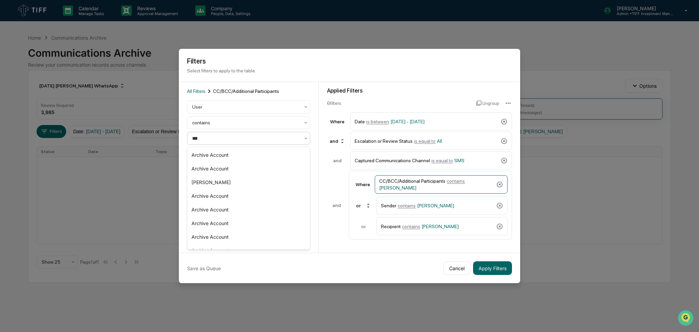
type input "****"
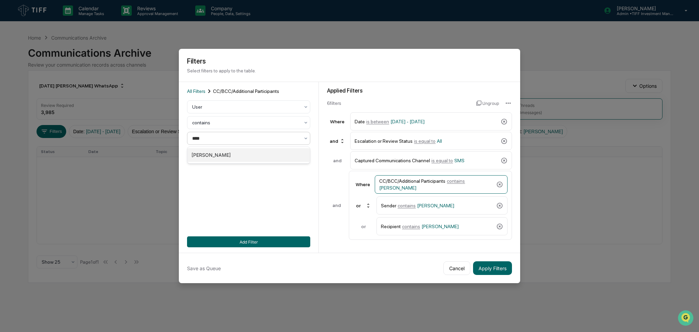
click at [244, 151] on div "[PERSON_NAME]" at bounding box center [248, 155] width 122 height 14
click at [449, 200] on div "Sender contains [PERSON_NAME]" at bounding box center [437, 205] width 113 height 12
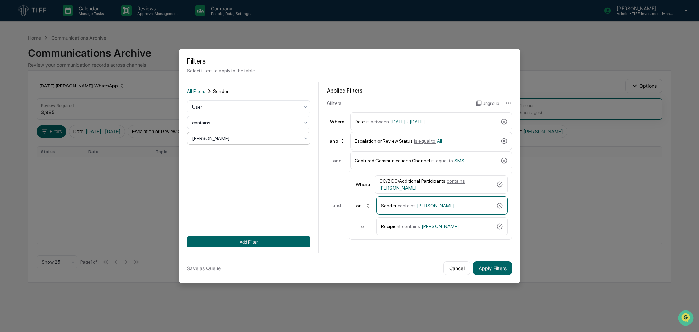
click at [247, 137] on div at bounding box center [245, 138] width 107 height 7
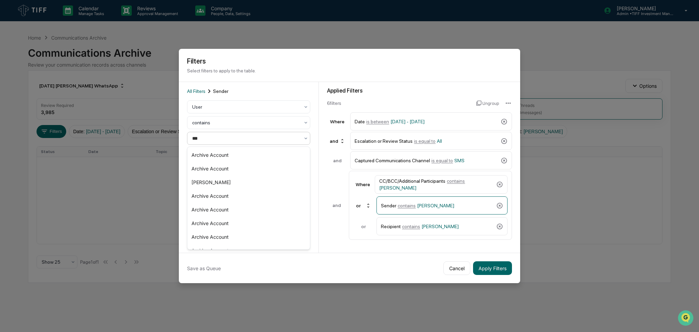
type input "****"
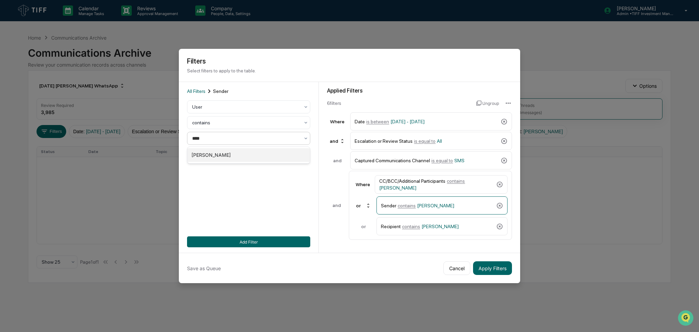
click at [248, 154] on div "[PERSON_NAME]" at bounding box center [248, 155] width 122 height 14
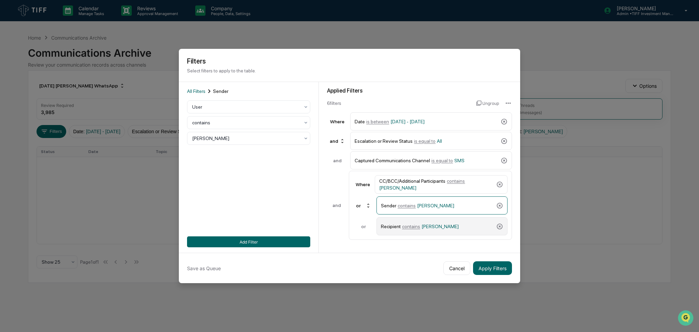
click at [426, 225] on span "[PERSON_NAME]" at bounding box center [439, 225] width 37 height 5
click at [247, 139] on div at bounding box center [245, 138] width 107 height 7
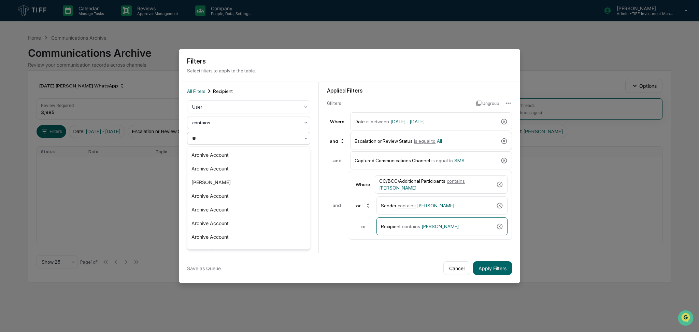
type input "***"
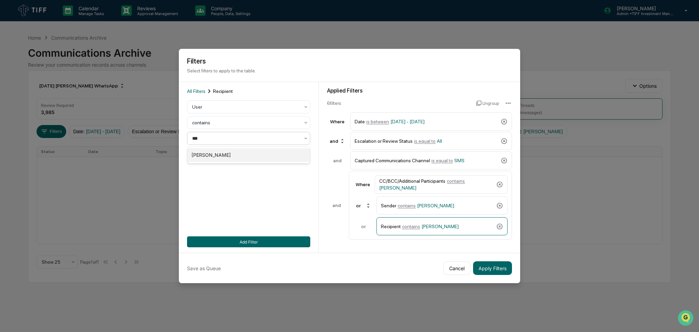
click at [252, 155] on div "[PERSON_NAME]" at bounding box center [248, 155] width 122 height 14
click at [282, 242] on button "Add Filter" at bounding box center [248, 241] width 123 height 11
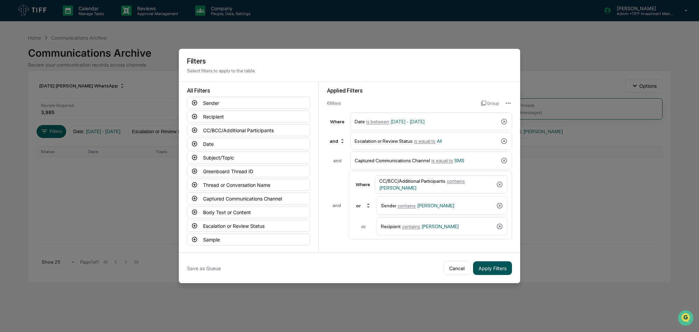
click at [481, 262] on button "Apply Filters" at bounding box center [492, 268] width 39 height 14
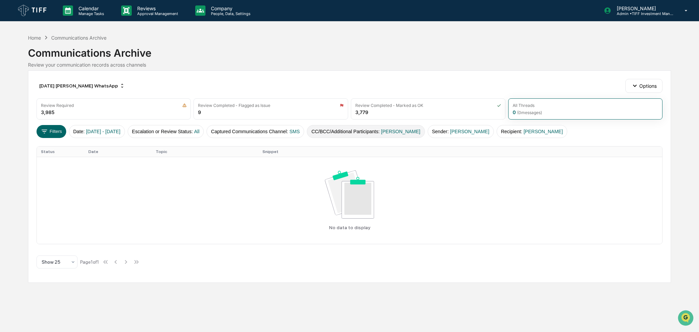
click at [367, 131] on button "CC/BCC/Additional Participants : [PERSON_NAME]" at bounding box center [366, 131] width 118 height 13
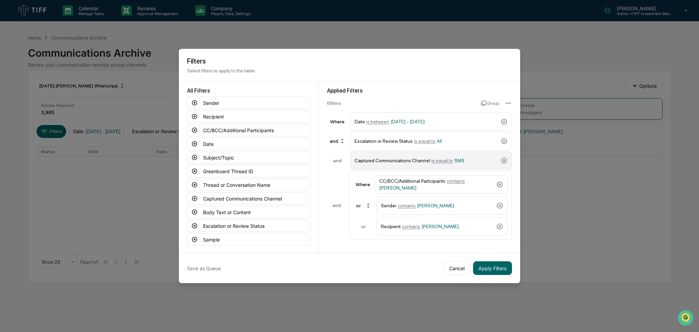
click at [437, 157] on div "Captured Communications Channel is equal to SMS" at bounding box center [426, 160] width 143 height 12
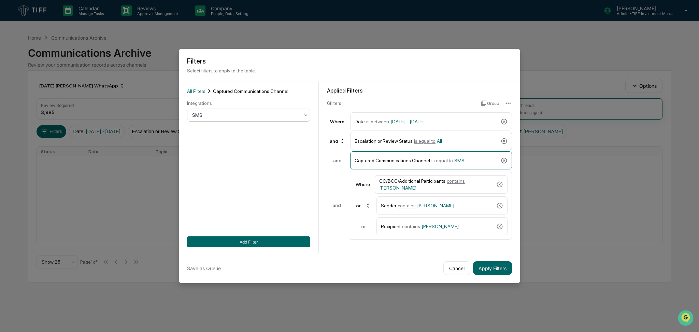
click at [276, 117] on div at bounding box center [245, 115] width 107 height 7
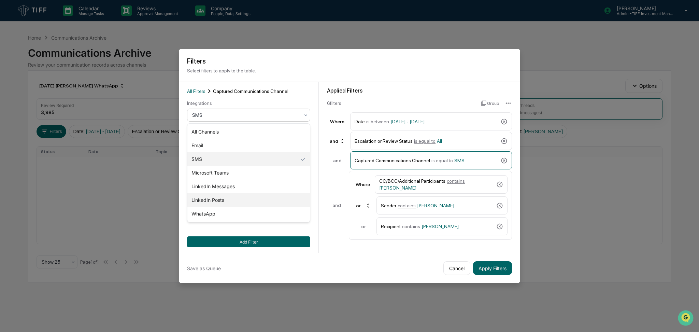
click at [254, 200] on div "LinkedIn Posts" at bounding box center [248, 200] width 122 height 14
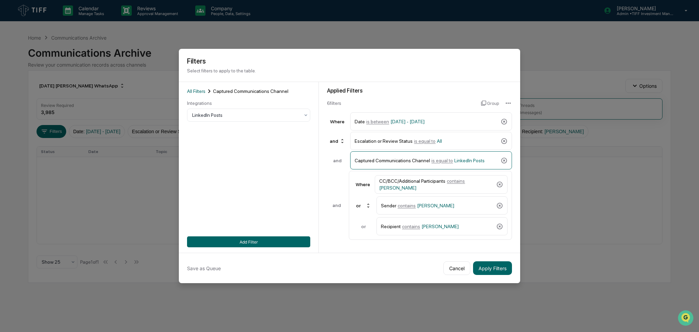
click at [261, 248] on div "All Filters Captured Communications Channel Integrations LinkedIn Posts Add Fil…" at bounding box center [249, 167] width 140 height 171
click at [265, 239] on button "Add Filter" at bounding box center [248, 241] width 123 height 11
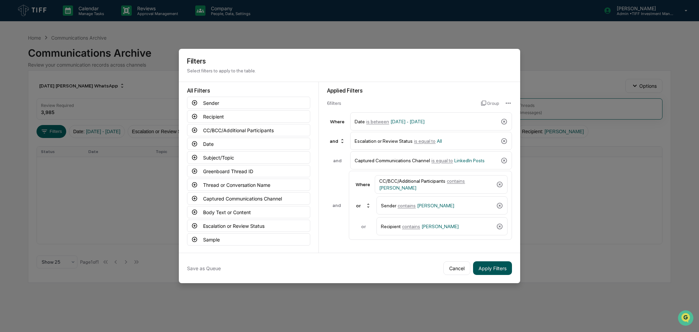
click at [497, 271] on button "Apply Filters" at bounding box center [492, 268] width 39 height 14
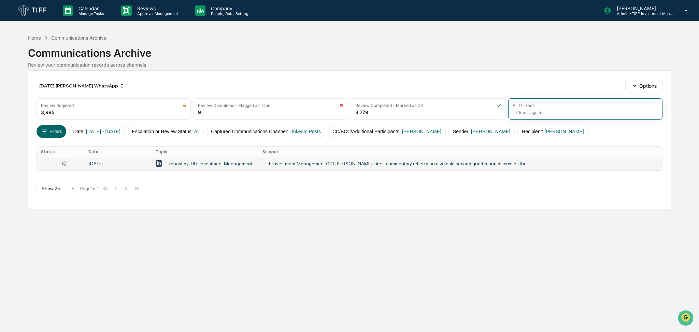
click at [297, 169] on td "TIFF Investment Management CIO [PERSON_NAME] latest commentary reflects on a vo…" at bounding box center [460, 164] width 404 height 14
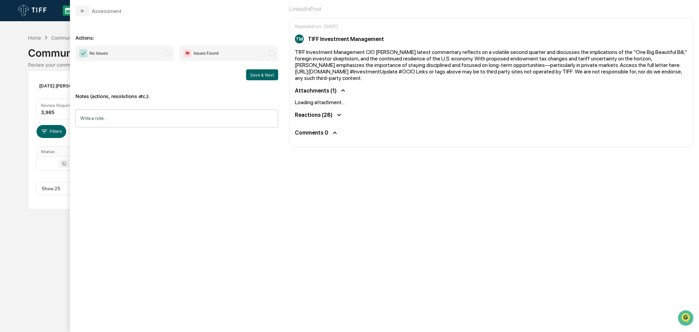
click at [134, 56] on span "No Issues" at bounding box center [124, 53] width 99 height 16
click at [250, 73] on button "Save & Next" at bounding box center [262, 74] width 32 height 11
click at [0, 188] on div "Calendar Manage Tasks Reviews Approval Management Company People, Data, Setting…" at bounding box center [349, 166] width 699 height 332
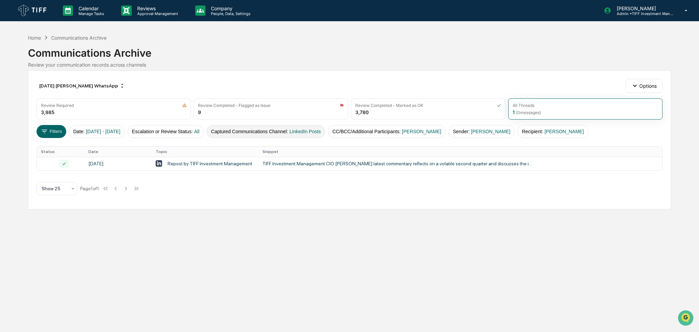
click at [277, 133] on button "Captured Communications Channel : LinkedIn Posts" at bounding box center [265, 131] width 119 height 13
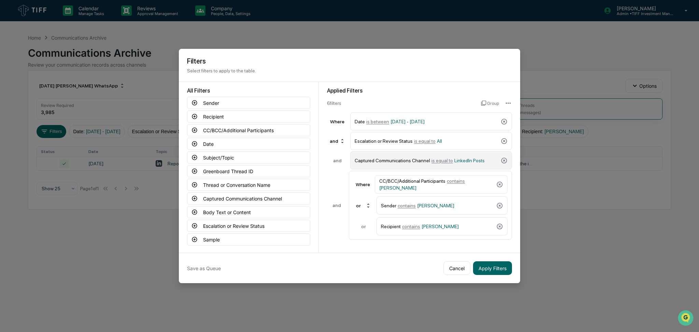
click at [440, 164] on div "Captured Communications Channel is equal to LinkedIn Posts" at bounding box center [426, 160] width 143 height 12
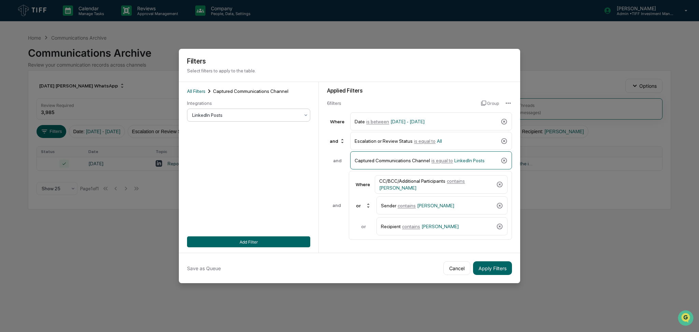
click at [235, 116] on div at bounding box center [245, 115] width 107 height 7
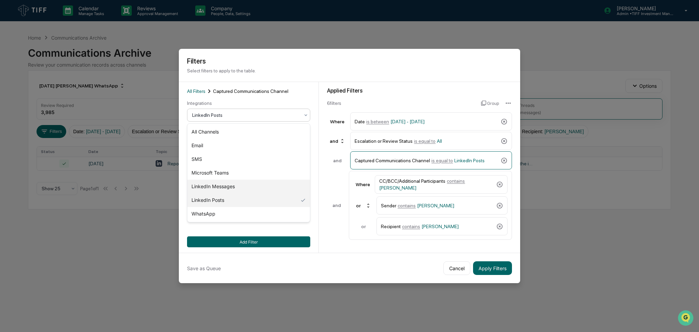
click at [244, 184] on div "LinkedIn Messages" at bounding box center [248, 186] width 122 height 14
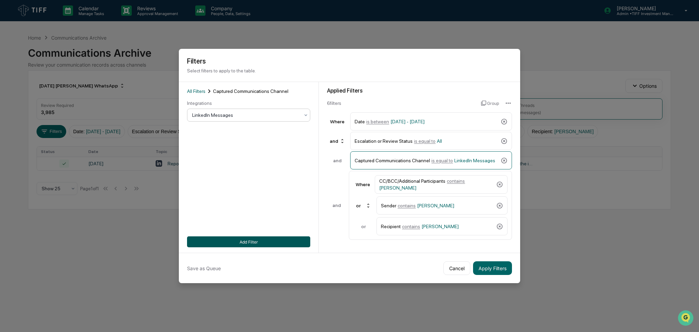
click at [255, 243] on button "Add Filter" at bounding box center [248, 241] width 123 height 11
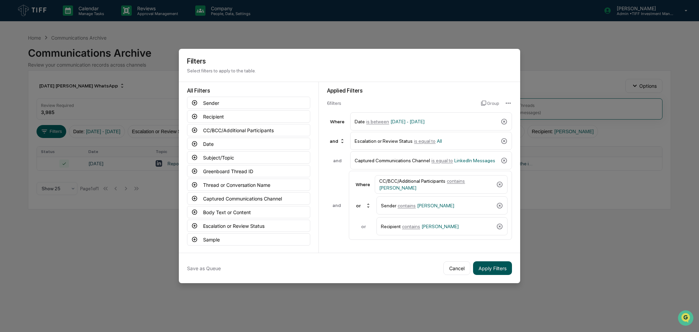
click at [486, 270] on button "Apply Filters" at bounding box center [492, 268] width 39 height 14
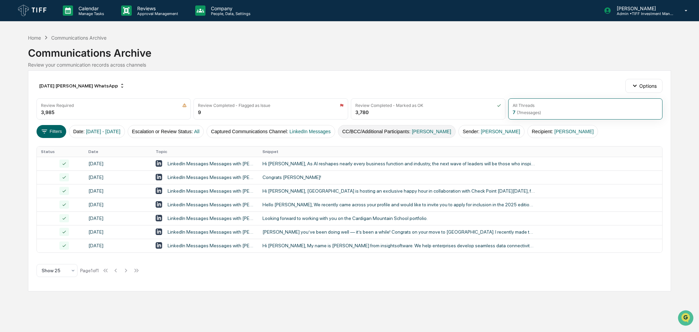
click at [445, 130] on span "[PERSON_NAME]" at bounding box center [431, 131] width 39 height 5
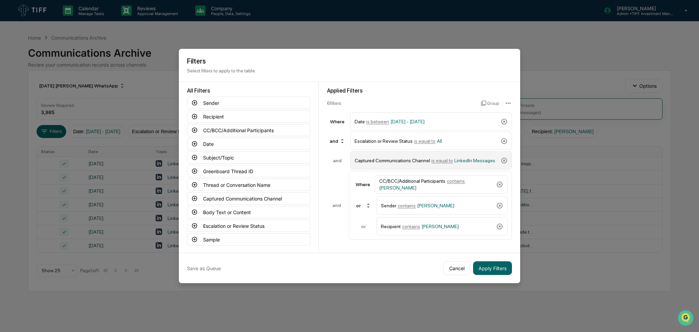
drag, startPoint x: 419, startPoint y: 162, endPoint x: 404, endPoint y: 161, distance: 14.7
click at [419, 161] on div "Captured Communications Channel is equal to LinkedIn Messages" at bounding box center [426, 160] width 143 height 12
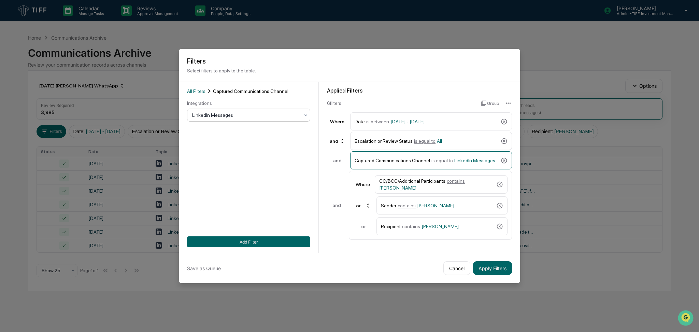
click at [237, 114] on div at bounding box center [245, 115] width 107 height 7
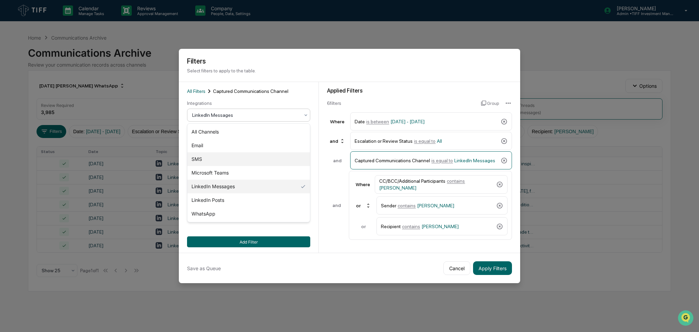
click at [239, 156] on div "SMS" at bounding box center [248, 159] width 122 height 14
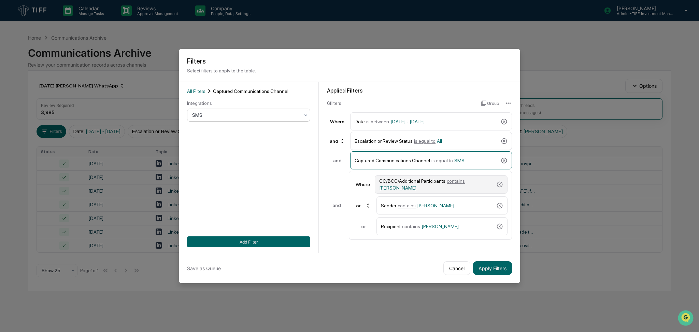
click at [443, 186] on div "CC/BCC/Additional Participants contains [PERSON_NAME]" at bounding box center [436, 184] width 114 height 12
click at [253, 136] on div at bounding box center [245, 138] width 107 height 7
type input "****"
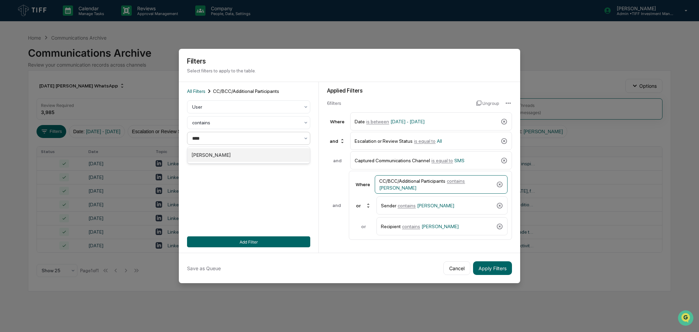
click at [257, 154] on div "[PERSON_NAME]" at bounding box center [248, 155] width 122 height 14
click at [427, 206] on span "[PERSON_NAME]" at bounding box center [435, 205] width 37 height 5
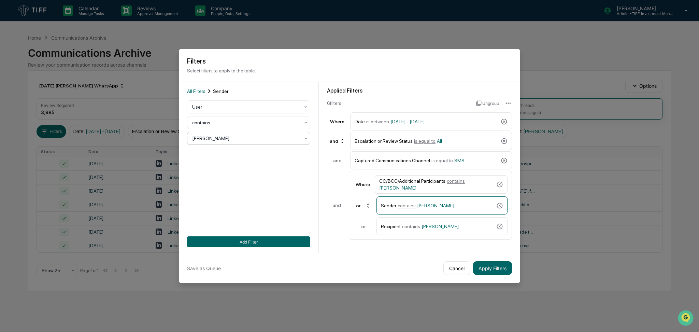
click at [243, 138] on div at bounding box center [245, 138] width 107 height 7
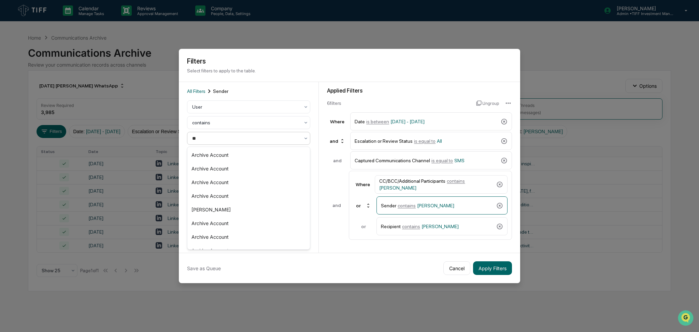
type input "***"
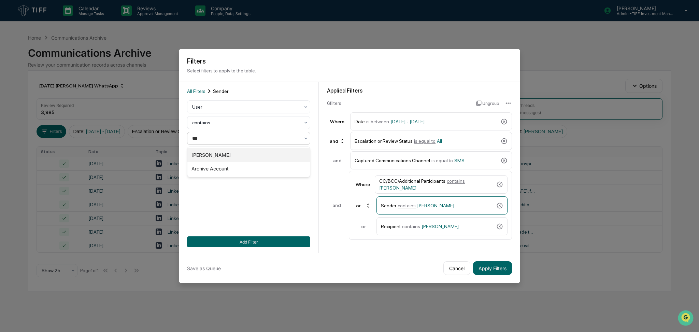
click at [248, 154] on div "[PERSON_NAME]" at bounding box center [248, 155] width 122 height 14
click at [418, 225] on span "contains" at bounding box center [411, 225] width 18 height 5
click at [258, 138] on div at bounding box center [245, 138] width 107 height 7
type input "****"
click at [259, 149] on div "[PERSON_NAME]" at bounding box center [248, 155] width 122 height 14
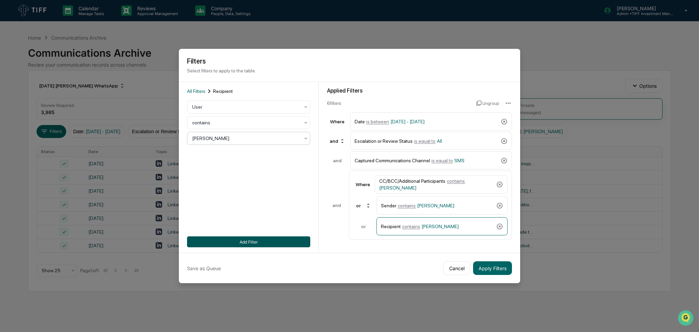
click at [290, 237] on button "Add Filter" at bounding box center [248, 241] width 123 height 11
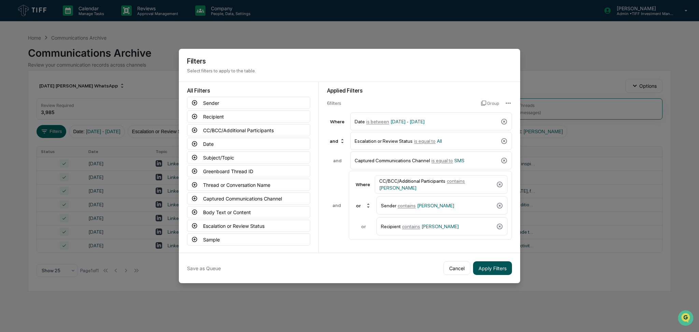
click at [493, 268] on button "Apply Filters" at bounding box center [492, 268] width 39 height 14
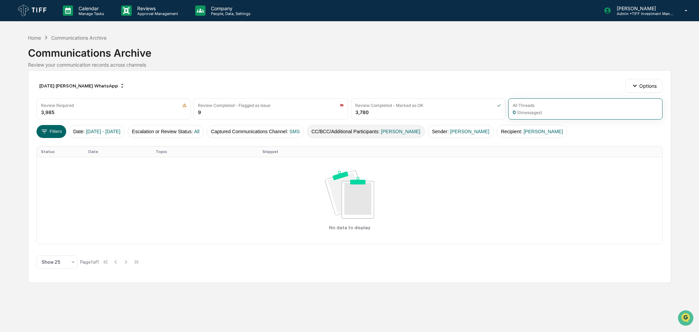
click at [400, 133] on span "[PERSON_NAME]" at bounding box center [400, 131] width 39 height 5
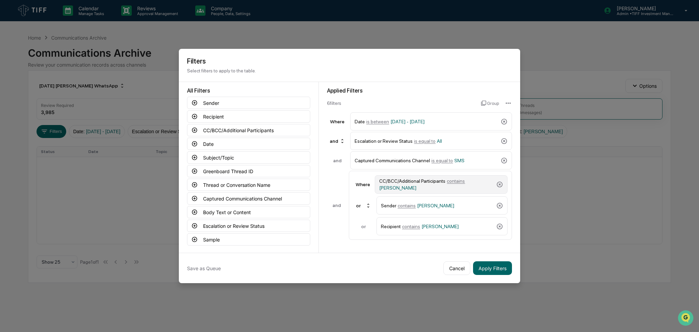
click at [450, 184] on span "contains" at bounding box center [456, 180] width 18 height 5
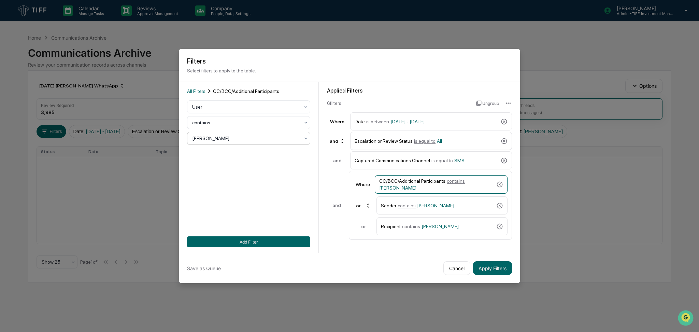
click at [231, 137] on div at bounding box center [245, 138] width 107 height 7
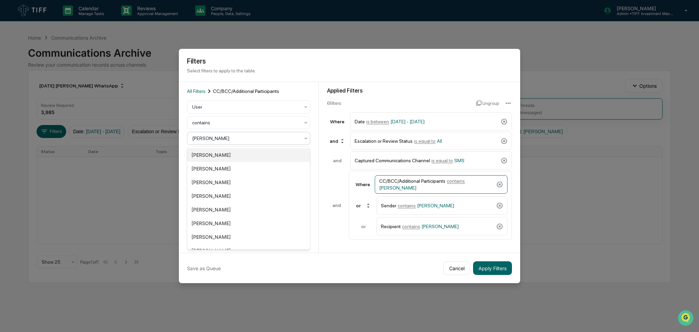
click at [229, 154] on div "[PERSON_NAME]" at bounding box center [248, 155] width 122 height 14
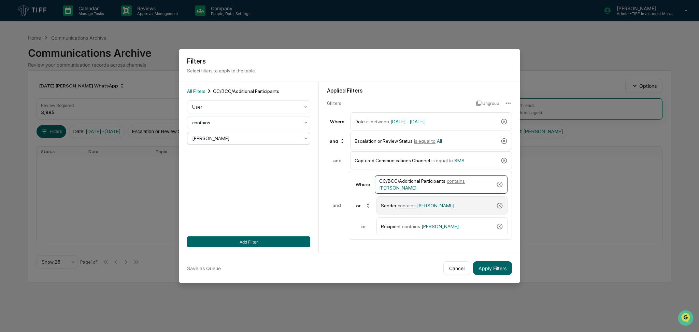
click at [465, 202] on div "Sender contains [PERSON_NAME]" at bounding box center [437, 205] width 113 height 12
click at [217, 139] on div at bounding box center [245, 138] width 107 height 7
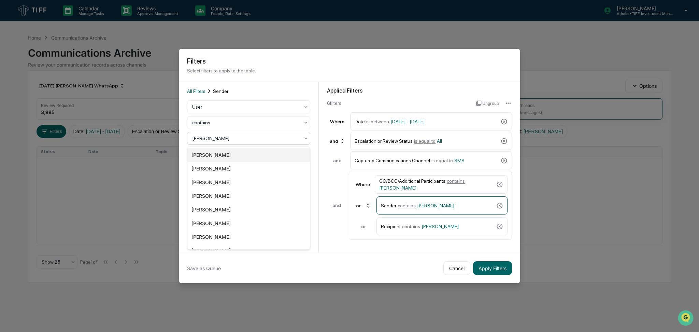
click at [221, 158] on div "[PERSON_NAME]" at bounding box center [248, 155] width 122 height 14
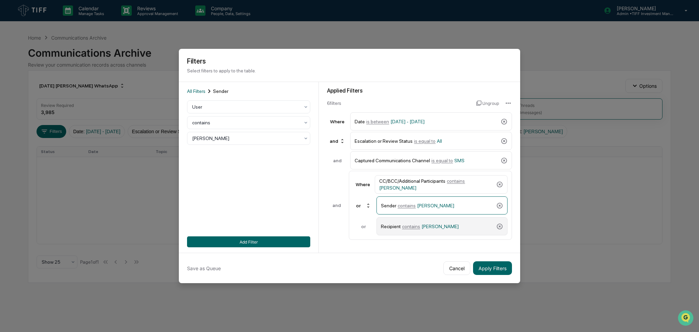
click at [439, 224] on span "[PERSON_NAME]" at bounding box center [439, 225] width 37 height 5
click at [214, 141] on div at bounding box center [245, 138] width 107 height 7
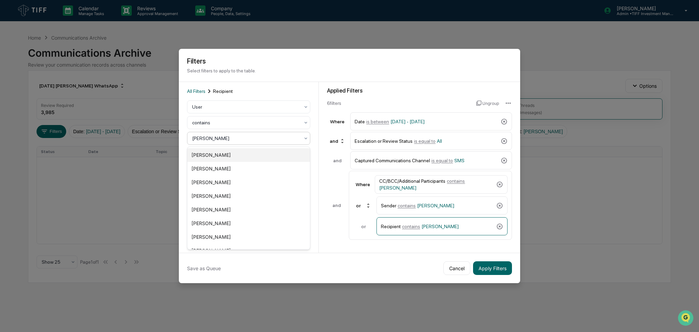
click at [218, 152] on div "[PERSON_NAME]" at bounding box center [248, 155] width 122 height 14
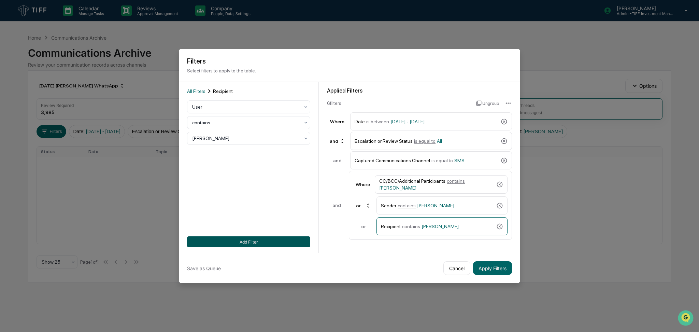
click at [254, 245] on button "Add Filter" at bounding box center [248, 241] width 123 height 11
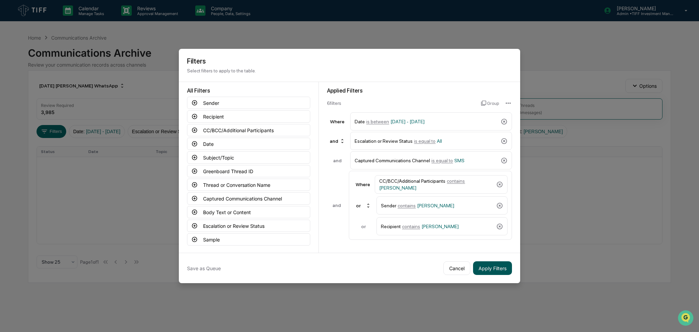
click at [501, 267] on button "Apply Filters" at bounding box center [492, 268] width 39 height 14
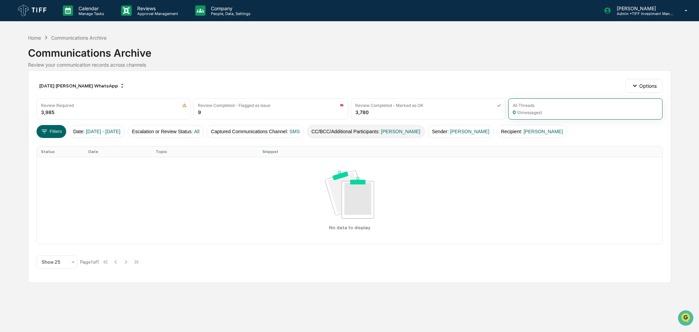
click at [393, 132] on button "CC/BCC/Additional Participants : [PERSON_NAME]" at bounding box center [366, 131] width 118 height 13
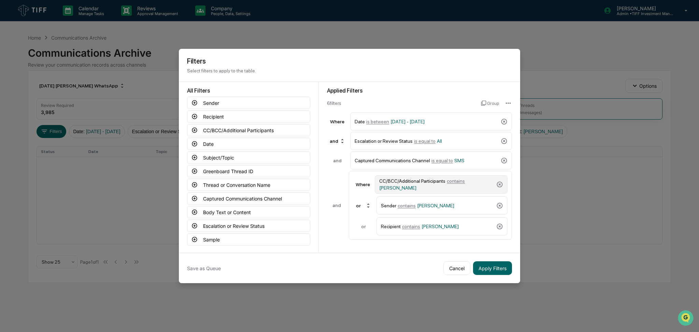
click at [450, 185] on div "CC/BCC/Additional Participants contains [PERSON_NAME]" at bounding box center [436, 184] width 114 height 12
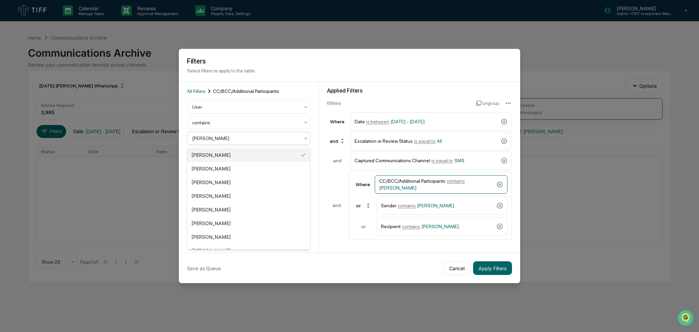
click at [264, 143] on div "[PERSON_NAME]" at bounding box center [246, 138] width 114 height 10
type input "***"
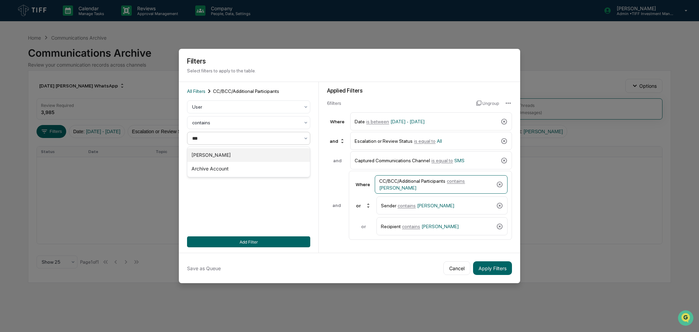
click at [264, 156] on div "[PERSON_NAME]" at bounding box center [248, 155] width 122 height 14
click at [410, 204] on span "contains" at bounding box center [406, 205] width 18 height 5
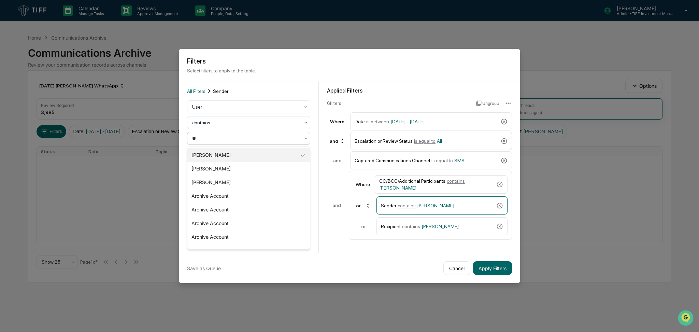
type input "***"
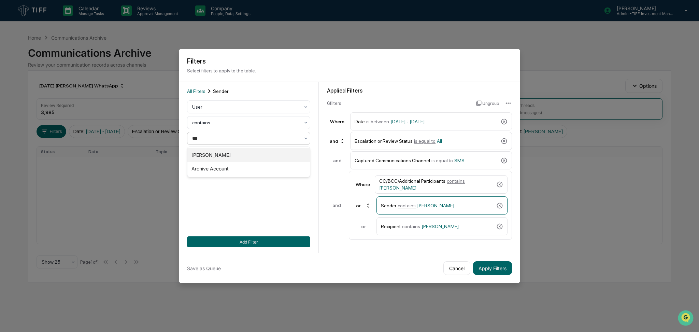
click at [268, 154] on div "[PERSON_NAME]" at bounding box center [248, 155] width 122 height 14
drag, startPoint x: 434, startPoint y: 224, endPoint x: 238, endPoint y: 159, distance: 205.9
click at [433, 225] on span "[PERSON_NAME]" at bounding box center [439, 225] width 37 height 5
click at [247, 140] on div at bounding box center [245, 138] width 107 height 7
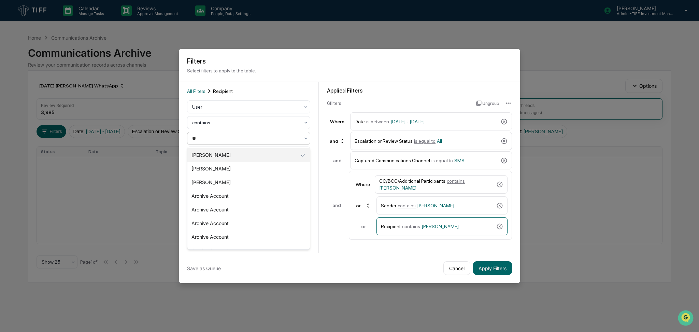
type input "***"
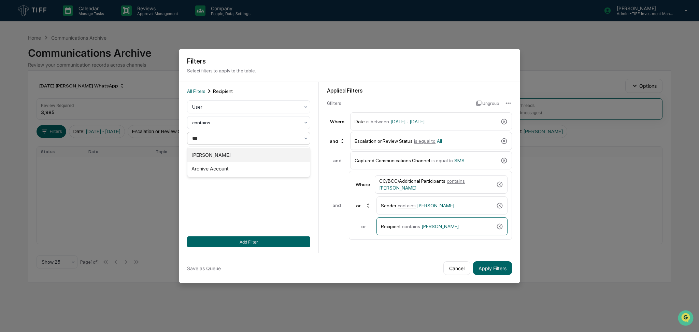
click at [250, 157] on div "[PERSON_NAME]" at bounding box center [248, 155] width 122 height 14
drag, startPoint x: 281, startPoint y: 238, endPoint x: 476, endPoint y: 269, distance: 196.7
click at [282, 238] on button "Add Filter" at bounding box center [248, 241] width 123 height 11
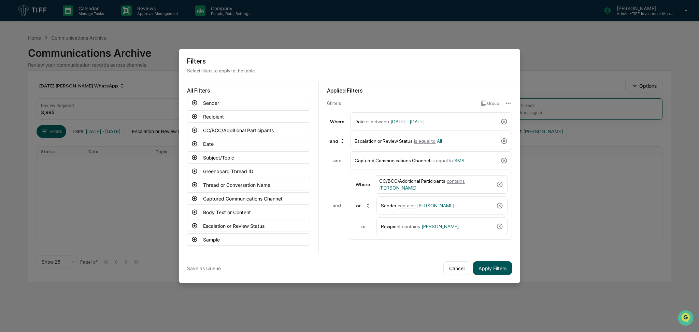
click at [501, 270] on button "Apply Filters" at bounding box center [492, 268] width 39 height 14
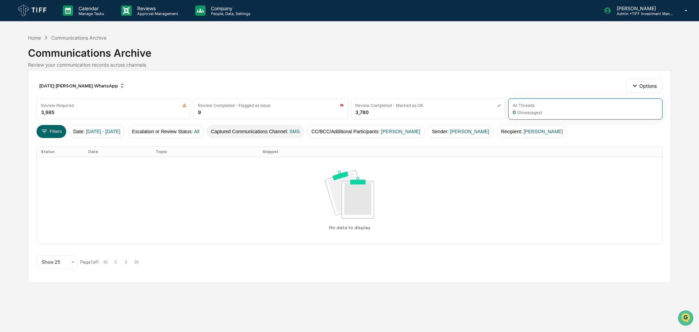
click at [297, 136] on button "Captured Communications Channel : SMS" at bounding box center [255, 131] width 98 height 13
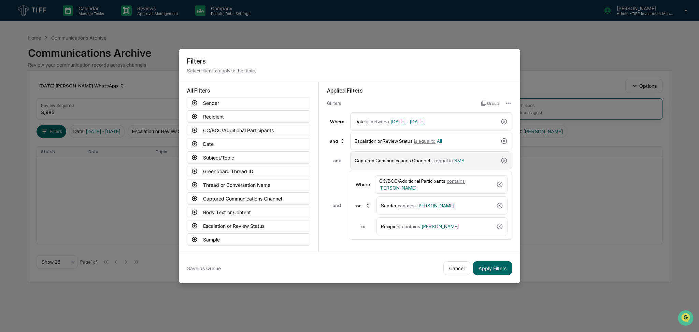
click at [437, 158] on span "is equal to" at bounding box center [441, 160] width 21 height 5
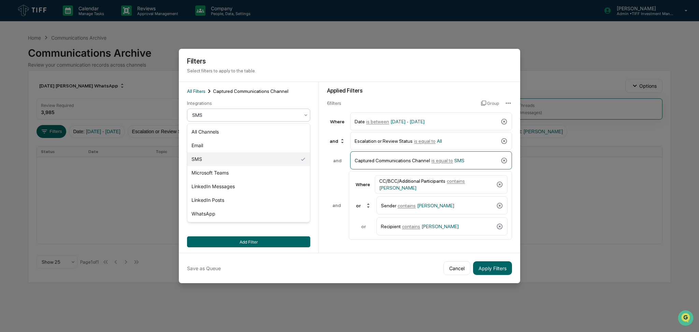
click at [241, 117] on div at bounding box center [245, 115] width 107 height 7
click at [249, 198] on div "LinkedIn Posts" at bounding box center [248, 200] width 122 height 14
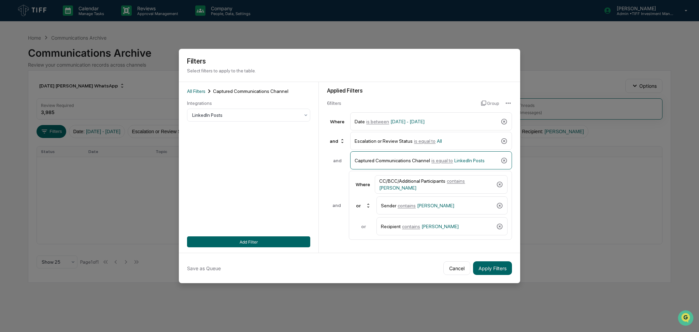
click at [256, 236] on div "All Filters Captured Communications Channel Integrations LinkedIn Posts Add Fil…" at bounding box center [248, 167] width 123 height 160
click at [258, 238] on button "Add Filter" at bounding box center [248, 241] width 123 height 11
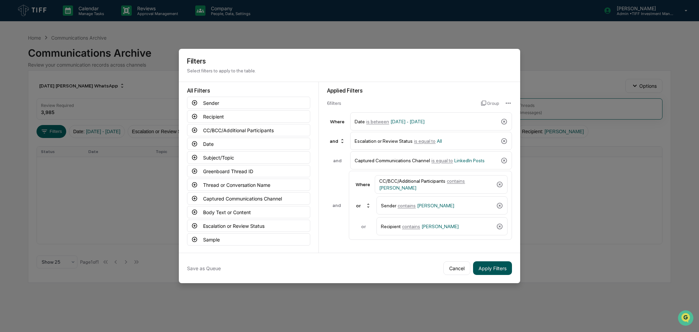
click at [505, 270] on button "Apply Filters" at bounding box center [492, 268] width 39 height 14
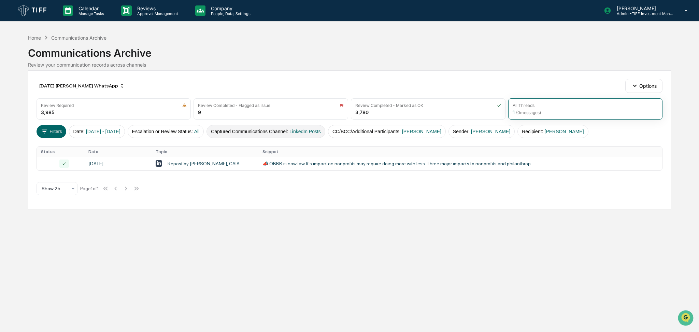
click at [290, 129] on button "Captured Communications Channel : LinkedIn Posts" at bounding box center [265, 131] width 119 height 13
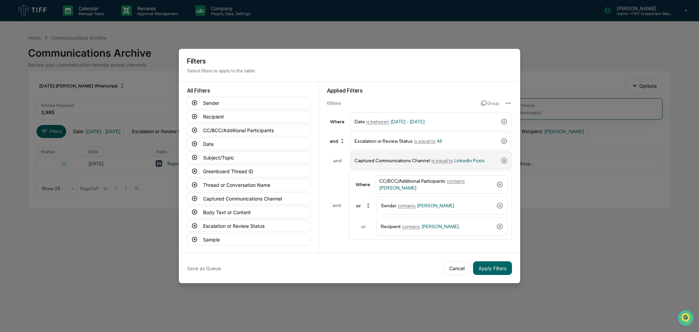
click at [422, 164] on div "Captured Communications Channel is equal to LinkedIn Posts" at bounding box center [426, 160] width 143 height 12
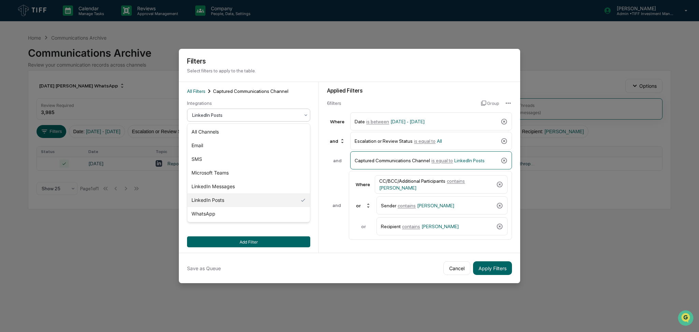
click at [219, 111] on div "LinkedIn Posts" at bounding box center [246, 115] width 114 height 10
click at [249, 187] on div "LinkedIn Messages" at bounding box center [248, 186] width 122 height 14
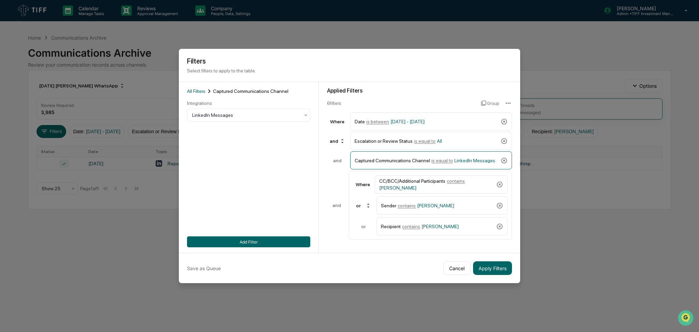
click at [264, 236] on div "All Filters Captured Communications Channel Integrations LinkedIn Messages Add …" at bounding box center [248, 167] width 123 height 160
click at [269, 241] on button "Add Filter" at bounding box center [248, 241] width 123 height 11
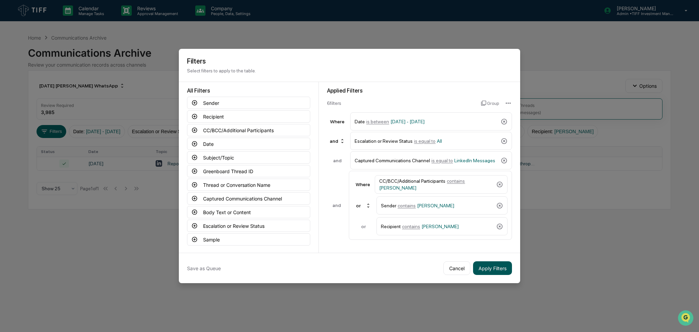
click at [509, 261] on button "Apply Filters" at bounding box center [492, 268] width 39 height 14
